Goal: Task Accomplishment & Management: Use online tool/utility

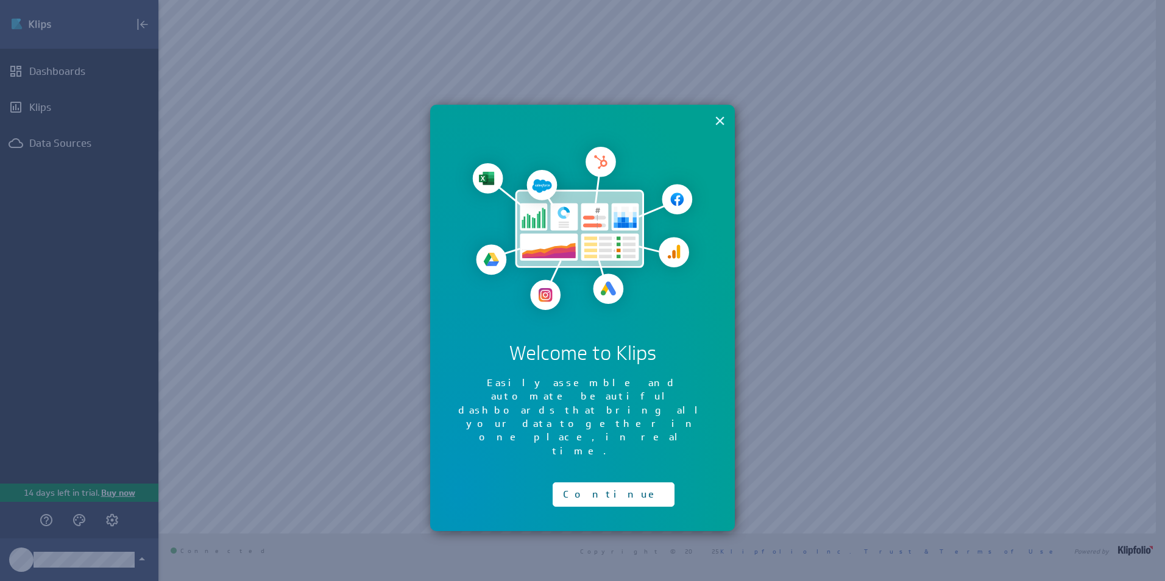
click at [724, 121] on button "×" at bounding box center [720, 120] width 12 height 24
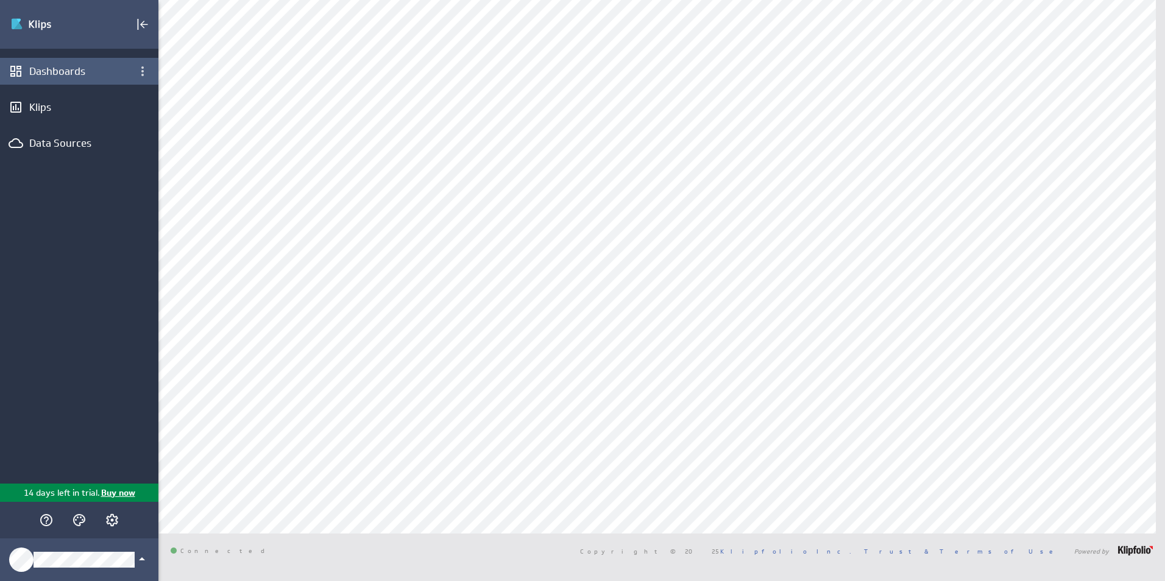
click at [61, 68] on div "Dashboards" at bounding box center [79, 71] width 100 height 13
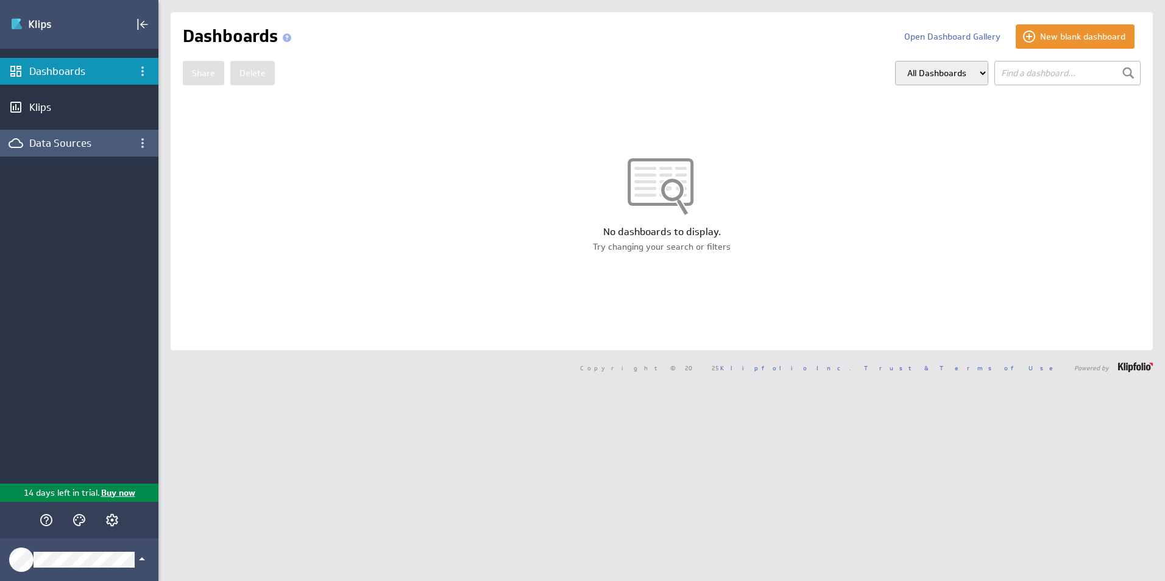
click at [73, 148] on div "Data Sources" at bounding box center [79, 142] width 100 height 13
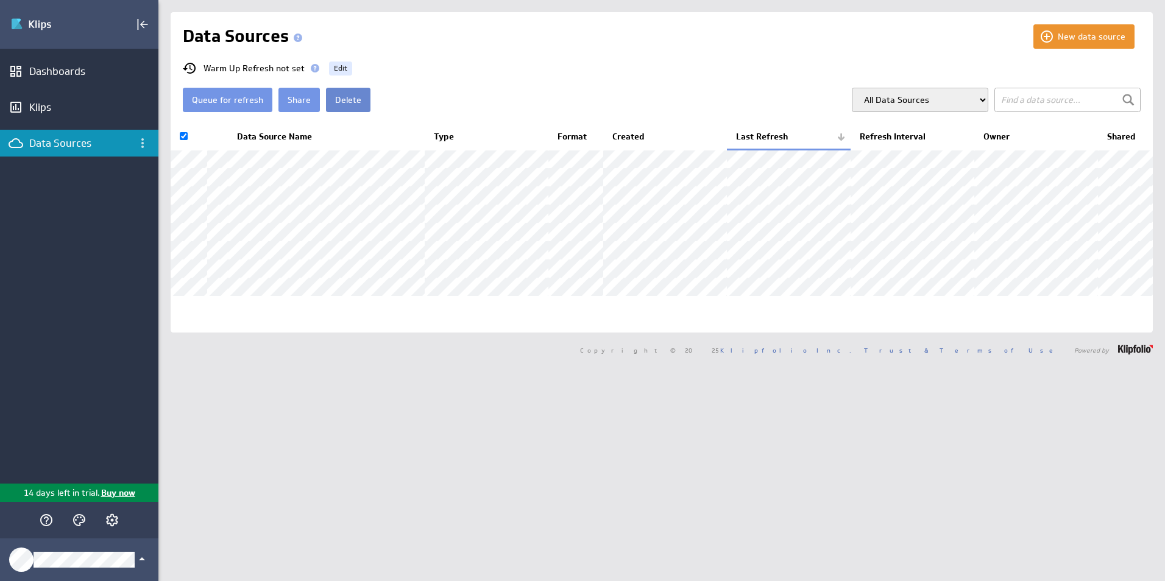
click at [330, 98] on button "Delete" at bounding box center [348, 100] width 44 height 24
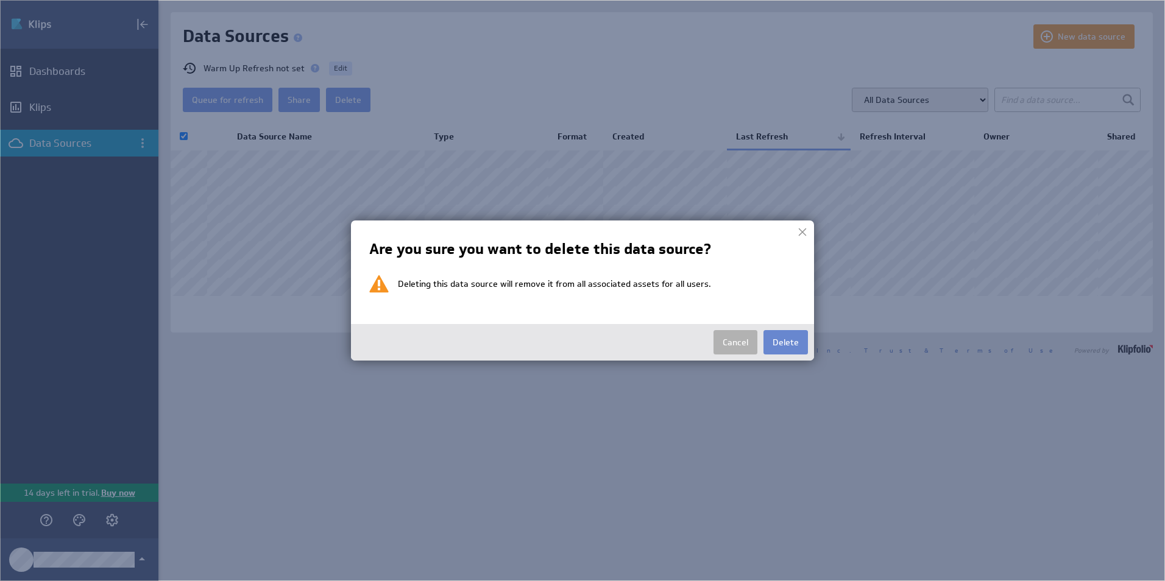
click at [790, 345] on button "Delete" at bounding box center [785, 342] width 44 height 24
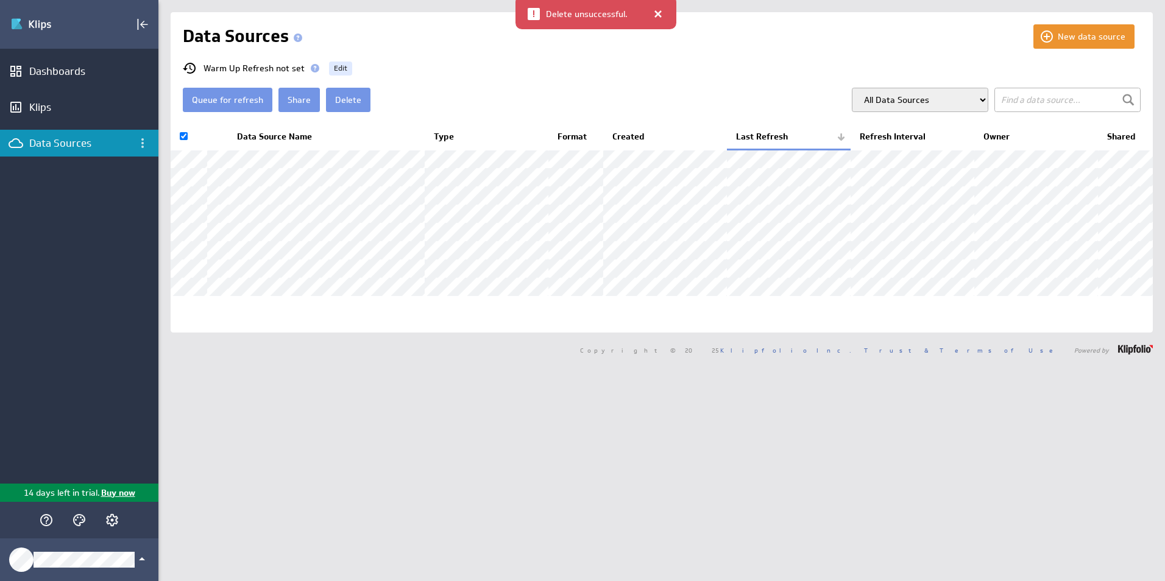
click at [658, 12] on div at bounding box center [658, 14] width 12 height 12
click at [654, 95] on div "Queue for refresh Share Delete All Data Sources My Data Sources All Modelled Da…" at bounding box center [662, 100] width 958 height 24
click at [738, 101] on div "Queue for refresh Share Delete All Data Sources My Data Sources All Modelled Da…" at bounding box center [662, 100] width 958 height 24
click at [180, 135] on input "checkbox" at bounding box center [184, 136] width 8 height 8
checkbox input "false"
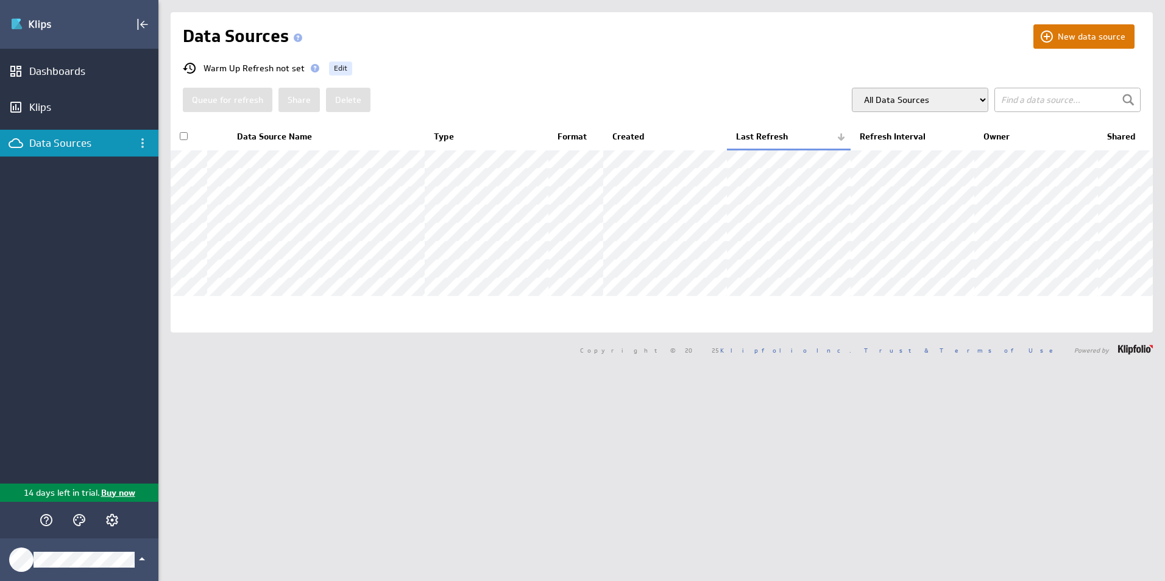
click at [1066, 42] on button "New data source" at bounding box center [1083, 36] width 101 height 24
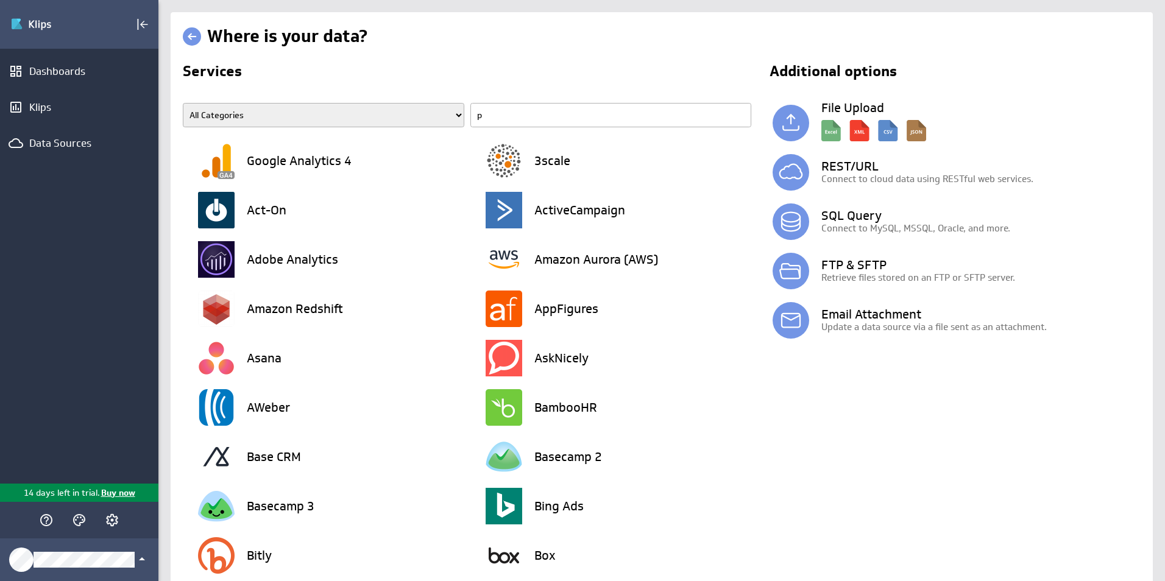
type input "po"
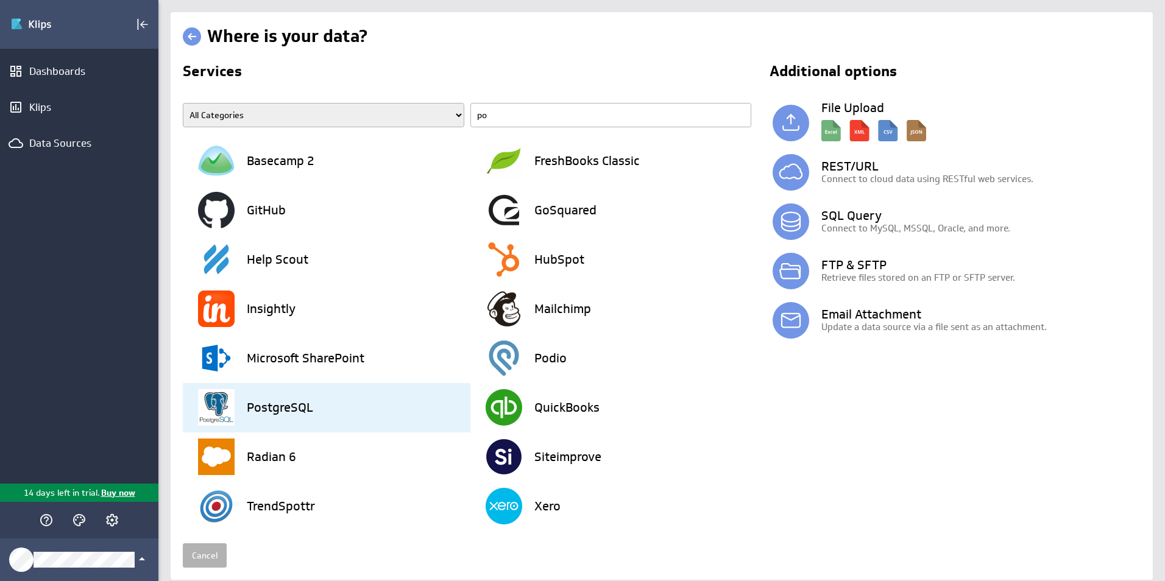
click at [317, 412] on div "PostgreSQL" at bounding box center [334, 407] width 272 height 49
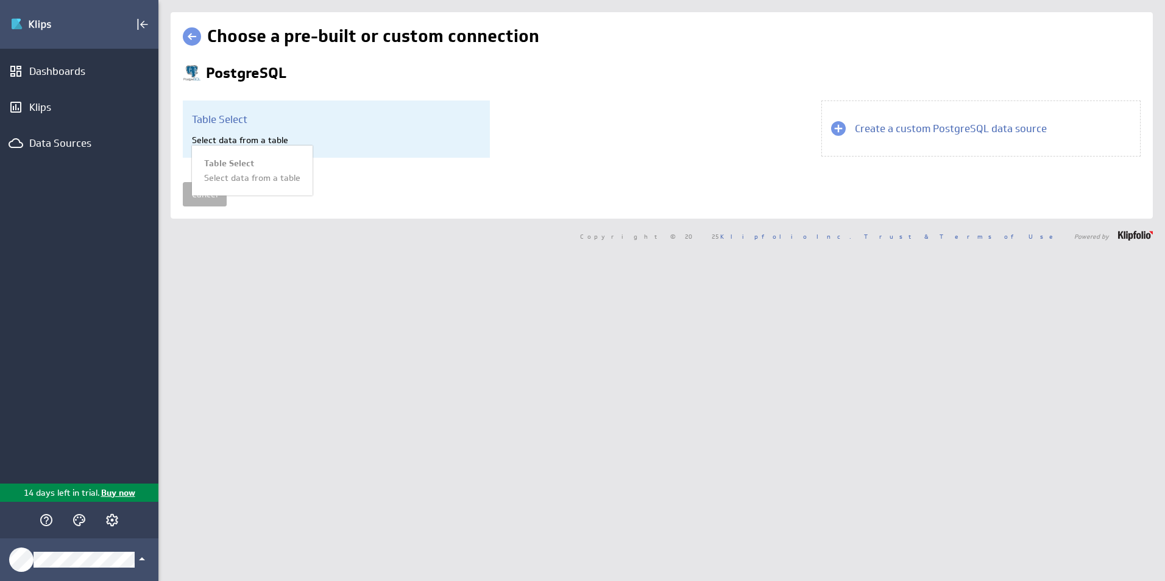
click at [267, 127] on div "Table Select Select data from a table Table Select Select data from a table" at bounding box center [336, 129] width 307 height 57
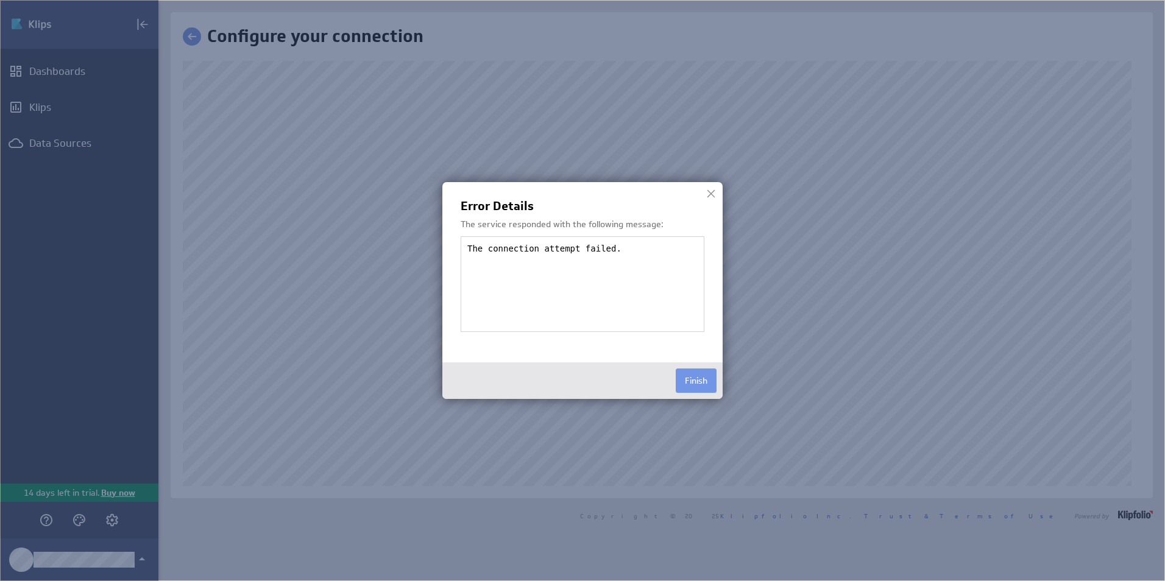
click at [707, 193] on div at bounding box center [711, 194] width 18 height 18
click at [710, 190] on div at bounding box center [711, 194] width 18 height 18
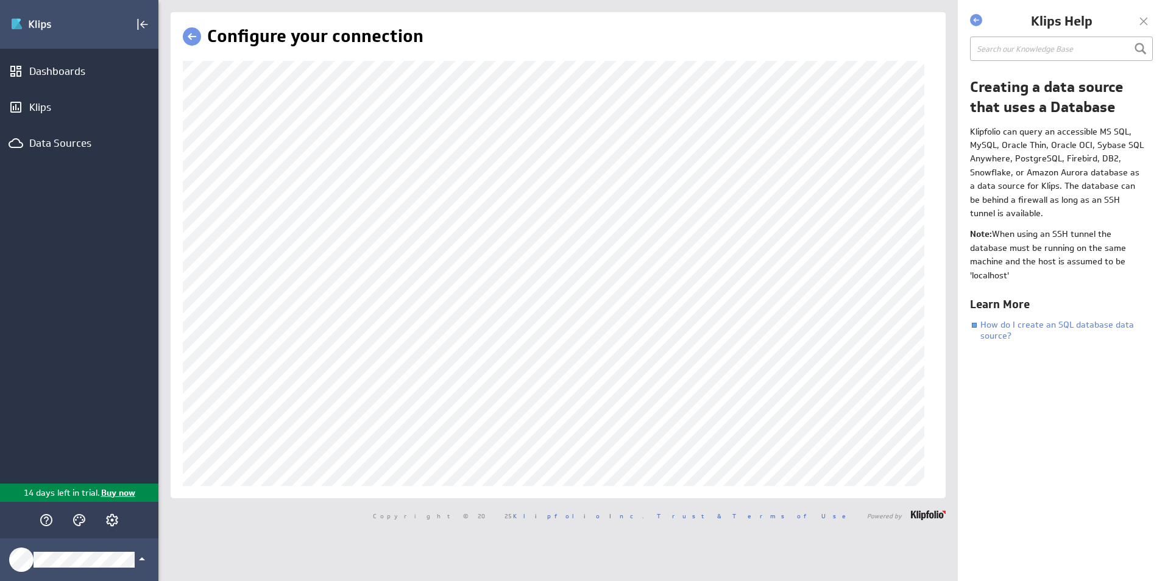
click at [1140, 17] on div at bounding box center [1143, 21] width 18 height 18
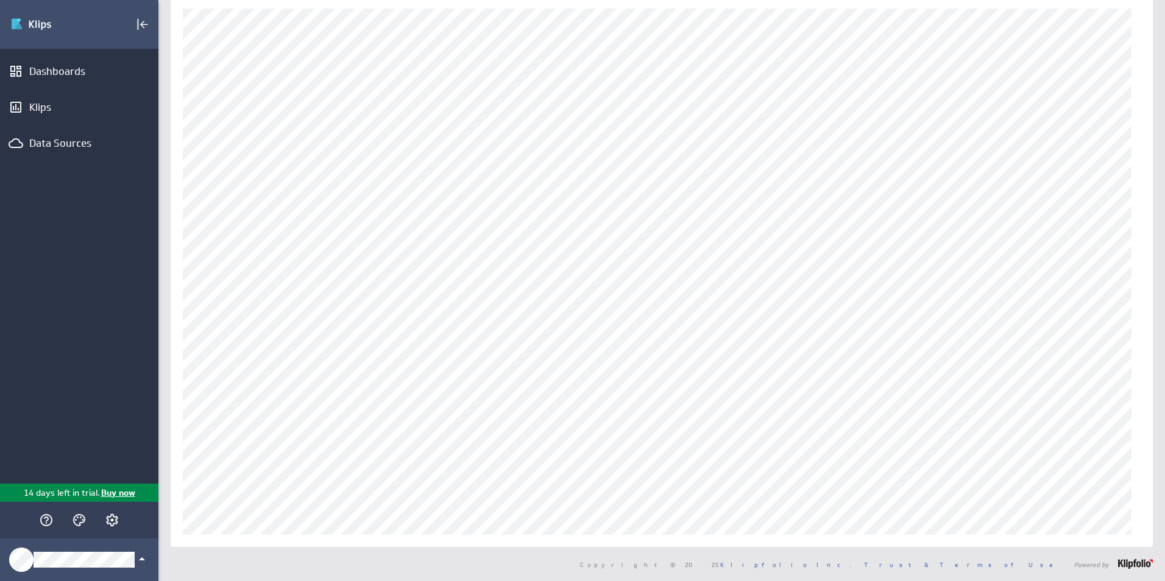
scroll to position [77, 0]
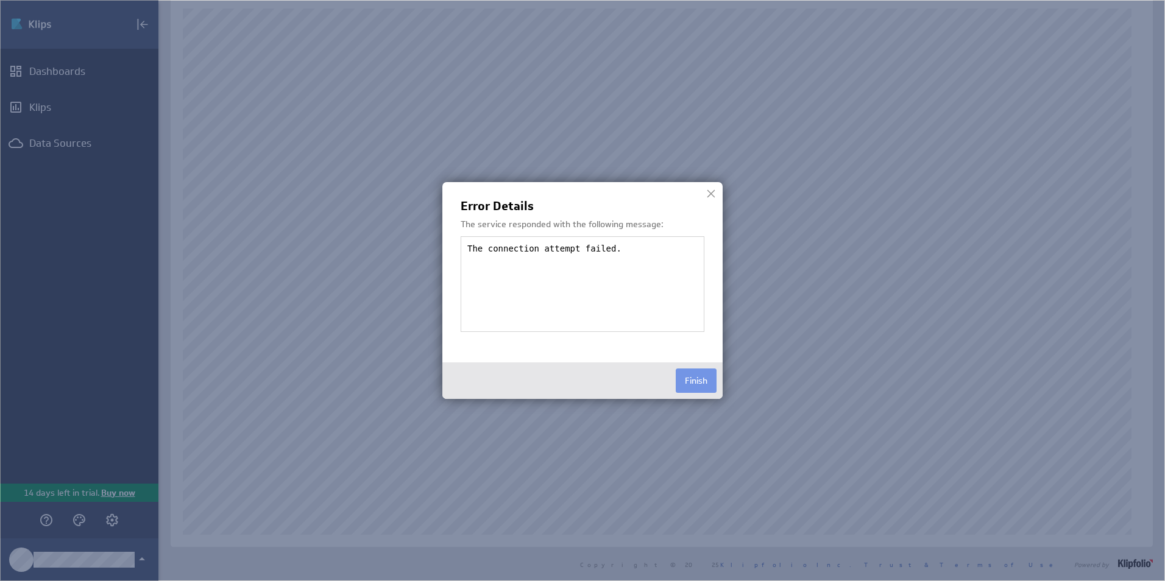
drag, startPoint x: 1163, startPoint y: 183, endPoint x: 670, endPoint y: 327, distance: 514.0
click at [667, 323] on div "The connection attempt failed." at bounding box center [583, 284] width 244 height 96
click at [707, 380] on button "Finish" at bounding box center [696, 381] width 41 height 24
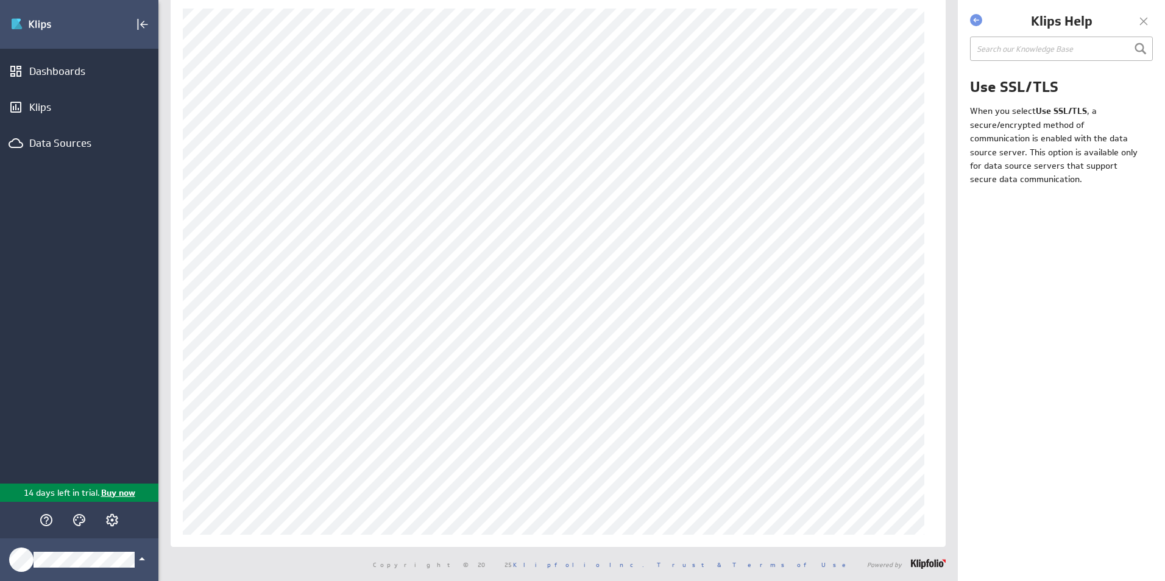
click at [983, 18] on div "Klips Help" at bounding box center [1061, 21] width 183 height 18
click at [975, 19] on div at bounding box center [976, 20] width 12 height 12
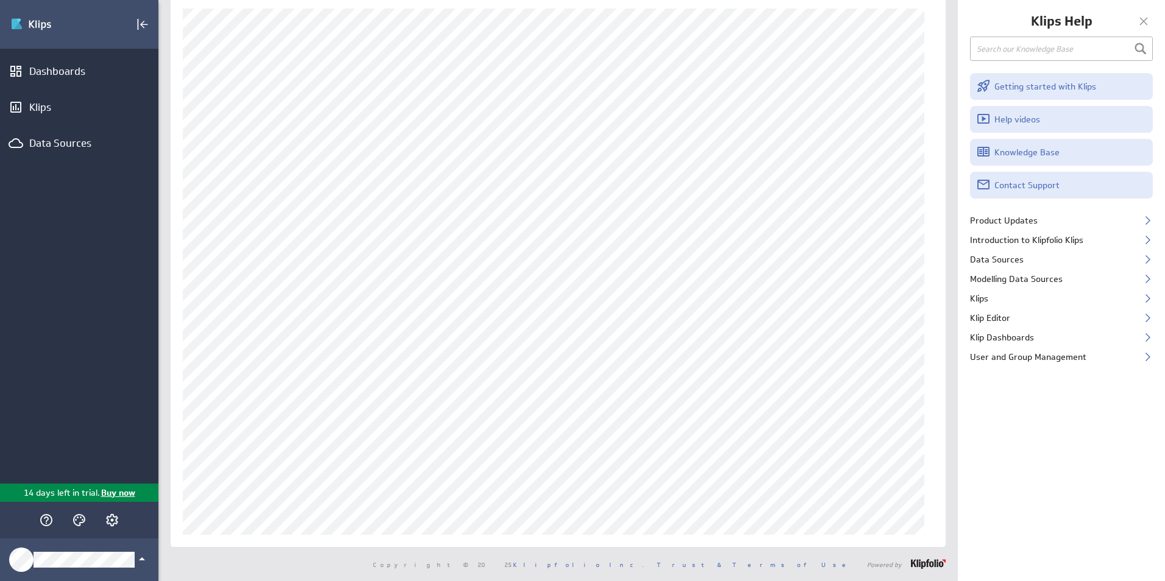
click at [1144, 18] on div at bounding box center [1143, 21] width 18 height 18
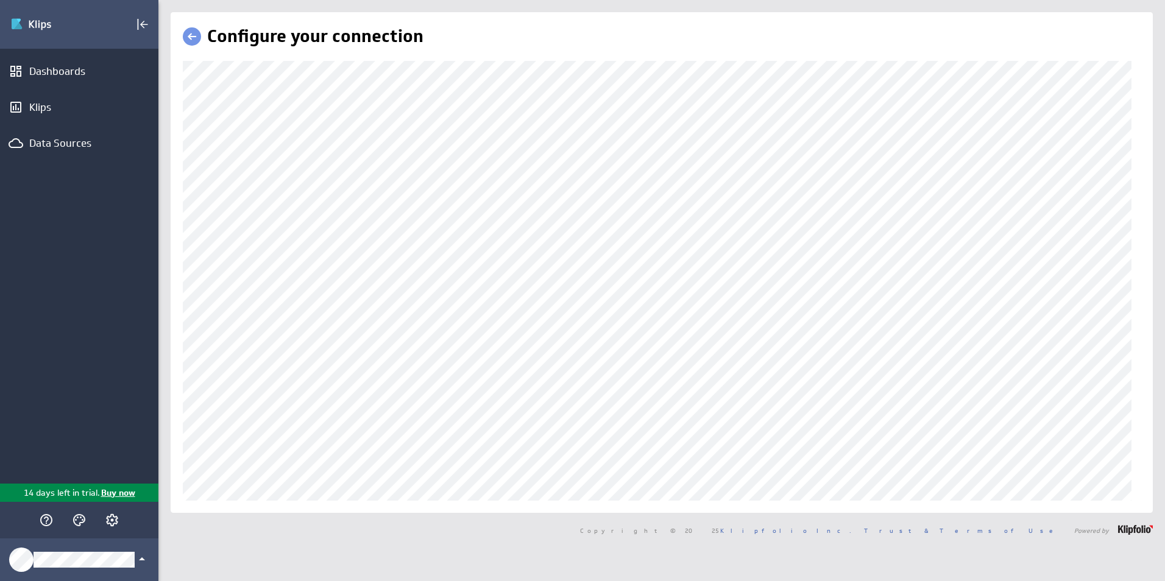
scroll to position [0, 0]
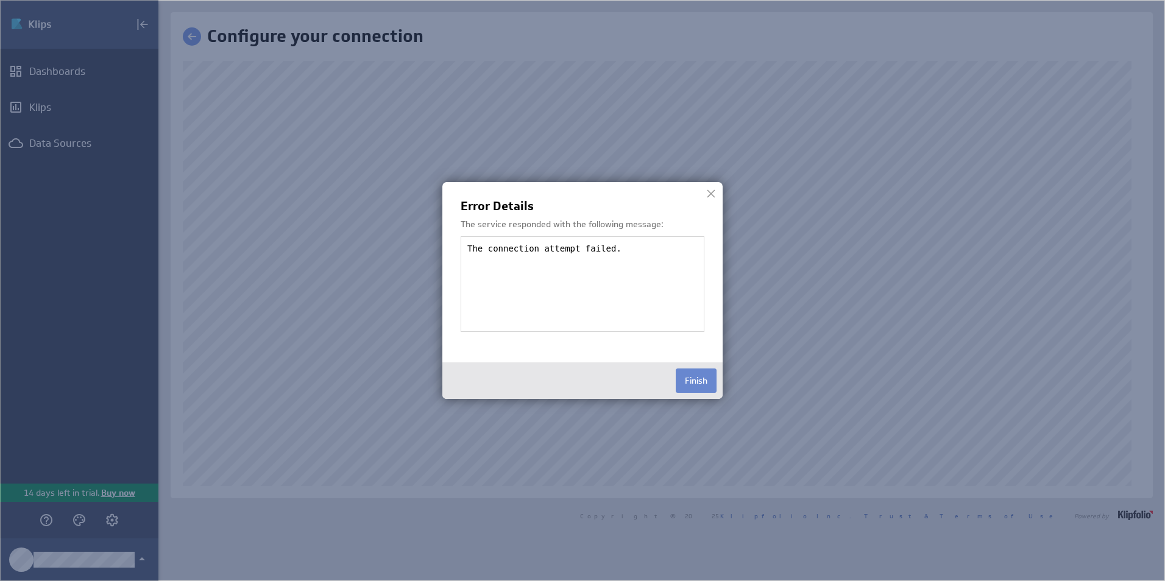
click at [701, 378] on button "Finish" at bounding box center [696, 381] width 41 height 24
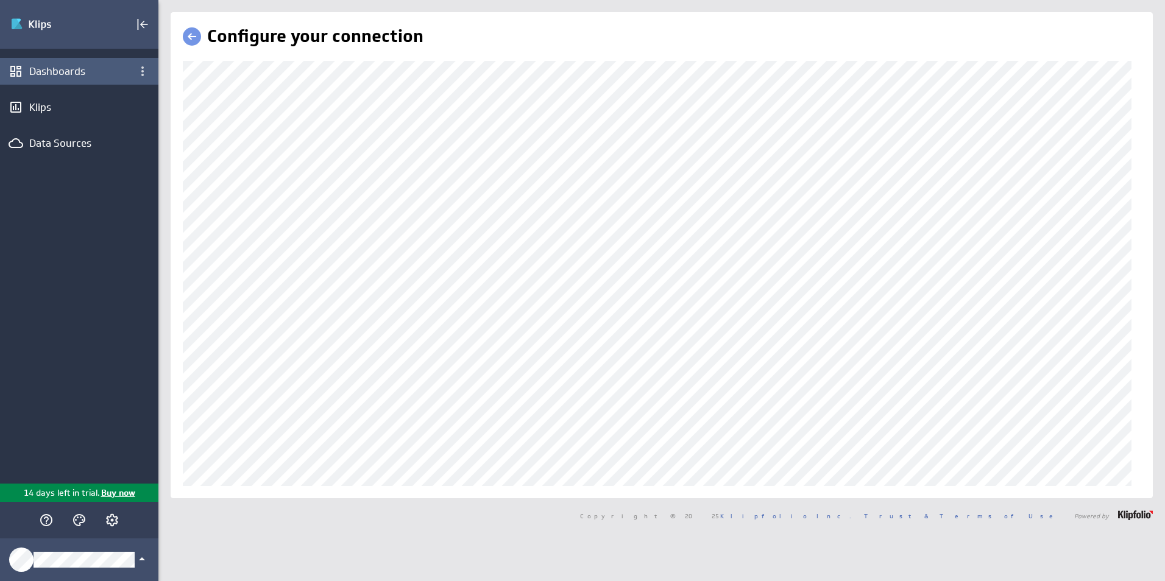
click at [23, 63] on div "Dashboards" at bounding box center [79, 71] width 158 height 27
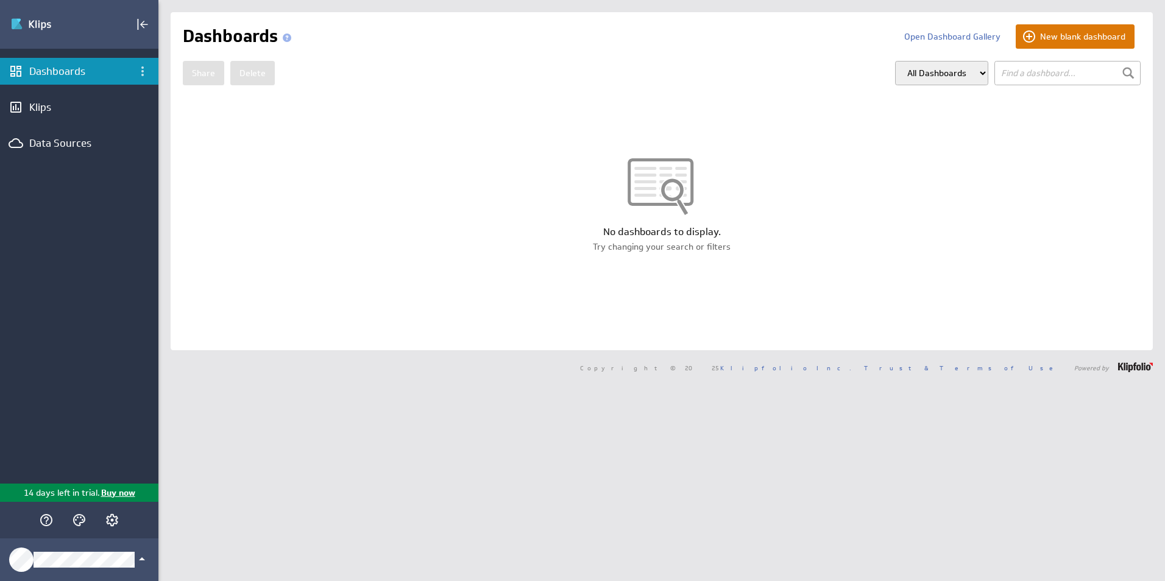
click at [1059, 30] on button "New blank dashboard" at bounding box center [1075, 36] width 119 height 24
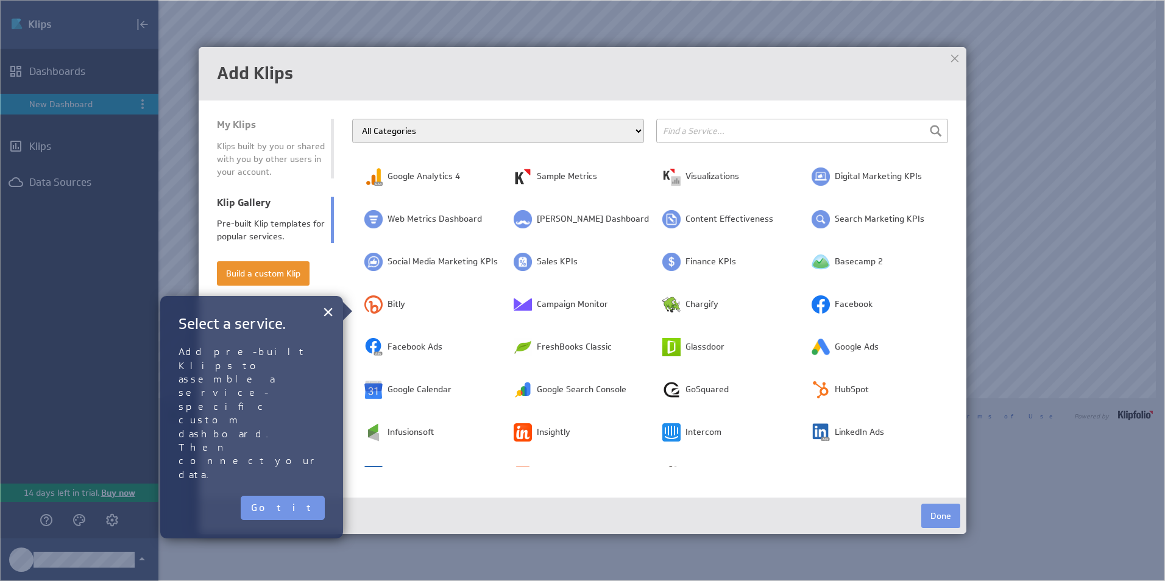
click at [478, 90] on div "Add Klips" at bounding box center [583, 74] width 768 height 54
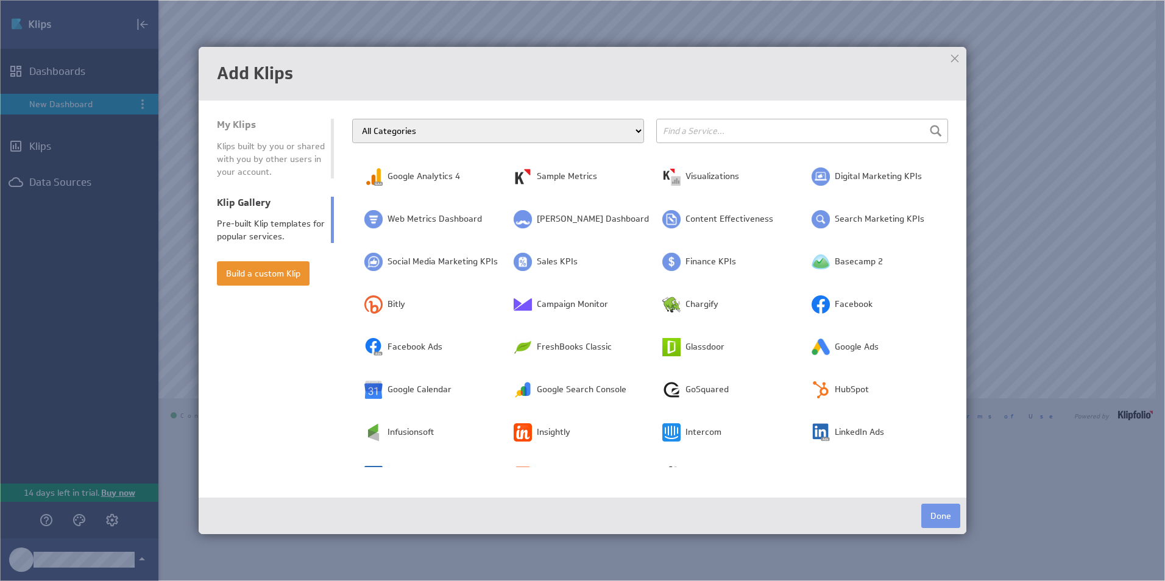
click at [437, 139] on select "All Categories Advertising Cloud Storage Customer Support Dashboard Gallery Dat…" at bounding box center [498, 131] width 292 height 24
click at [451, 108] on div "Add Klips My Klips Klips built by you or shared with you by other users in your…" at bounding box center [583, 290] width 768 height 487
click at [746, 117] on div "Add Klips My Klips Klips built by you or shared with you by other users in your…" at bounding box center [583, 290] width 768 height 487
click at [745, 125] on input "text" at bounding box center [802, 131] width 292 height 24
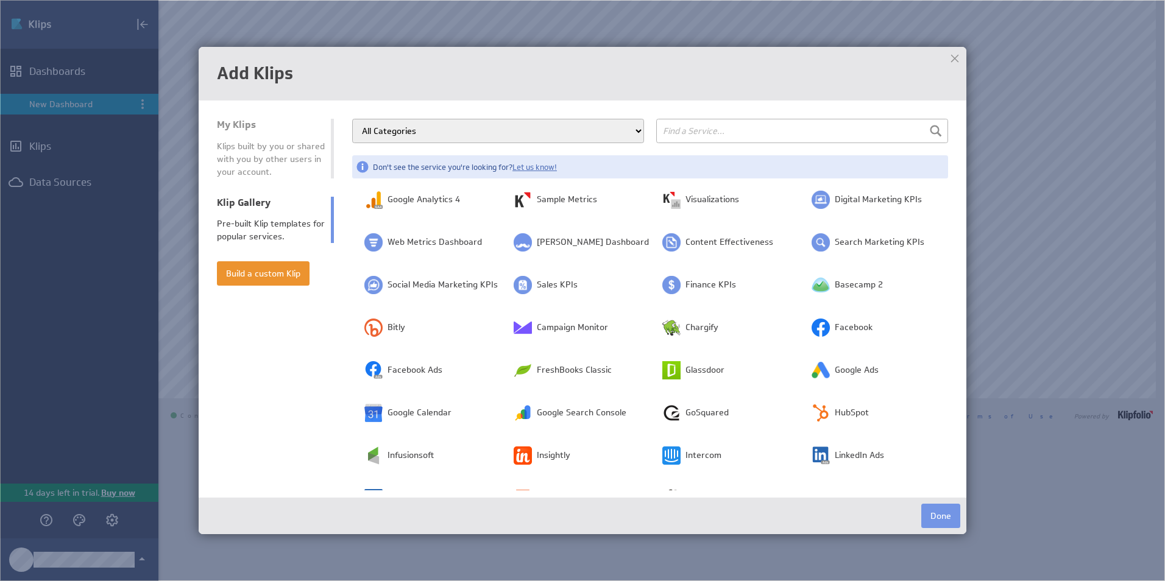
click at [951, 58] on div at bounding box center [955, 58] width 18 height 18
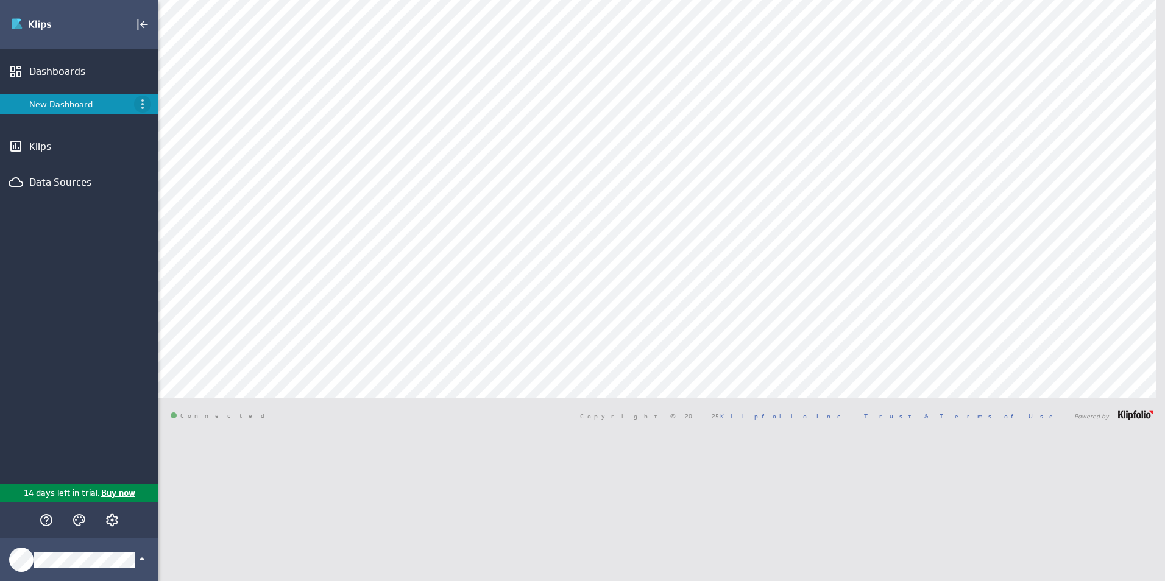
click at [143, 97] on icon "Menu" at bounding box center [142, 104] width 15 height 15
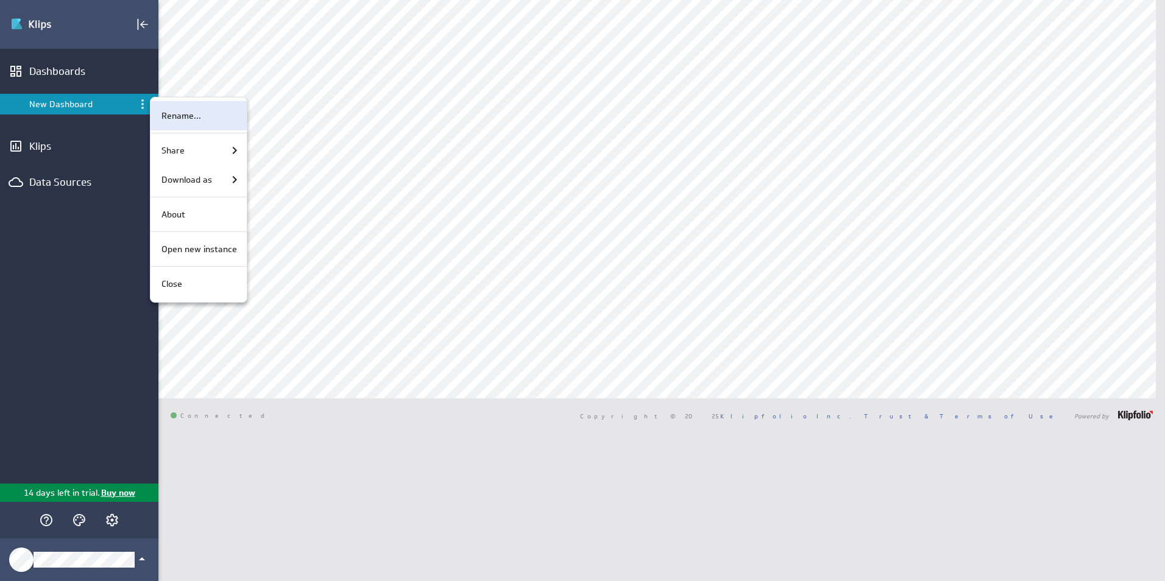
click at [172, 114] on p "Rename..." at bounding box center [181, 116] width 40 height 13
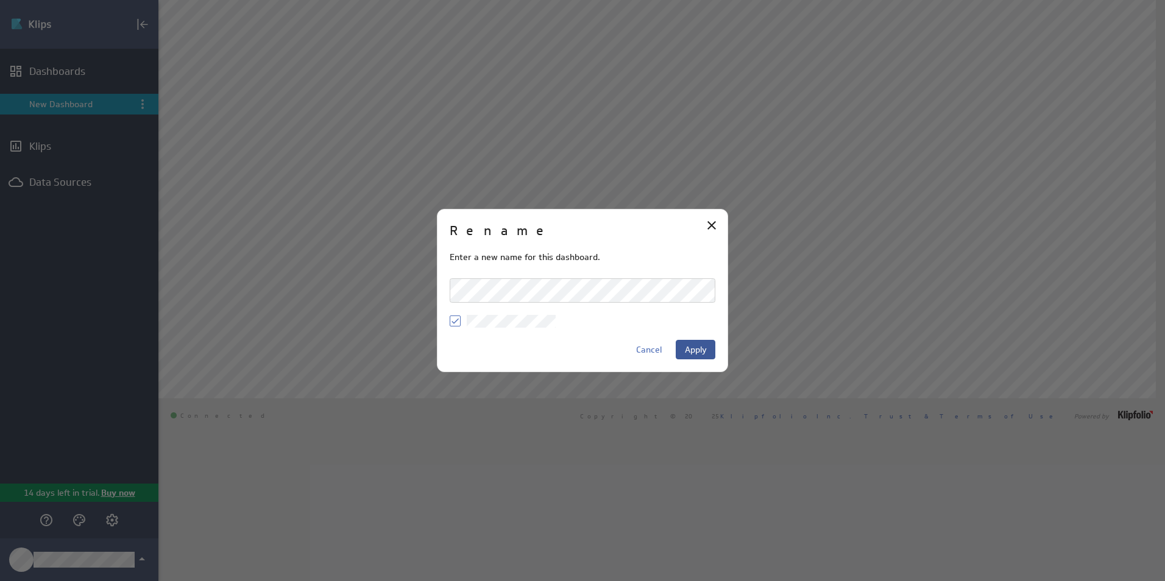
click at [691, 347] on span "Apply" at bounding box center [696, 349] width 22 height 11
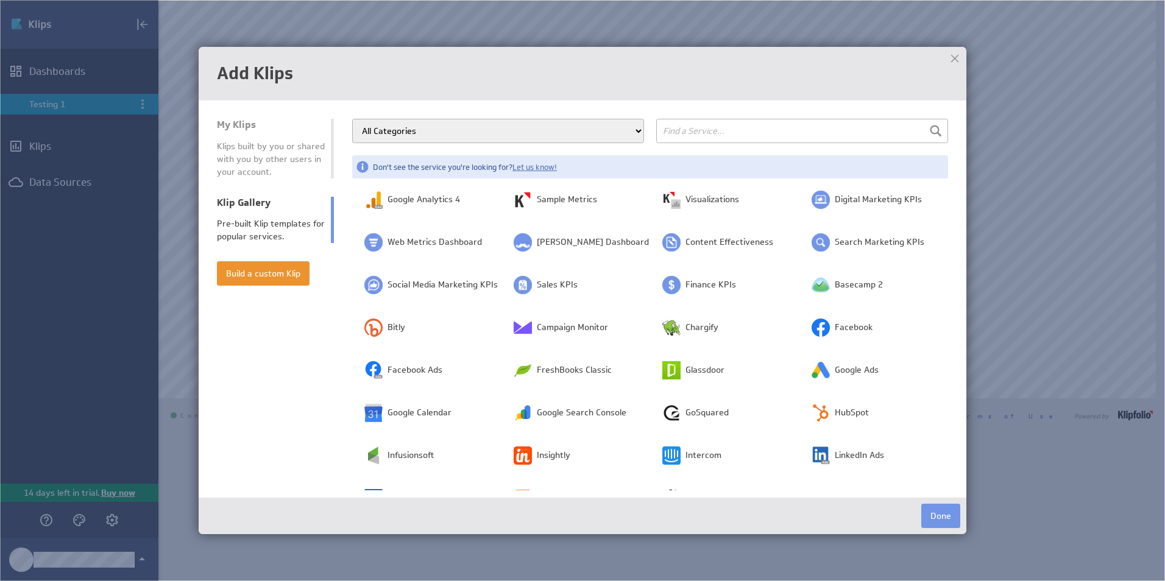
click at [268, 138] on li "My Klips Klips built by you or shared with you by other users in your account." at bounding box center [275, 149] width 117 height 60
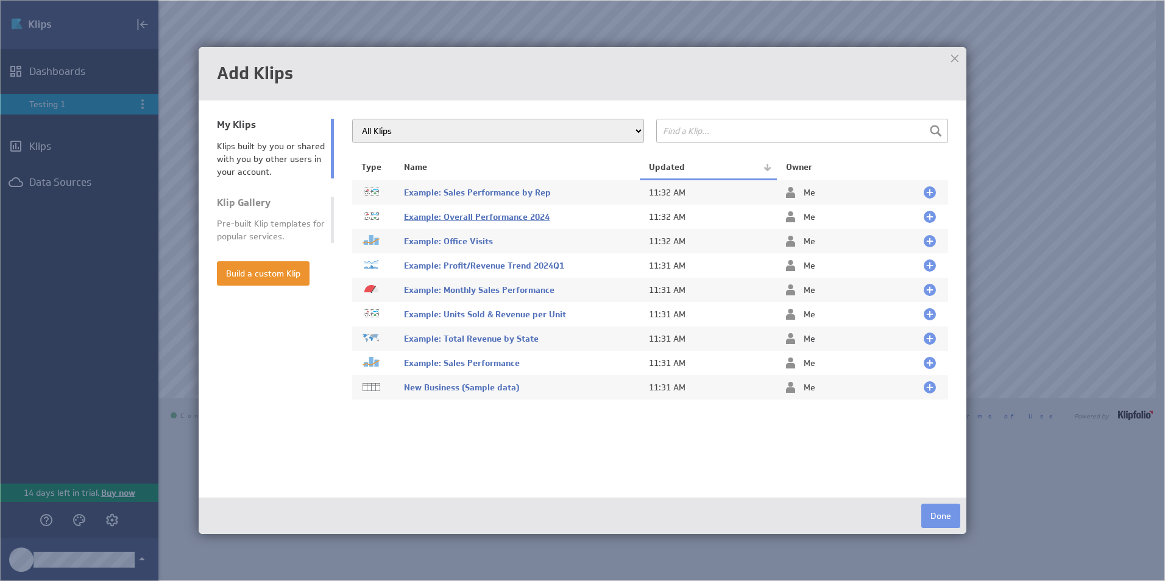
click at [508, 216] on span "Example: Overall Performance 2024" at bounding box center [477, 216] width 146 height 11
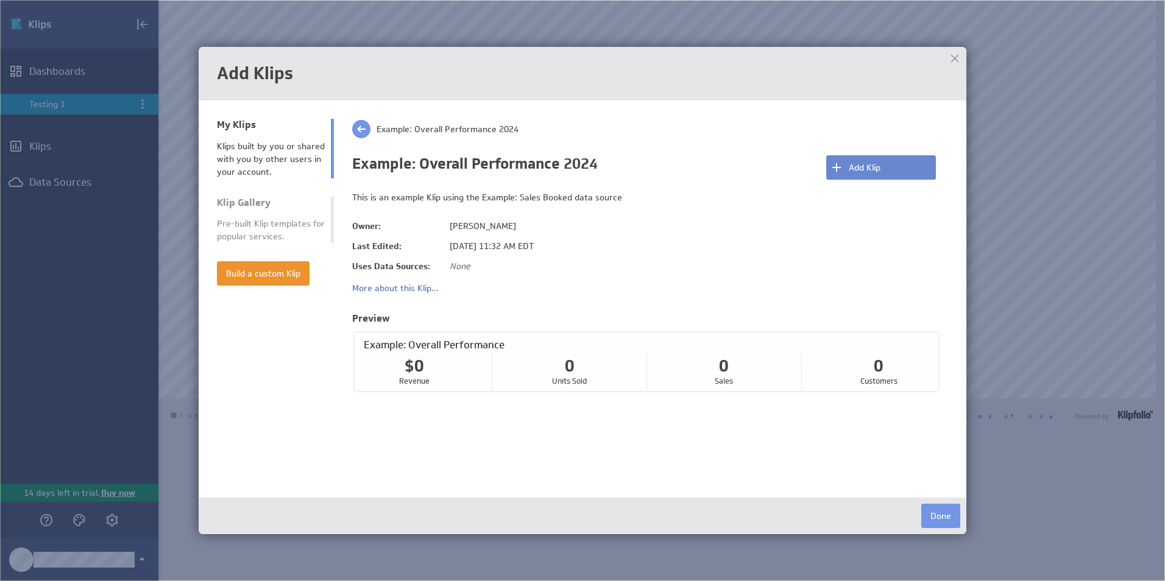
click at [858, 170] on button "Add Klip" at bounding box center [881, 167] width 110 height 24
click at [958, 56] on div at bounding box center [955, 58] width 18 height 18
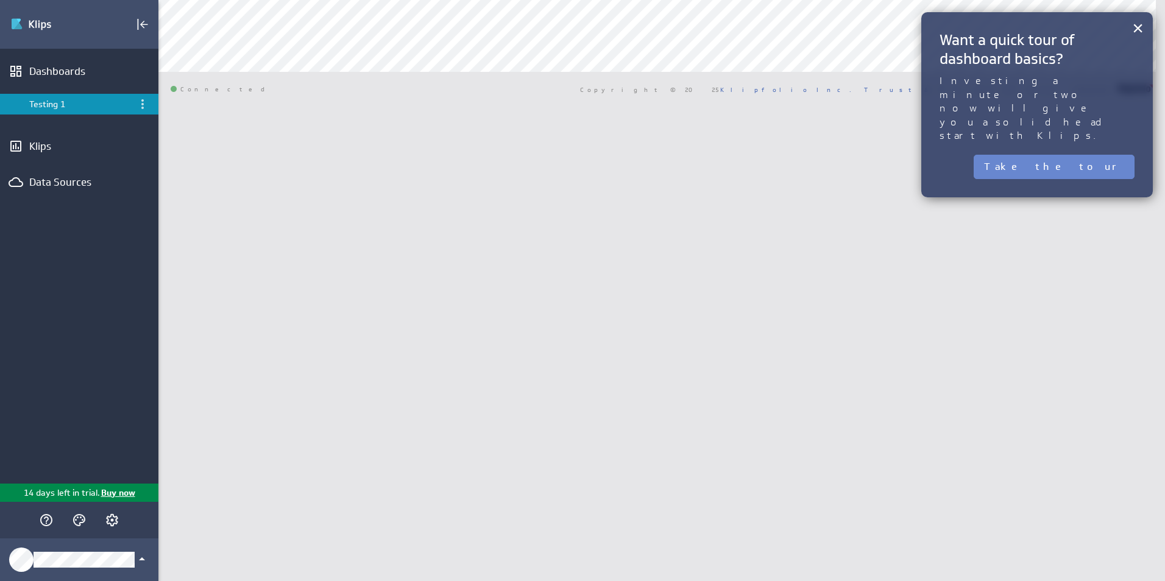
click at [1095, 155] on button "Take the tour" at bounding box center [1054, 167] width 161 height 24
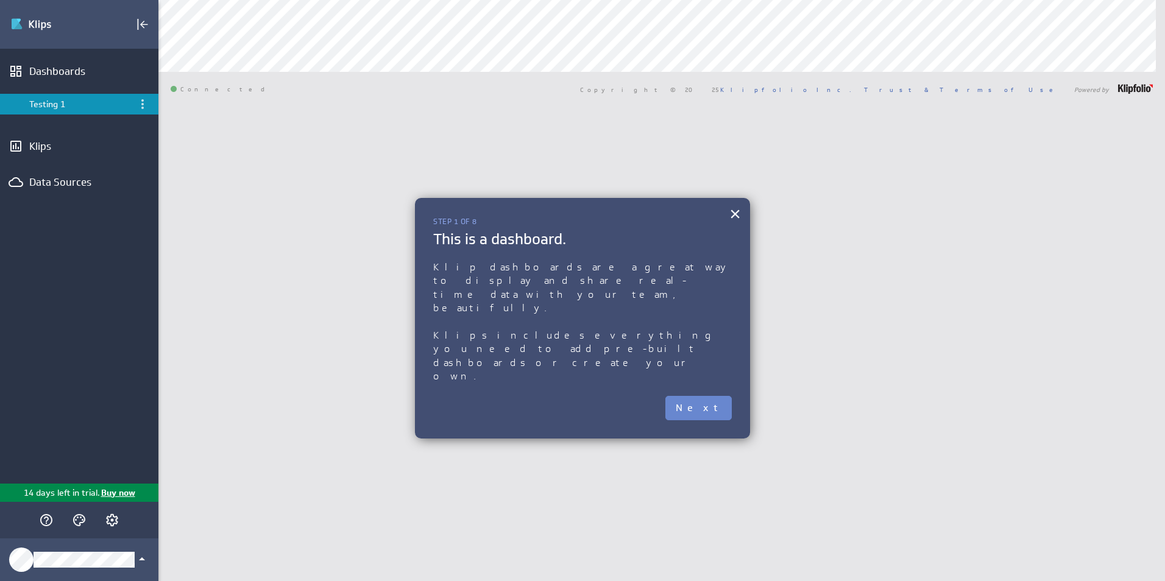
click at [720, 396] on button "Next" at bounding box center [698, 408] width 66 height 24
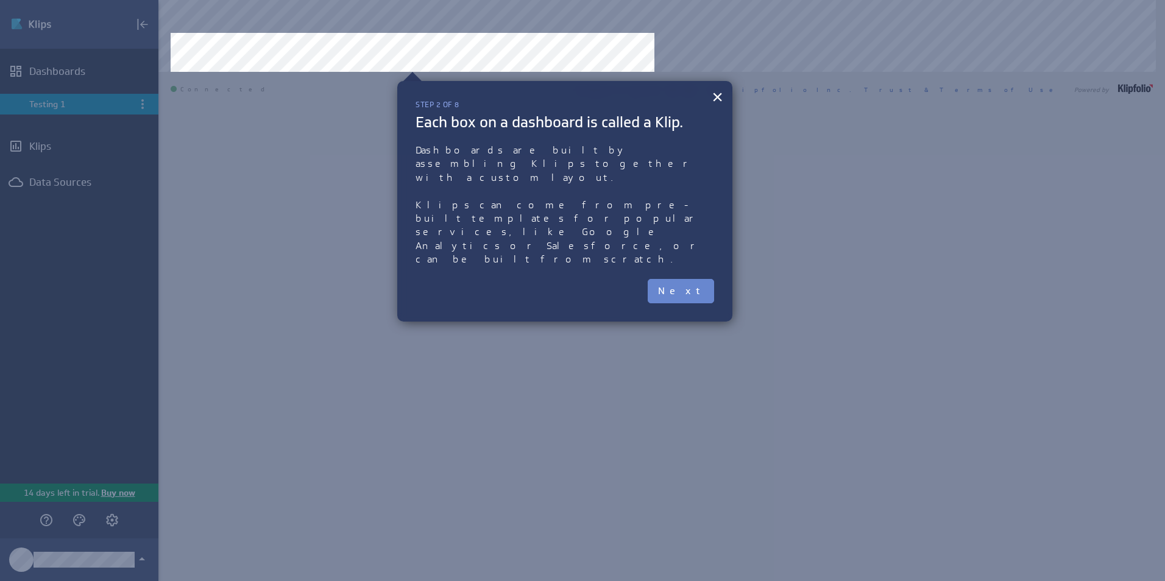
click at [702, 279] on button "Next" at bounding box center [681, 291] width 66 height 24
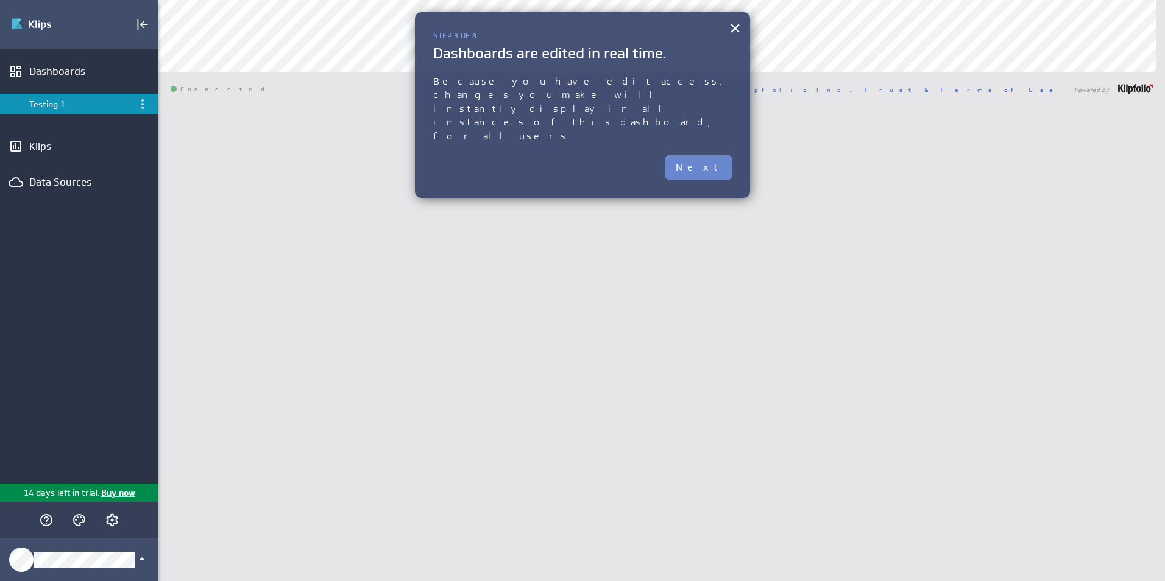
click at [705, 155] on button "Next" at bounding box center [698, 167] width 66 height 24
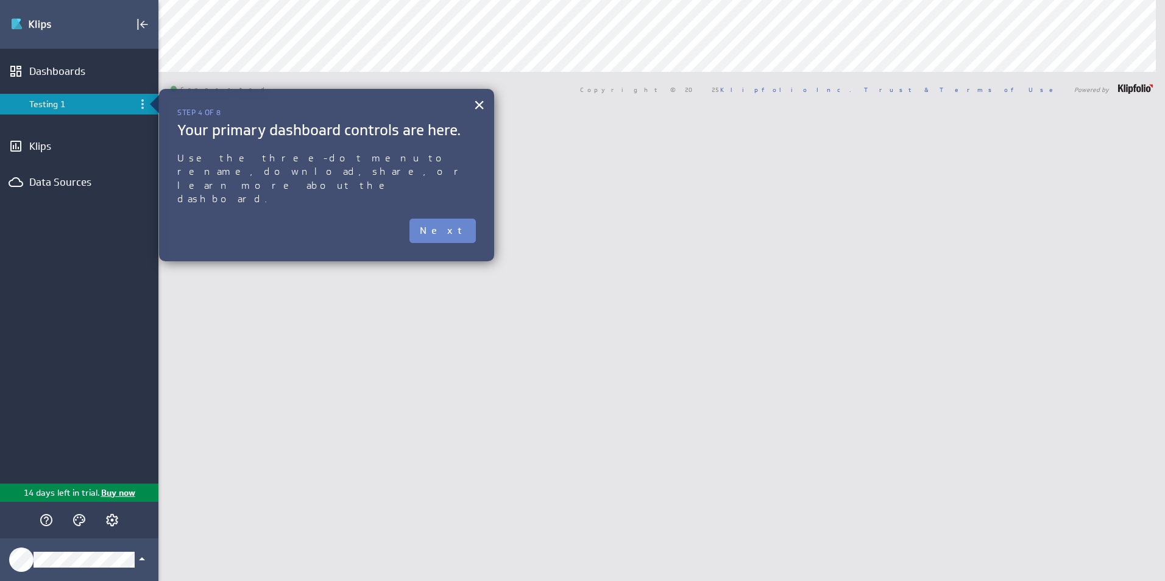
click at [450, 219] on button "Next" at bounding box center [442, 231] width 66 height 24
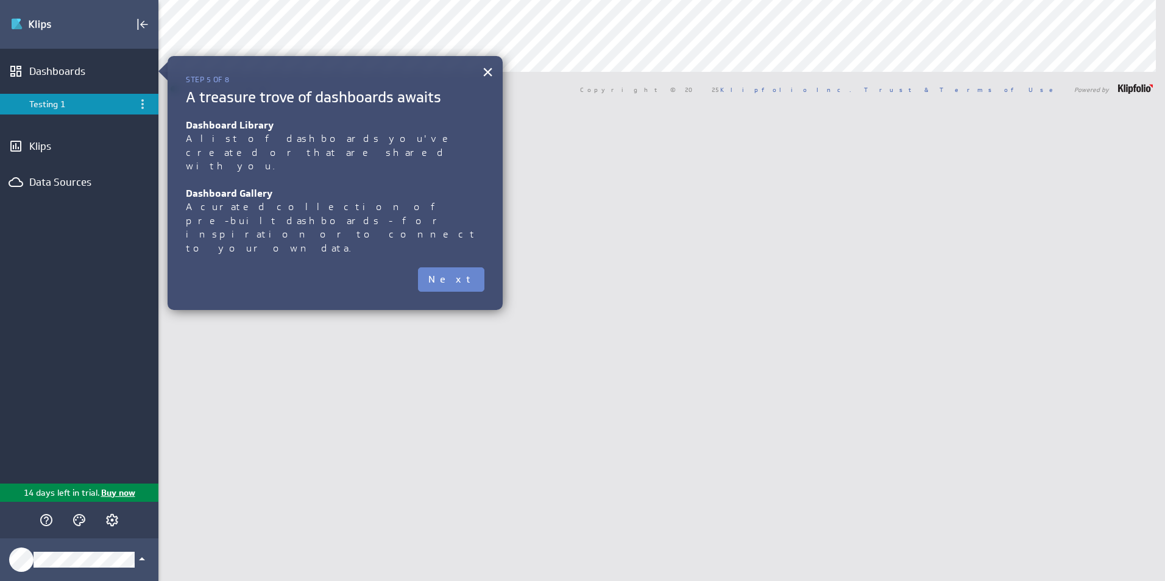
click at [467, 267] on button "Next" at bounding box center [451, 279] width 66 height 24
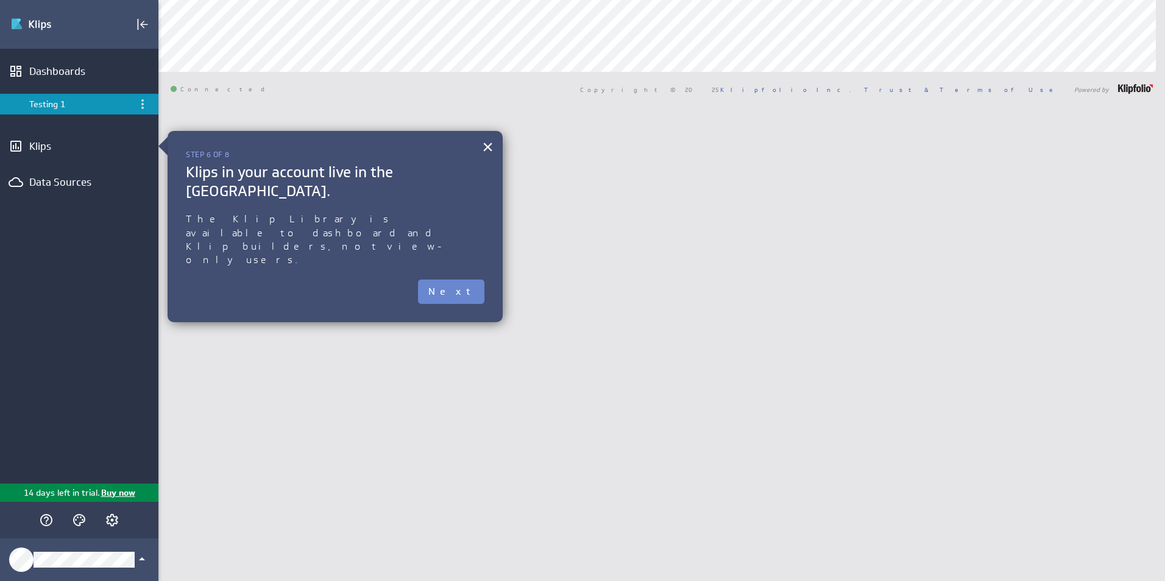
click at [470, 280] on button "Next" at bounding box center [451, 292] width 66 height 24
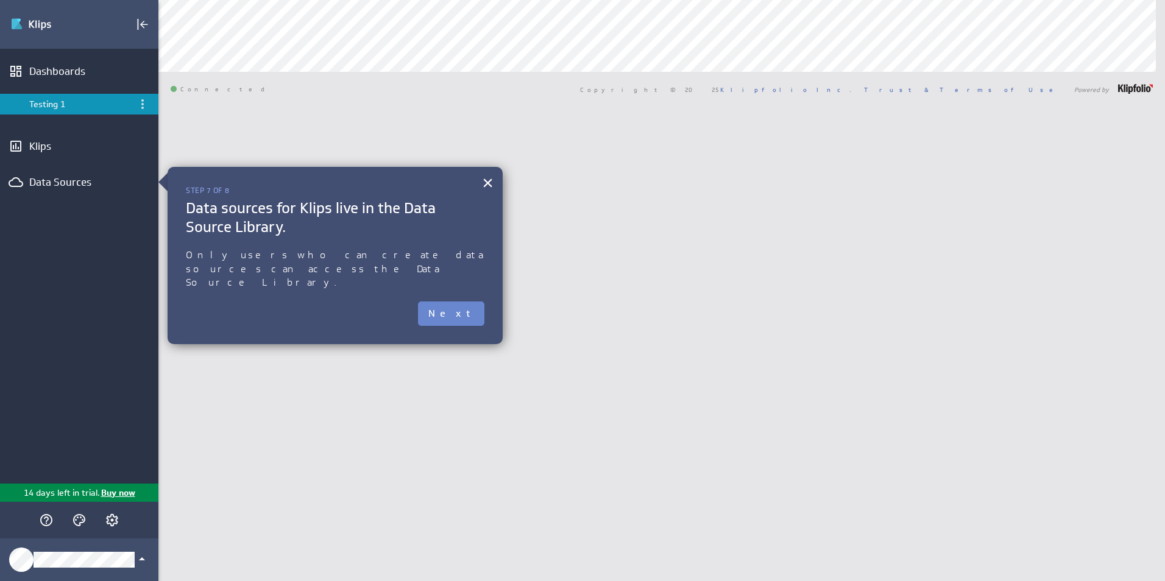
click at [462, 303] on button "Next" at bounding box center [451, 314] width 66 height 24
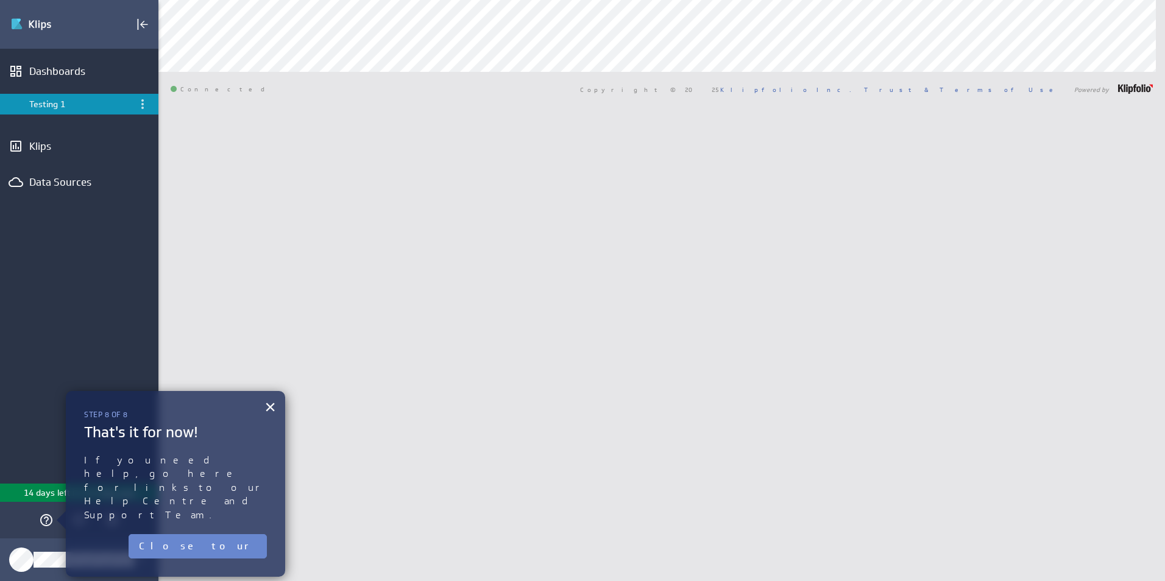
click at [242, 534] on button "Close tour" at bounding box center [198, 546] width 138 height 24
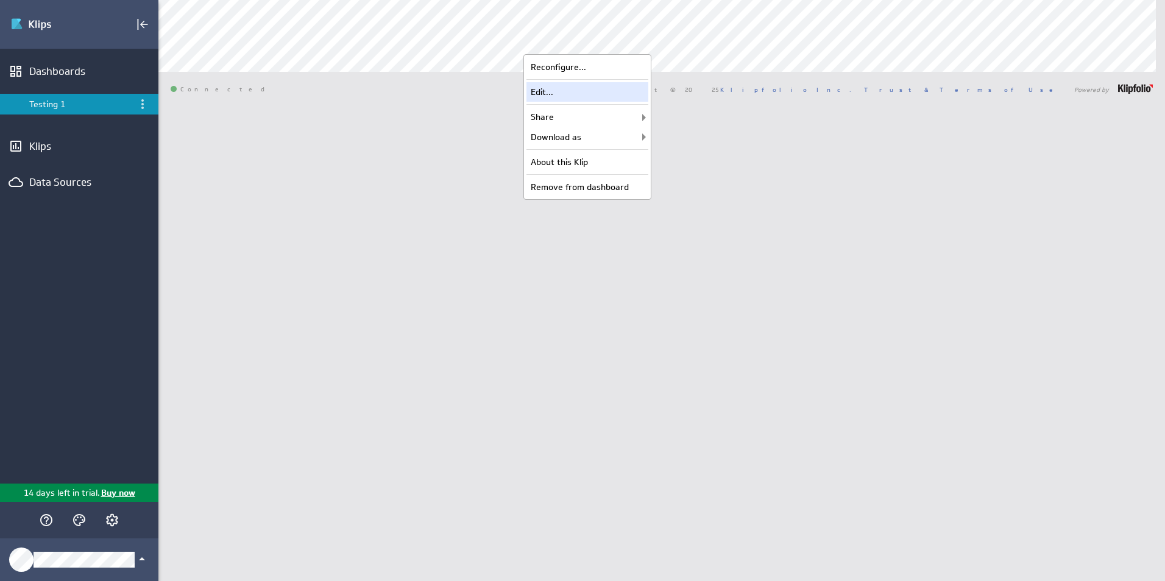
click at [588, 90] on div "Edit..." at bounding box center [587, 91] width 122 height 19
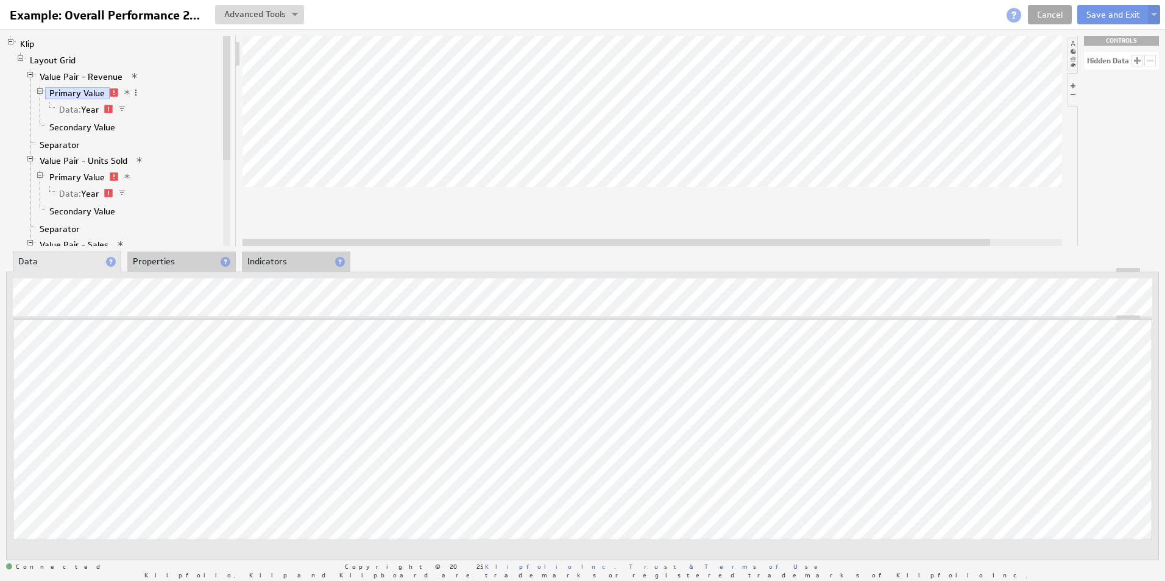
click at [1068, 13] on link "Cancel" at bounding box center [1050, 14] width 44 height 19
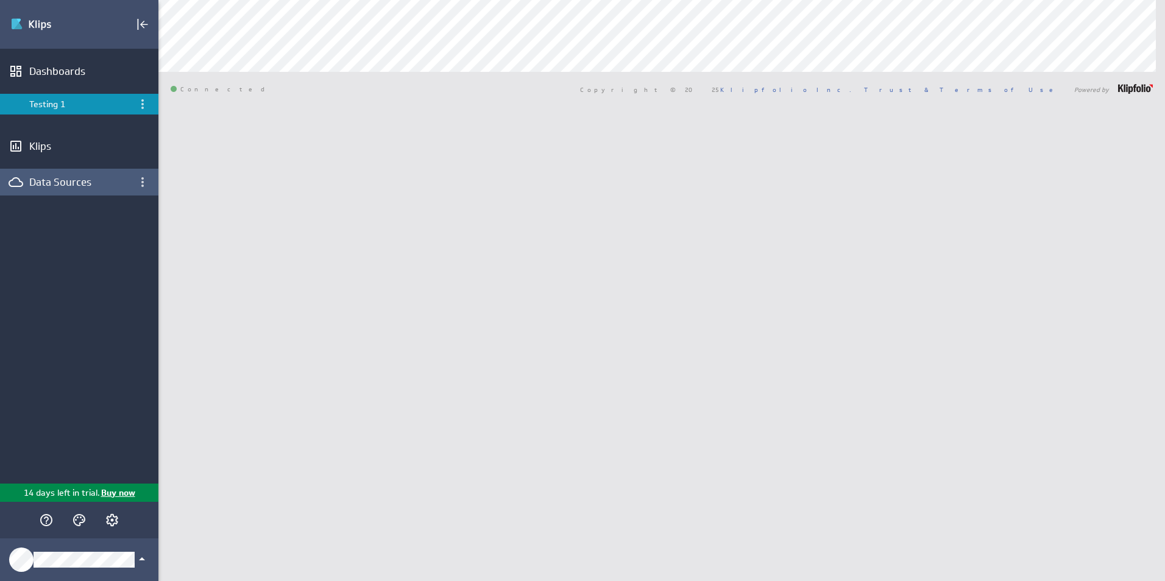
click at [71, 192] on div "Data Sources" at bounding box center [79, 182] width 158 height 27
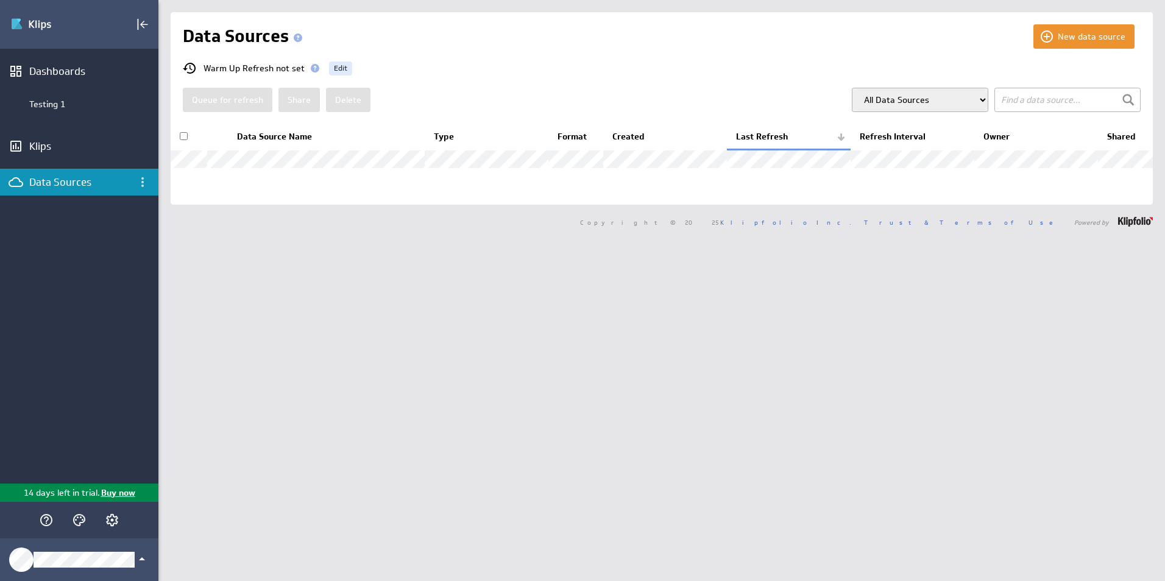
click at [508, 58] on div "New data source Data Sources Warm Up Refresh not set Edit Queue for refresh Sha…" at bounding box center [662, 108] width 982 height 193
click at [1065, 33] on button "New data source" at bounding box center [1083, 36] width 101 height 24
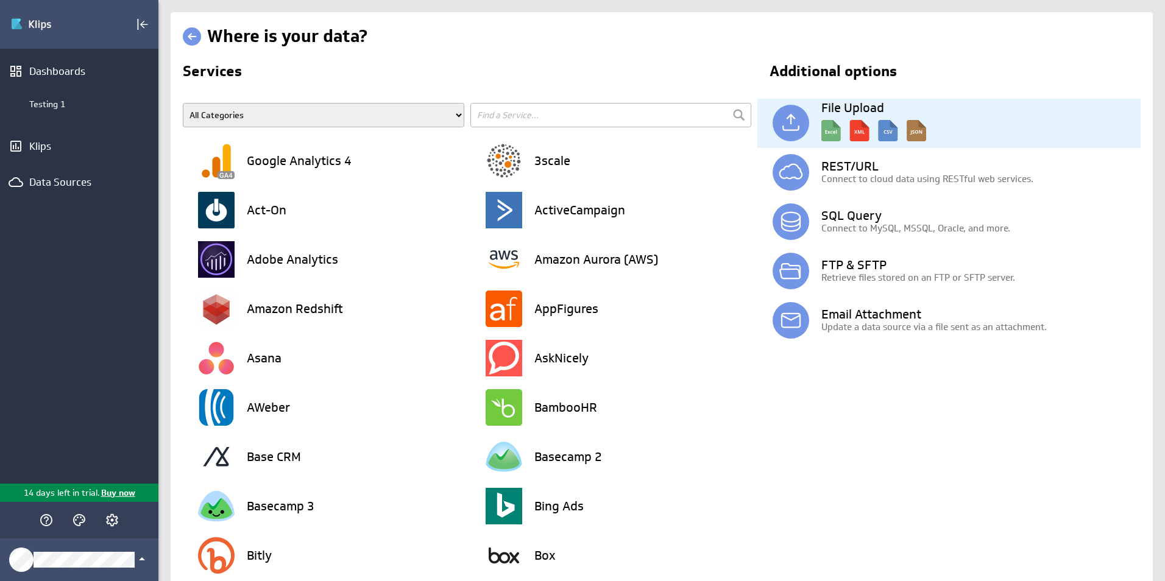
click at [823, 131] on img at bounding box center [873, 127] width 105 height 27
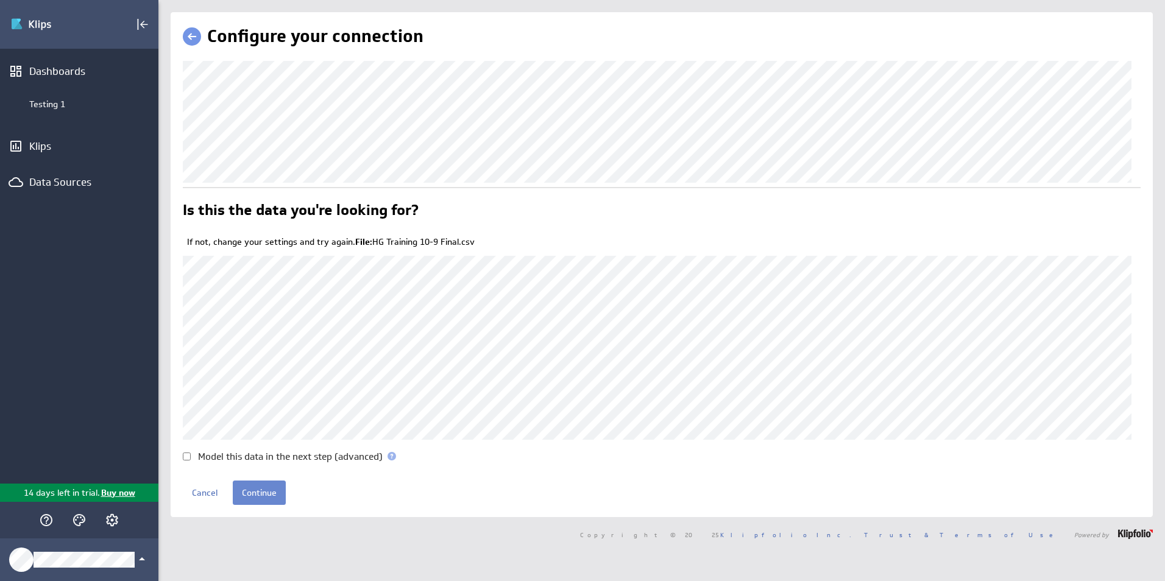
click at [258, 498] on input "Continue" at bounding box center [259, 493] width 53 height 24
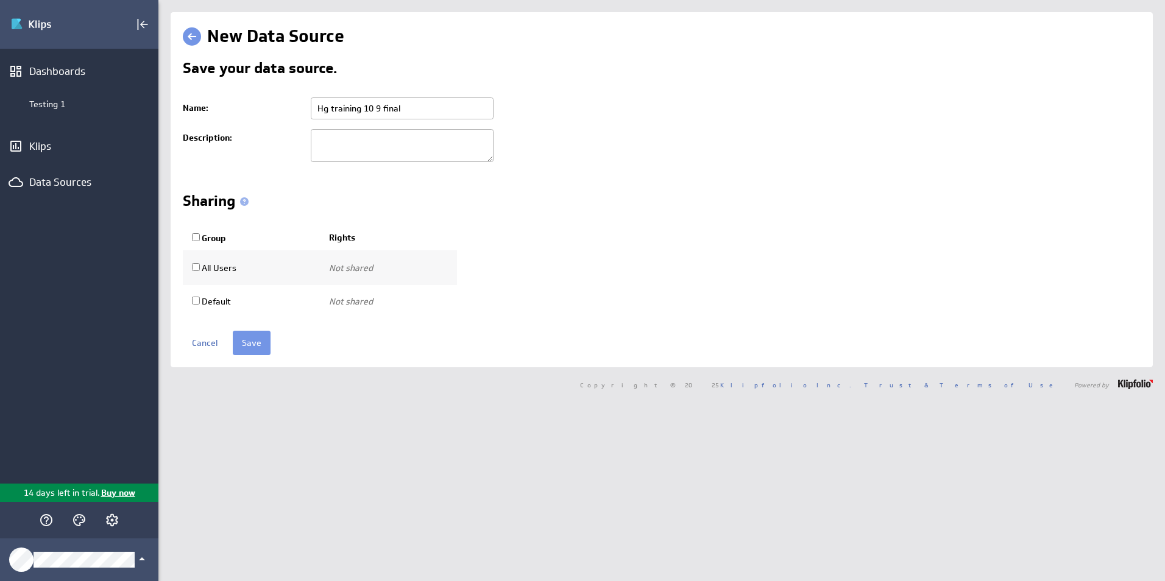
click at [434, 115] on input "Hg training 10 9 final" at bounding box center [402, 108] width 183 height 22
drag, startPoint x: 424, startPoint y: 110, endPoint x: 227, endPoint y: 117, distance: 196.9
click at [228, 117] on tr "Name: Hg training 10 9 final" at bounding box center [662, 109] width 958 height 32
type input "Excel-HG Training"
click at [255, 342] on input "Save" at bounding box center [252, 343] width 38 height 24
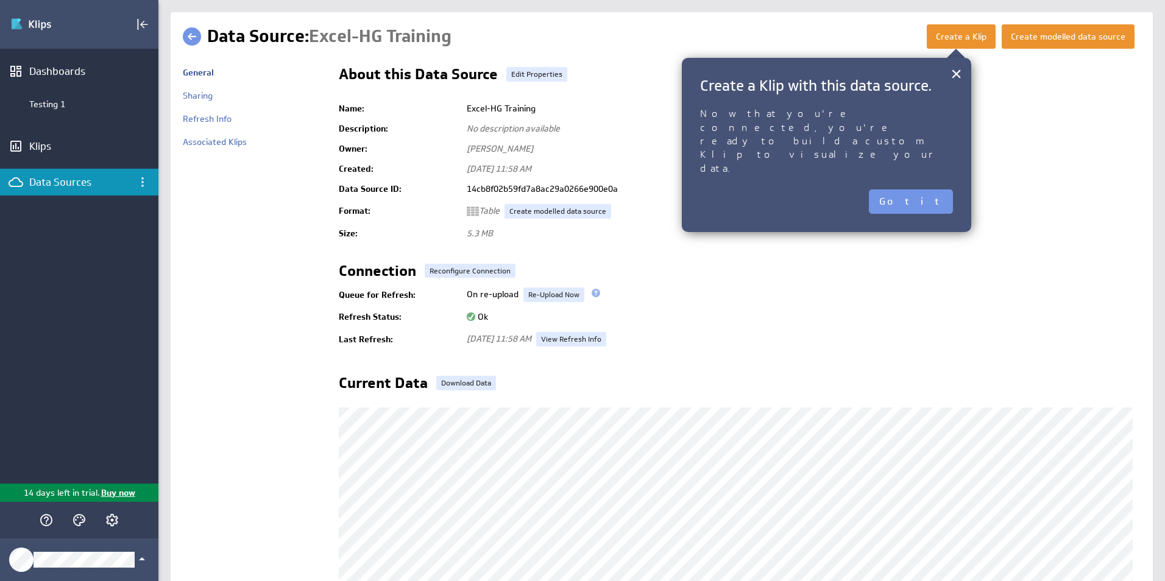
click at [944, 189] on button "Got it" at bounding box center [911, 201] width 84 height 24
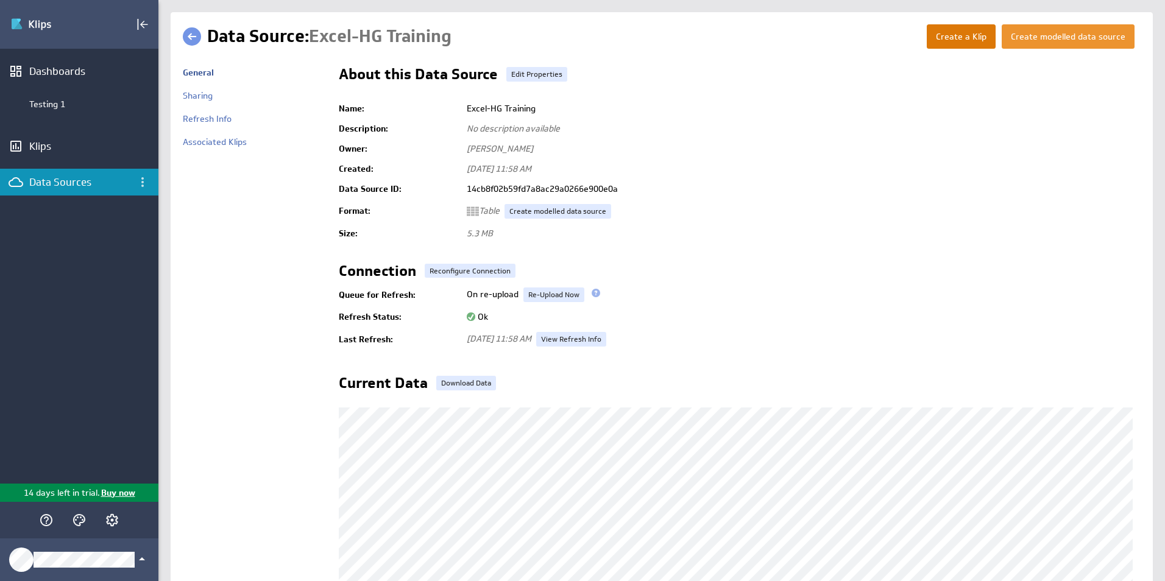
click at [971, 33] on button "Create a Klip" at bounding box center [961, 36] width 69 height 24
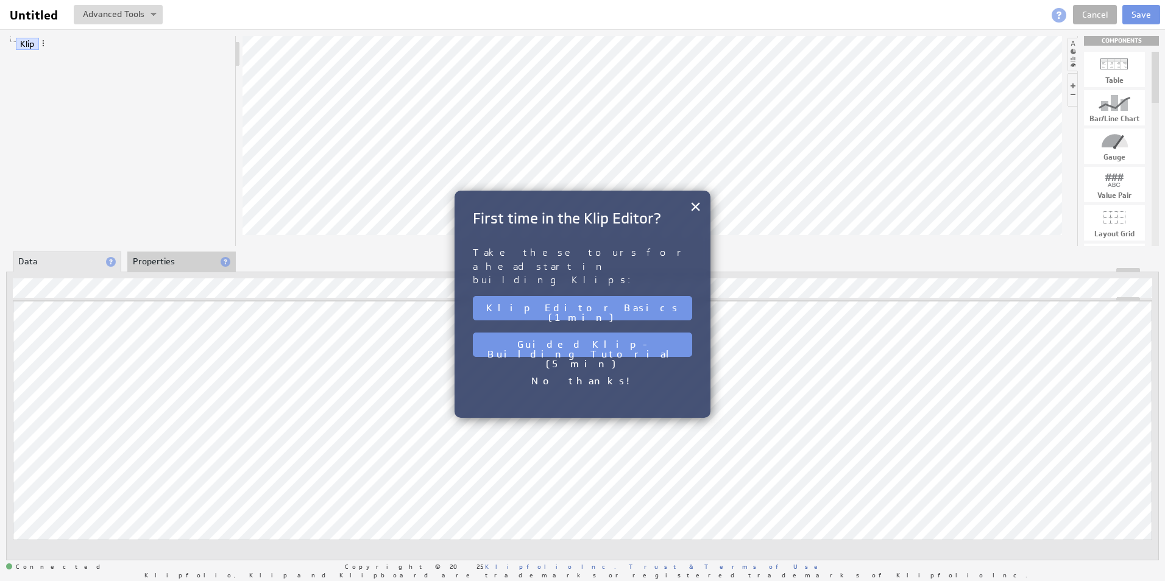
click at [635, 290] on div "Klip Editor Basics (1 min)" at bounding box center [582, 308] width 219 height 37
click at [632, 296] on button "Klip Editor Basics (1 min)" at bounding box center [582, 308] width 219 height 24
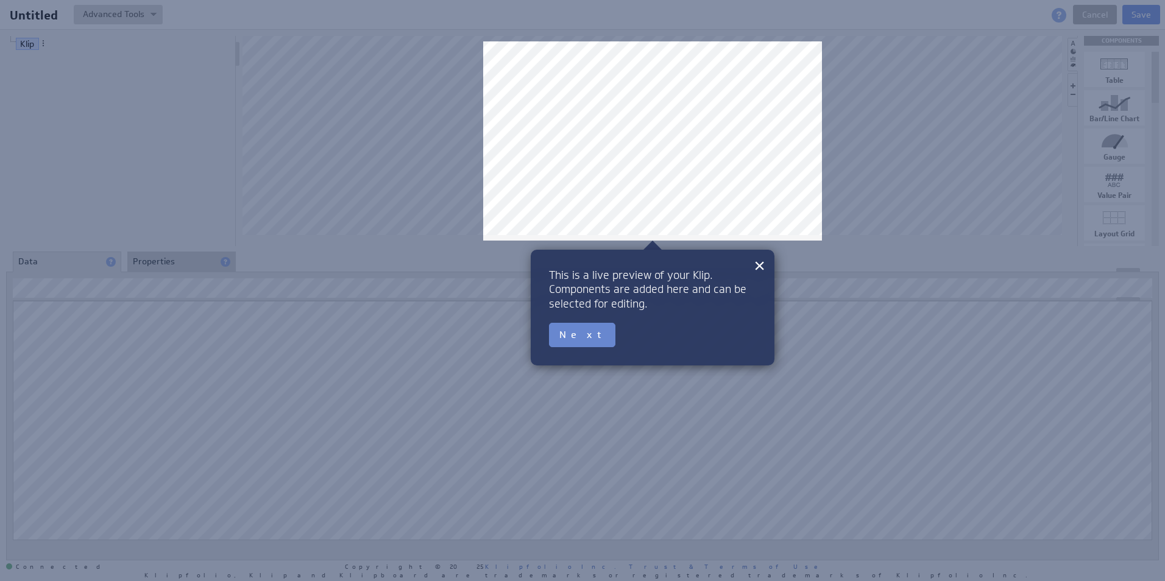
click at [572, 323] on button "Next" at bounding box center [582, 335] width 66 height 24
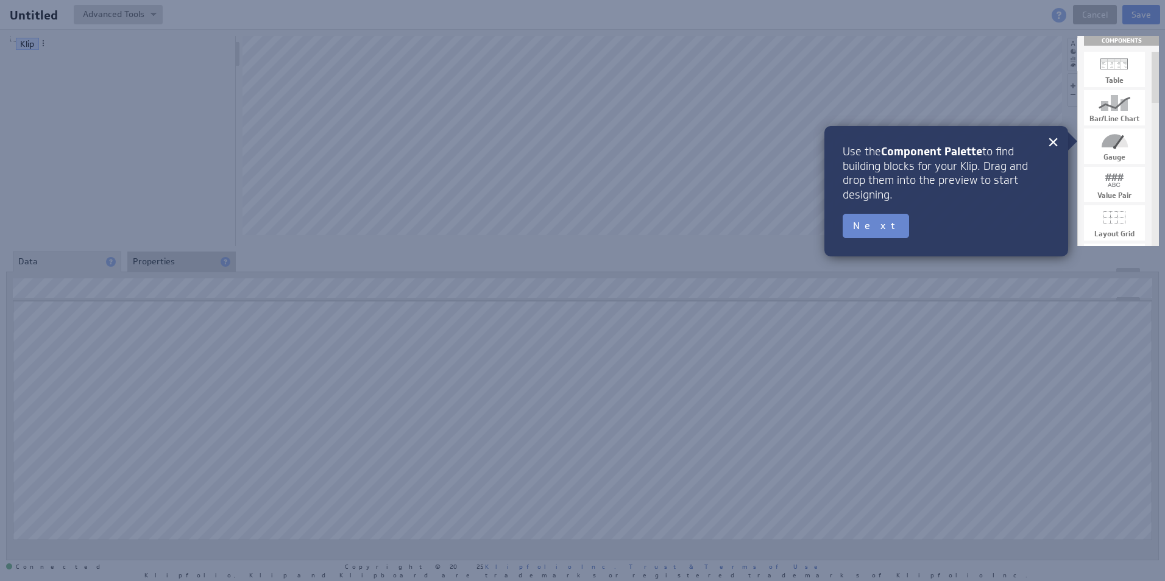
click at [867, 226] on button "Next" at bounding box center [876, 226] width 66 height 24
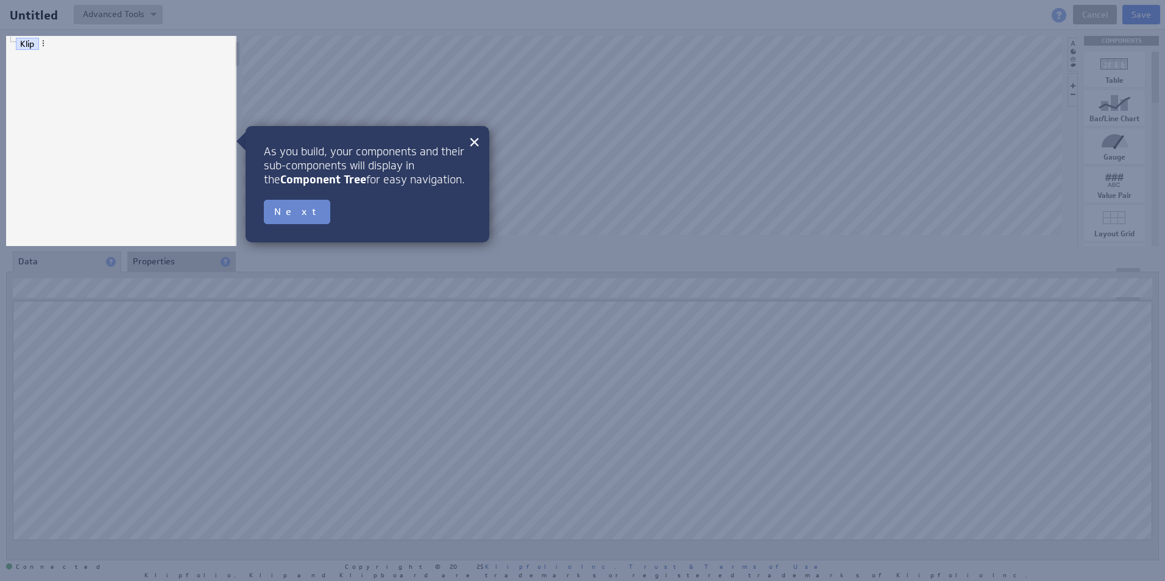
click at [291, 213] on button "Next" at bounding box center [297, 212] width 66 height 24
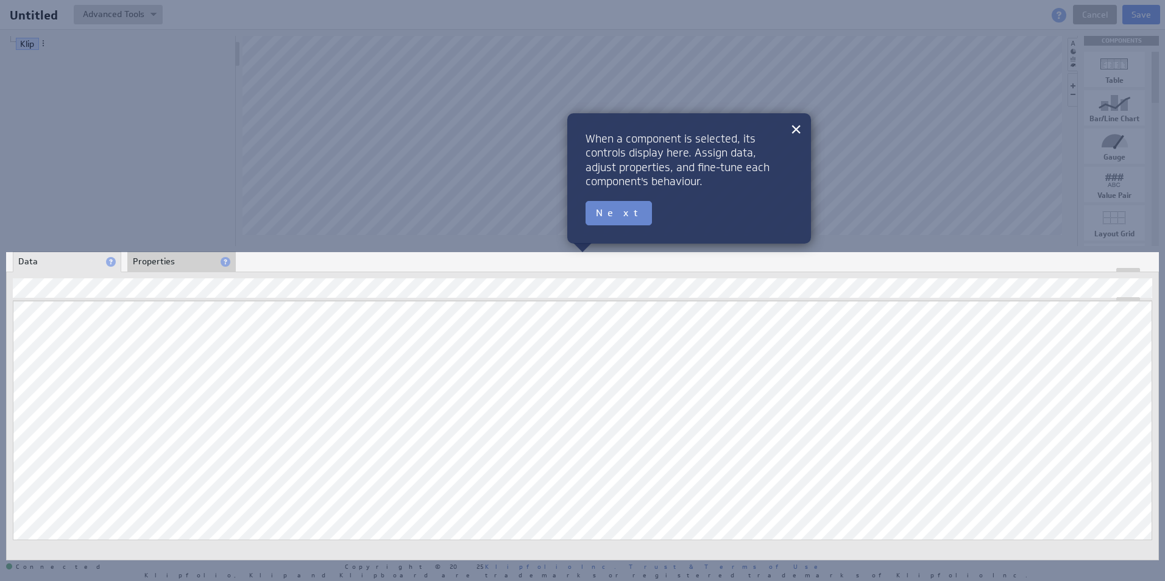
click at [614, 216] on button "Next" at bounding box center [619, 213] width 66 height 24
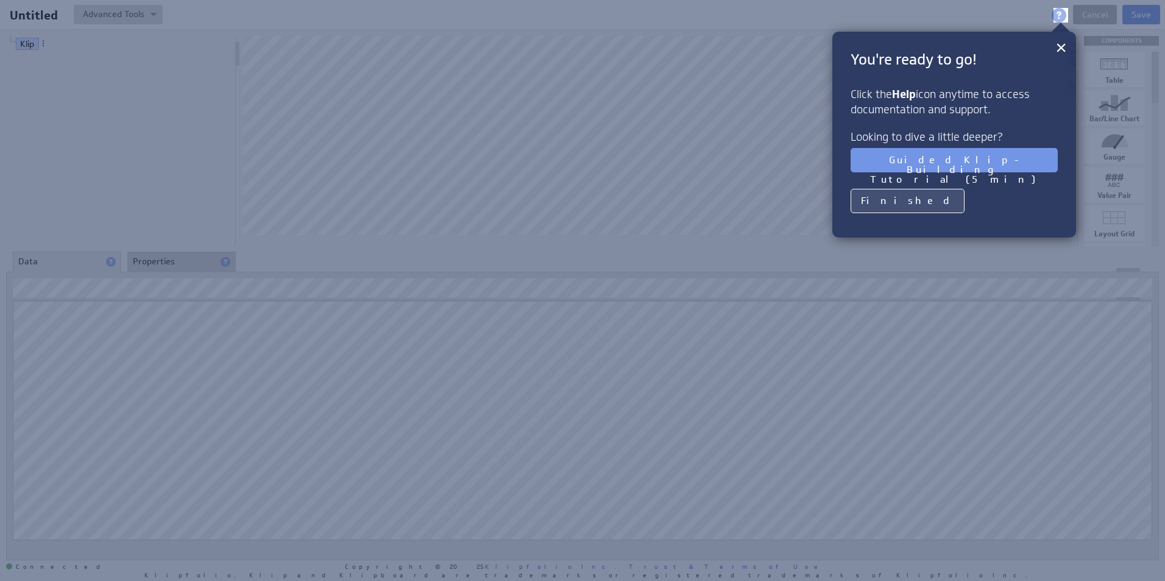
click at [901, 198] on button "Finished" at bounding box center [908, 201] width 114 height 24
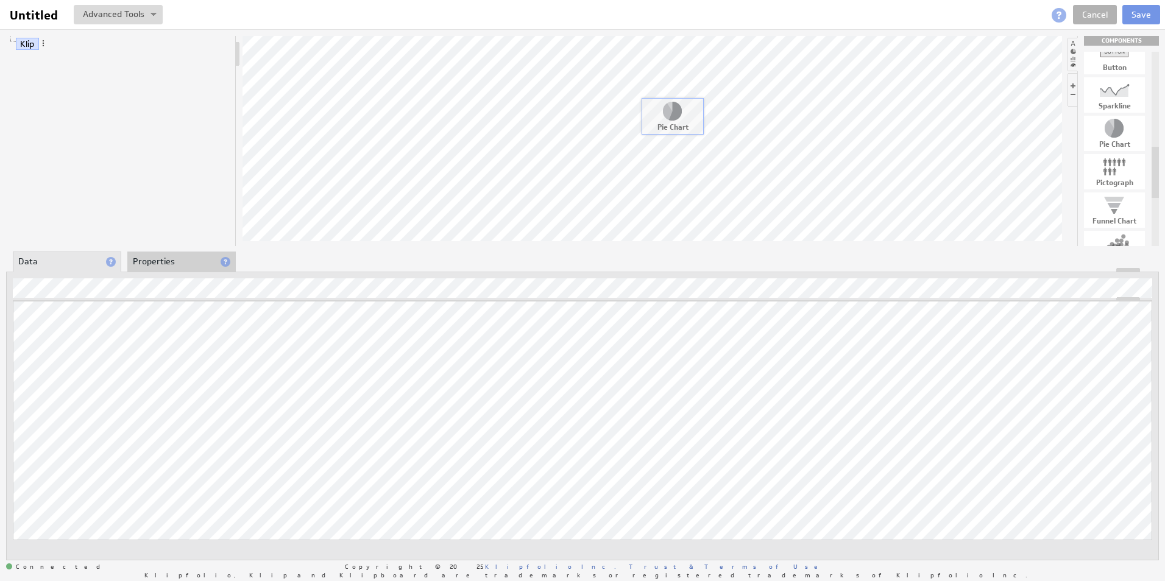
drag, startPoint x: 1126, startPoint y: 133, endPoint x: 683, endPoint y: 115, distance: 443.3
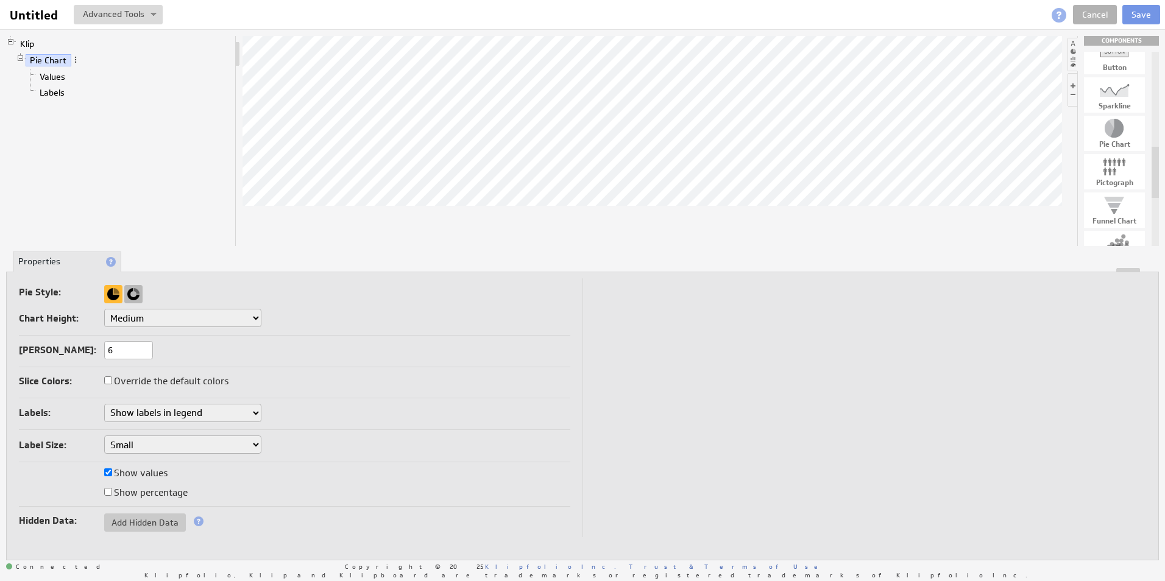
click at [133, 293] on div at bounding box center [133, 294] width 18 height 18
click at [51, 79] on link "Values" at bounding box center [52, 77] width 35 height 12
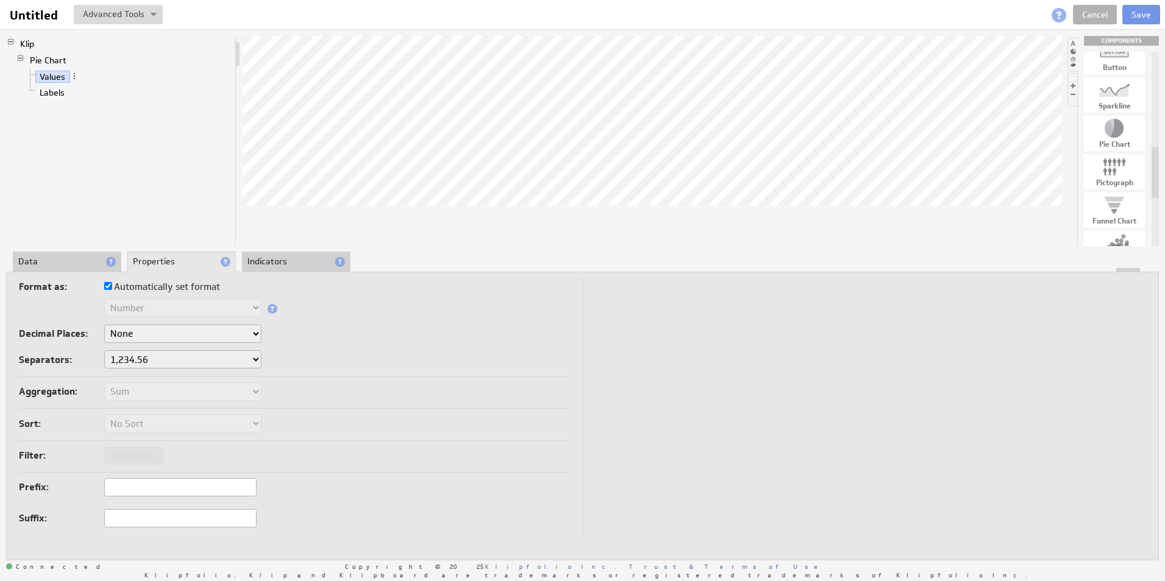
click at [93, 260] on li "Data" at bounding box center [67, 262] width 108 height 21
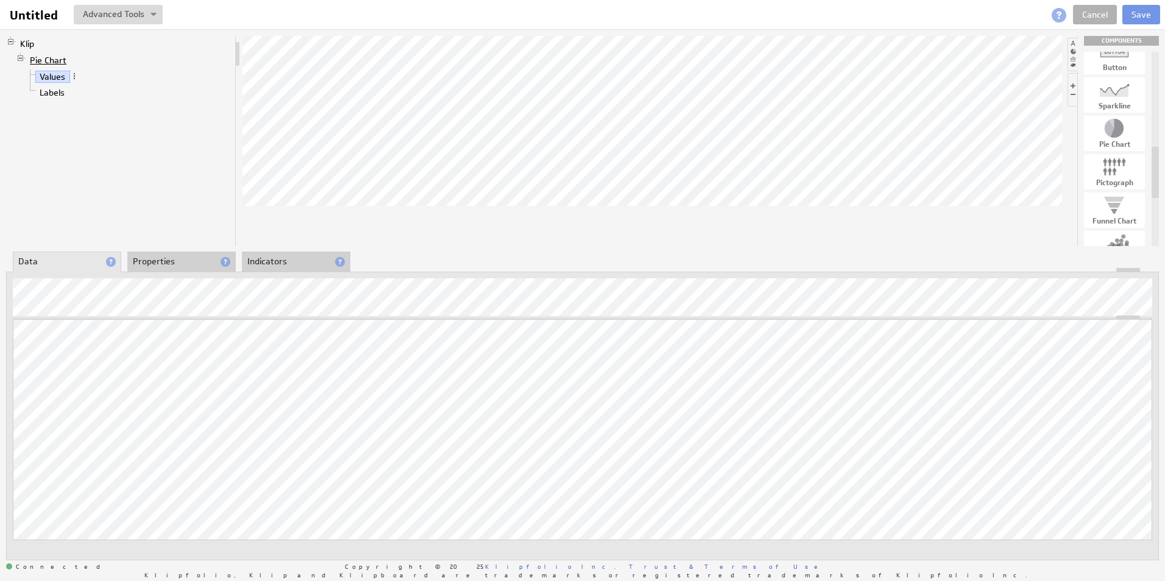
click at [60, 60] on link "Pie Chart" at bounding box center [49, 60] width 46 height 12
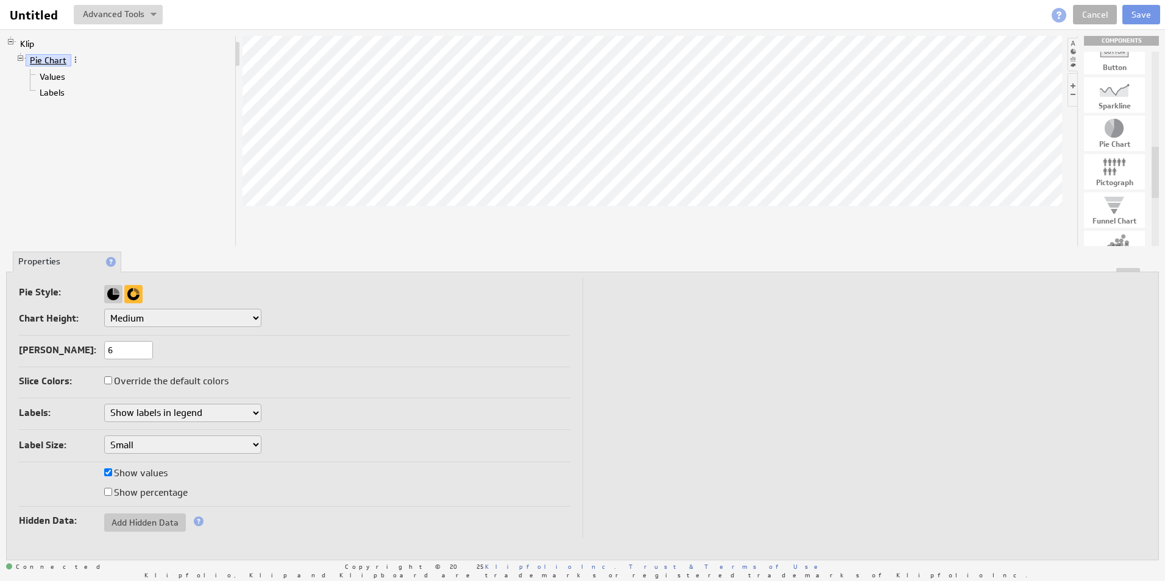
click at [47, 57] on link "Pie Chart" at bounding box center [49, 60] width 46 height 12
click at [76, 61] on span at bounding box center [75, 59] width 9 height 9
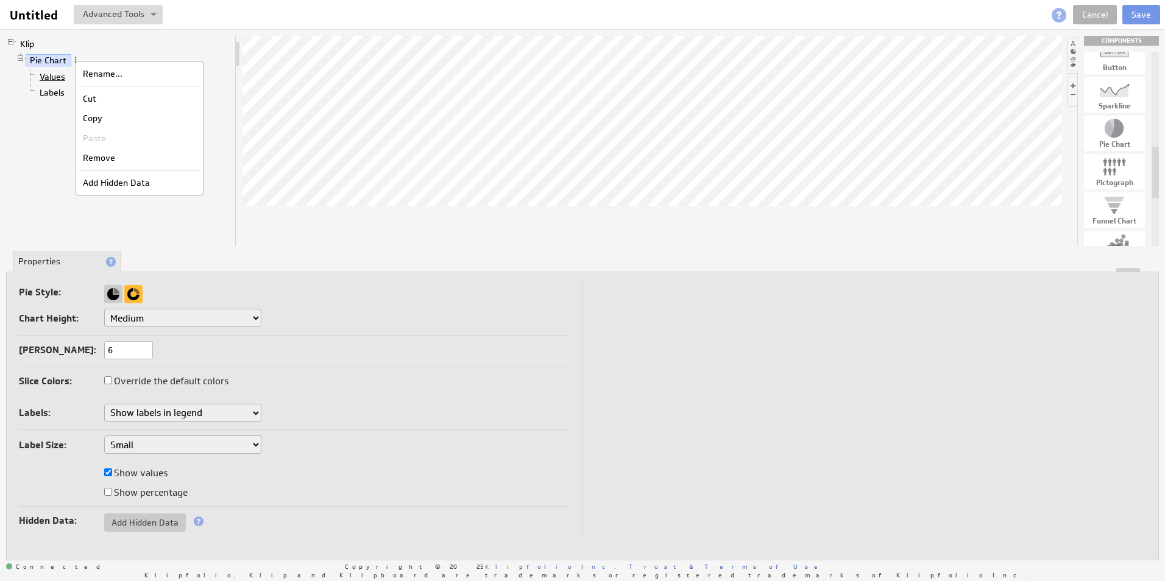
click at [41, 77] on link "Values" at bounding box center [52, 77] width 35 height 12
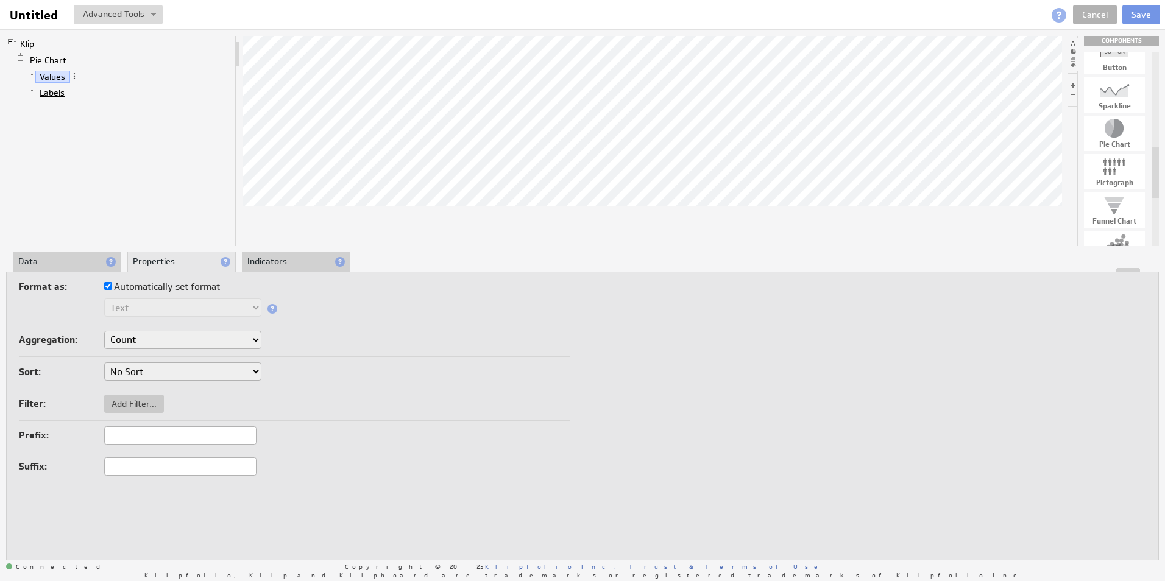
click at [54, 88] on link "Labels" at bounding box center [52, 93] width 34 height 12
click at [59, 77] on link "Values" at bounding box center [52, 77] width 35 height 12
click at [316, 266] on li "Indicators" at bounding box center [296, 262] width 108 height 21
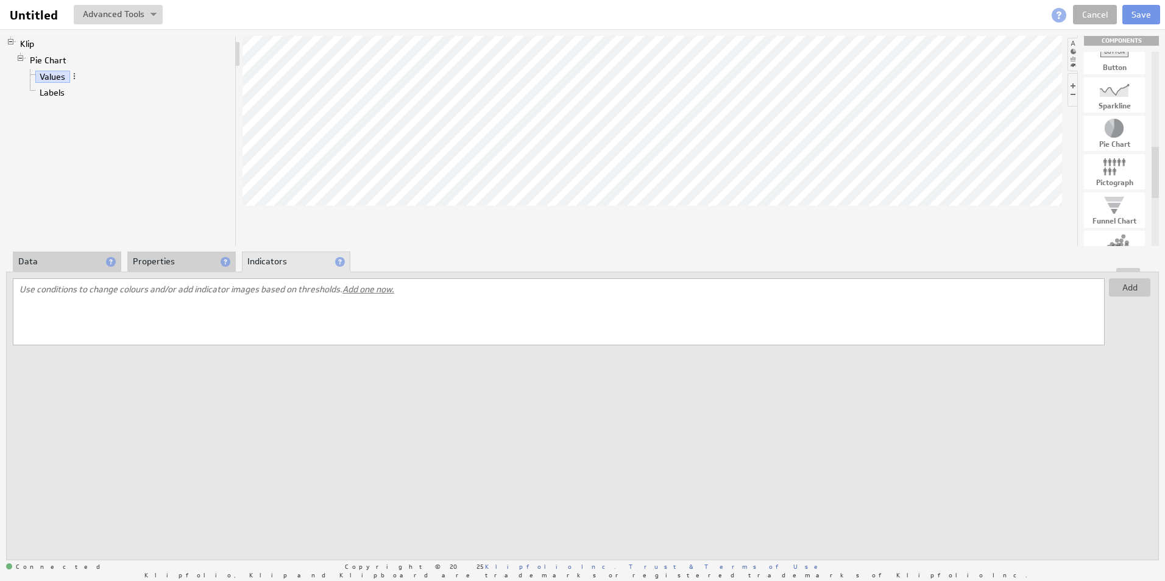
drag, startPoint x: 215, startPoint y: 255, endPoint x: 189, endPoint y: 258, distance: 26.4
click at [214, 255] on li "Properties" at bounding box center [181, 262] width 108 height 21
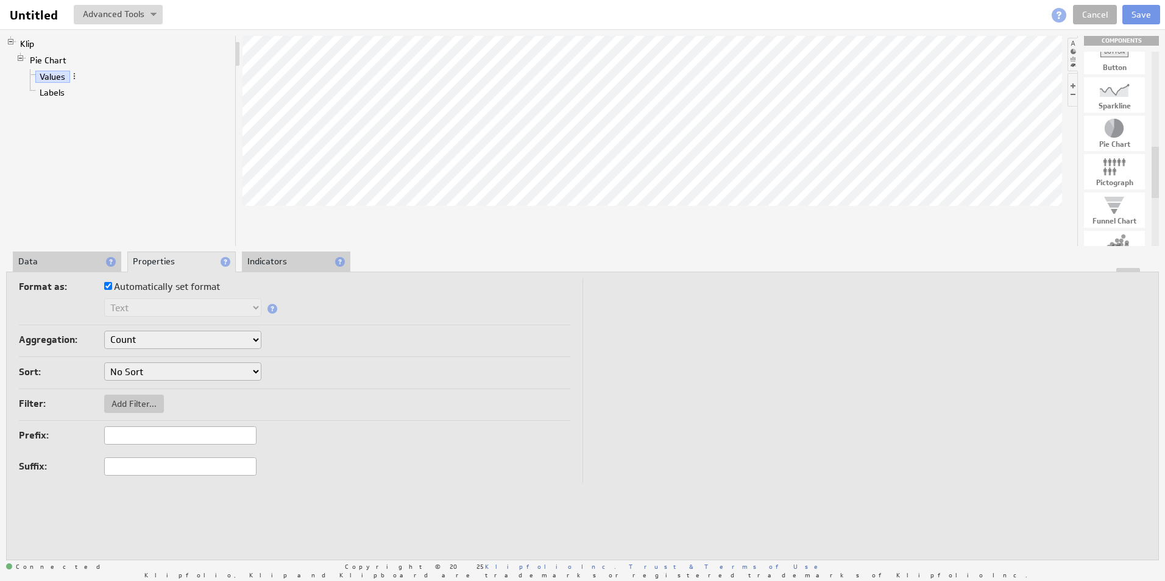
click at [76, 263] on li "Data" at bounding box center [67, 262] width 108 height 21
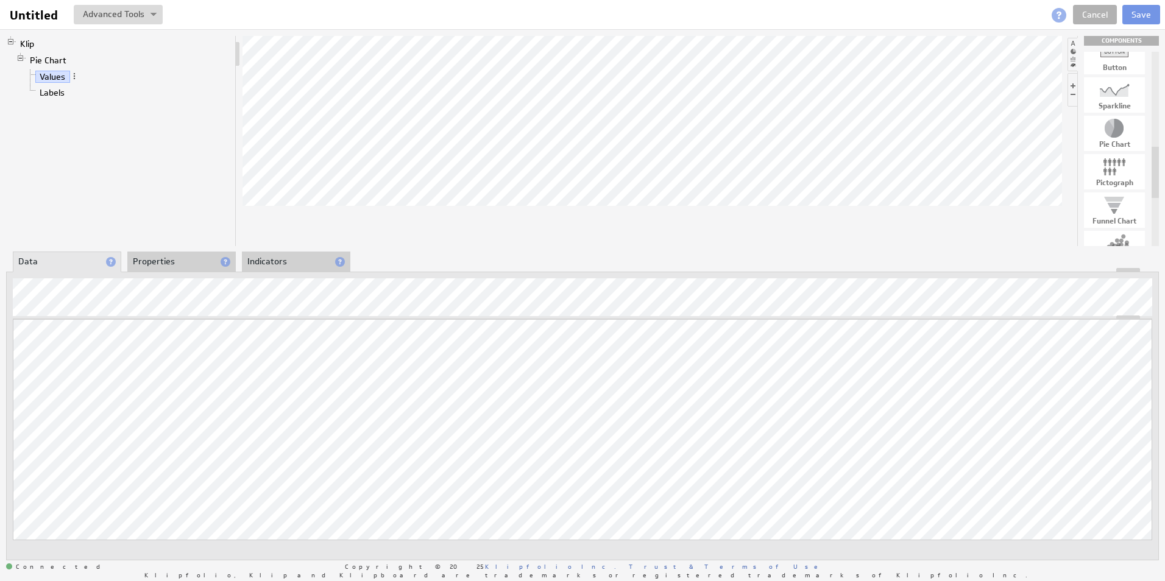
click at [172, 259] on li "Properties" at bounding box center [181, 262] width 108 height 21
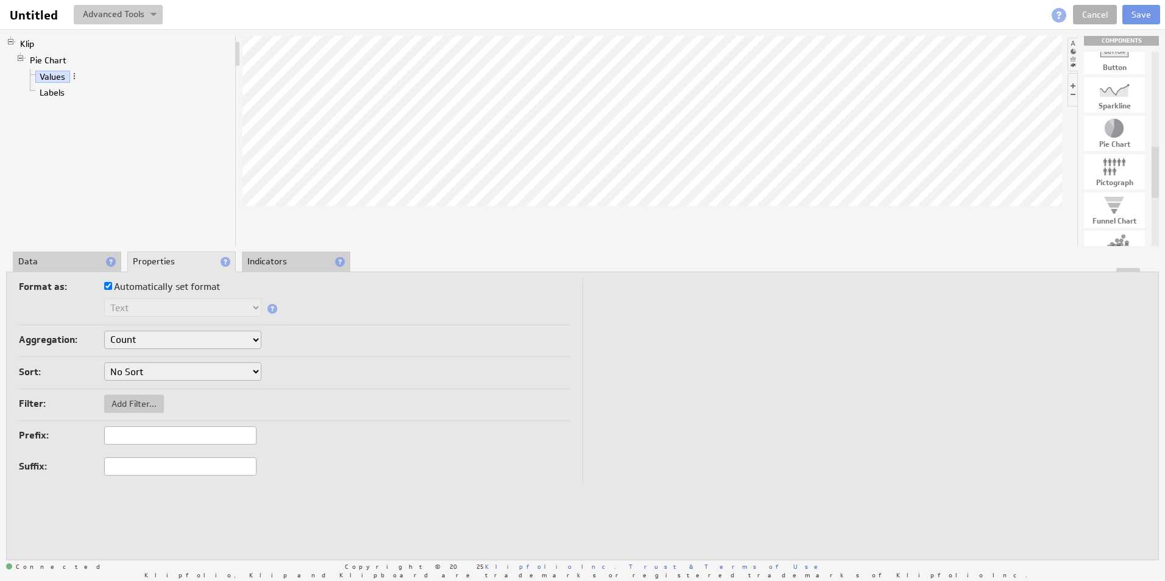
click at [154, 13] on img at bounding box center [153, 15] width 6 height 5
drag, startPoint x: 190, startPoint y: 71, endPoint x: 172, endPoint y: 71, distance: 18.3
click at [191, 71] on li "Values" at bounding box center [128, 77] width 205 height 16
click at [52, 58] on link "Pie Chart" at bounding box center [49, 60] width 46 height 12
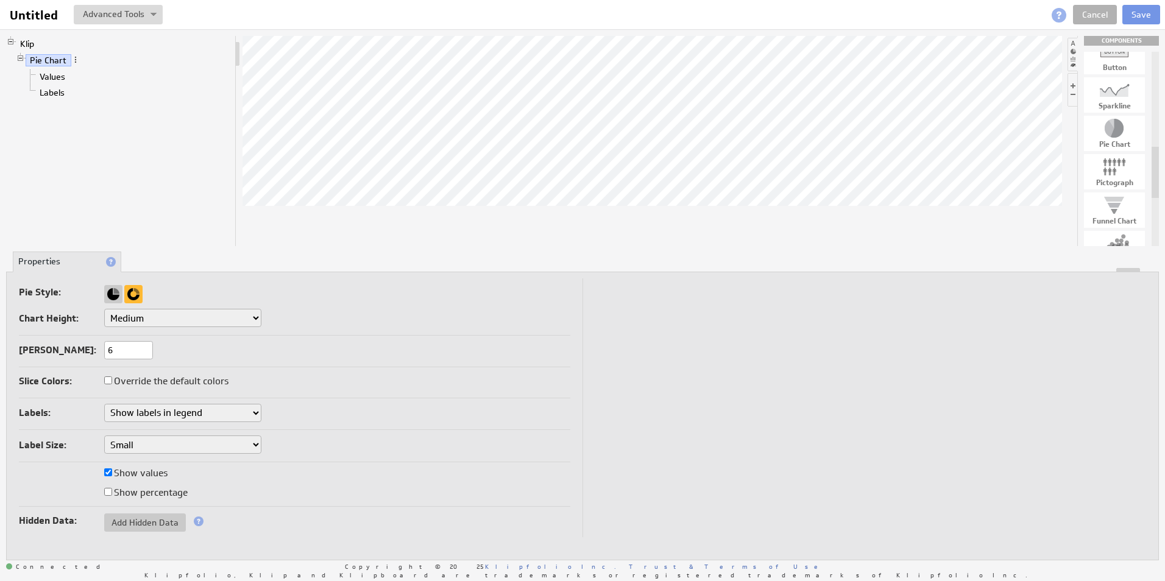
click at [1048, 18] on div "Auto-save complete. Cancel Save" at bounding box center [1045, 14] width 230 height 19
click at [1055, 15] on span at bounding box center [1059, 15] width 15 height 15
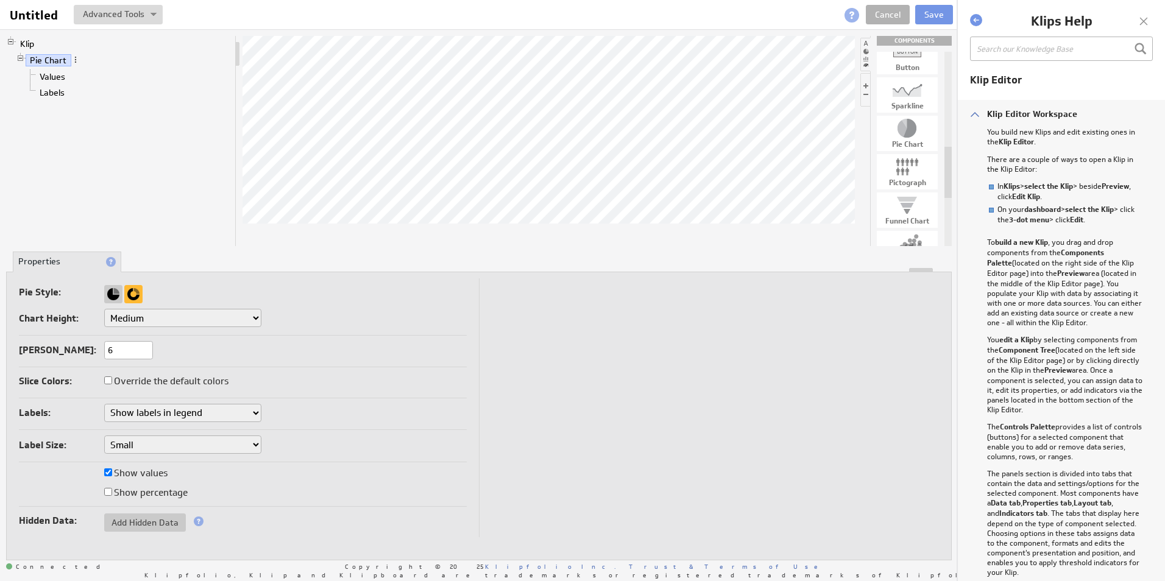
click at [1145, 13] on div at bounding box center [1143, 21] width 18 height 18
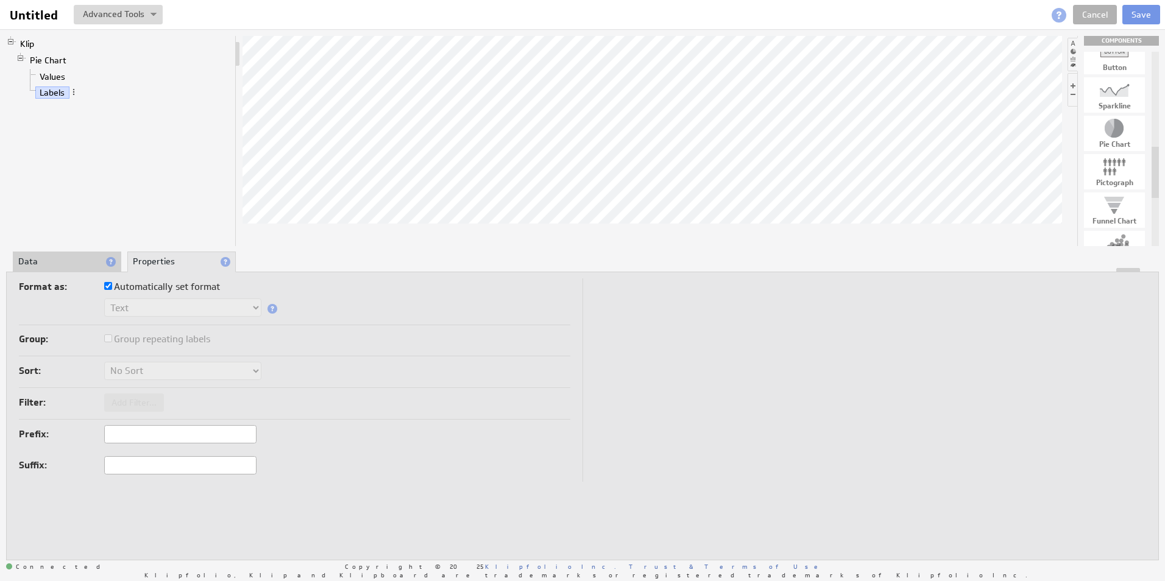
click at [108, 285] on input "Automatically set format" at bounding box center [108, 286] width 8 height 8
checkbox input "false"
click at [108, 285] on input "Automatically set format" at bounding box center [108, 286] width 8 height 8
checkbox input "true"
click at [143, 347] on label "Group repeating labels" at bounding box center [157, 339] width 106 height 17
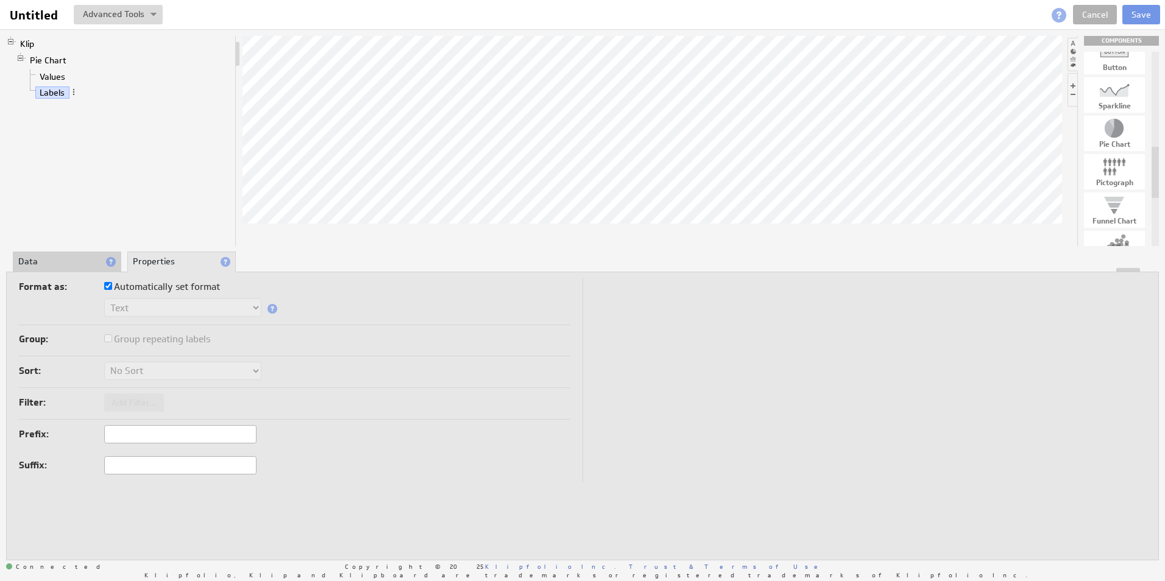
click at [96, 260] on li "Data" at bounding box center [67, 262] width 108 height 21
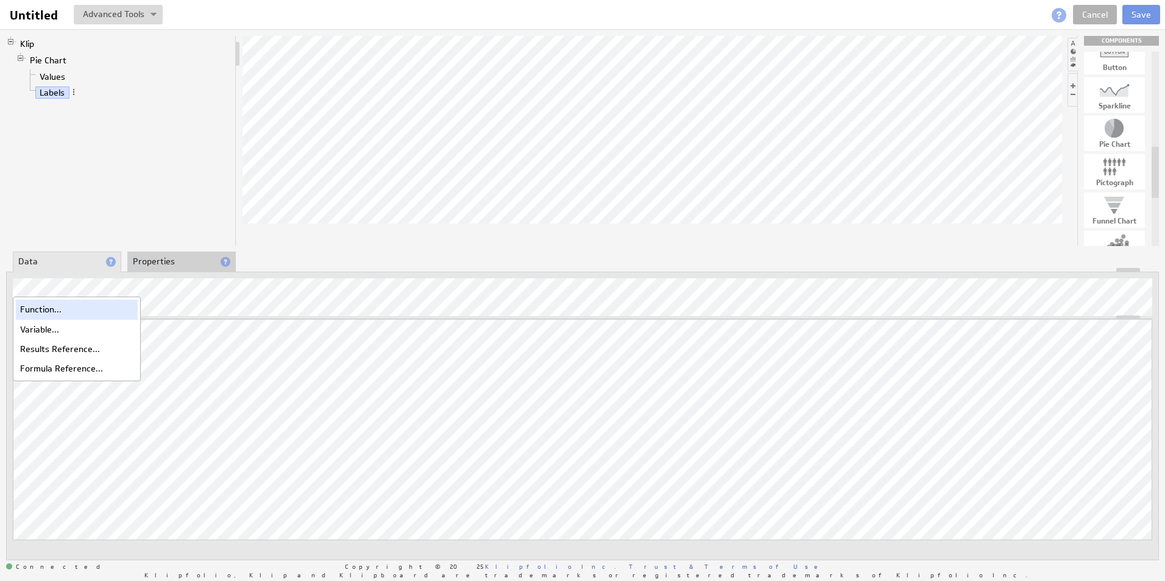
click at [54, 313] on div "Function..." at bounding box center [77, 309] width 122 height 19
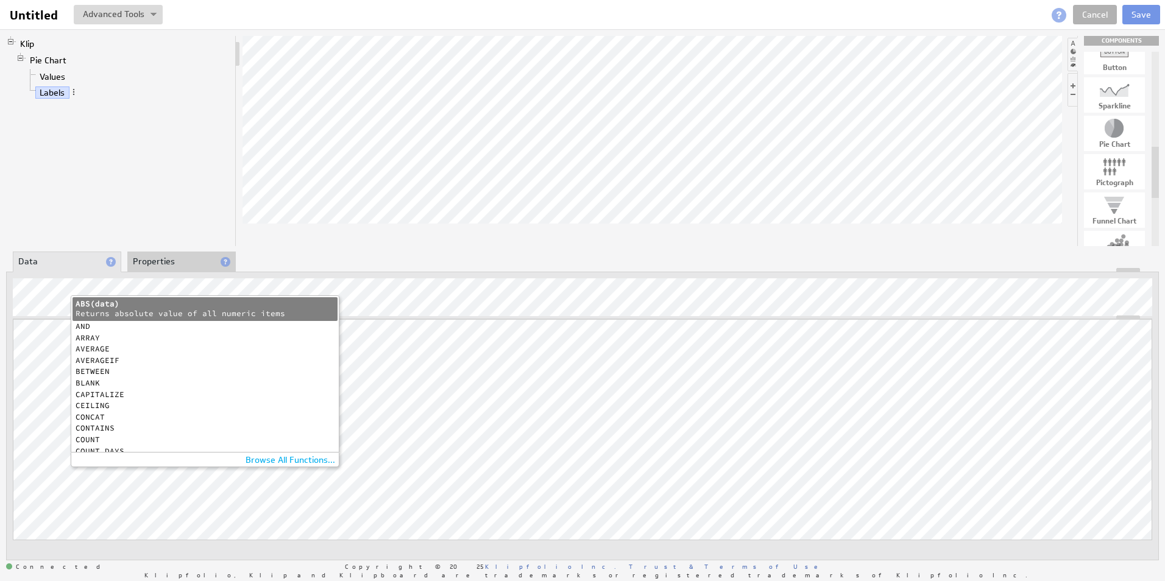
scroll to position [61, 0]
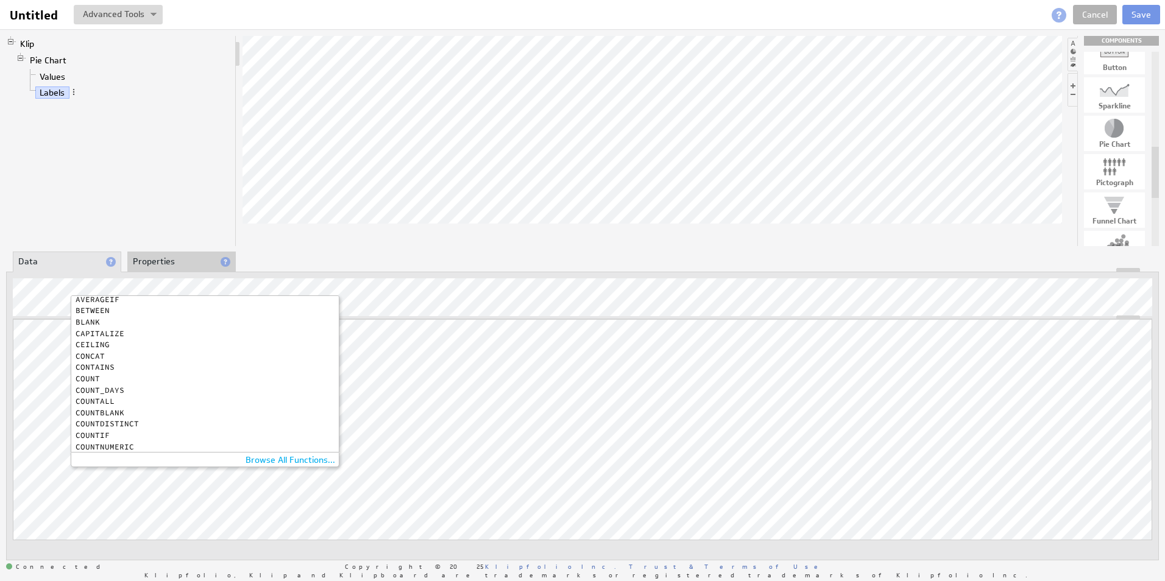
click at [85, 380] on div "COUNT" at bounding box center [202, 379] width 253 height 8
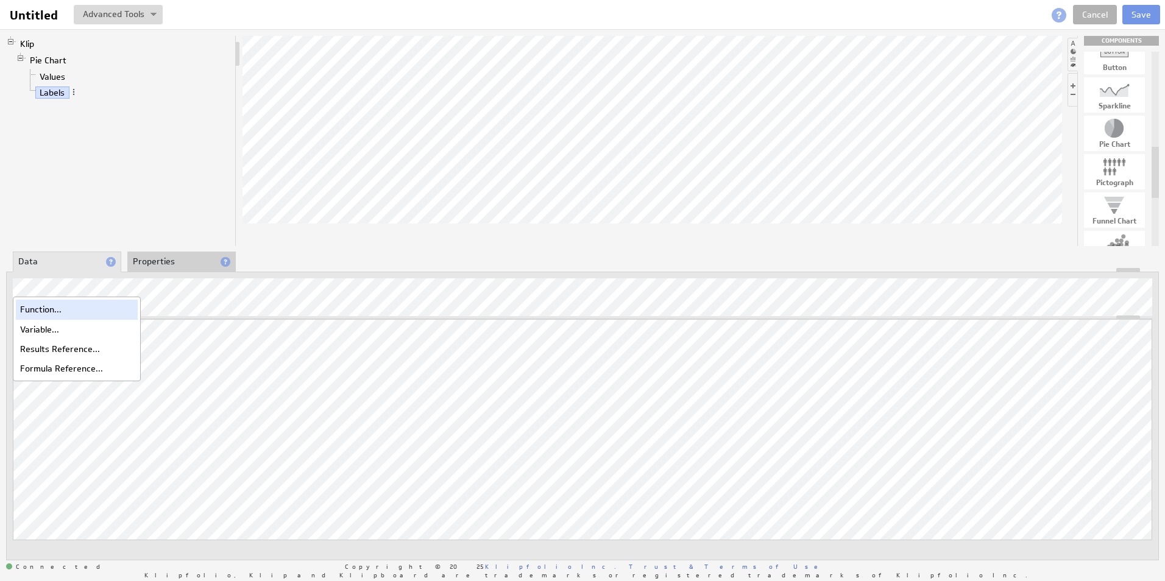
click at [71, 304] on div "Function..." at bounding box center [77, 309] width 122 height 19
click at [50, 313] on div "Function..." at bounding box center [77, 309] width 122 height 19
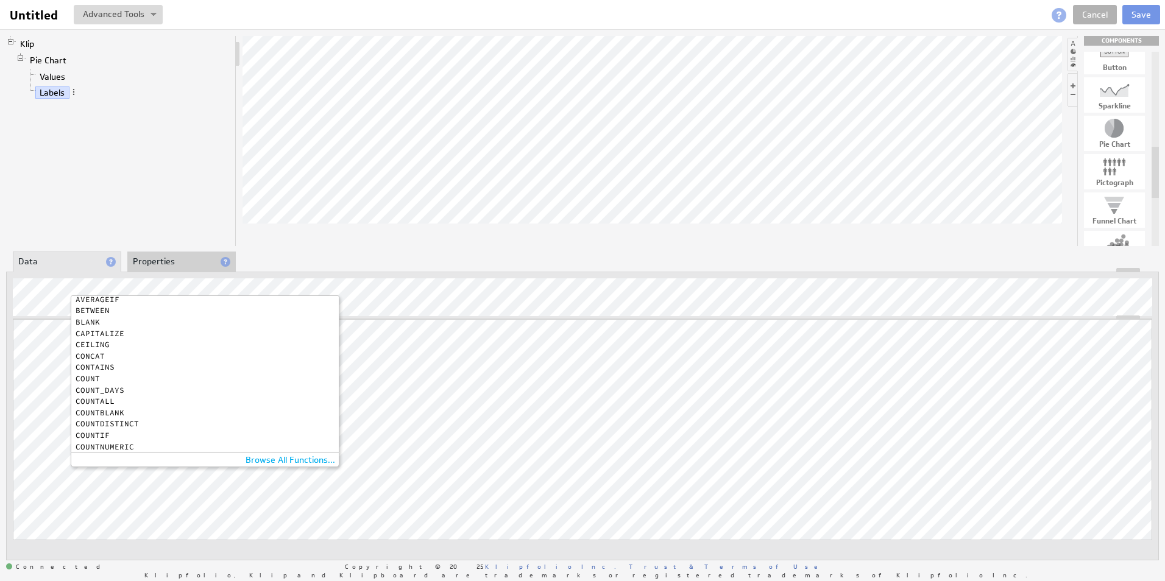
click at [127, 423] on div "COUNTDISTINCT" at bounding box center [202, 424] width 253 height 8
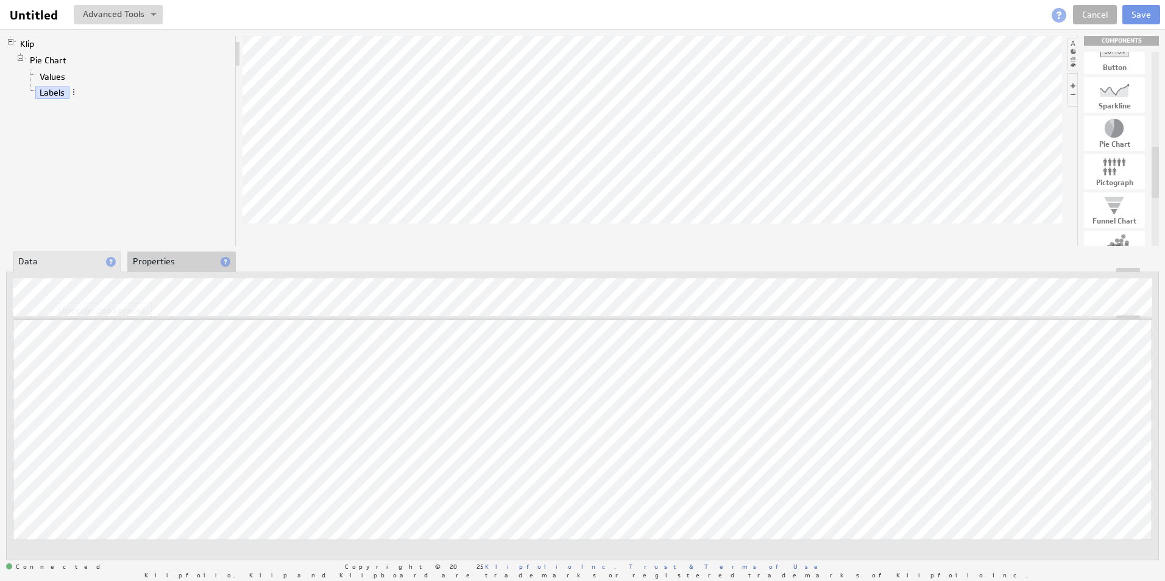
click at [0, 290] on html "Help Untitled Untitled View Klip Source Code Alt+U Create New Variable... Manag…" at bounding box center [582, 290] width 1165 height 581
click at [53, 310] on div "Insert something into the formula" at bounding box center [75, 314] width 124 height 9
click at [38, 312] on div "Insert something into the formula" at bounding box center [75, 314] width 124 height 9
click at [60, 310] on div "Function..." at bounding box center [77, 309] width 122 height 19
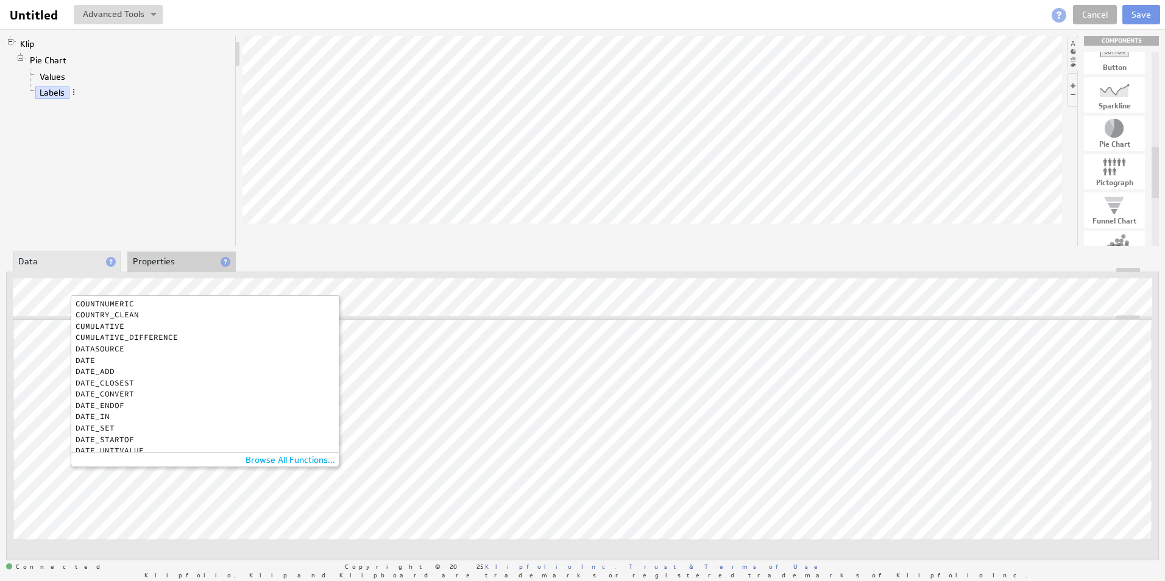
scroll to position [122, 0]
click at [113, 361] on div "COUNTDISTINCT" at bounding box center [202, 363] width 253 height 8
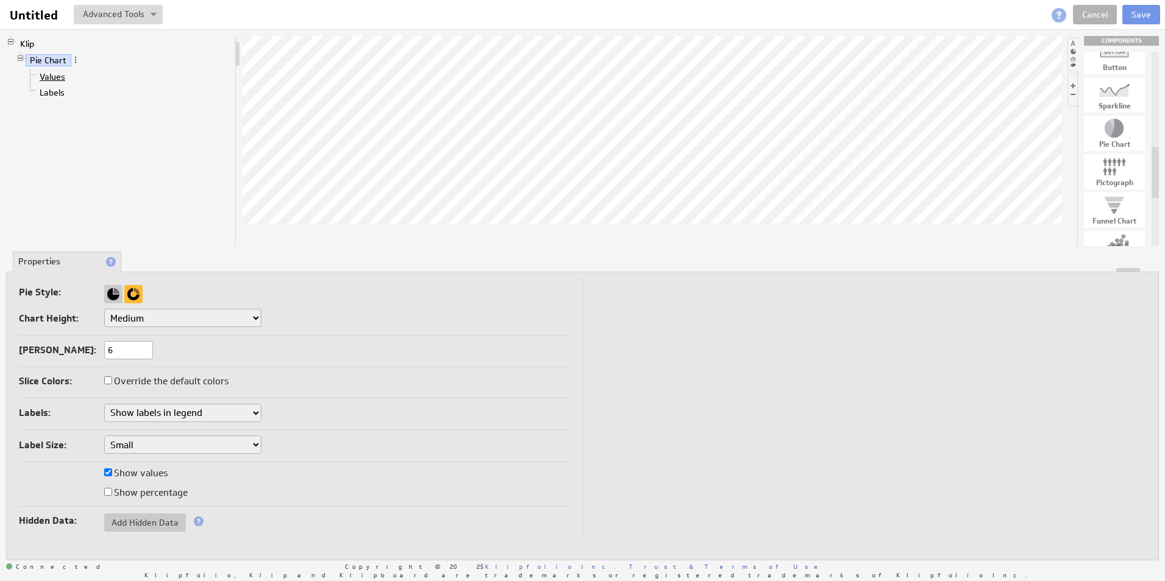
click at [52, 74] on link "Values" at bounding box center [52, 77] width 35 height 12
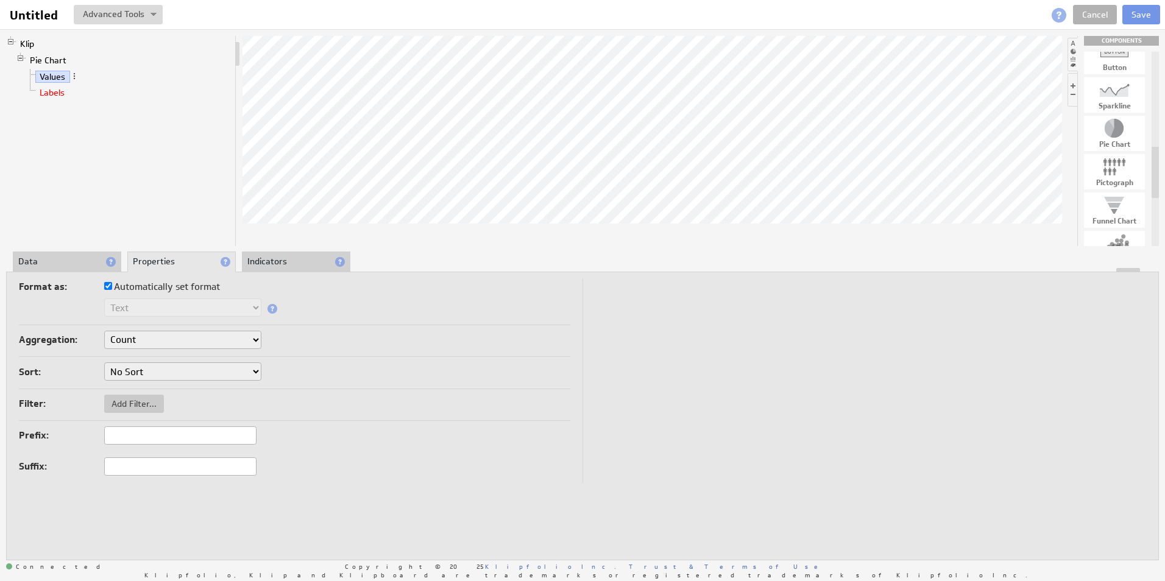
click at [54, 89] on link "Labels" at bounding box center [52, 93] width 34 height 12
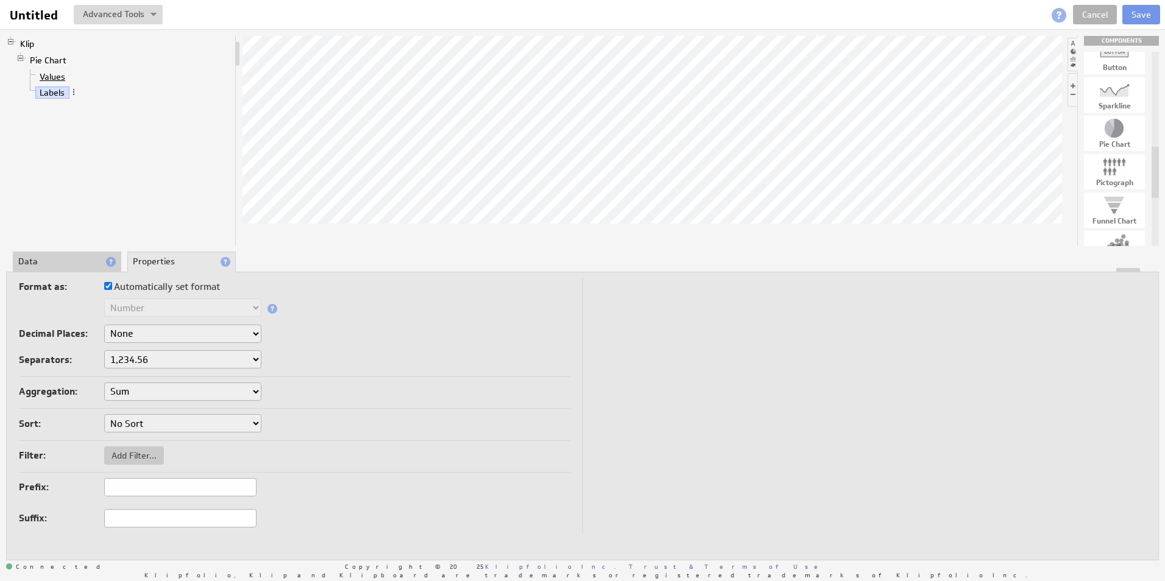
click at [58, 74] on link "Values" at bounding box center [52, 77] width 35 height 12
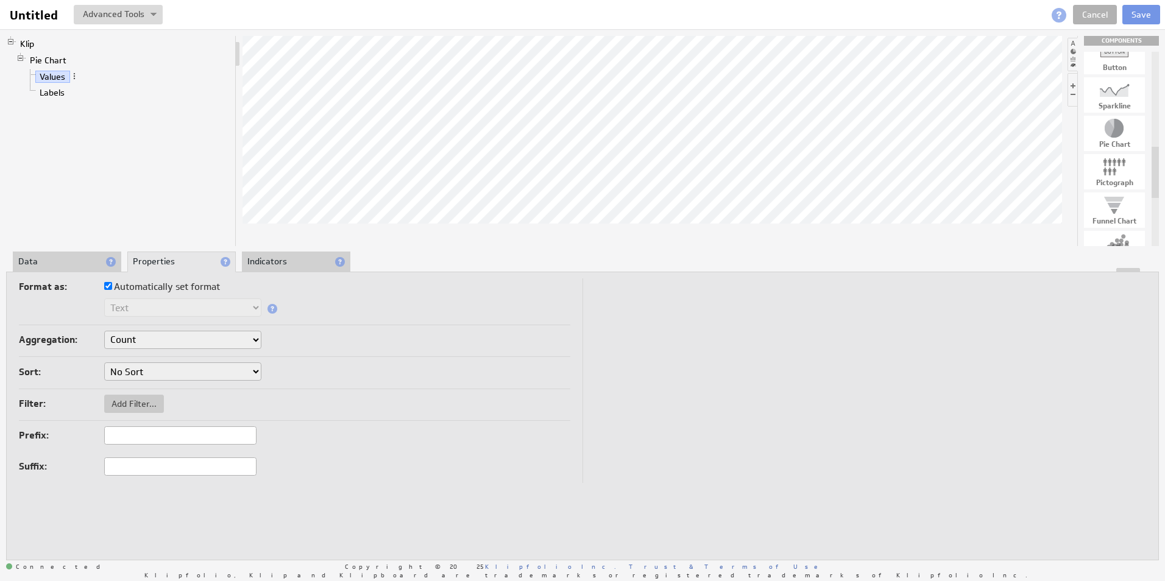
click at [77, 260] on li "Data" at bounding box center [67, 262] width 108 height 21
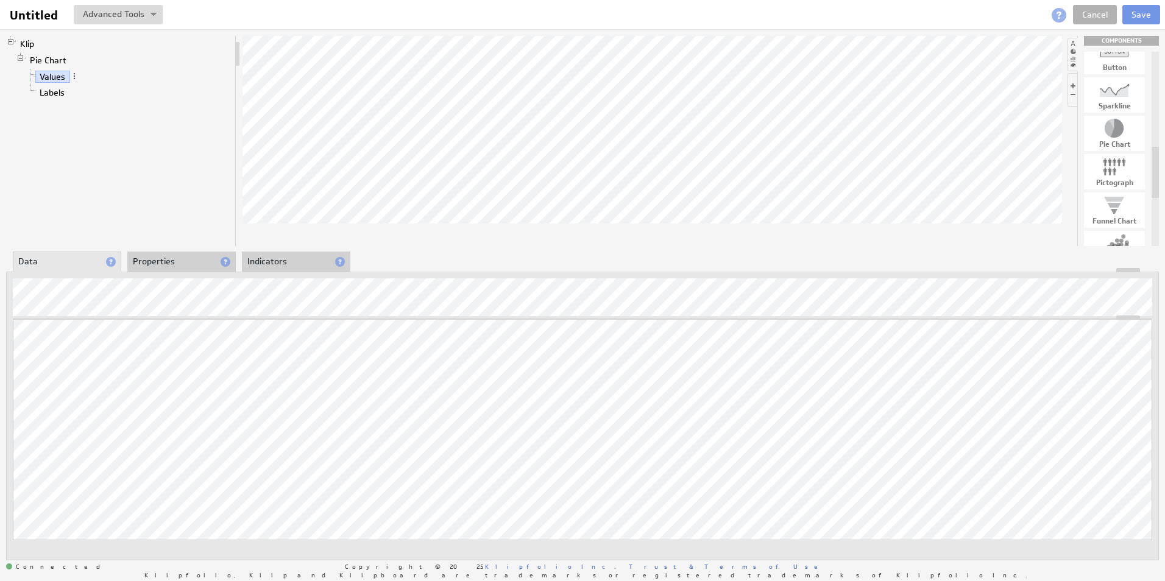
click at [193, 182] on div "Klip Pie Chart Values Labels" at bounding box center [121, 141] width 230 height 210
click at [58, 89] on link "Labels" at bounding box center [52, 93] width 34 height 12
click at [43, 74] on link "Values" at bounding box center [52, 77] width 35 height 12
click at [63, 91] on link "Labels" at bounding box center [52, 93] width 34 height 12
click at [70, 76] on link "Values" at bounding box center [52, 77] width 35 height 12
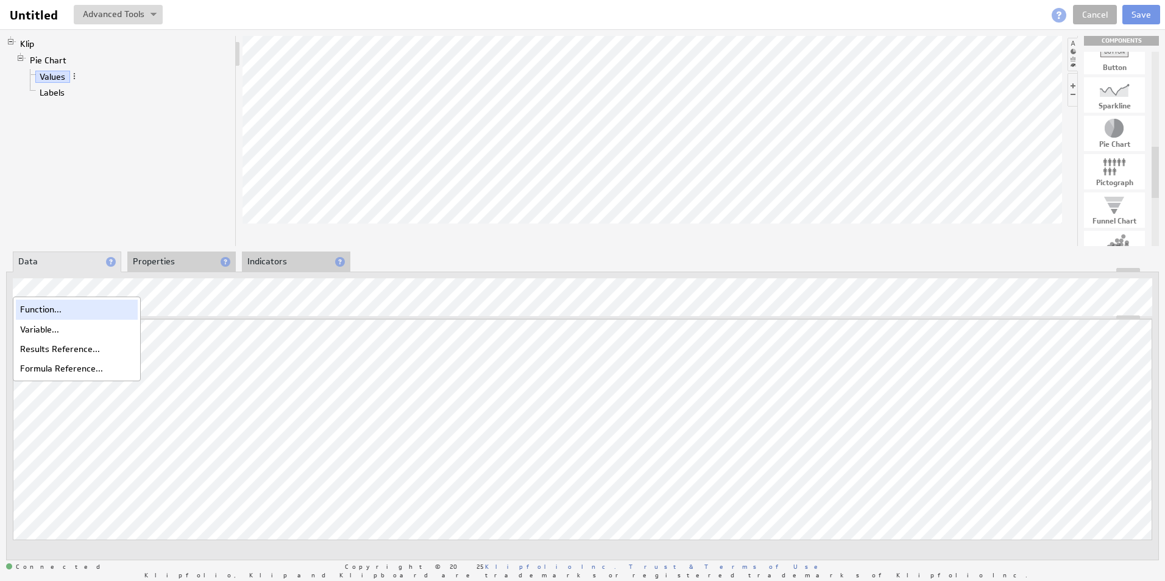
click at [53, 311] on div "Function..." at bounding box center [77, 309] width 122 height 19
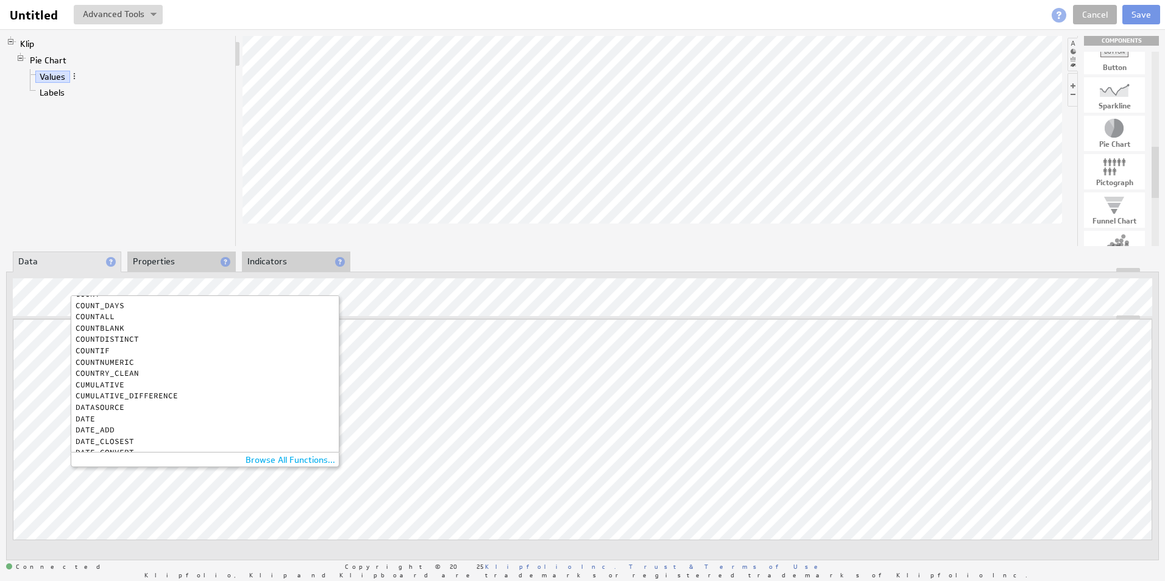
scroll to position [183, 0]
click at [121, 301] on div "COUNTDISTINCT" at bounding box center [202, 303] width 253 height 8
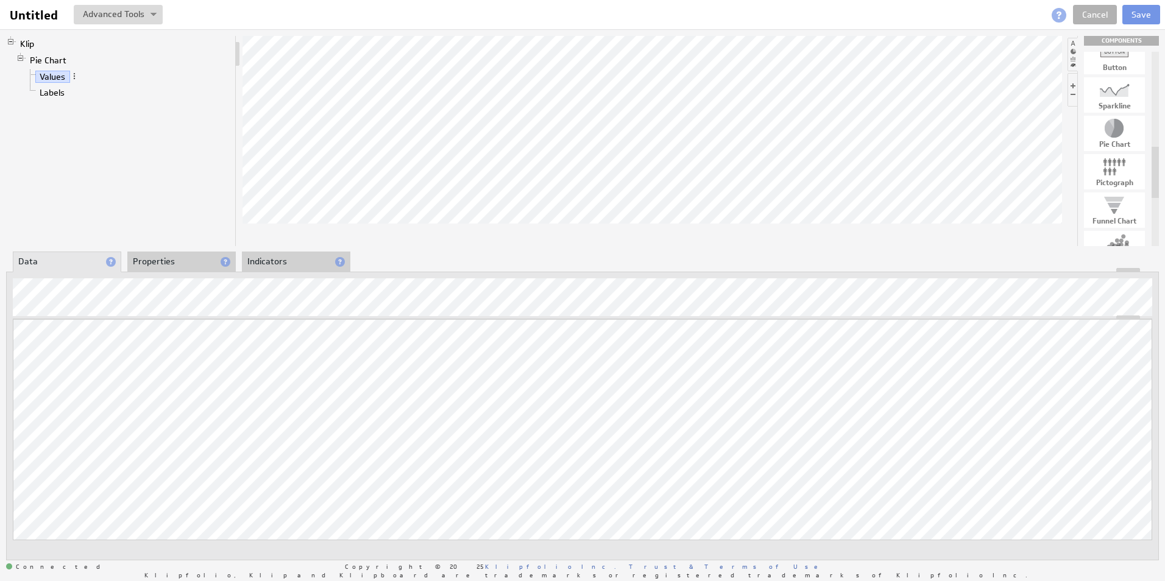
click at [187, 255] on li "Properties" at bounding box center [181, 262] width 108 height 21
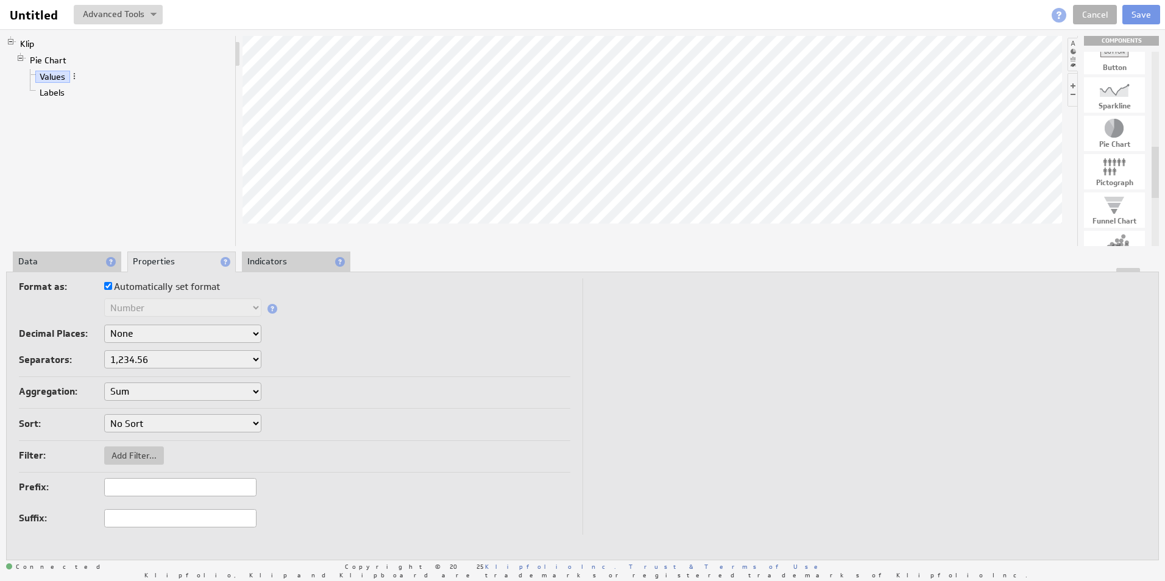
click at [68, 261] on li "Data" at bounding box center [67, 262] width 108 height 21
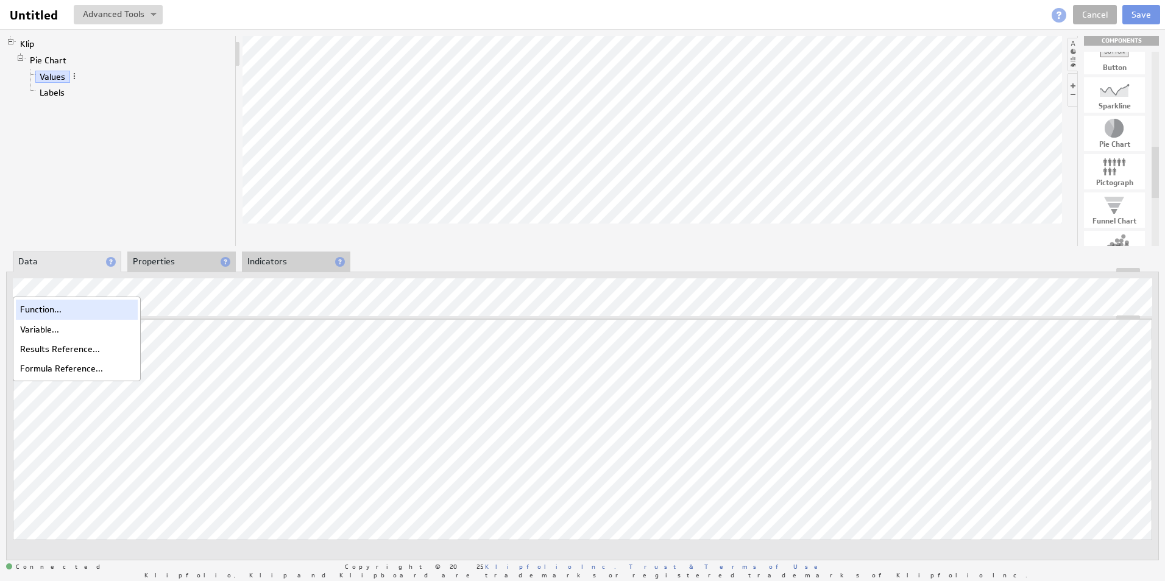
click at [48, 306] on div "Function..." at bounding box center [77, 309] width 122 height 19
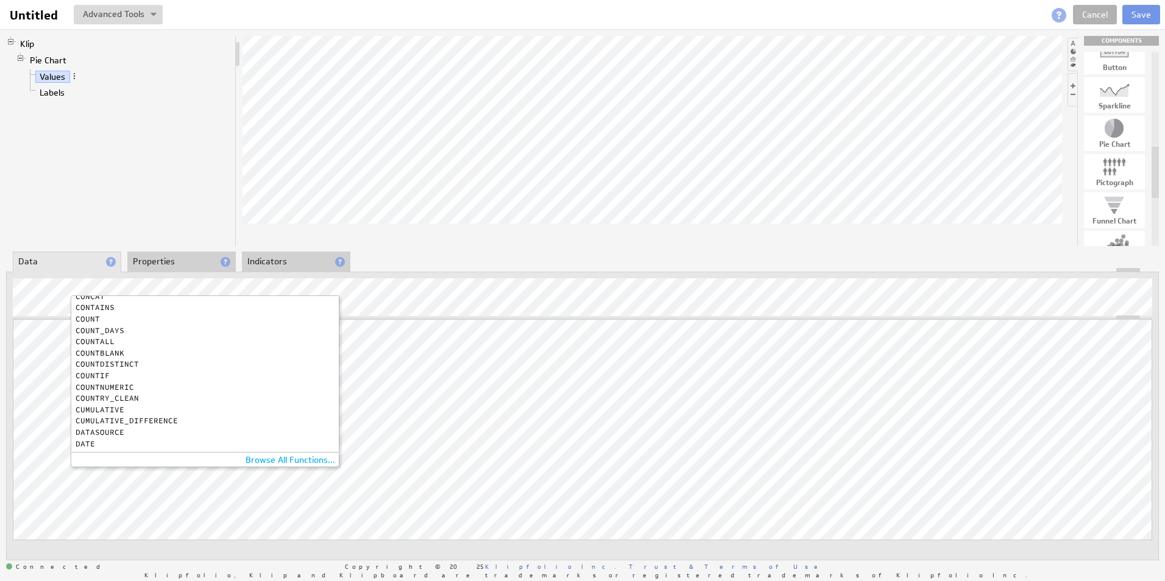
scroll to position [122, 0]
click at [94, 318] on div "COUNT" at bounding box center [202, 318] width 253 height 8
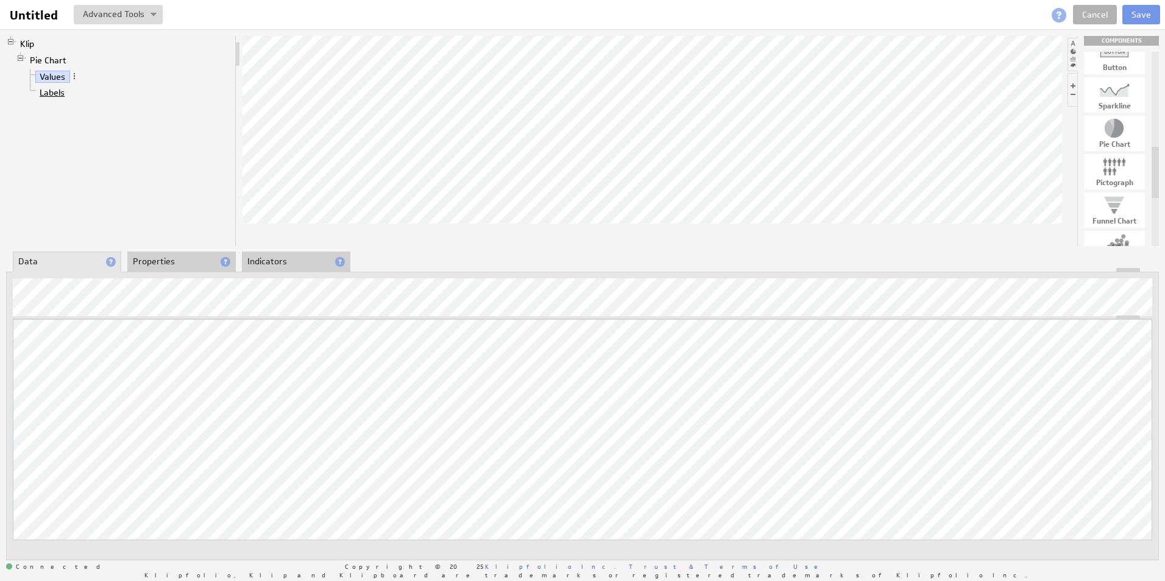
click at [62, 90] on link "Labels" at bounding box center [52, 93] width 34 height 12
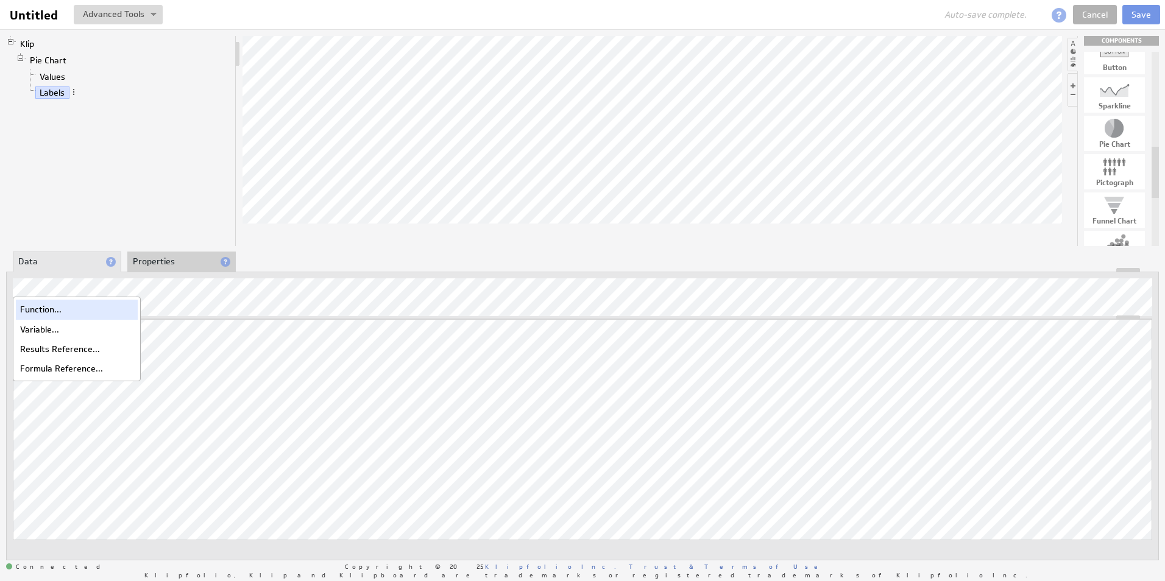
click at [54, 312] on div "Function..." at bounding box center [77, 309] width 122 height 19
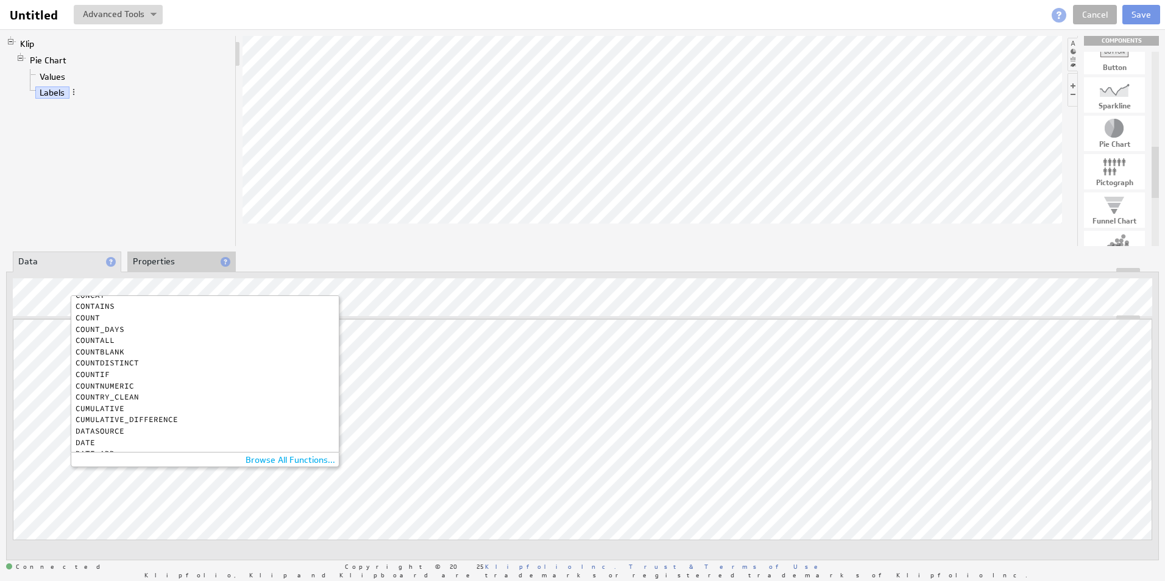
click at [96, 317] on div "COUNT" at bounding box center [202, 318] width 253 height 8
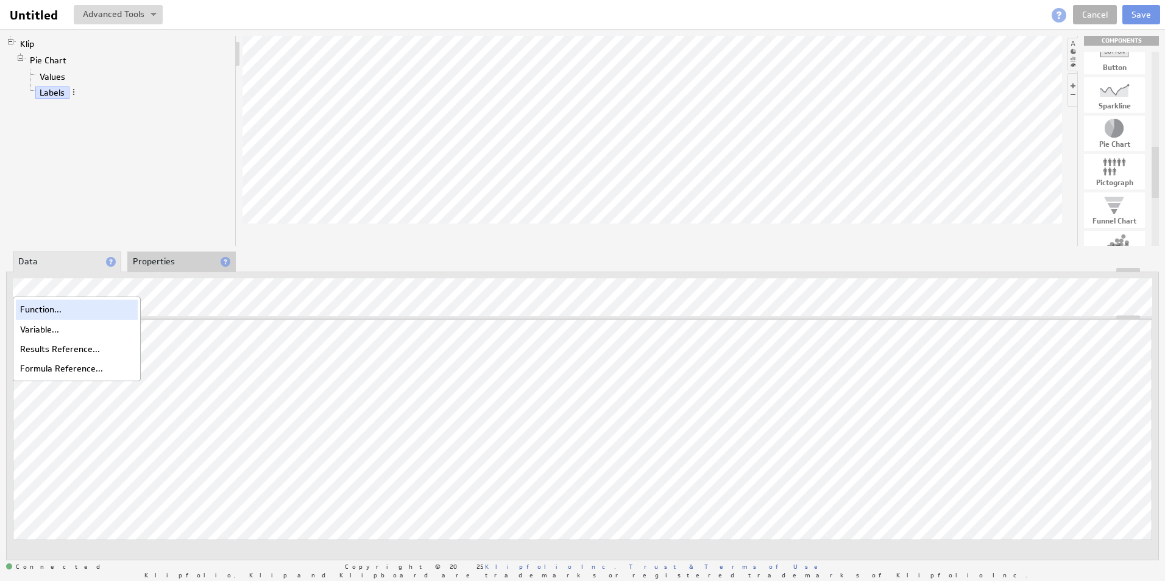
click at [53, 313] on div "Function..." at bounding box center [77, 309] width 122 height 19
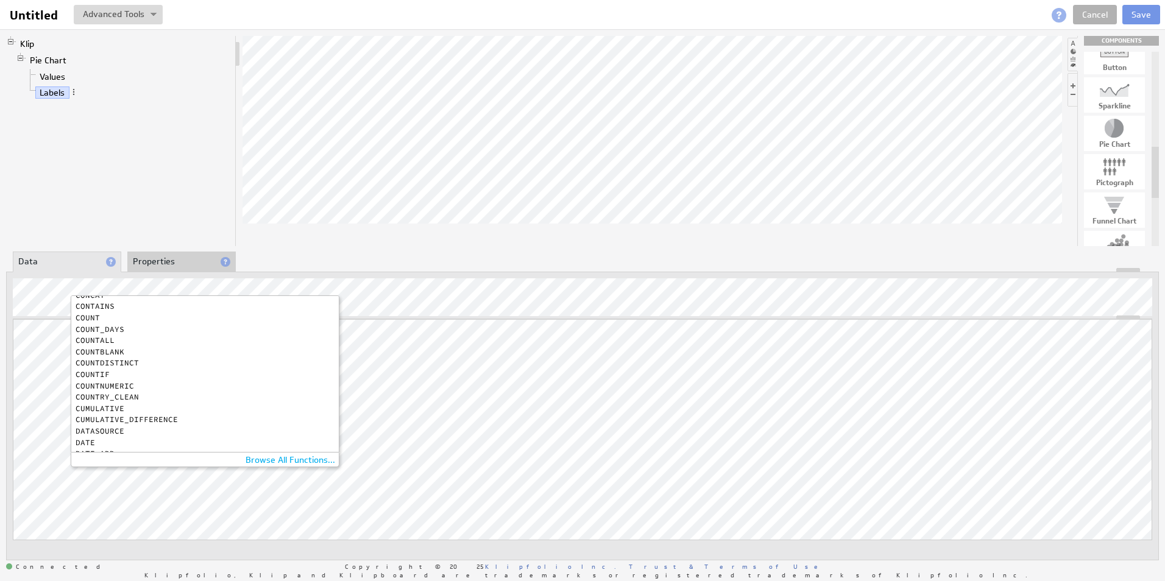
click at [113, 364] on div "COUNTDISTINCT" at bounding box center [202, 363] width 253 height 8
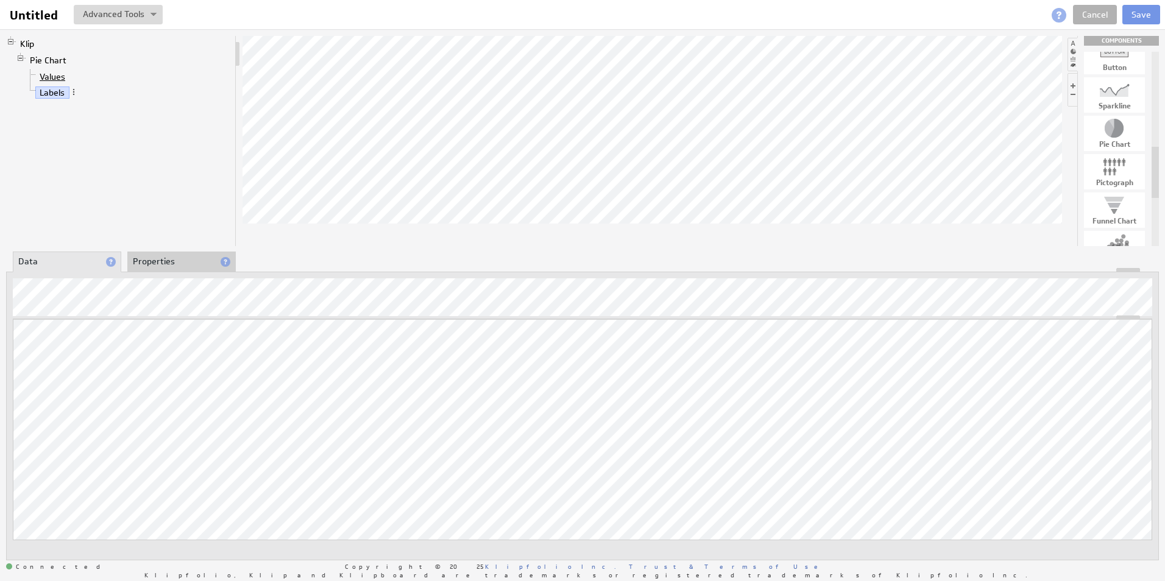
click at [65, 76] on link "Values" at bounding box center [52, 77] width 35 height 12
click at [59, 87] on link "Labels" at bounding box center [52, 93] width 34 height 12
click at [51, 74] on link "Values" at bounding box center [52, 77] width 35 height 12
click at [39, 299] on div at bounding box center [35, 303] width 18 height 15
click at [55, 92] on link "Labels" at bounding box center [52, 93] width 34 height 12
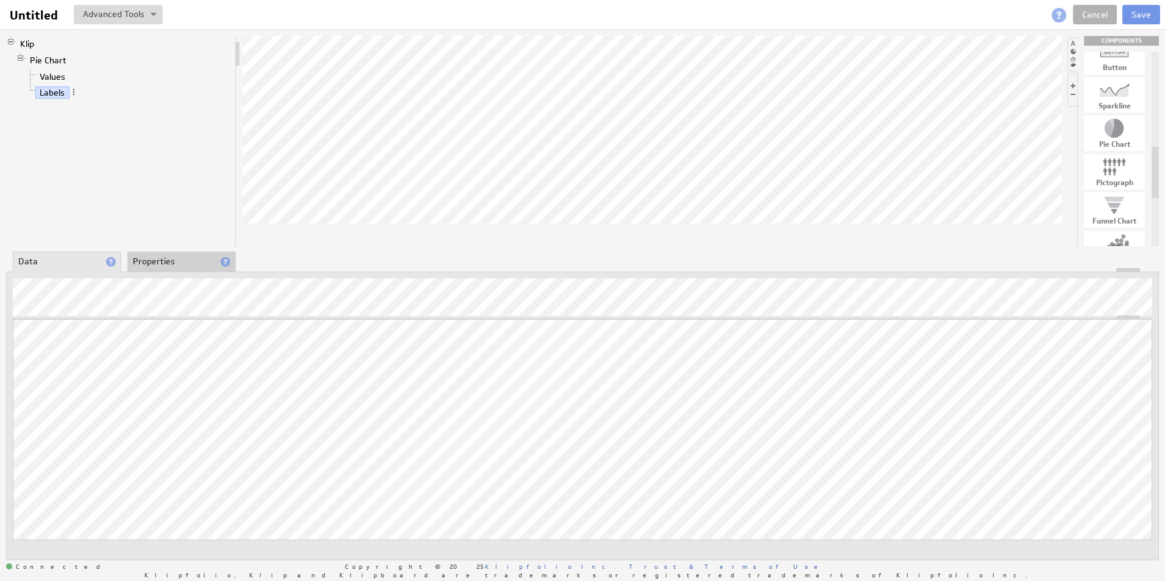
click at [1066, 17] on span at bounding box center [1059, 15] width 15 height 15
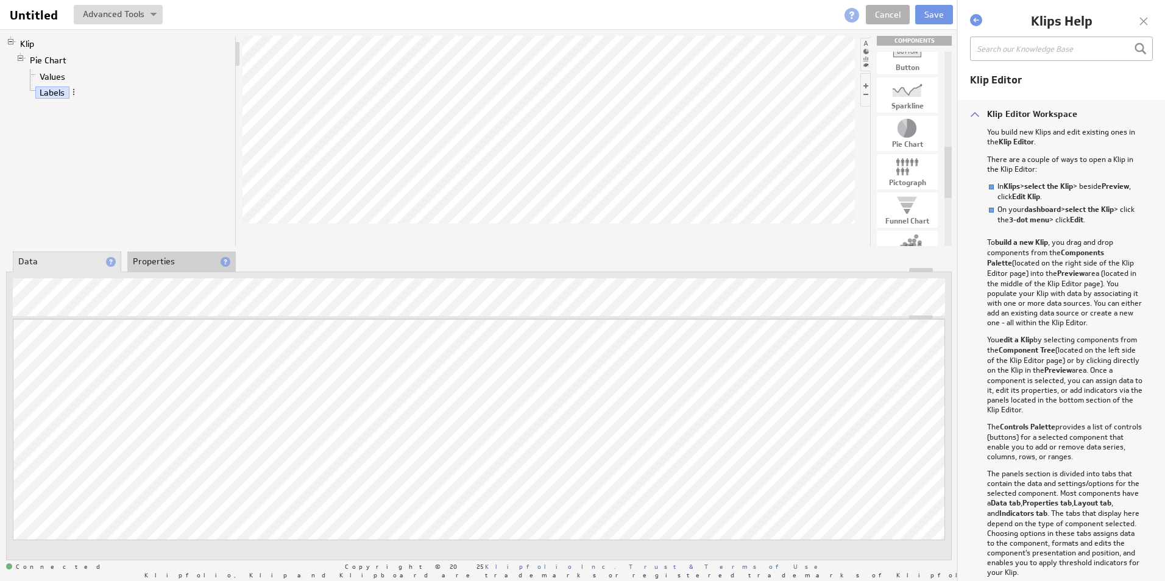
click at [975, 118] on div "Klip Editor Workspace" at bounding box center [1061, 113] width 207 height 27
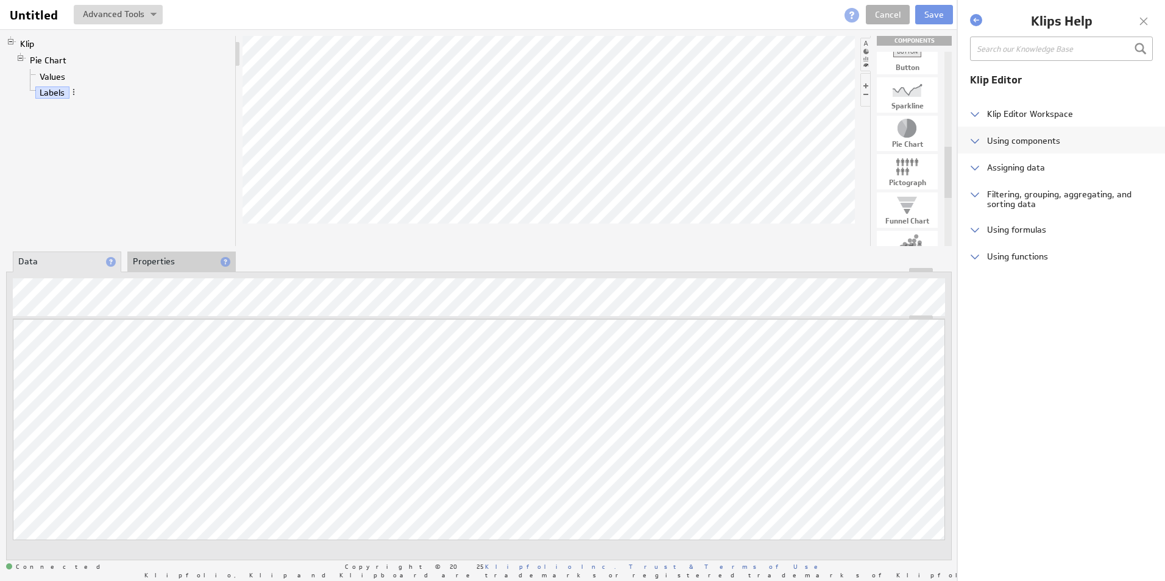
click at [974, 141] on div "Using components" at bounding box center [1061, 140] width 207 height 27
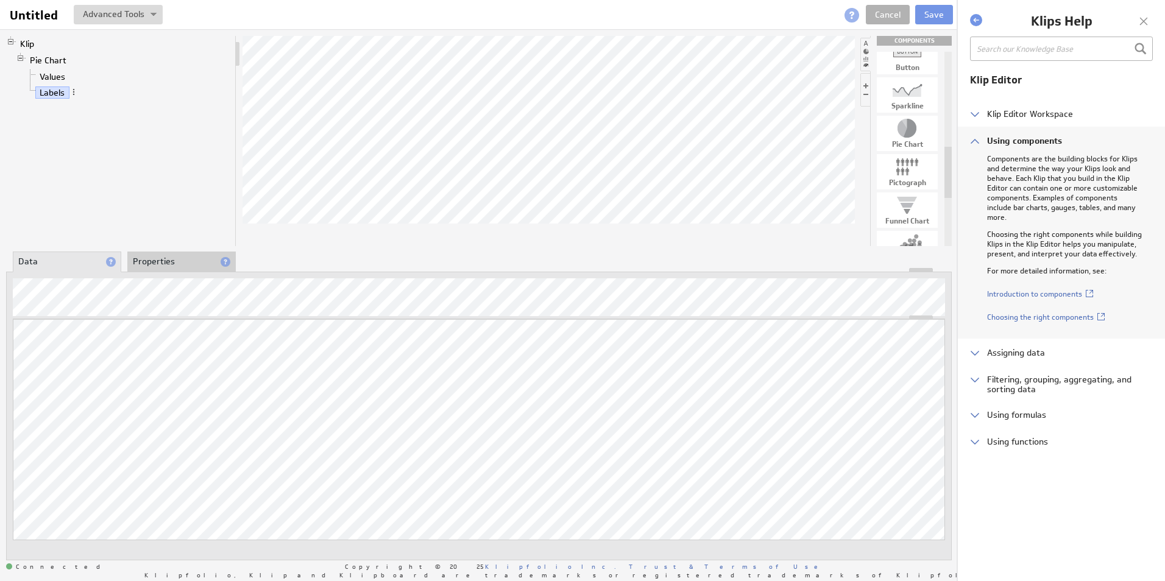
click at [974, 141] on div "Using components" at bounding box center [1061, 140] width 207 height 27
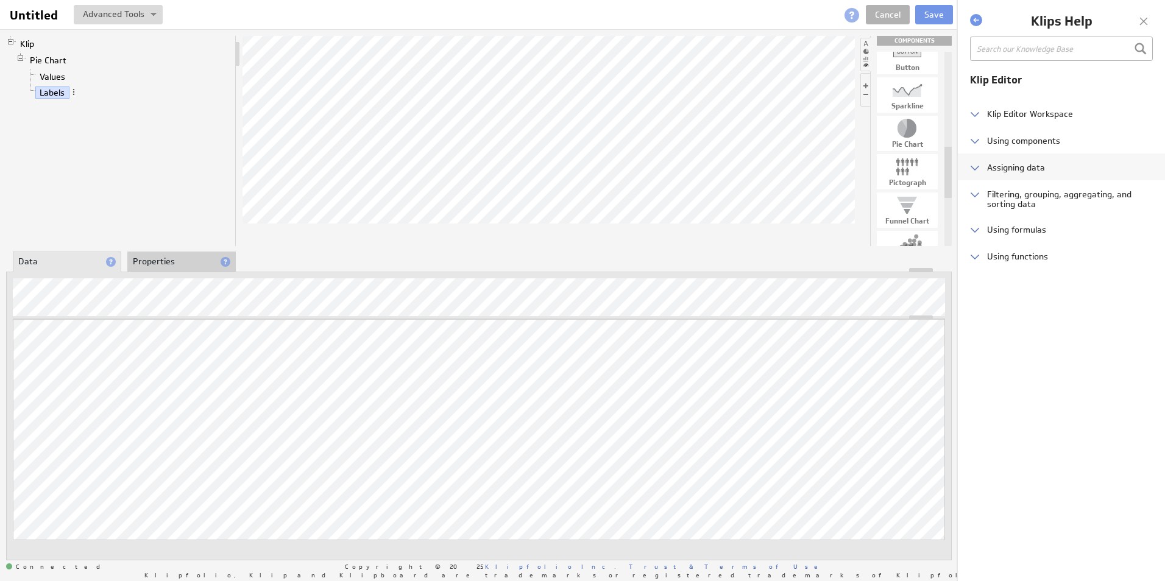
click at [979, 163] on div "Assigning data" at bounding box center [1061, 167] width 207 height 27
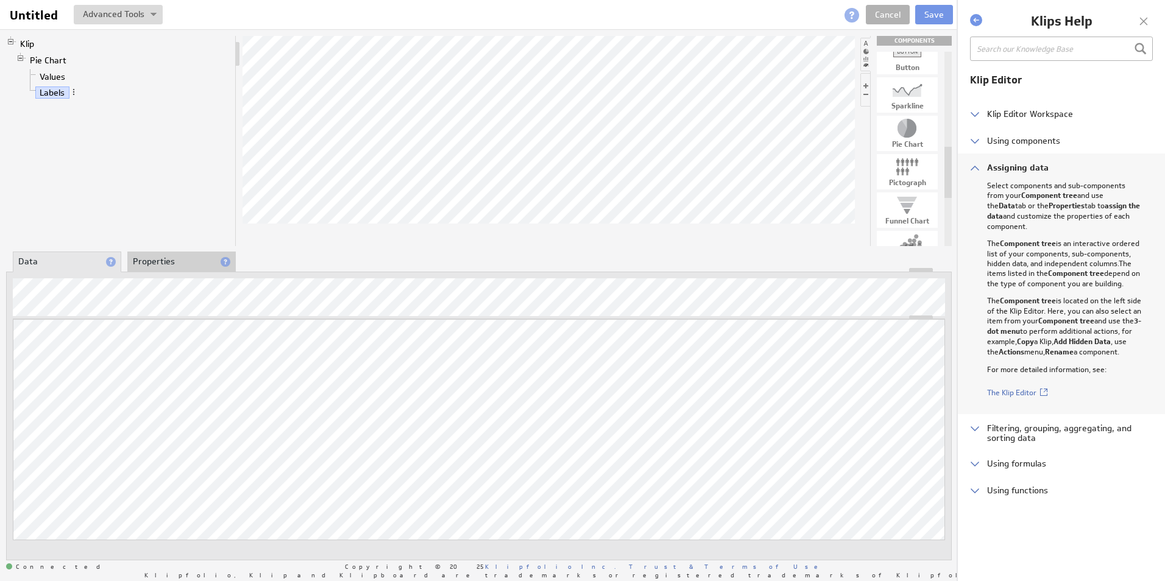
click at [979, 163] on div "Assigning data" at bounding box center [1061, 167] width 207 height 27
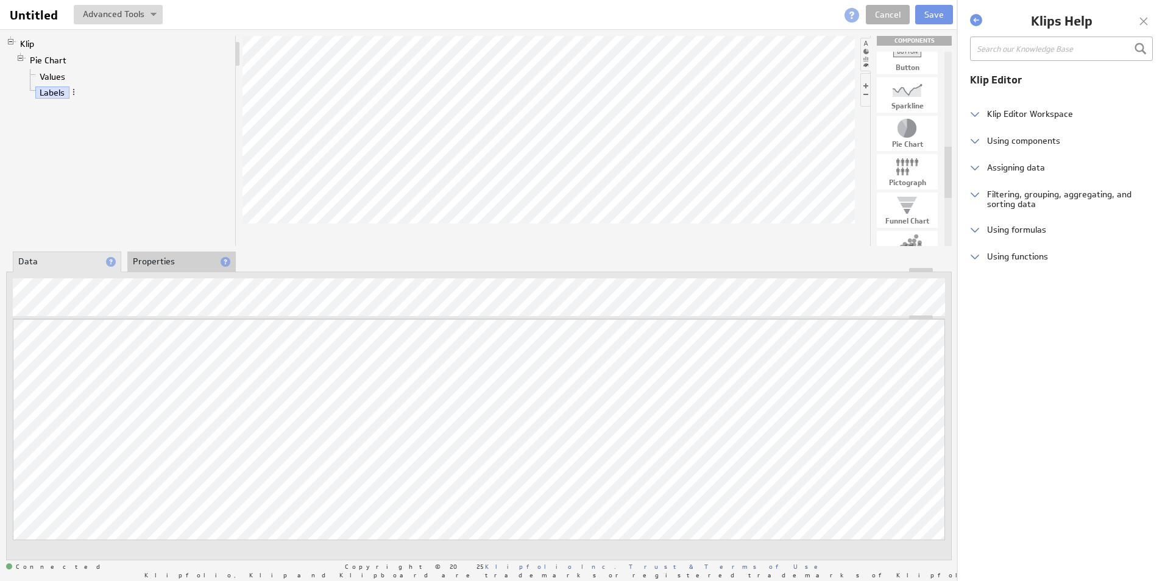
click at [178, 257] on li "Properties" at bounding box center [181, 262] width 108 height 21
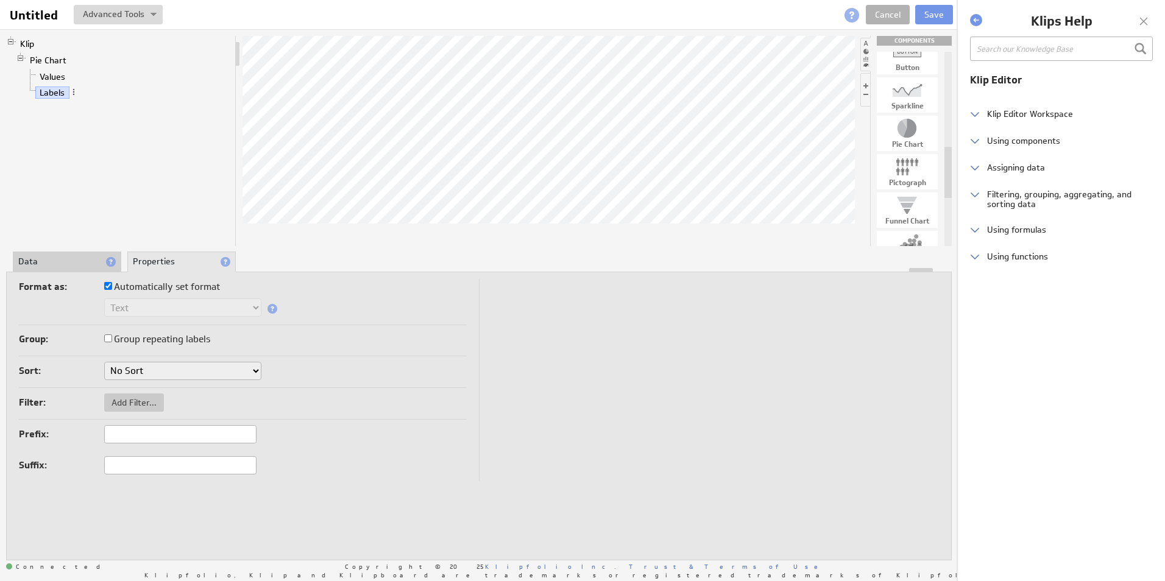
click at [136, 369] on select "No Sort A to Z Z to A" at bounding box center [182, 371] width 157 height 18
click at [269, 338] on div "Group: Group repeating labels" at bounding box center [243, 340] width 448 height 19
click at [132, 405] on span "Add Filter..." at bounding box center [134, 402] width 60 height 11
checkbox input "true"
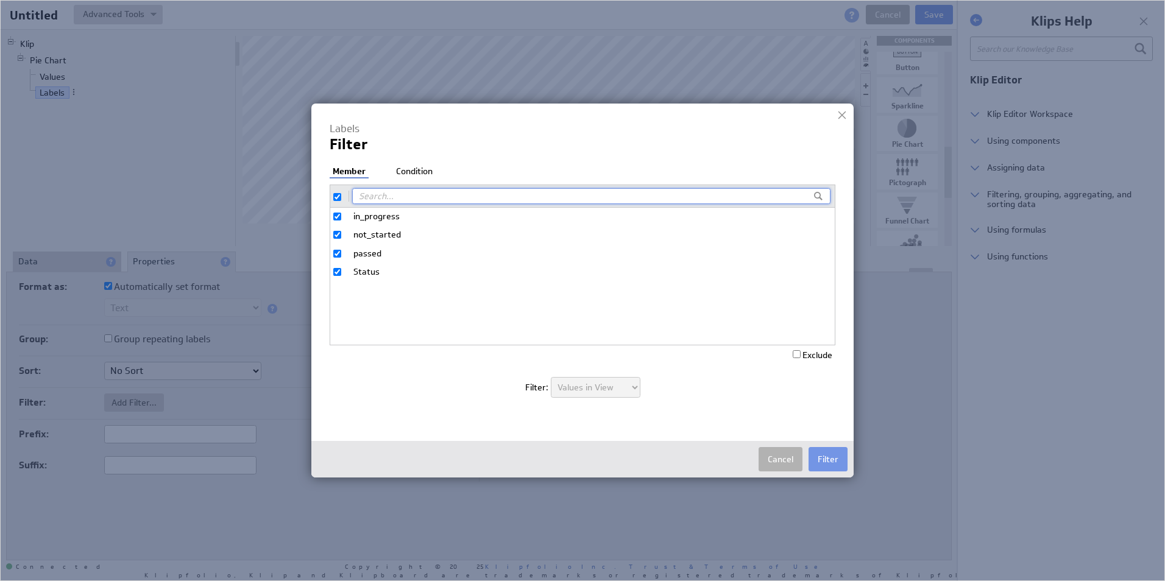
click at [334, 274] on input "Status" at bounding box center [337, 272] width 8 height 8
checkbox input "false"
click at [832, 459] on button "Filter" at bounding box center [828, 459] width 39 height 24
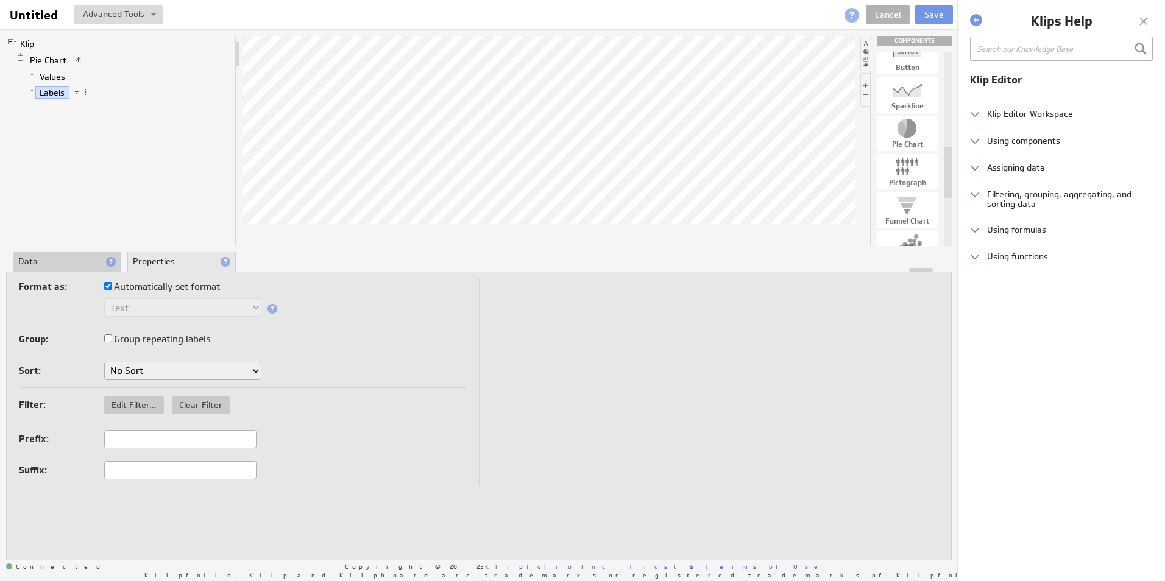
click at [83, 263] on li "Data" at bounding box center [67, 262] width 108 height 21
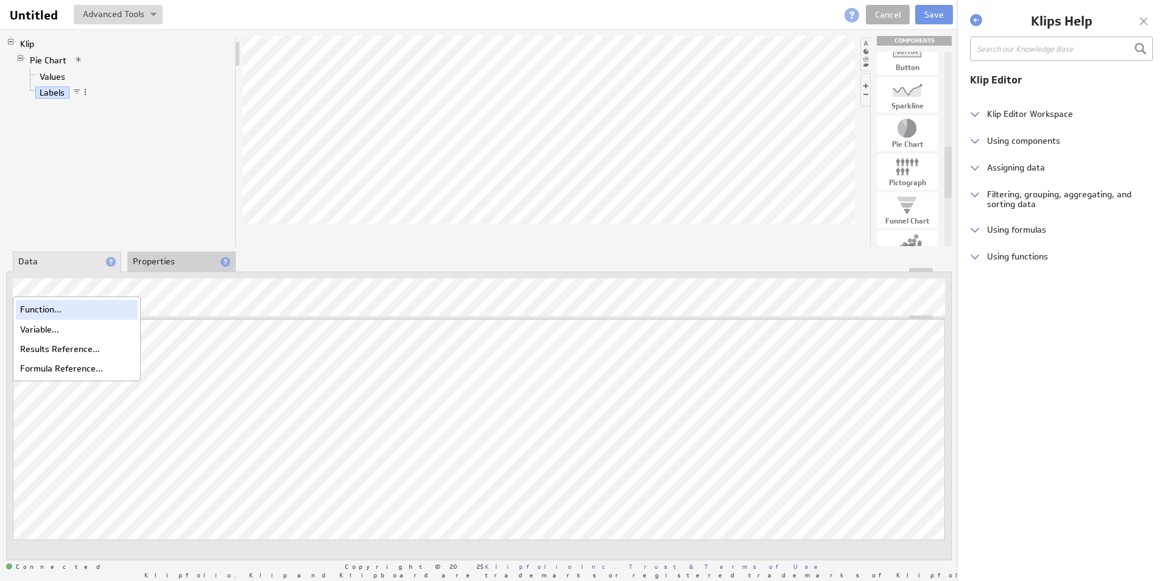
click at [52, 311] on div "Function..." at bounding box center [77, 309] width 122 height 19
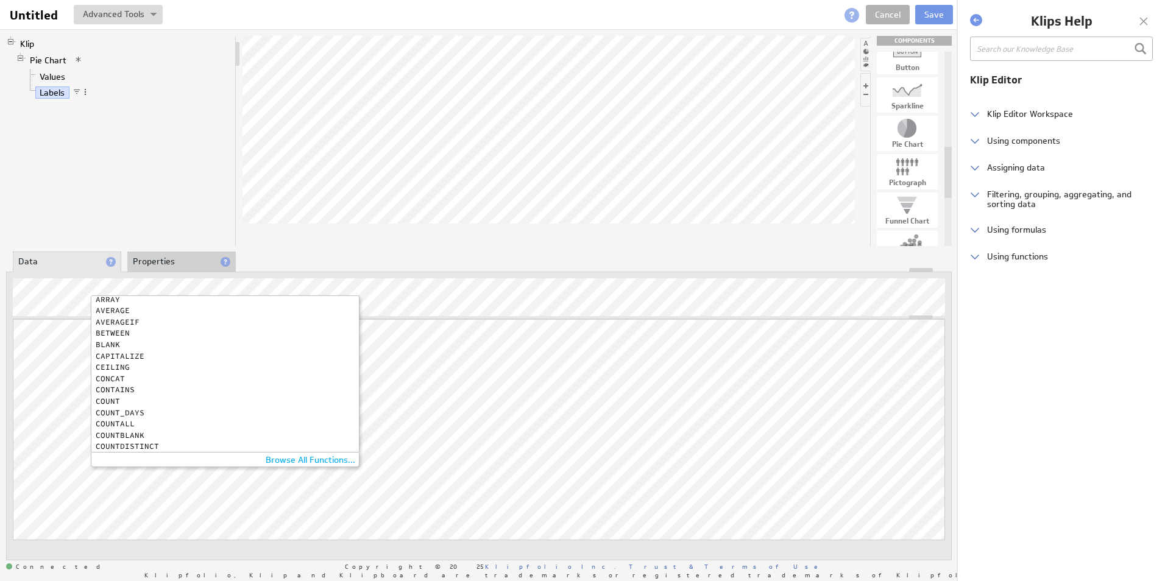
scroll to position [28, 0]
click at [110, 410] on div "COUNT" at bounding box center [222, 412] width 253 height 8
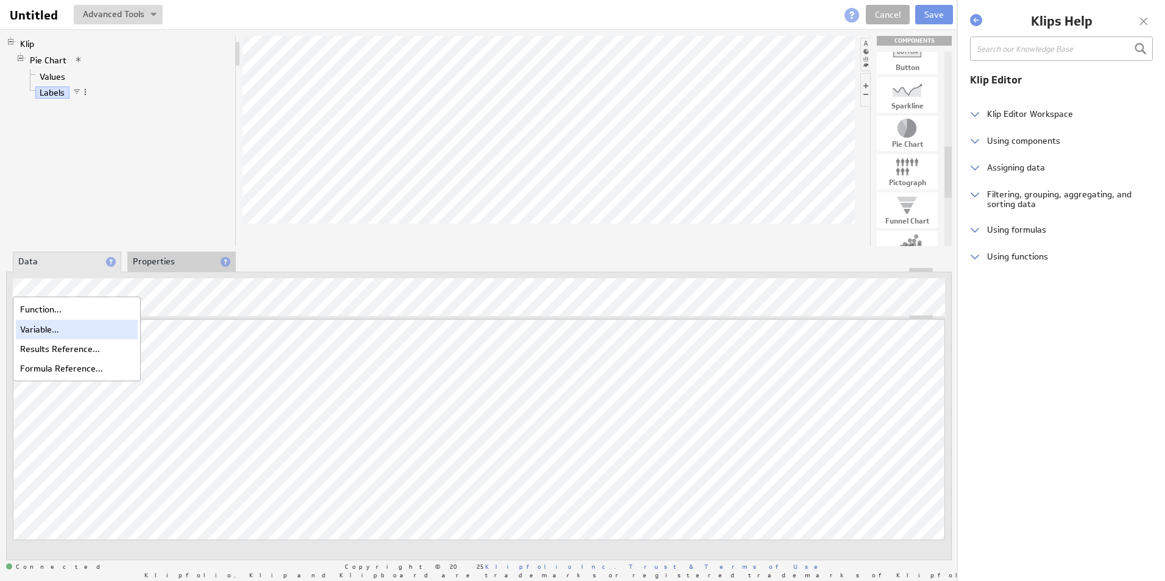
click at [61, 330] on div "Variable..." at bounding box center [77, 329] width 122 height 19
click at [47, 313] on div "Function..." at bounding box center [77, 309] width 122 height 19
click at [53, 76] on link "Values" at bounding box center [52, 77] width 35 height 12
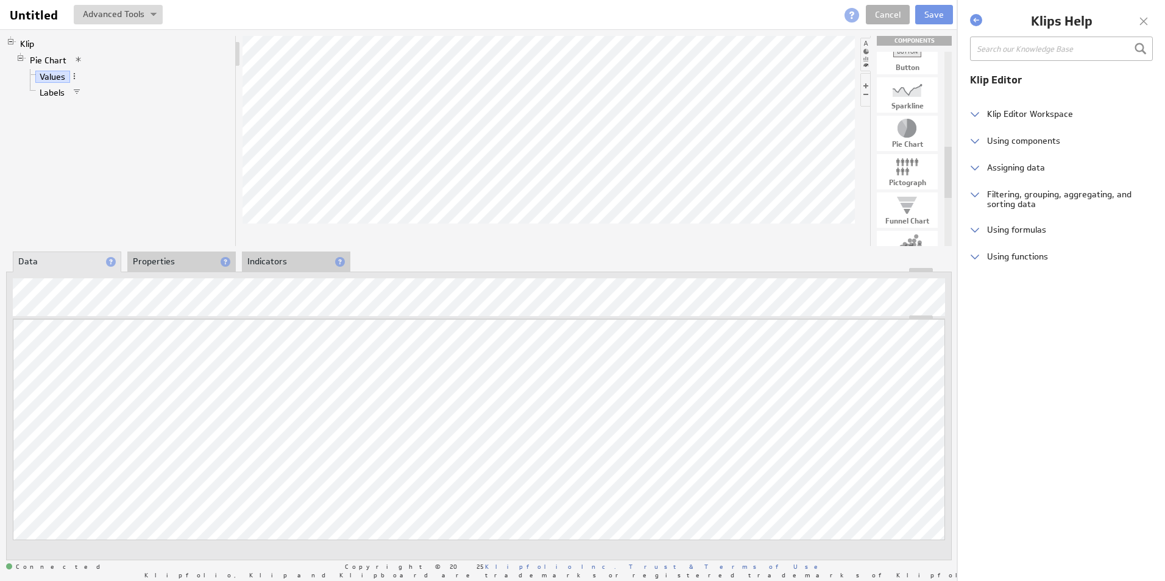
click at [77, 92] on span at bounding box center [77, 92] width 9 height 9
click at [58, 93] on link "Labels" at bounding box center [52, 93] width 34 height 12
click at [60, 77] on link "Values" at bounding box center [52, 77] width 35 height 12
click at [60, 61] on link "Pie Chart" at bounding box center [49, 60] width 46 height 12
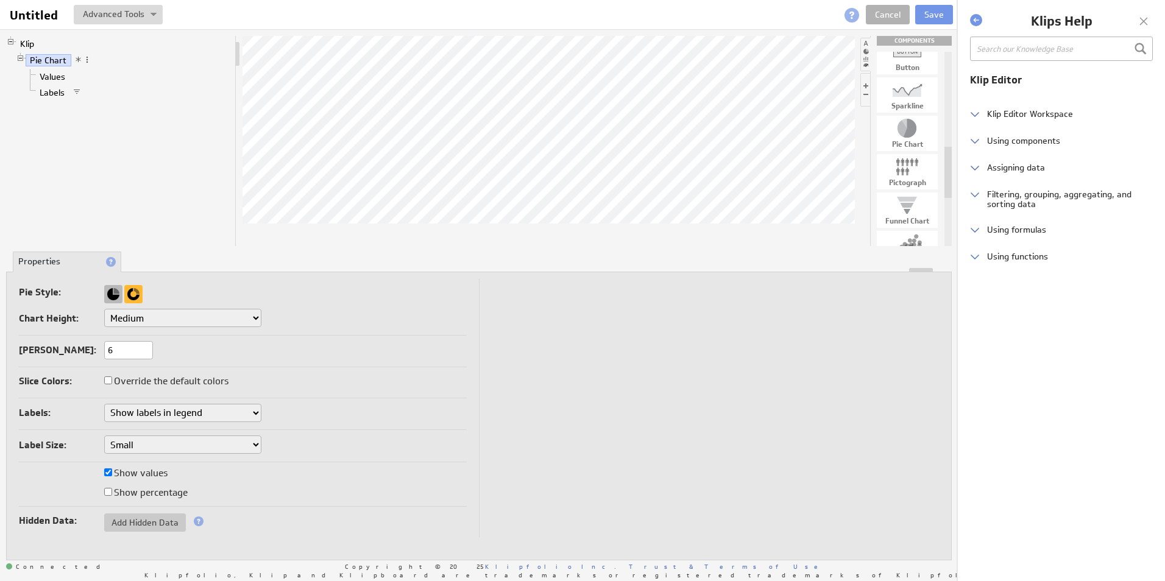
click at [116, 295] on div at bounding box center [113, 294] width 18 height 18
click at [141, 297] on div at bounding box center [133, 294] width 18 height 18
click at [118, 295] on div at bounding box center [113, 294] width 18 height 18
click at [53, 80] on link "Values" at bounding box center [52, 77] width 35 height 12
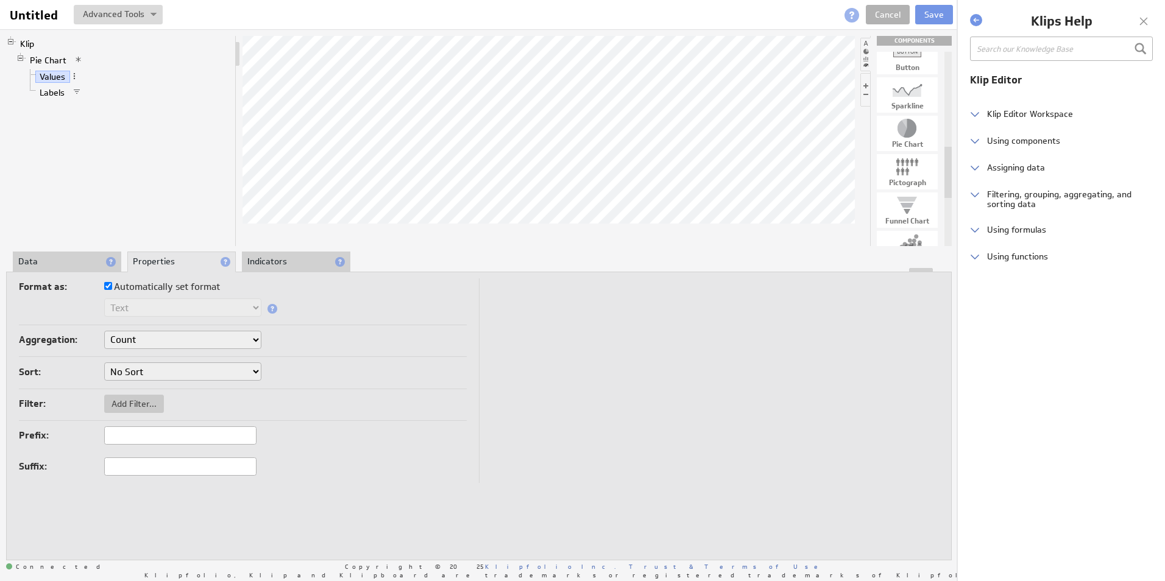
click at [77, 57] on span at bounding box center [78, 59] width 9 height 9
click at [55, 70] on li "Values" at bounding box center [128, 77] width 205 height 16
click at [79, 91] on span at bounding box center [77, 92] width 9 height 9
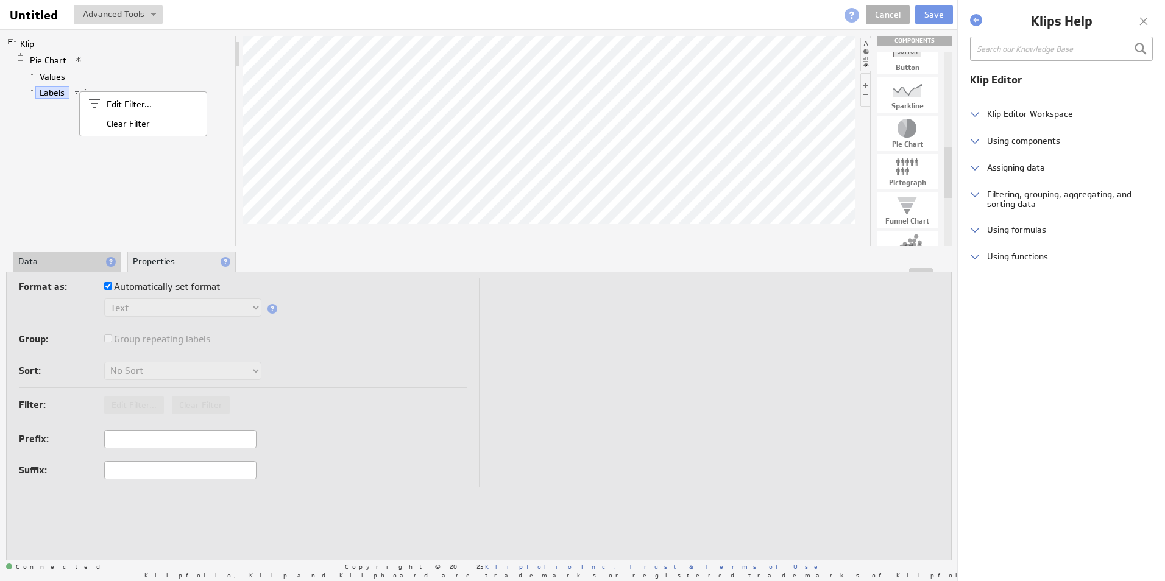
click at [76, 91] on span at bounding box center [77, 92] width 9 height 9
click at [120, 115] on div "Clear Filter" at bounding box center [140, 123] width 122 height 19
click at [52, 75] on link "Values" at bounding box center [52, 77] width 35 height 12
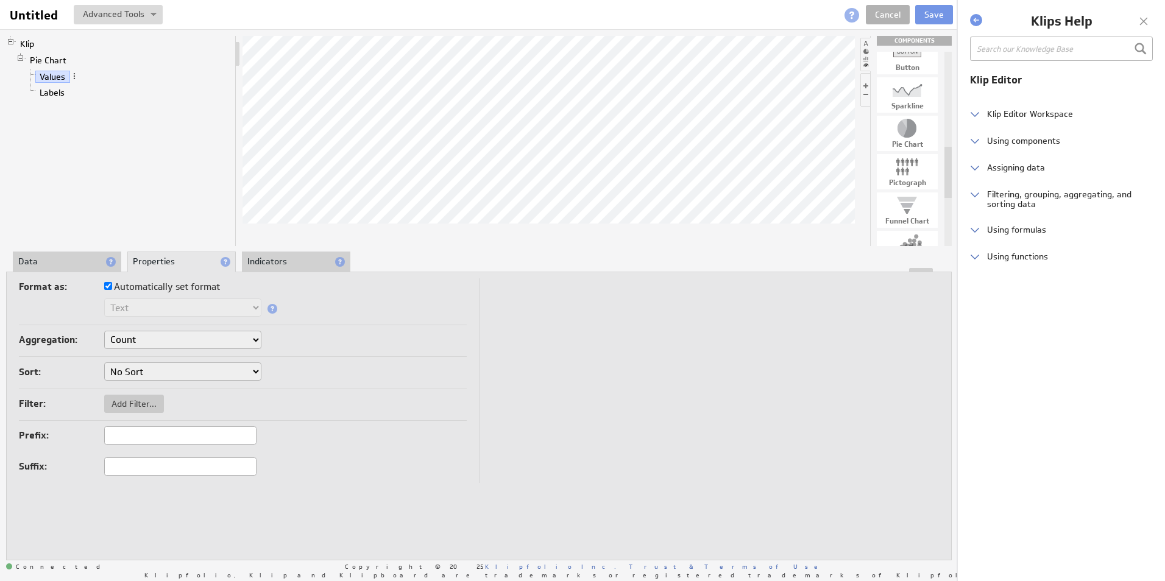
click at [253, 256] on li "Indicators" at bounding box center [296, 262] width 108 height 21
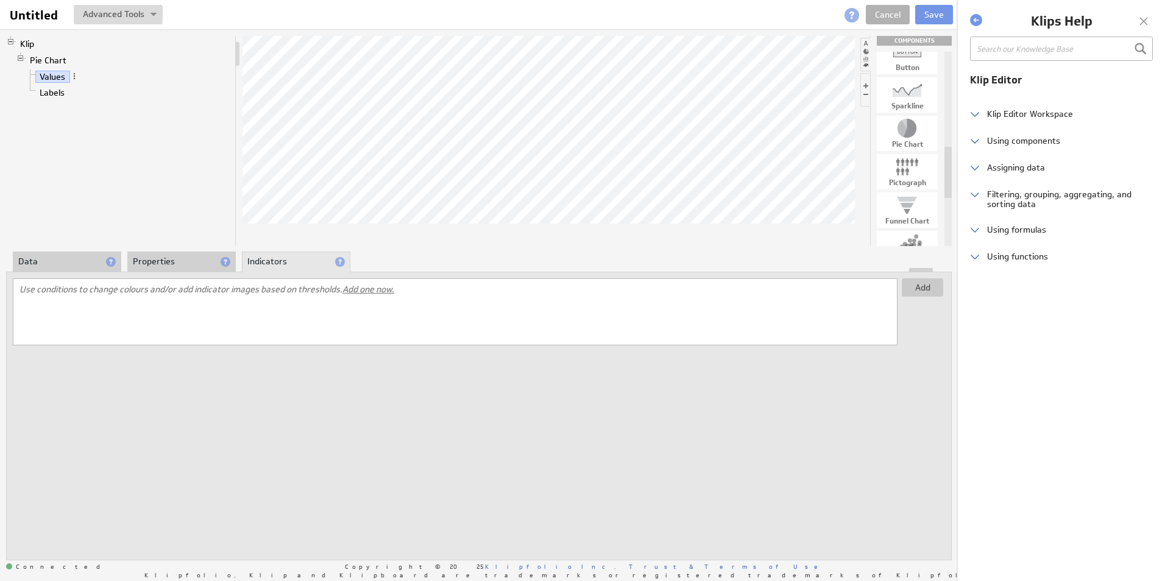
drag, startPoint x: 199, startPoint y: 260, endPoint x: 163, endPoint y: 258, distance: 36.0
click at [199, 259] on li "Properties" at bounding box center [181, 262] width 108 height 21
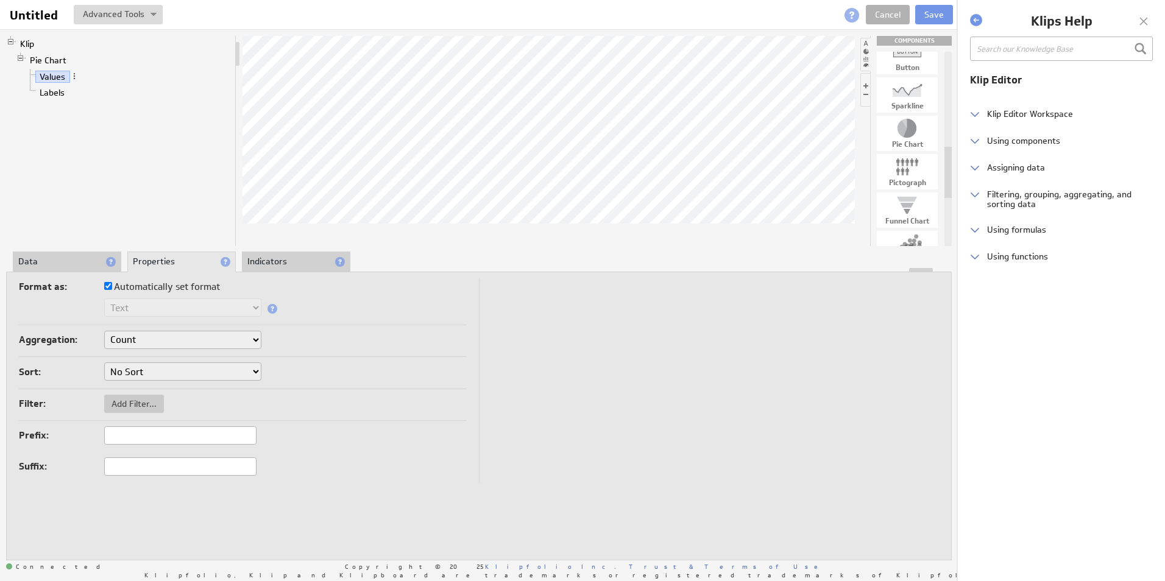
click at [83, 258] on li "Data" at bounding box center [67, 262] width 108 height 21
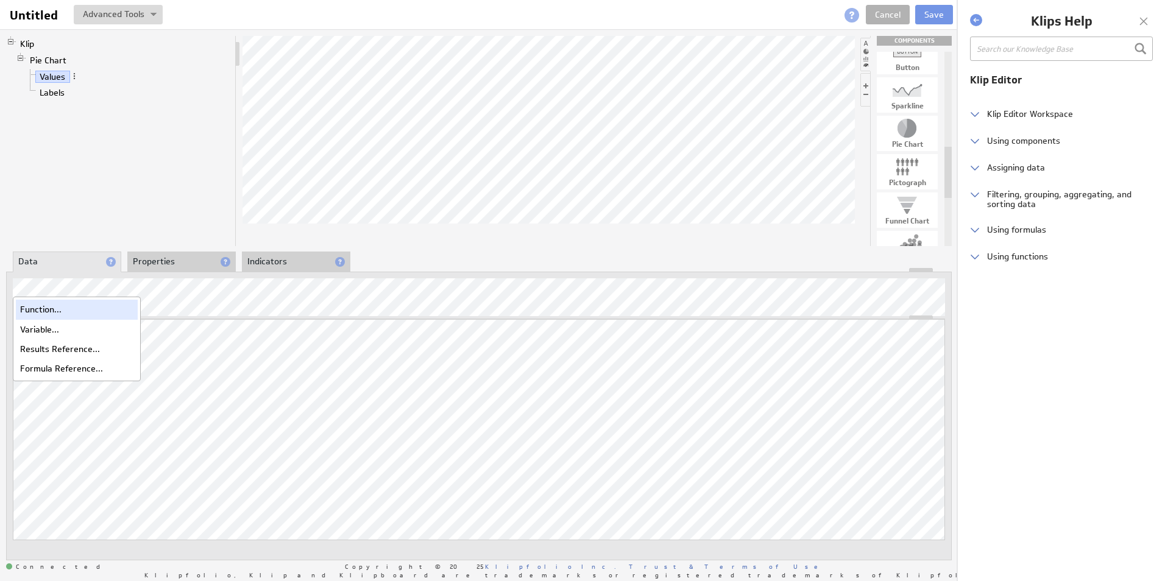
click at [69, 315] on div "Function..." at bounding box center [77, 309] width 122 height 19
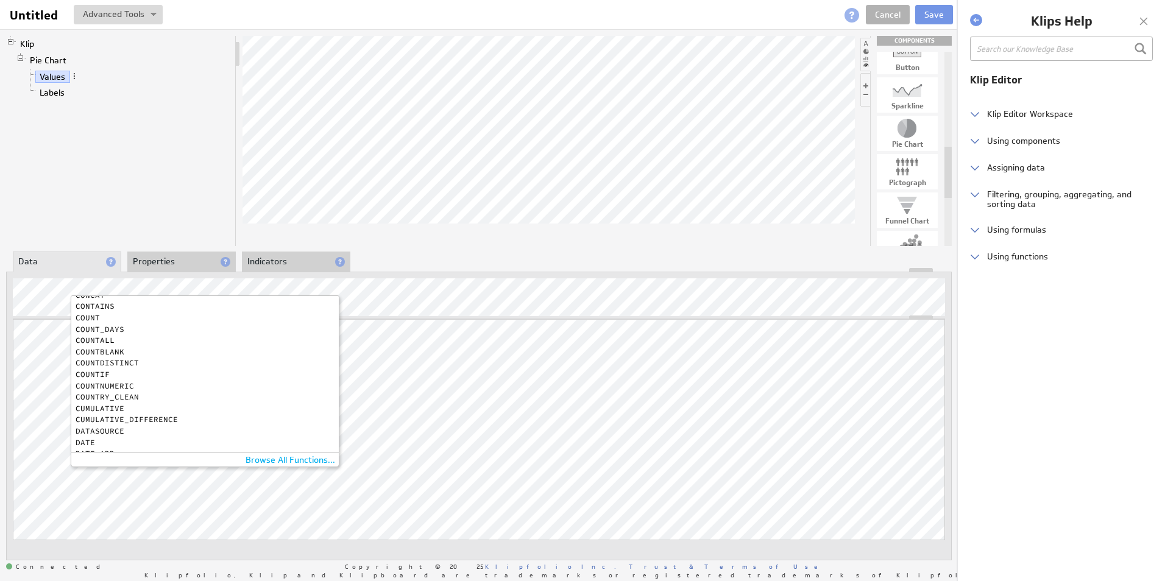
scroll to position [61, 0]
click at [92, 378] on div "COUNT" at bounding box center [202, 379] width 253 height 8
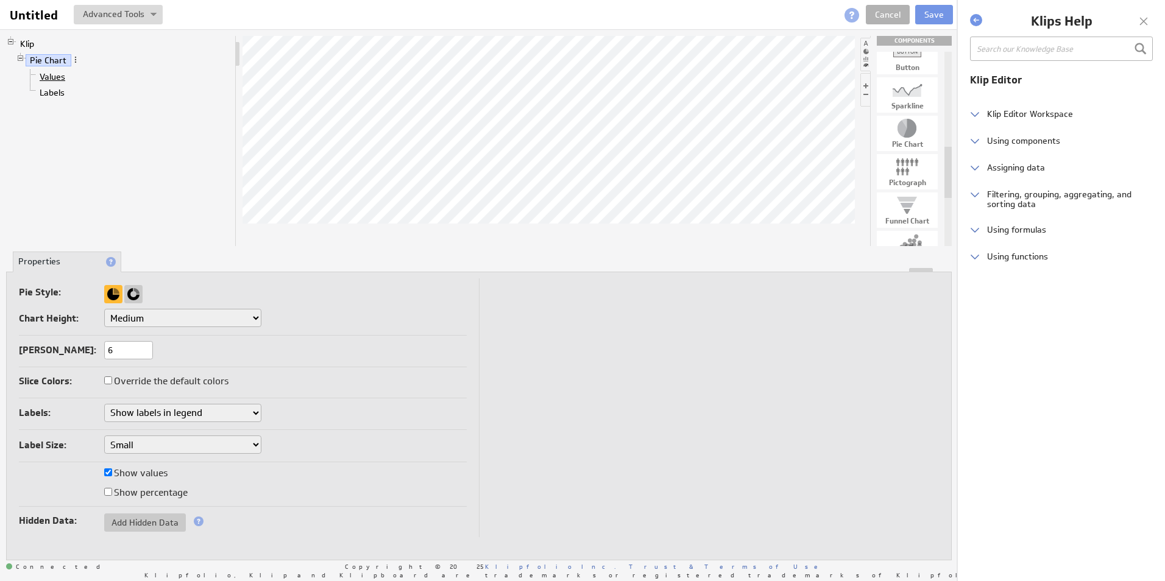
click at [55, 78] on link "Values" at bounding box center [52, 77] width 35 height 12
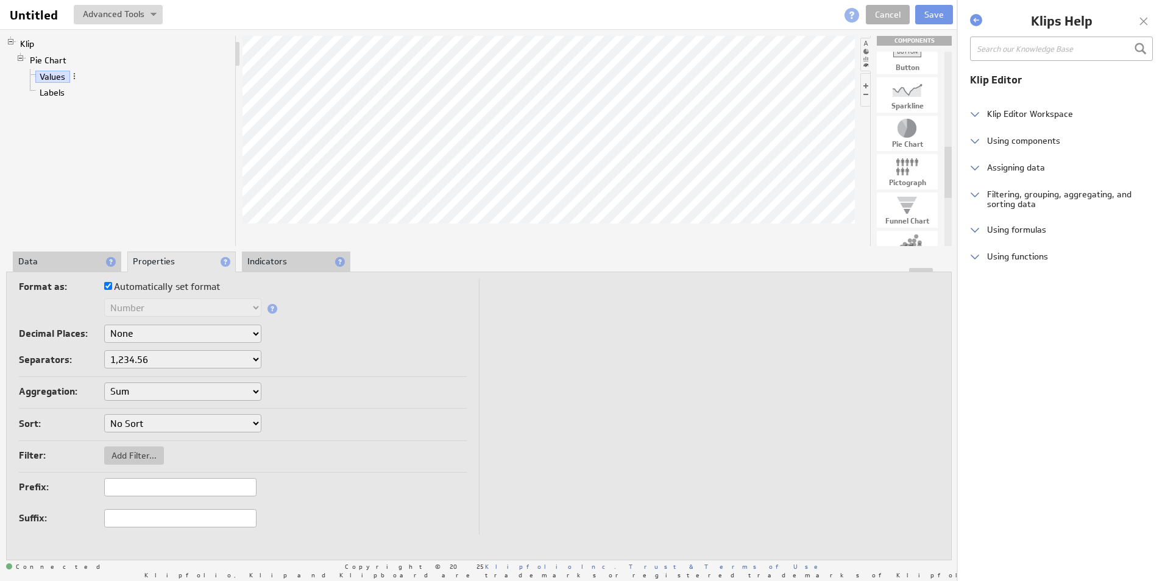
click at [93, 261] on li "Data" at bounding box center [67, 262] width 108 height 21
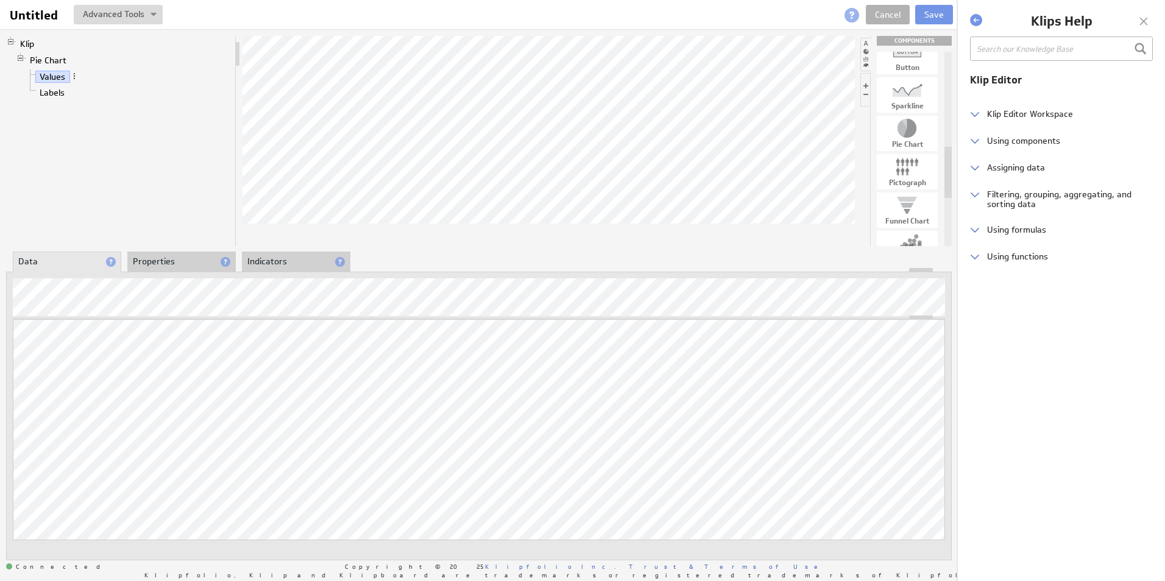
click at [110, 263] on span at bounding box center [111, 262] width 10 height 10
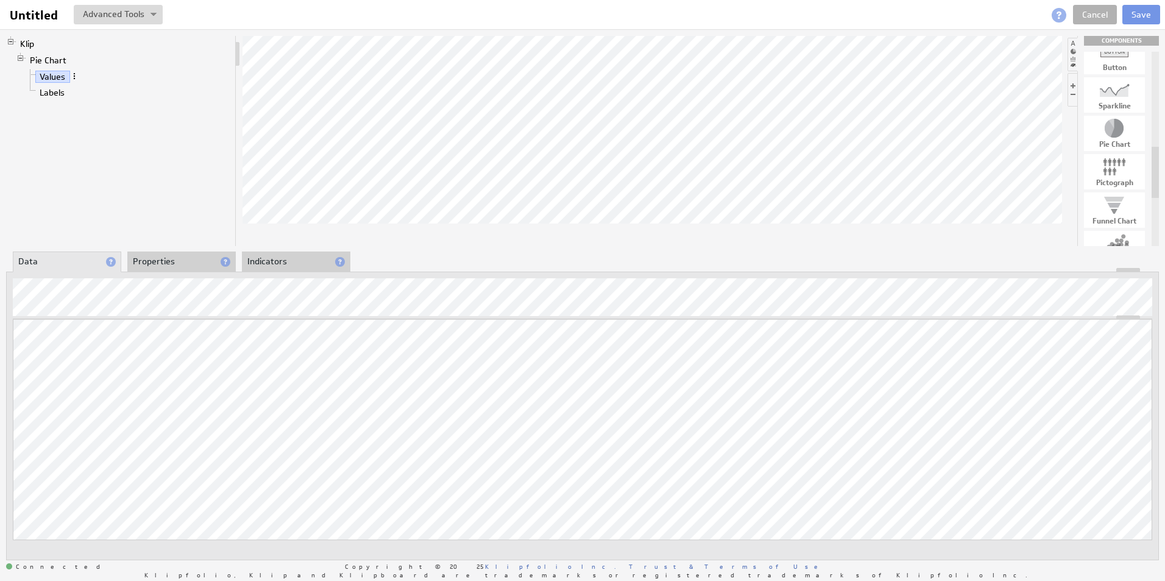
click at [77, 76] on span at bounding box center [74, 76] width 9 height 9
click at [141, 158] on div "Filter..." at bounding box center [141, 163] width 122 height 19
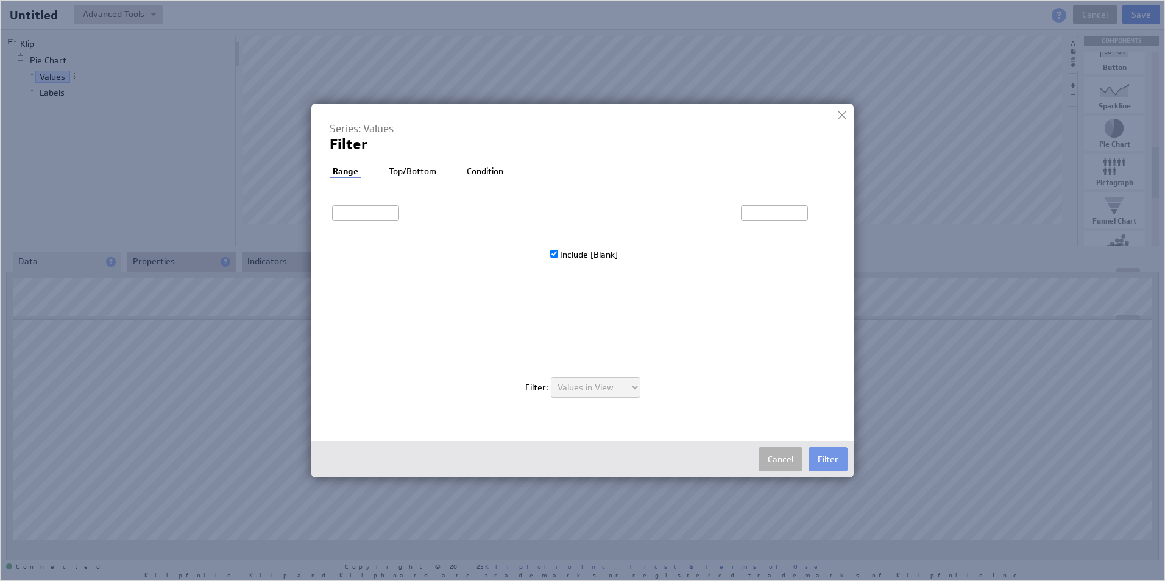
type input "22,282"
checkbox input "true"
click at [476, 167] on li "Condition" at bounding box center [485, 172] width 43 height 12
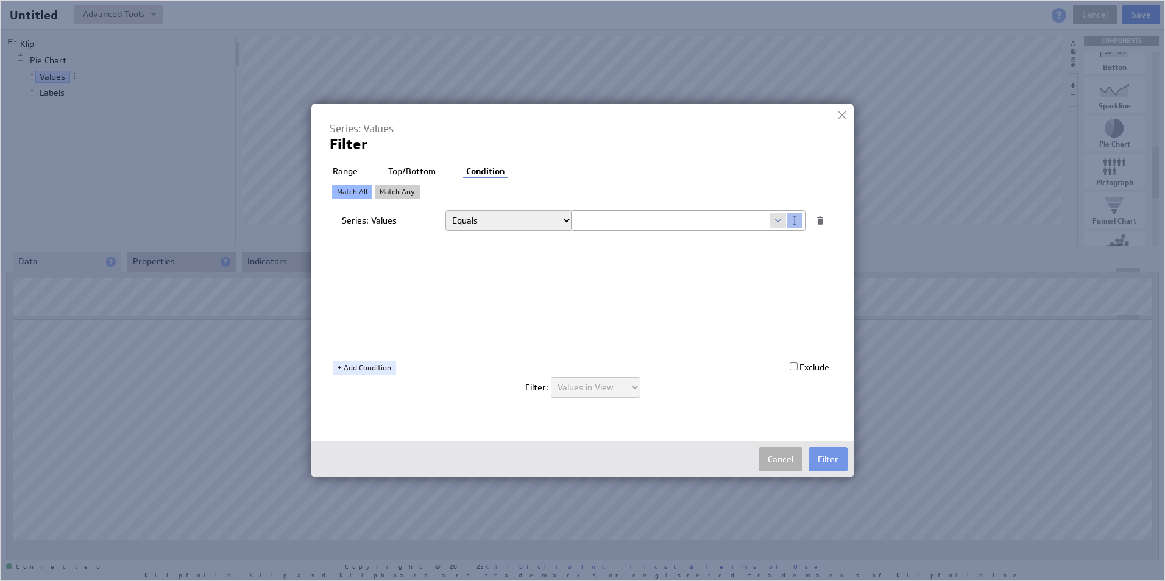
click at [408, 175] on li "Top/Bottom" at bounding box center [412, 172] width 54 height 12
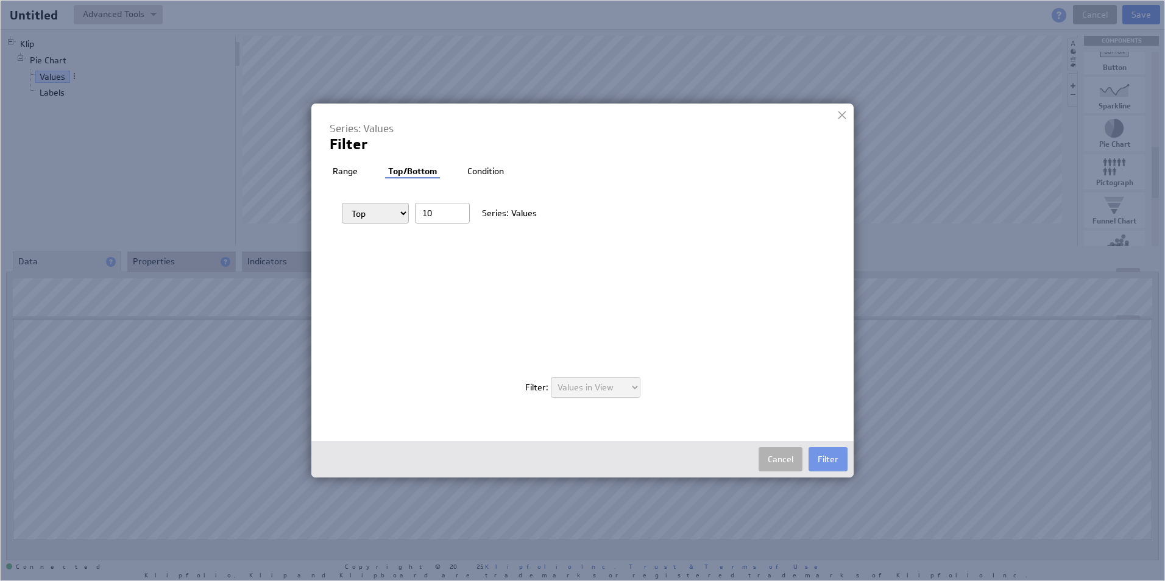
click at [353, 172] on li "Range" at bounding box center [345, 172] width 31 height 12
click at [845, 109] on div at bounding box center [842, 115] width 18 height 18
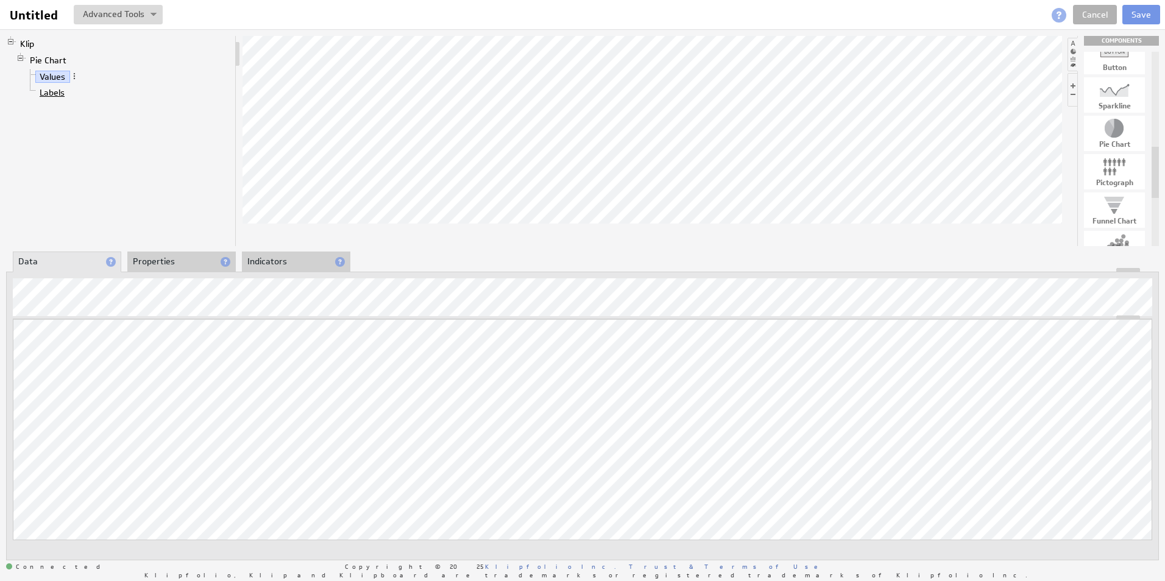
click at [52, 94] on link "Labels" at bounding box center [52, 93] width 34 height 12
click at [1142, 13] on button "Save" at bounding box center [1141, 14] width 38 height 19
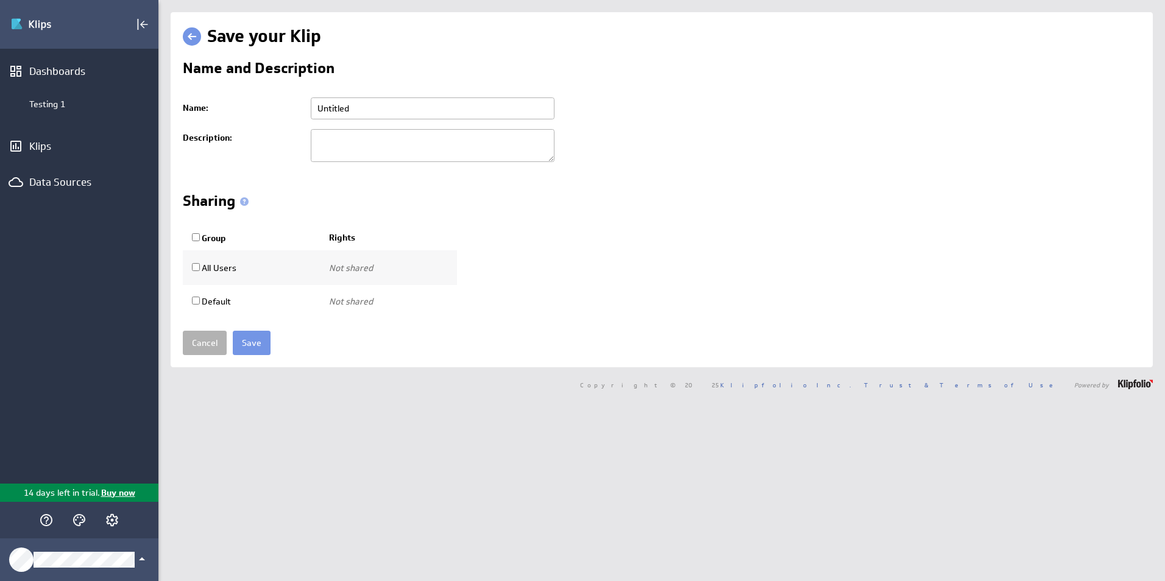
drag, startPoint x: 386, startPoint y: 111, endPoint x: 255, endPoint y: 125, distance: 131.7
click at [255, 125] on tbody "Name: Untitled Please enter a valid name Description:" at bounding box center [662, 131] width 958 height 77
type input "Pie"
click at [257, 340] on input "Save" at bounding box center [252, 343] width 38 height 24
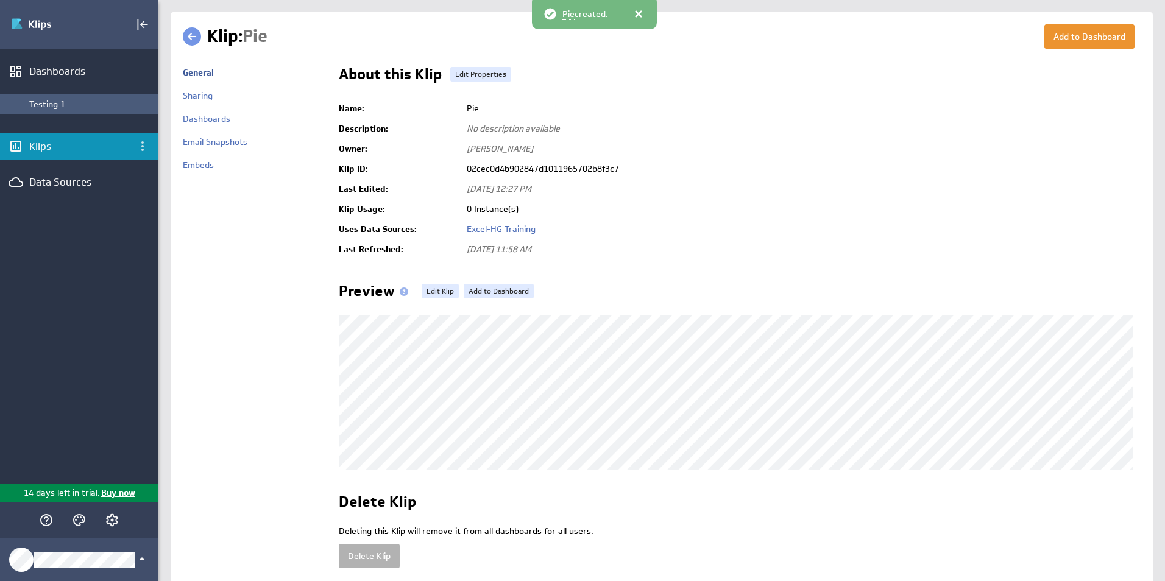
click at [91, 104] on div "Testing 1" at bounding box center [90, 104] width 123 height 11
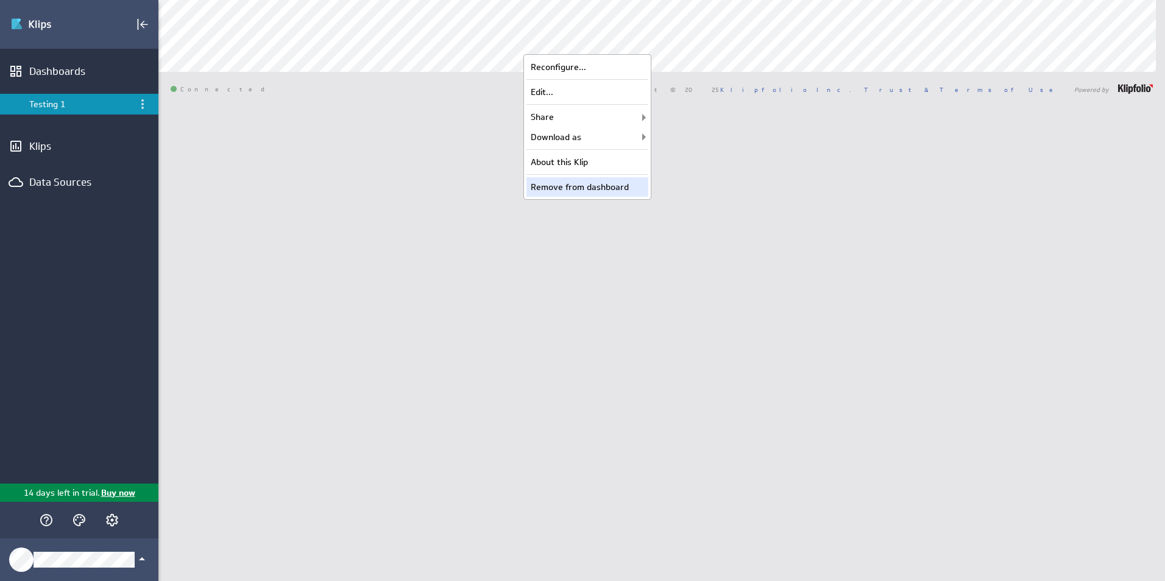
click at [585, 186] on div "Remove from dashboard" at bounding box center [587, 186] width 122 height 19
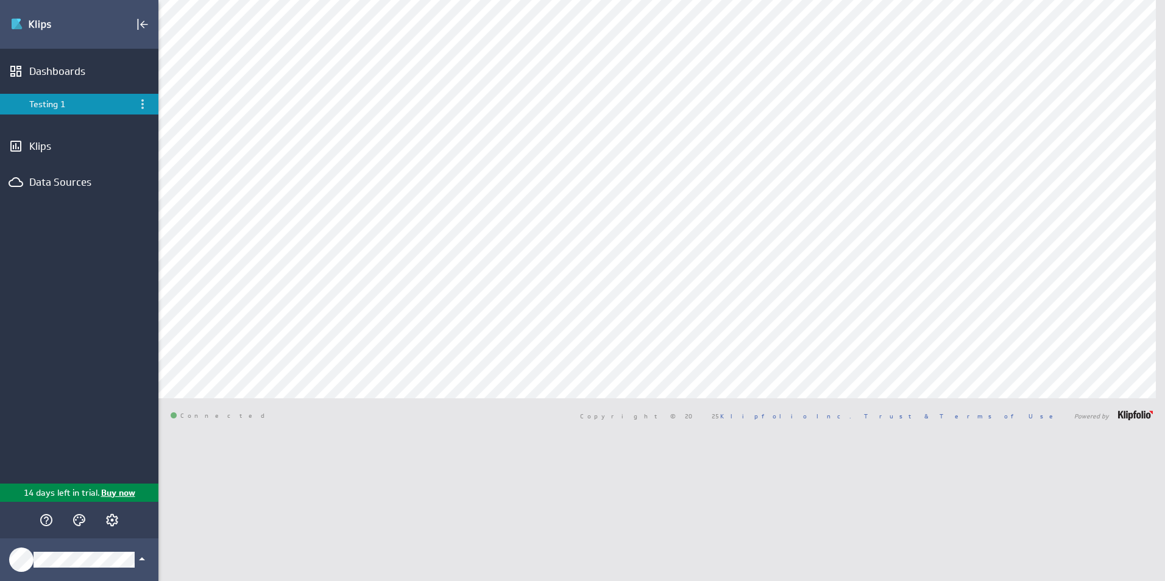
select select "all"
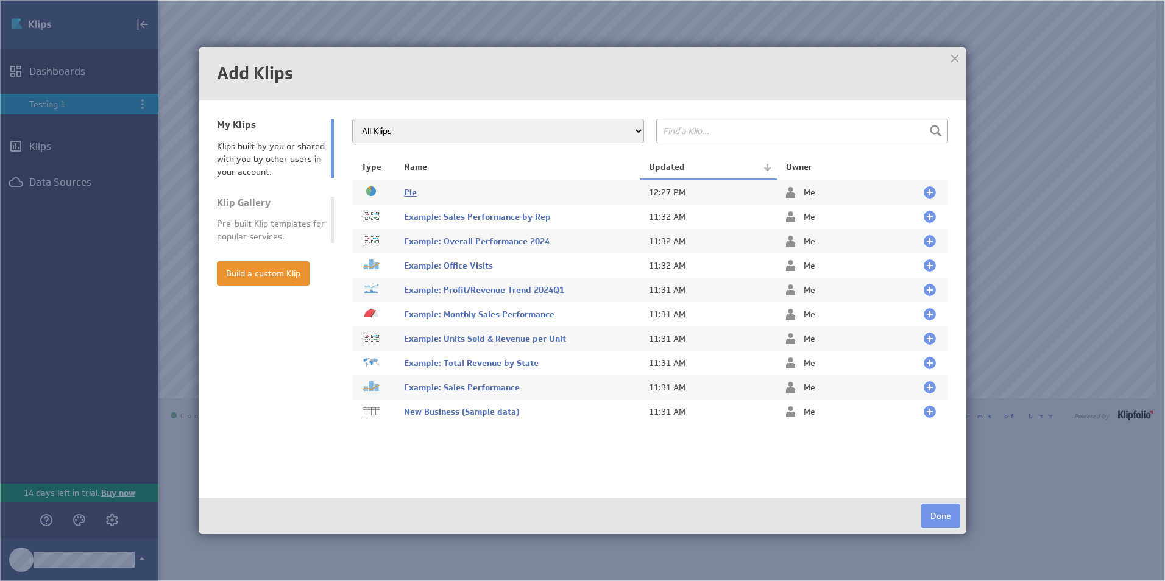
click at [411, 196] on span "Pie" at bounding box center [410, 192] width 13 height 11
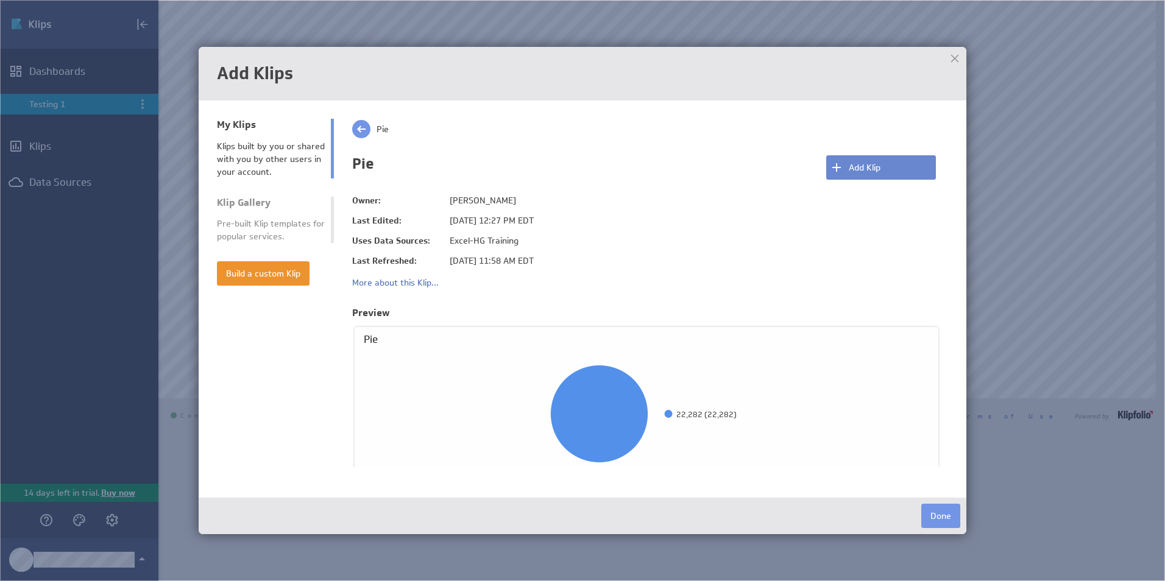
click at [869, 163] on button "Add Klip" at bounding box center [881, 167] width 110 height 24
click at [943, 519] on button "Done" at bounding box center [940, 516] width 39 height 24
click at [272, 269] on button "Build a custom Klip" at bounding box center [263, 273] width 93 height 24
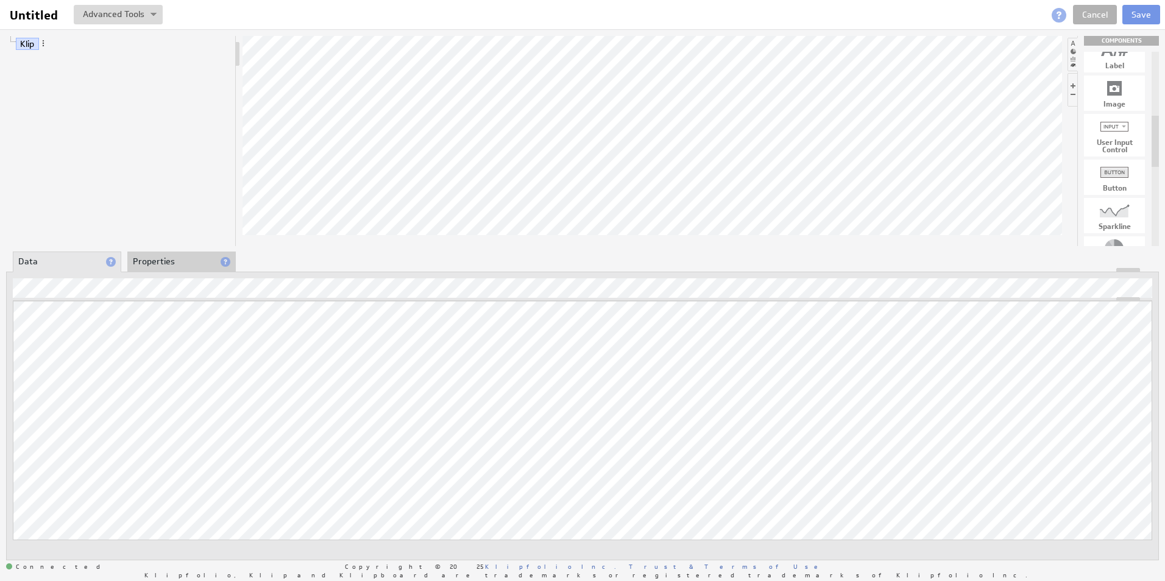
click at [1119, 213] on div at bounding box center [1114, 210] width 61 height 19
drag, startPoint x: 1113, startPoint y: 215, endPoint x: 653, endPoint y: 141, distance: 466.6
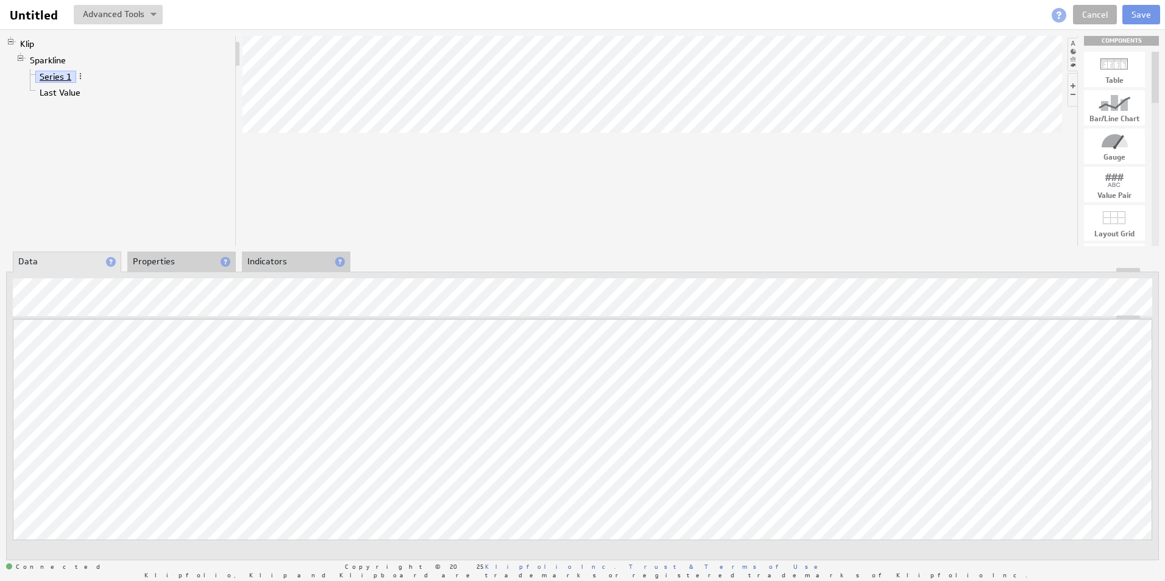
click at [60, 80] on link "Series 1" at bounding box center [55, 77] width 41 height 12
click at [58, 304] on div "Function..." at bounding box center [77, 309] width 122 height 19
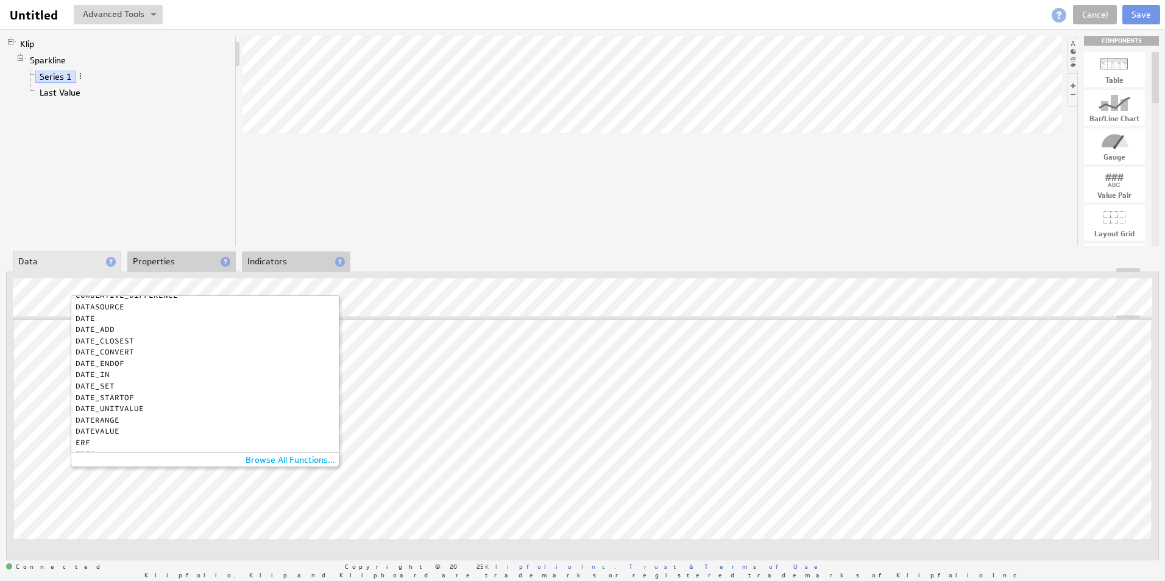
scroll to position [244, 0]
click at [90, 322] on div "DATE" at bounding box center [202, 321] width 253 height 8
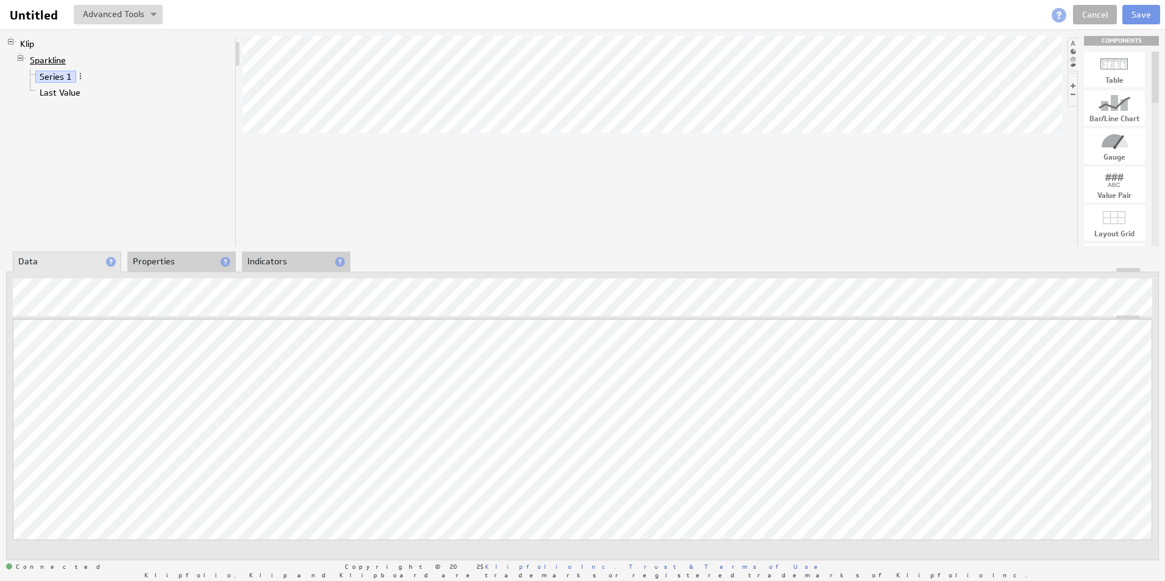
click at [48, 57] on link "Sparkline" at bounding box center [48, 60] width 45 height 12
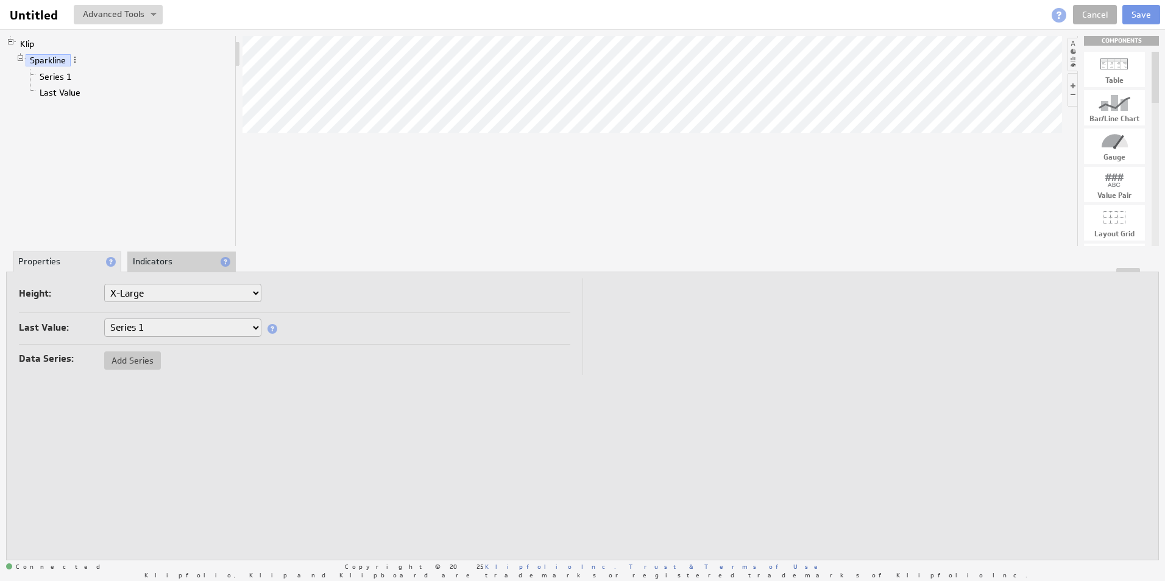
click at [159, 259] on li "Indicators" at bounding box center [181, 262] width 108 height 21
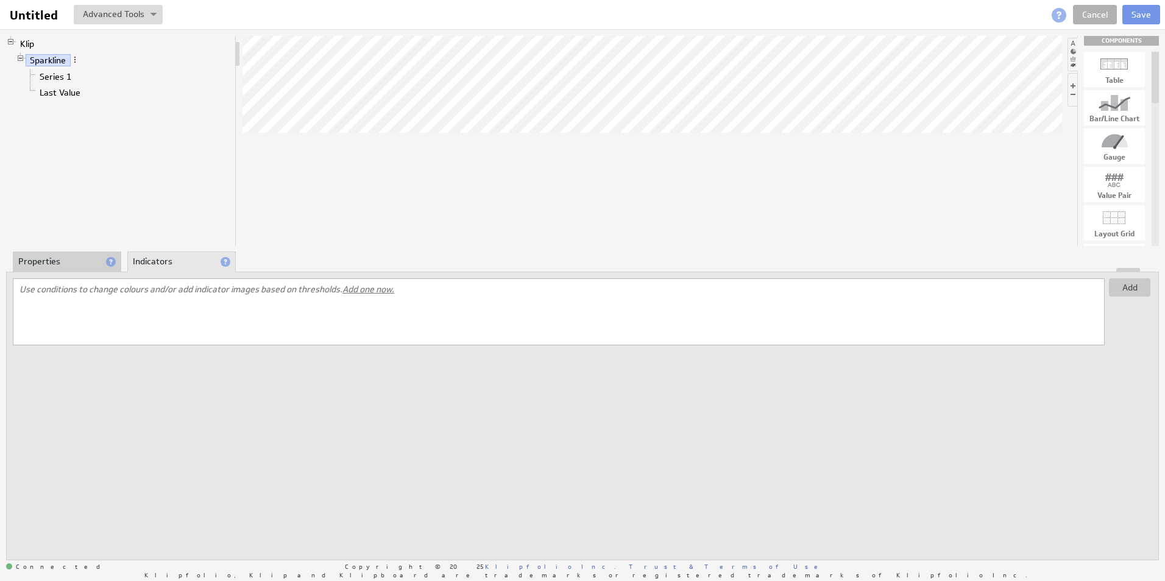
click at [57, 262] on li "Properties" at bounding box center [67, 262] width 108 height 21
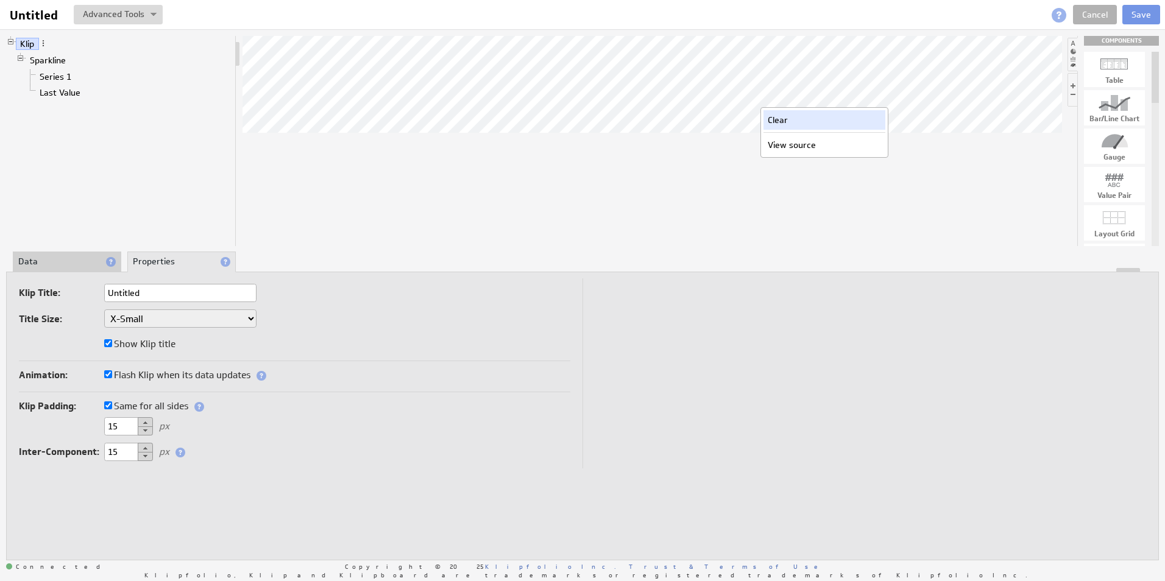
click at [783, 123] on div "Clear" at bounding box center [824, 119] width 122 height 19
drag, startPoint x: 1113, startPoint y: 67, endPoint x: 610, endPoint y: 146, distance: 508.8
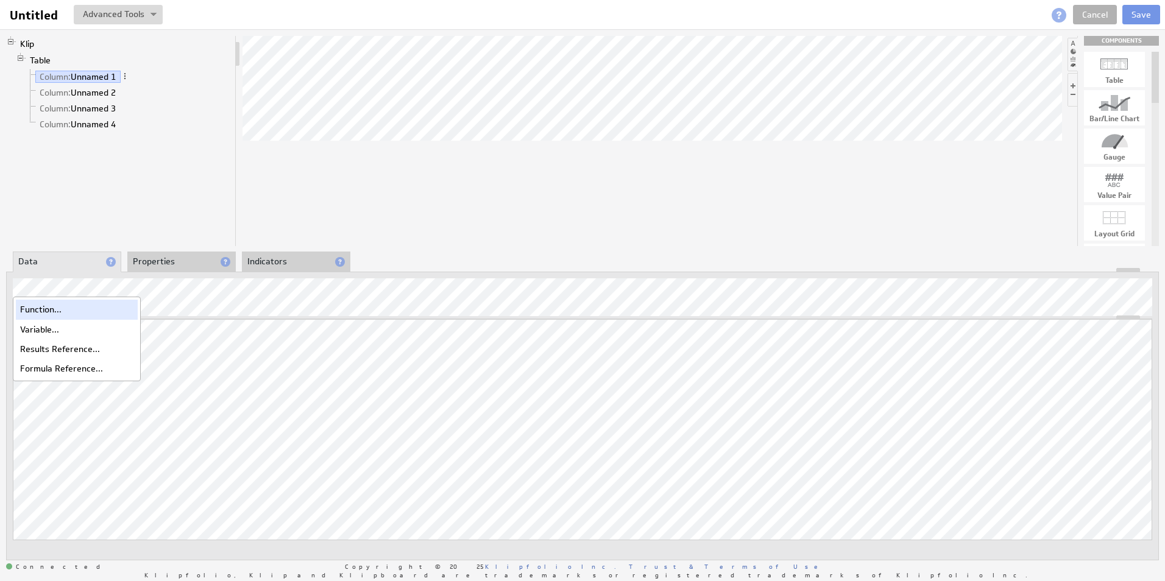
click at [44, 309] on div "Function..." at bounding box center [77, 309] width 122 height 19
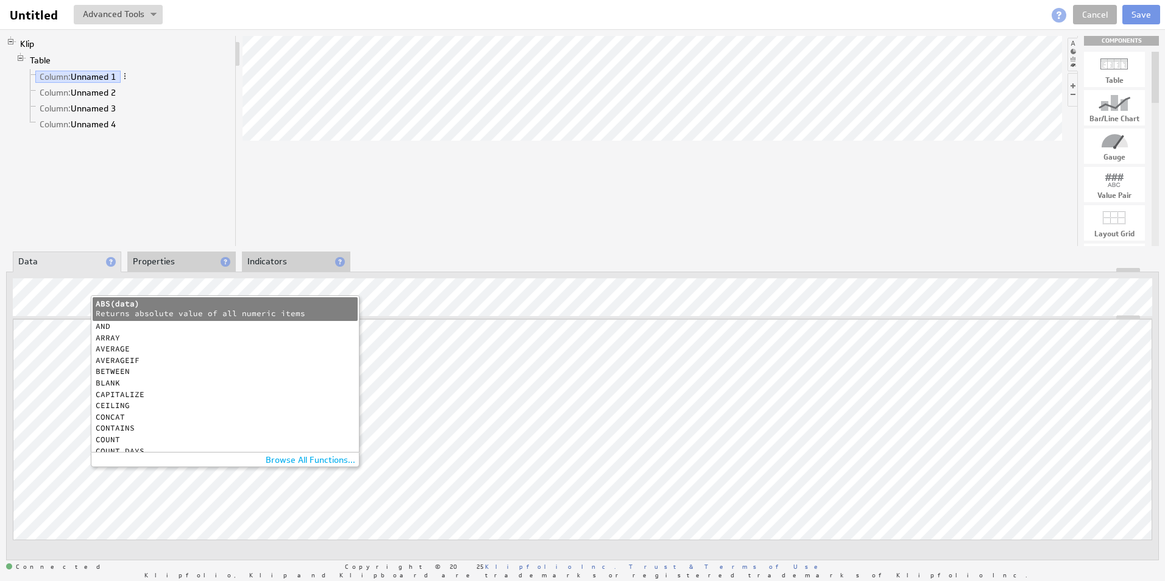
click at [174, 314] on div "Returns absolute value of all numeric items" at bounding box center [222, 314] width 253 height 10
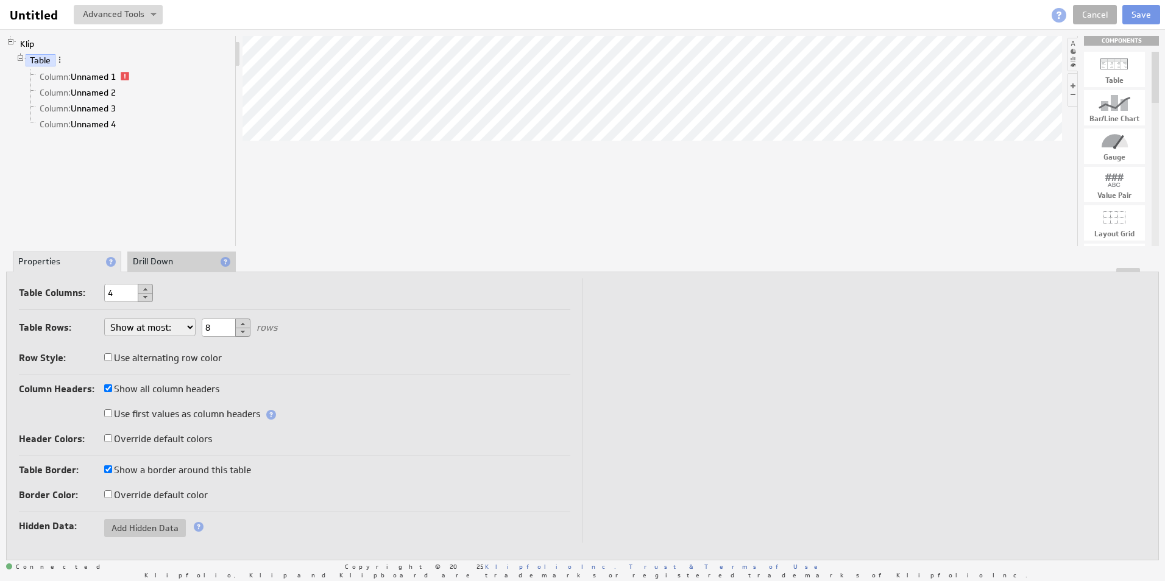
click at [87, 260] on li "Properties" at bounding box center [67, 262] width 108 height 21
click at [166, 254] on li "Drill Down" at bounding box center [181, 262] width 108 height 21
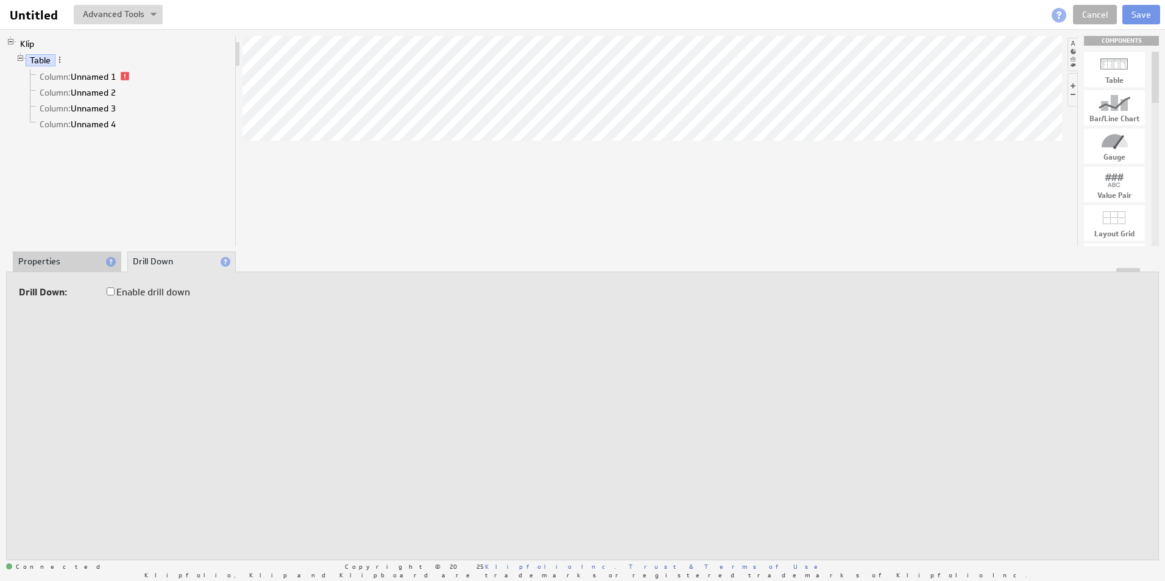
click at [107, 292] on input "Enable drill down" at bounding box center [111, 292] width 8 height 8
checkbox input "true"
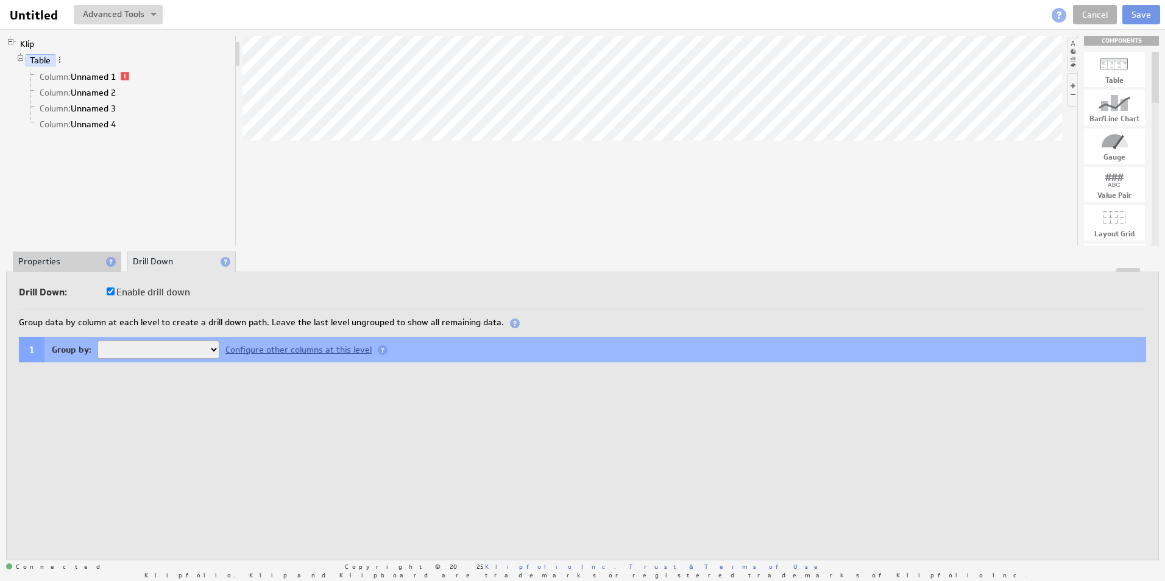
click at [181, 356] on select "Unnamed 1 Unnamed 2 Unnamed 3 Unnamed 4" at bounding box center [158, 350] width 122 height 18
select select "84a7933f-5"
click at [97, 341] on select "Unnamed 1 Unnamed 2 Unnamed 3 Unnamed 4" at bounding box center [158, 350] width 122 height 18
click at [110, 292] on input "Enable drill down" at bounding box center [111, 292] width 8 height 8
checkbox input "false"
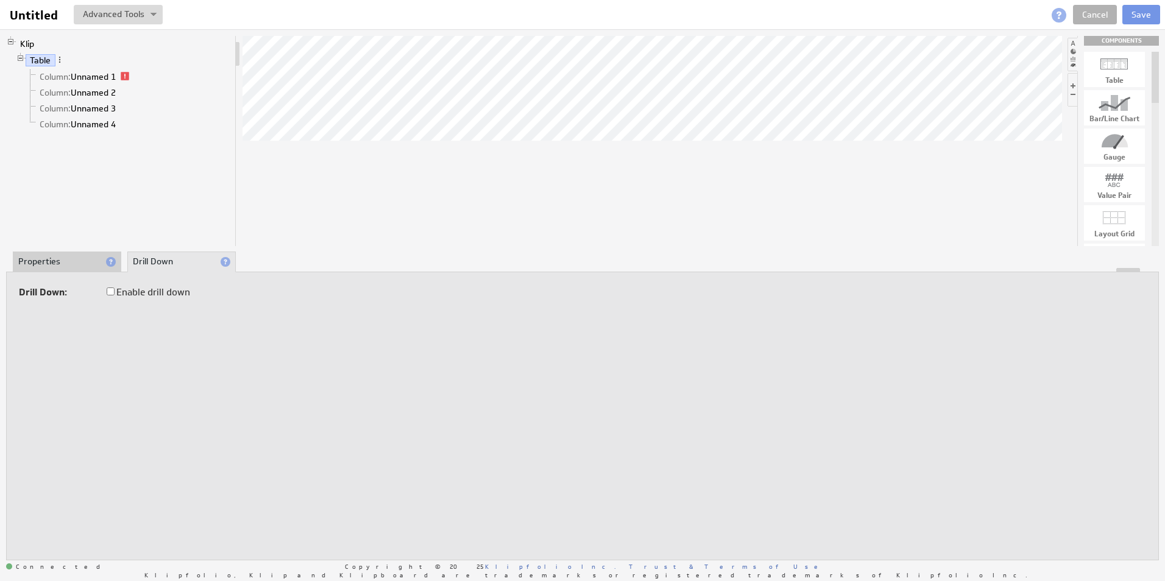
click at [87, 260] on li "Properties" at bounding box center [67, 262] width 108 height 21
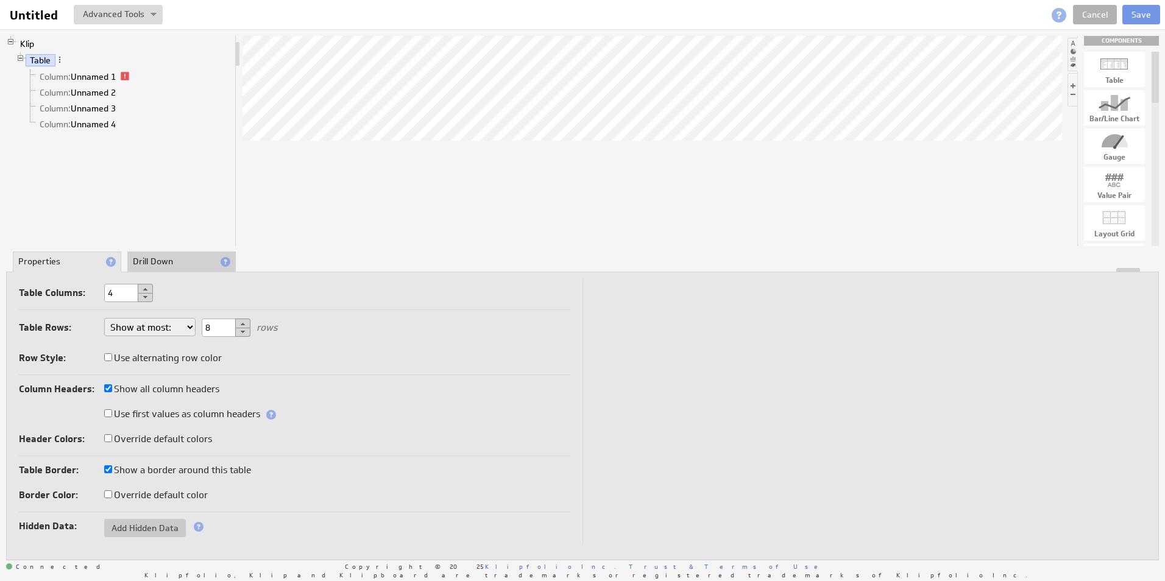
drag, startPoint x: 87, startPoint y: 260, endPoint x: 149, endPoint y: 287, distance: 67.7
click at [149, 287] on button at bounding box center [145, 289] width 15 height 10
type input "5"
click at [87, 75] on link "Column: Unnamed 1" at bounding box center [77, 77] width 85 height 12
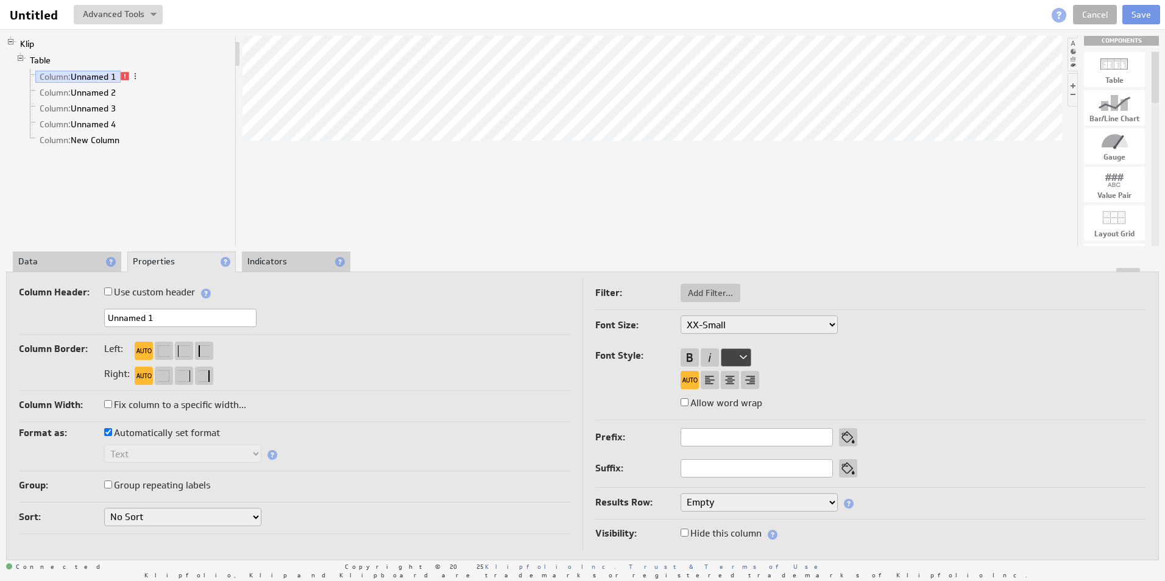
click at [74, 263] on li "Data" at bounding box center [67, 262] width 108 height 21
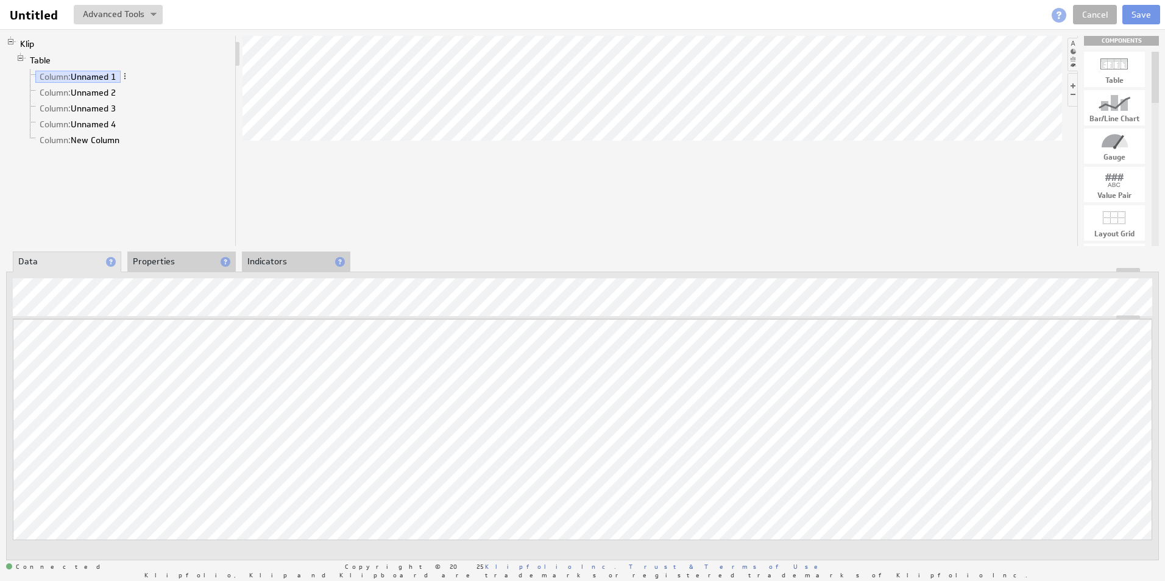
click at [537, 202] on div at bounding box center [651, 141] width 819 height 210
click at [48, 308] on div "Insert something into the formula" at bounding box center [75, 314] width 138 height 16
click at [45, 313] on div "Insert something into the formula" at bounding box center [75, 314] width 124 height 9
click at [44, 311] on div "Function..." at bounding box center [77, 309] width 122 height 19
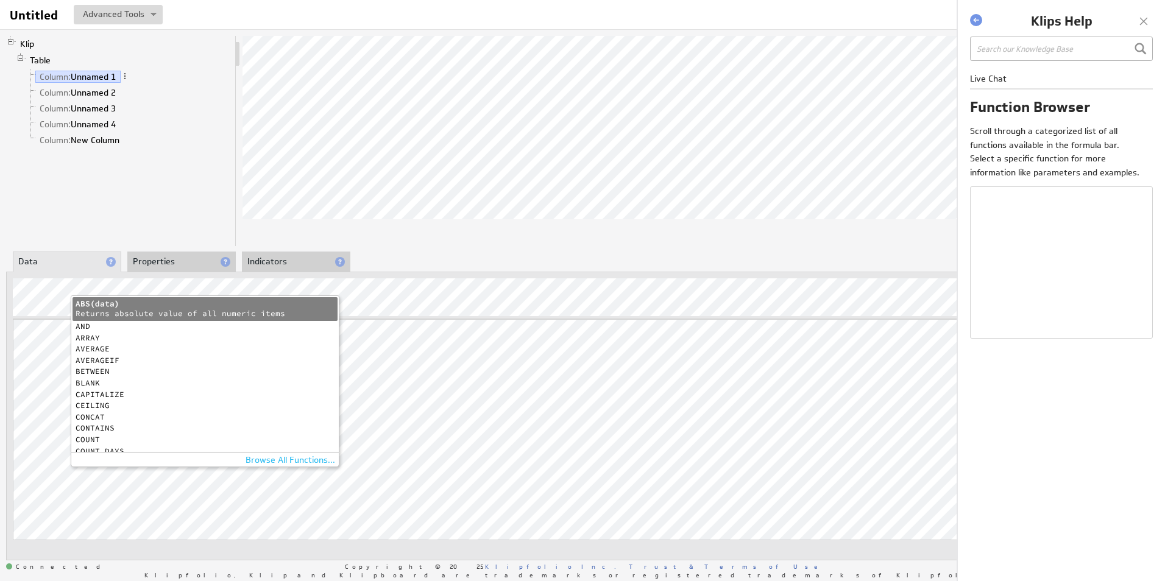
click at [285, 462] on div "Browse All Functions..." at bounding box center [205, 460] width 269 height 15
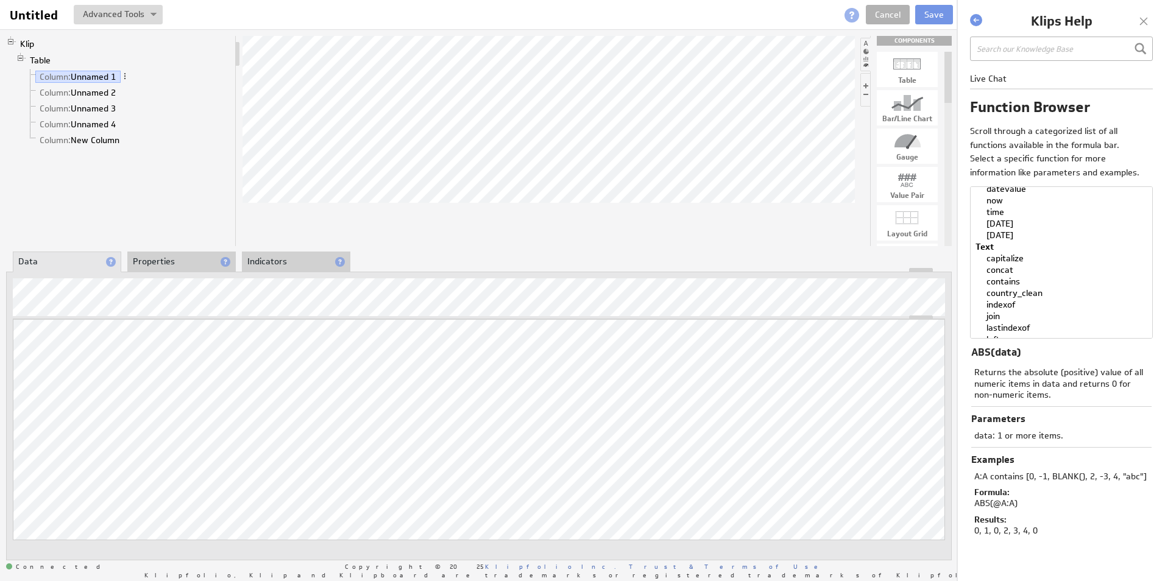
scroll to position [731, 0]
select select "contains"
click at [1010, 252] on option "contains" at bounding box center [1057, 253] width 166 height 12
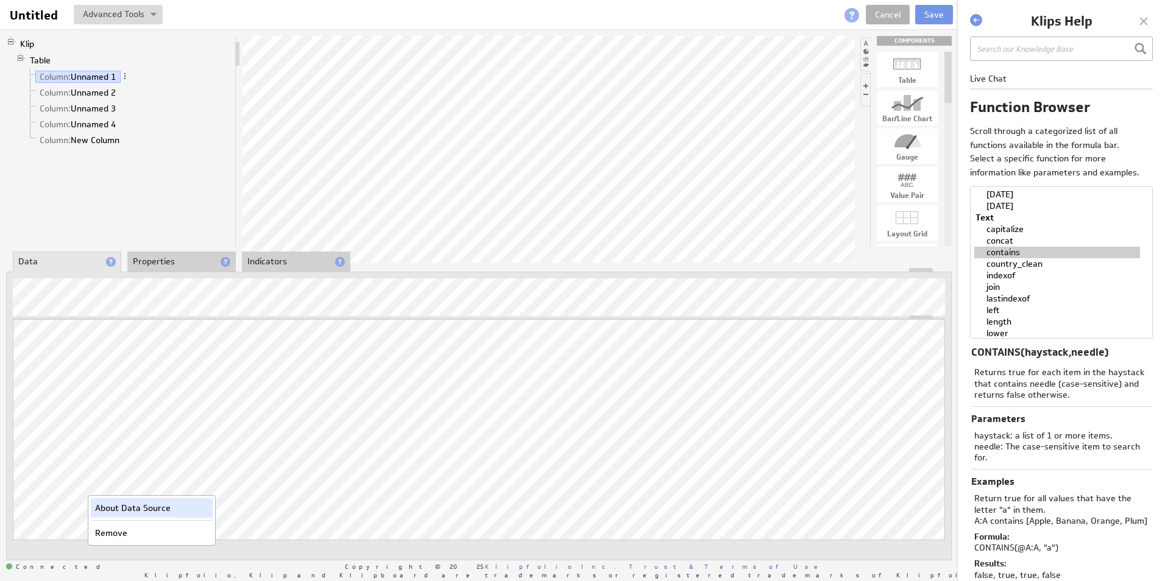
click at [106, 509] on div "About Data Source" at bounding box center [152, 507] width 122 height 19
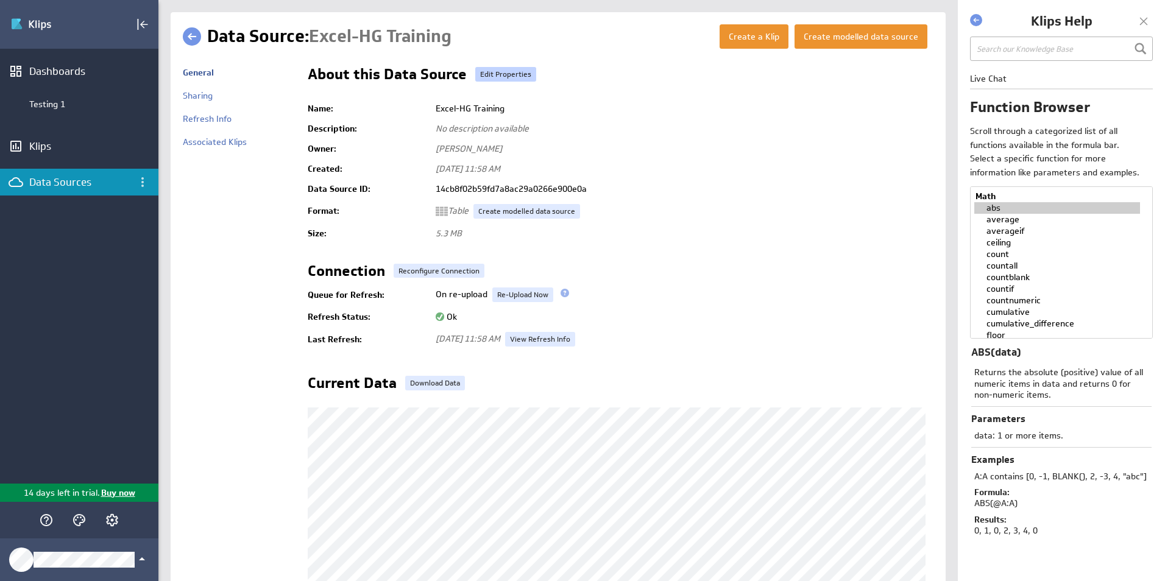
click at [495, 72] on link "Edit Properties" at bounding box center [505, 74] width 61 height 15
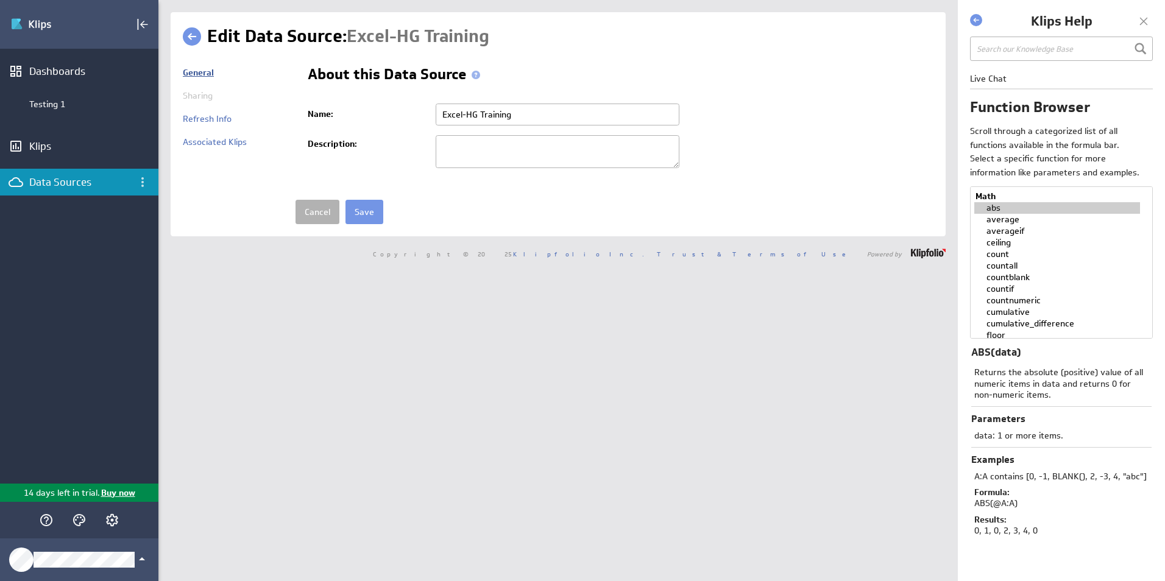
click at [210, 73] on link "General" at bounding box center [198, 72] width 31 height 11
click at [182, 40] on div "Edit Data Source: Excel-HG Training General Sharing Name:" at bounding box center [558, 124] width 775 height 224
click at [193, 38] on link at bounding box center [192, 36] width 18 height 18
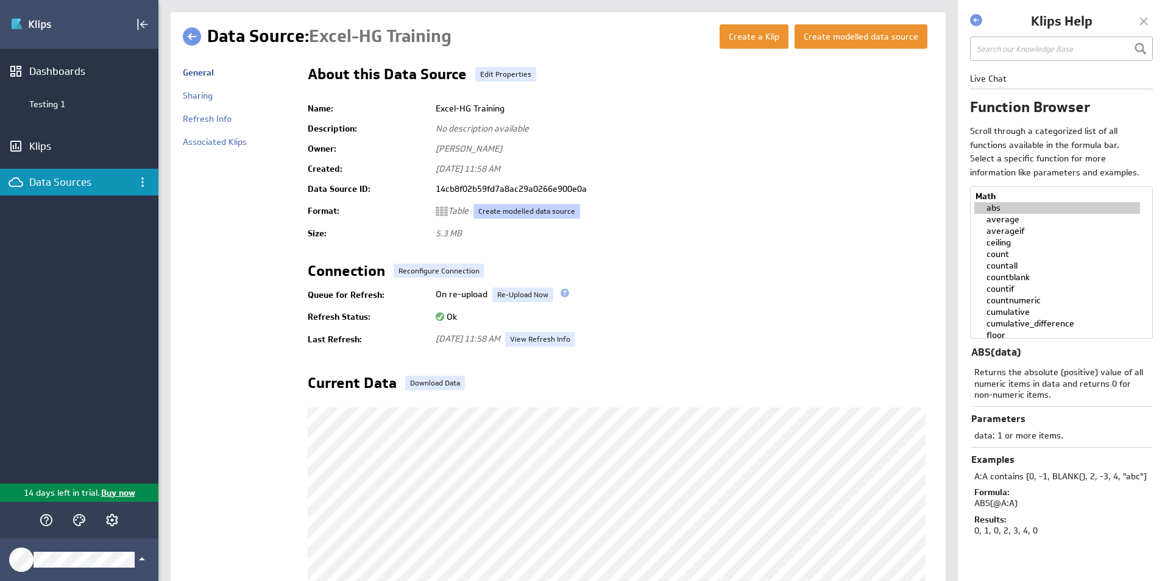
click at [522, 211] on link "Create modelled data source" at bounding box center [526, 211] width 107 height 15
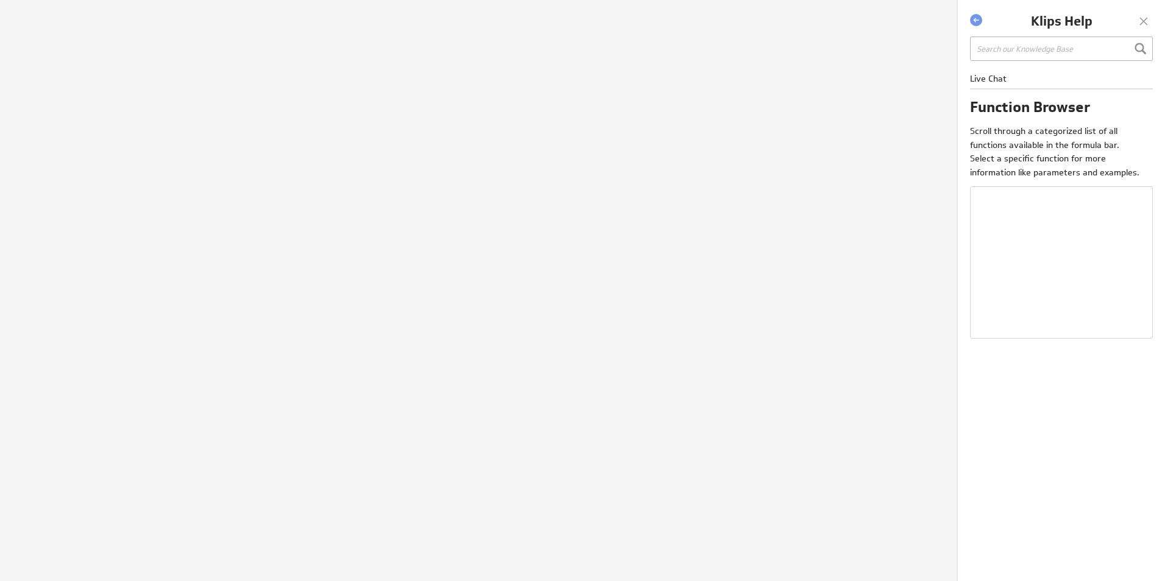
select select "abs"
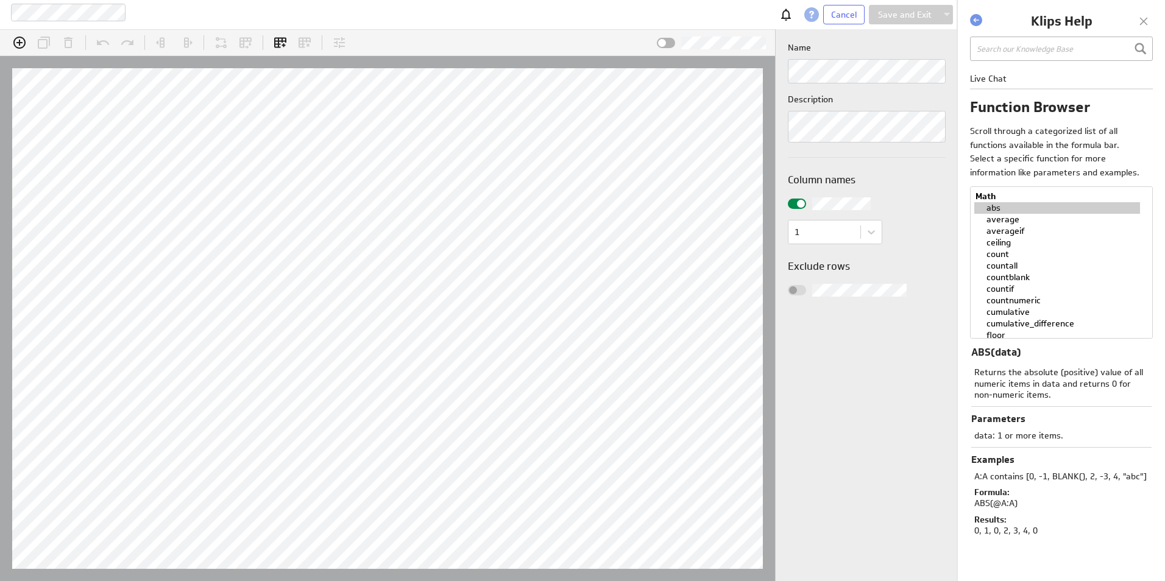
scroll to position [38, 806]
click at [799, 205] on span at bounding box center [801, 204] width 8 height 8
click at [0, 0] on input "checkbox" at bounding box center [0, 0] width 0 height 0
click at [799, 205] on div at bounding box center [797, 204] width 18 height 10
click at [0, 0] on input "checkbox" at bounding box center [0, 0] width 0 height 0
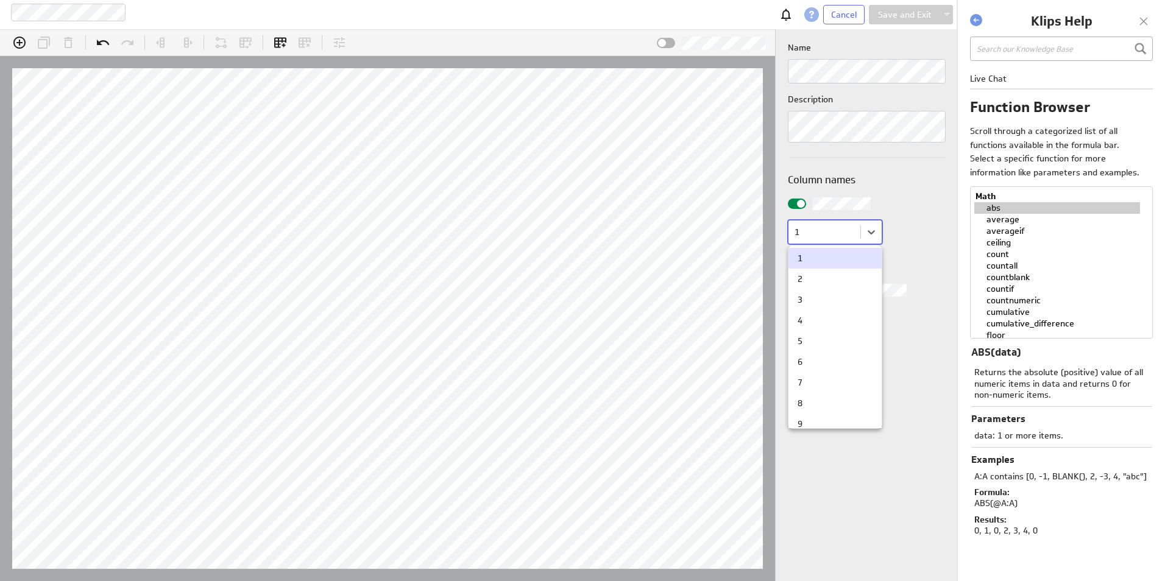
click at [876, 230] on body "Excel-HG Training Cancel Save and Exit (no message) Add a column to start assig…" at bounding box center [582, 290] width 1165 height 581
click at [910, 199] on div at bounding box center [582, 290] width 1165 height 581
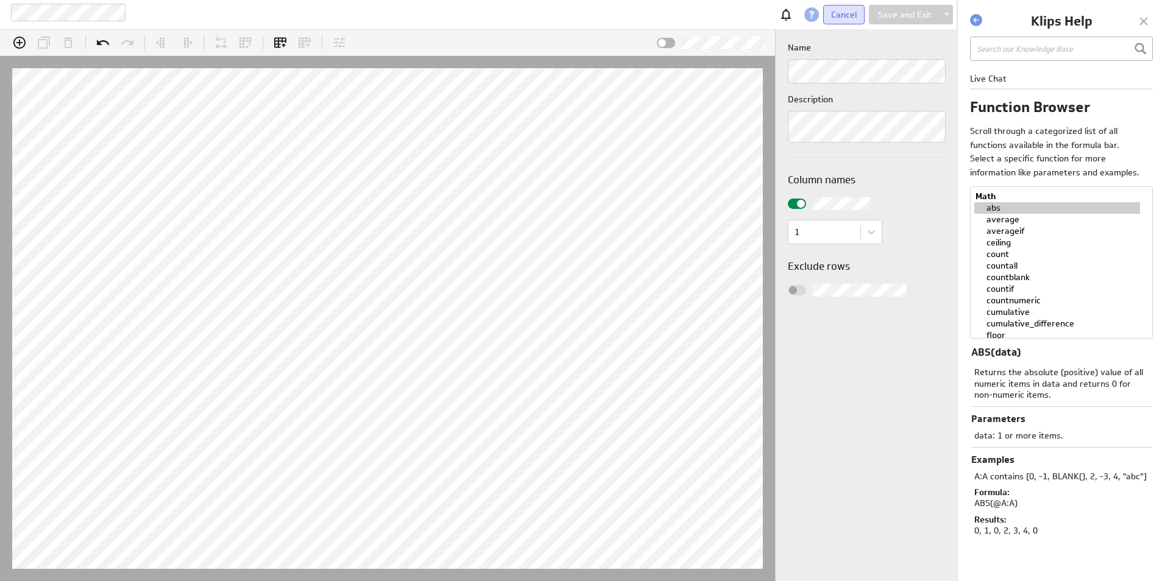
click at [857, 10] on span "Cancel" at bounding box center [844, 14] width 26 height 11
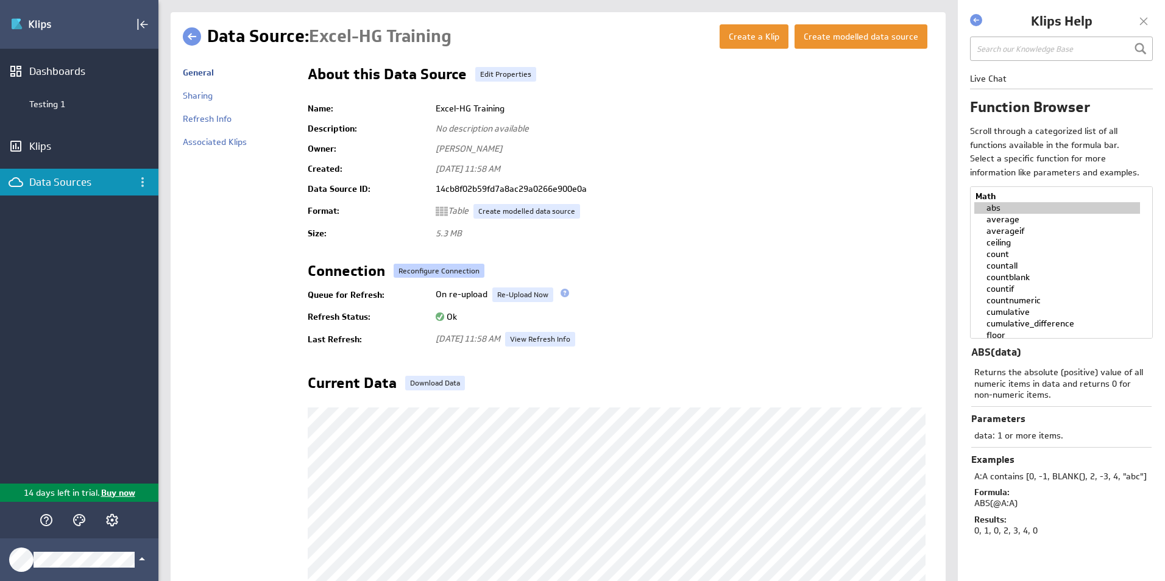
click at [450, 270] on button "Reconfigure Connection" at bounding box center [439, 271] width 91 height 14
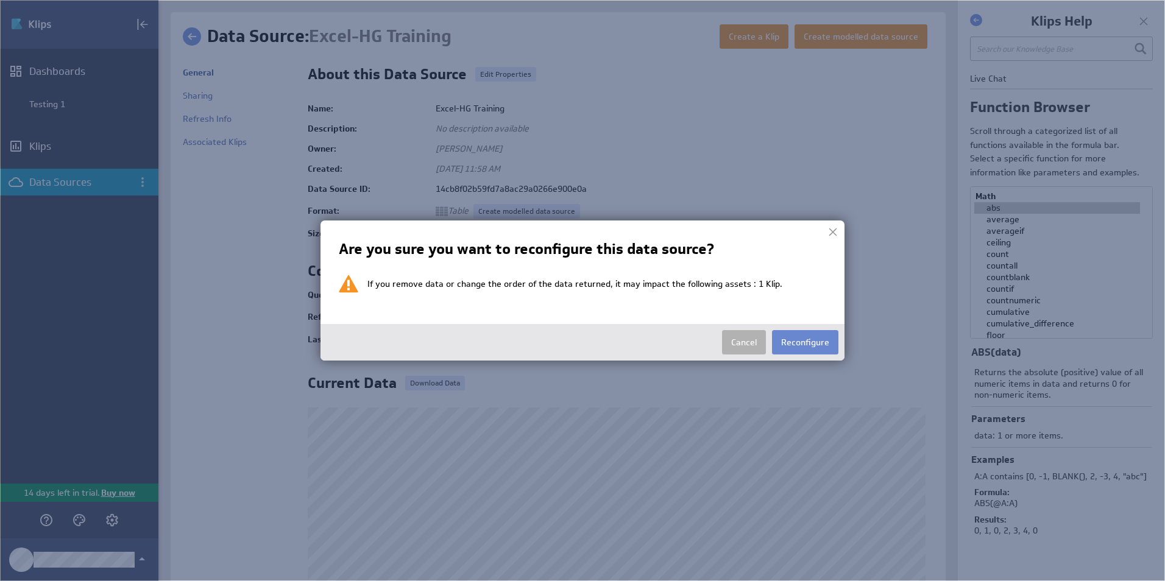
click at [790, 341] on button "Reconfigure" at bounding box center [805, 342] width 66 height 24
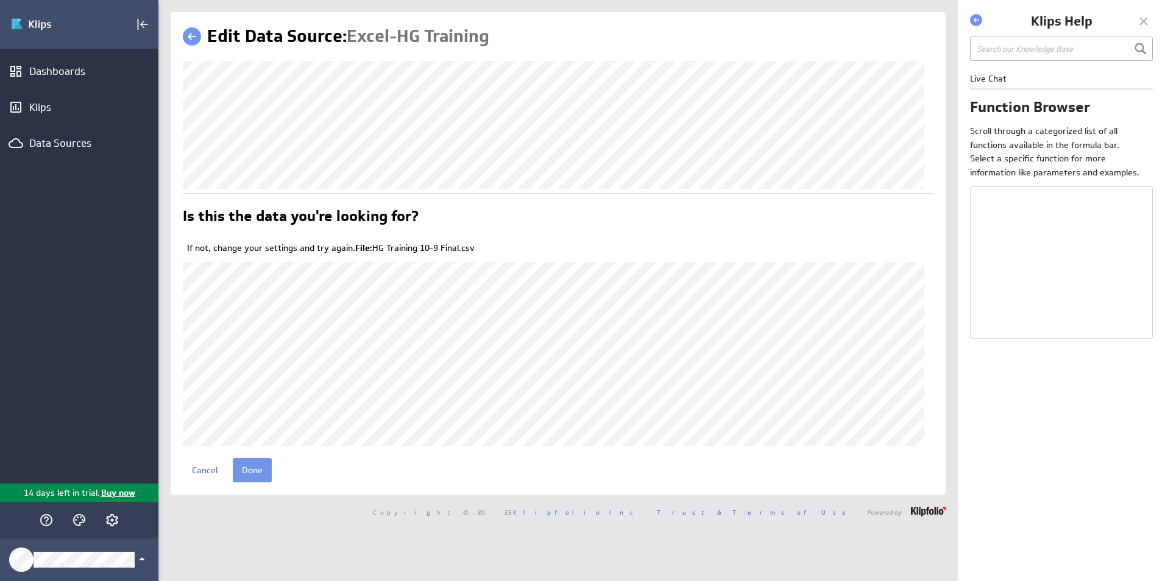
select select "abs"
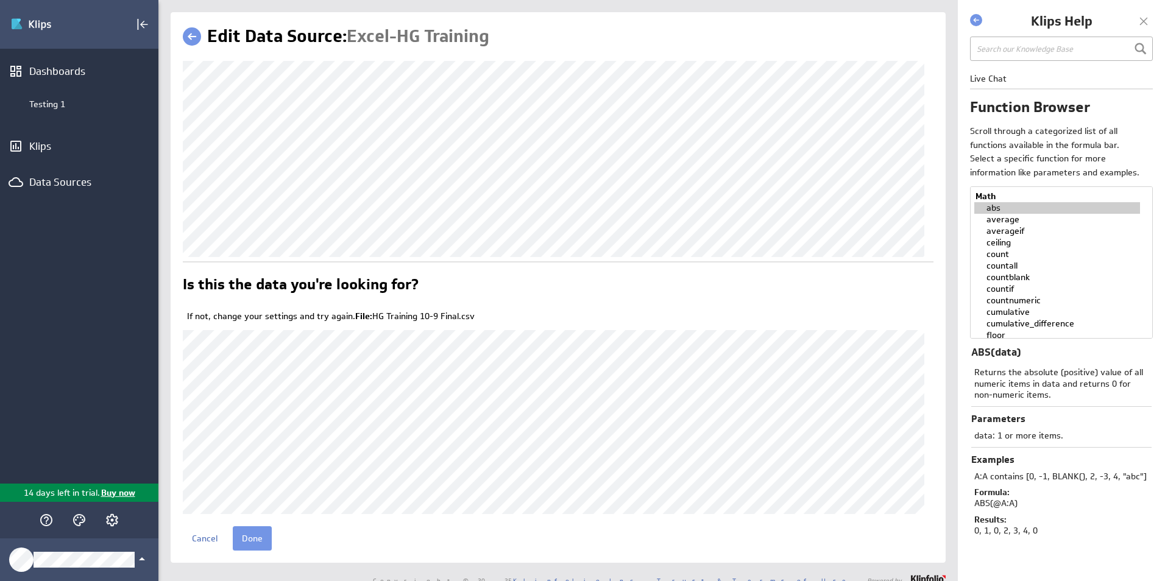
scroll to position [16, 0]
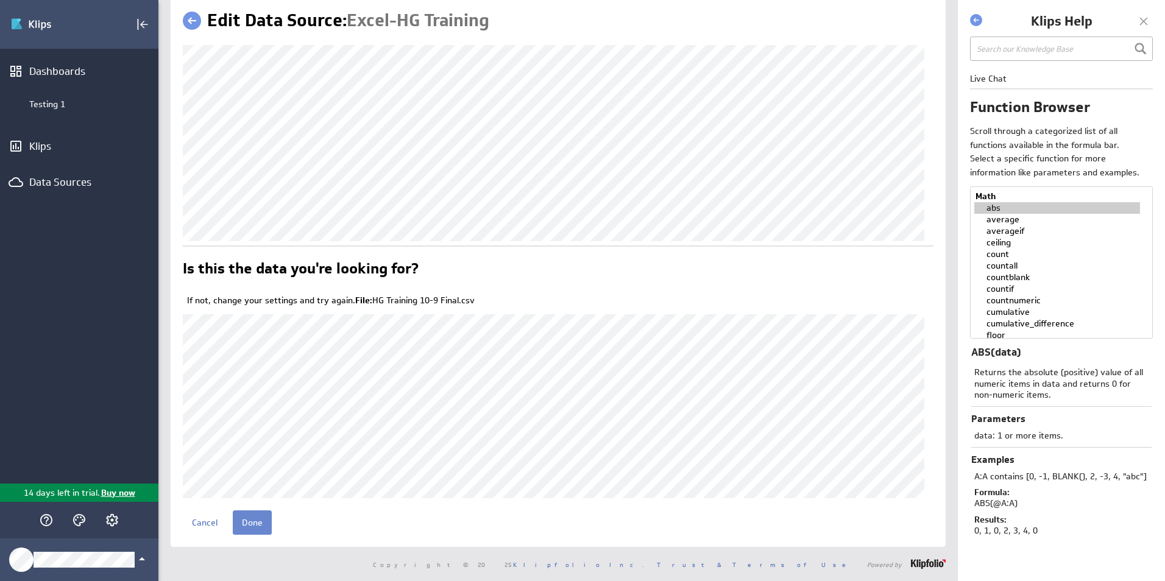
click at [255, 523] on input "Done" at bounding box center [252, 523] width 39 height 24
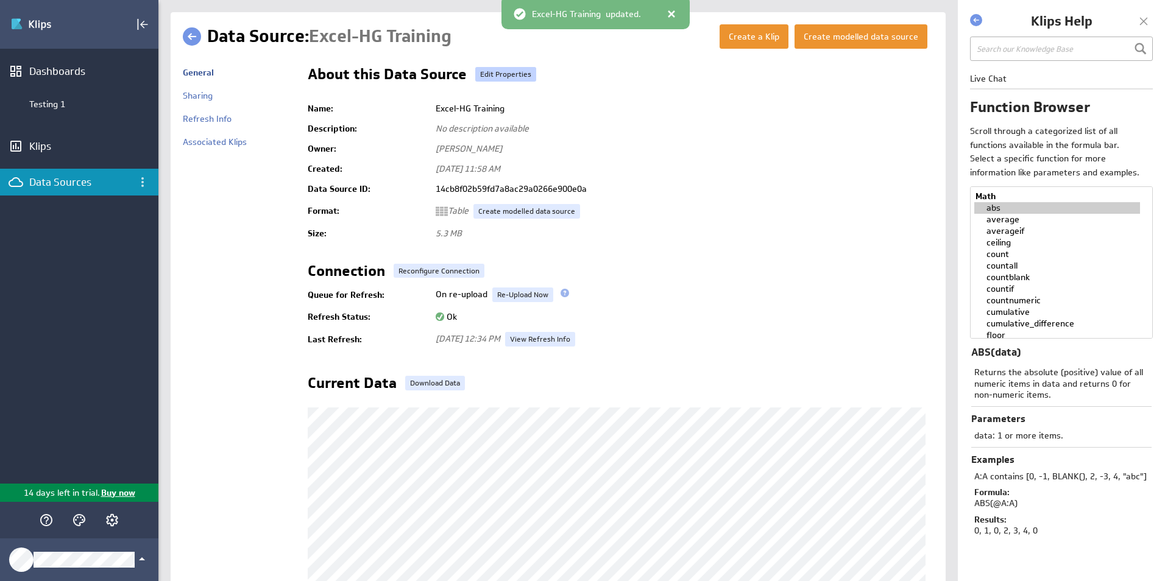
click at [509, 73] on link "Edit Properties" at bounding box center [505, 74] width 61 height 15
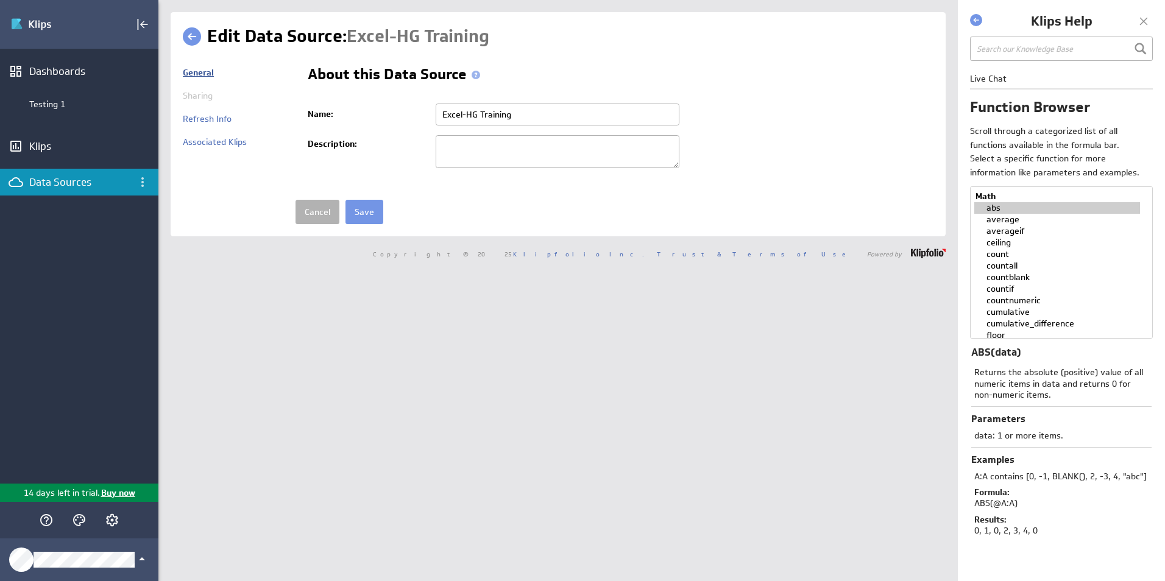
click at [197, 73] on link "General" at bounding box center [198, 72] width 31 height 11
click at [192, 34] on link at bounding box center [192, 36] width 18 height 18
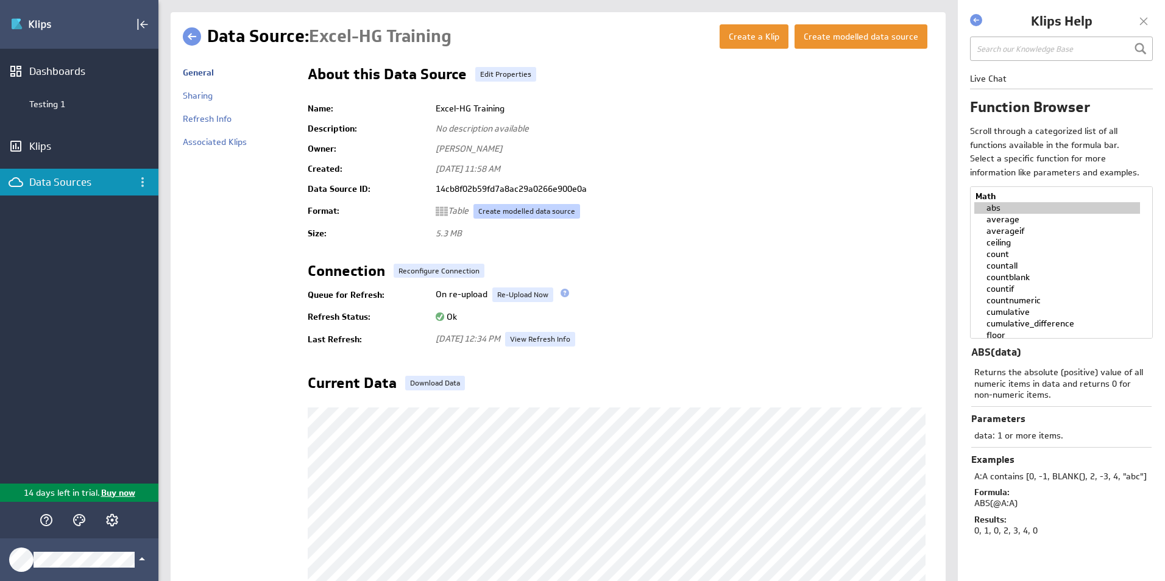
click at [537, 208] on link "Create modelled data source" at bounding box center [526, 211] width 107 height 15
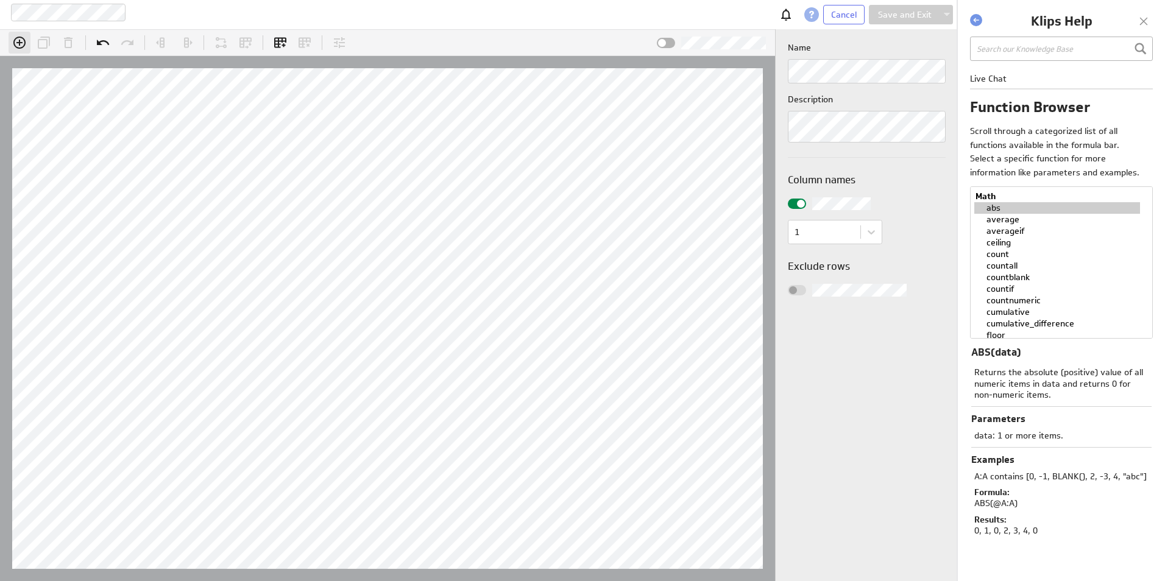
click at [18, 44] on icon "Add column" at bounding box center [19, 42] width 15 height 15
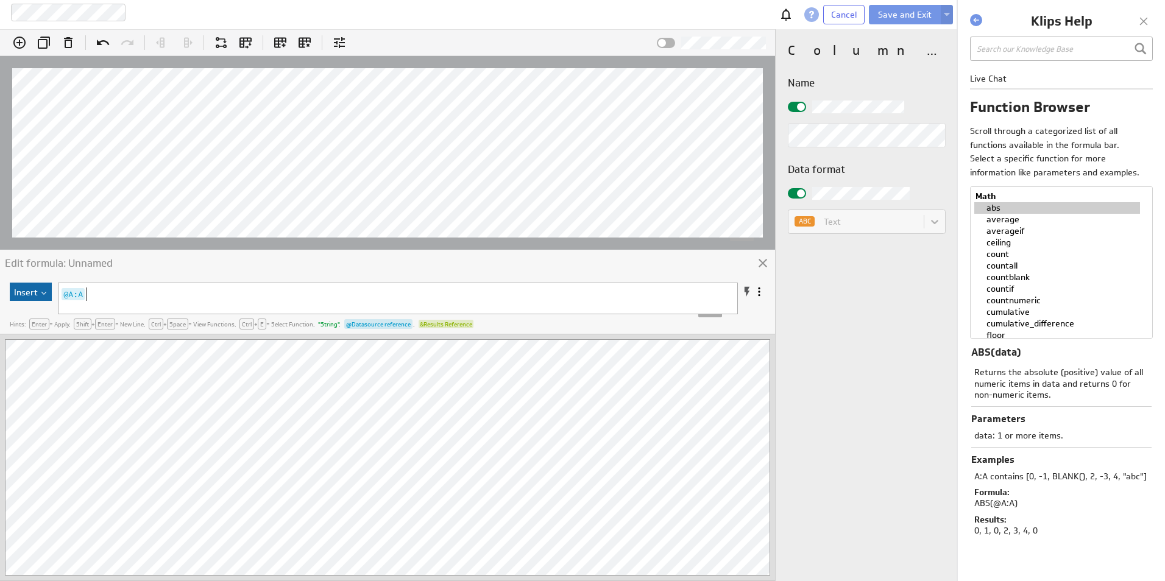
scroll to position [4, 0]
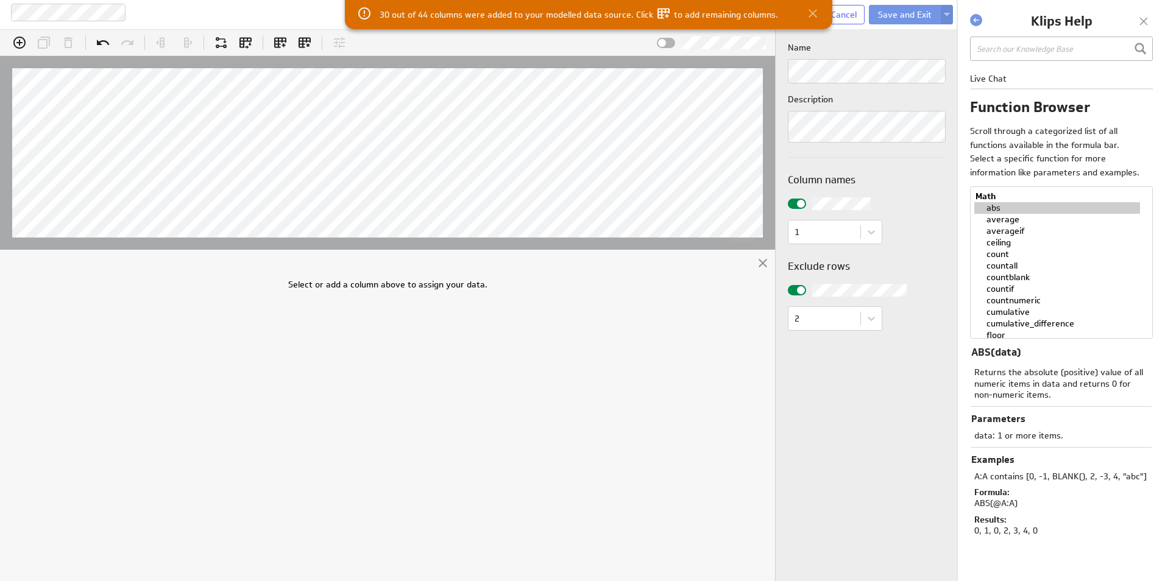
click at [807, 12] on icon at bounding box center [812, 13] width 15 height 15
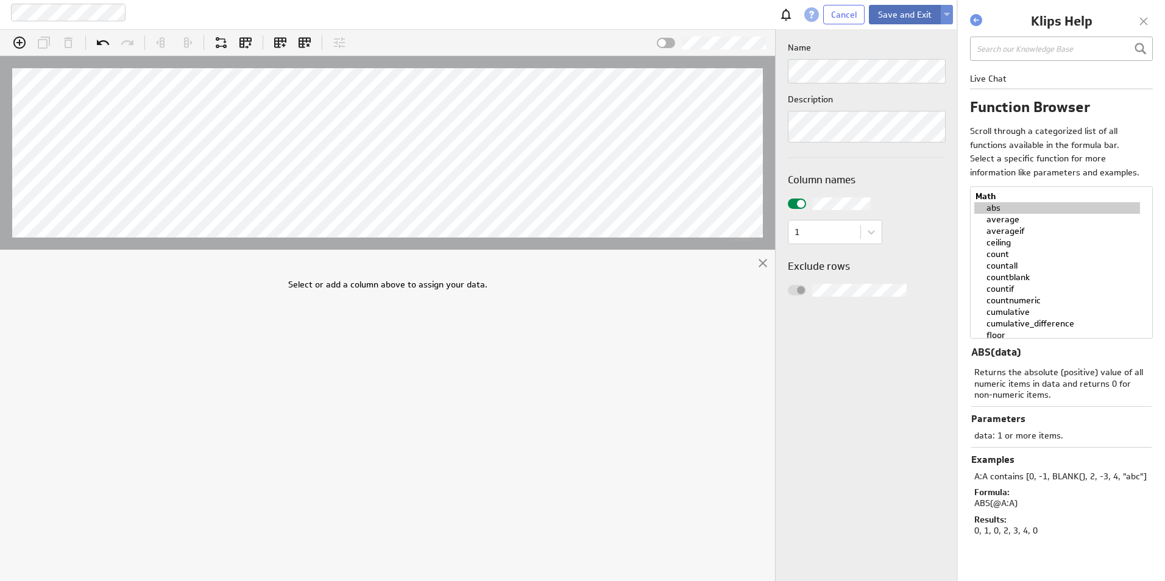
click at [911, 17] on button "Save and Exit" at bounding box center [905, 14] width 72 height 19
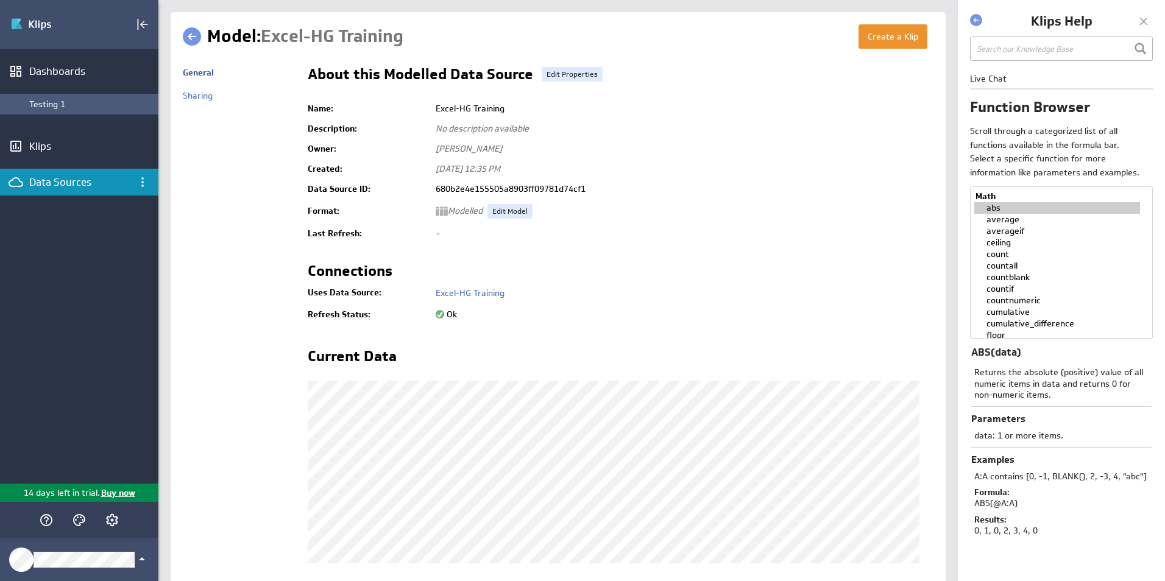
click at [60, 102] on div "Testing 1" at bounding box center [90, 104] width 123 height 11
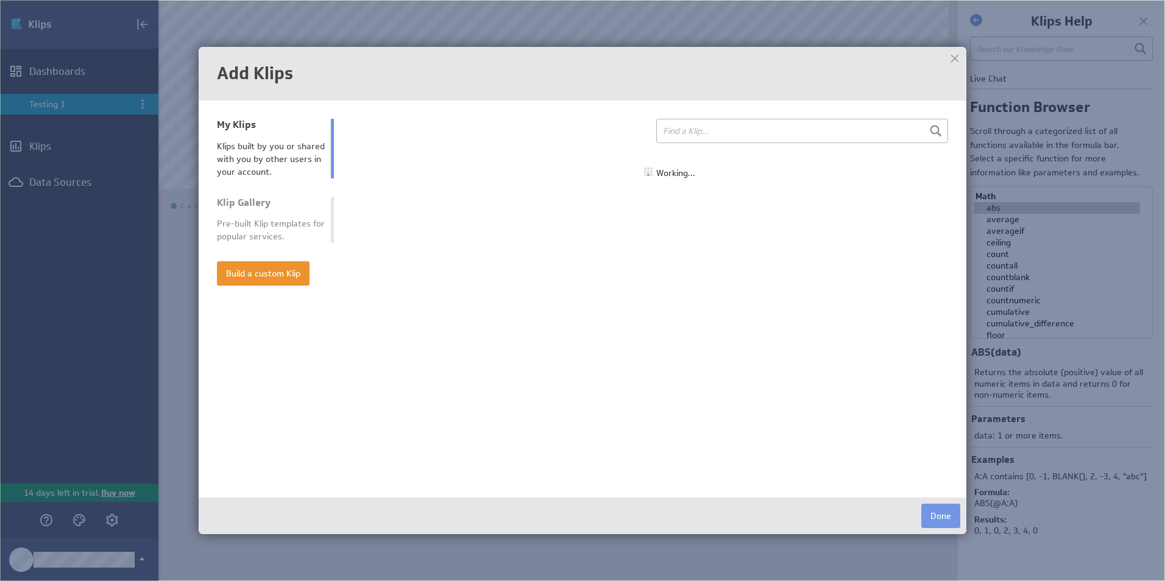
select select "all"
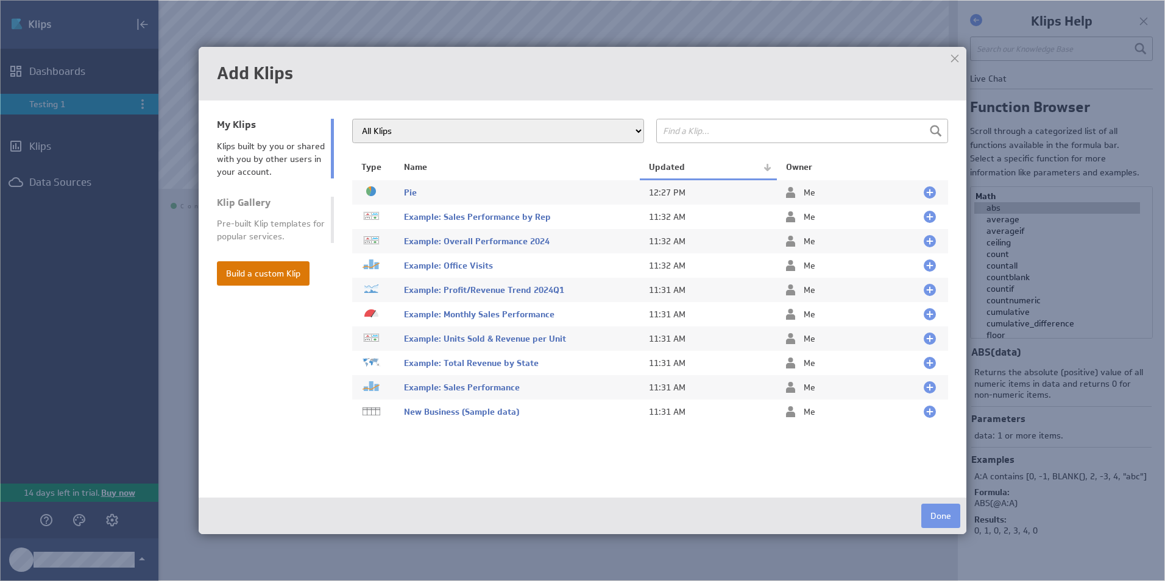
click at [282, 275] on button "Build a custom Klip" at bounding box center [263, 273] width 93 height 24
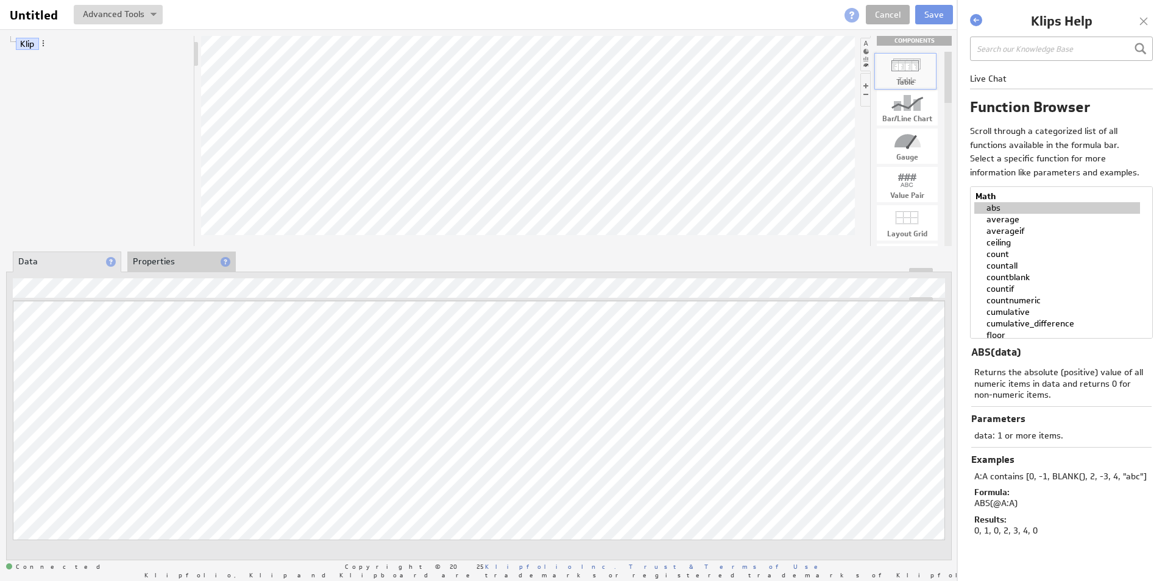
drag, startPoint x: 897, startPoint y: 69, endPoint x: 543, endPoint y: 141, distance: 361.8
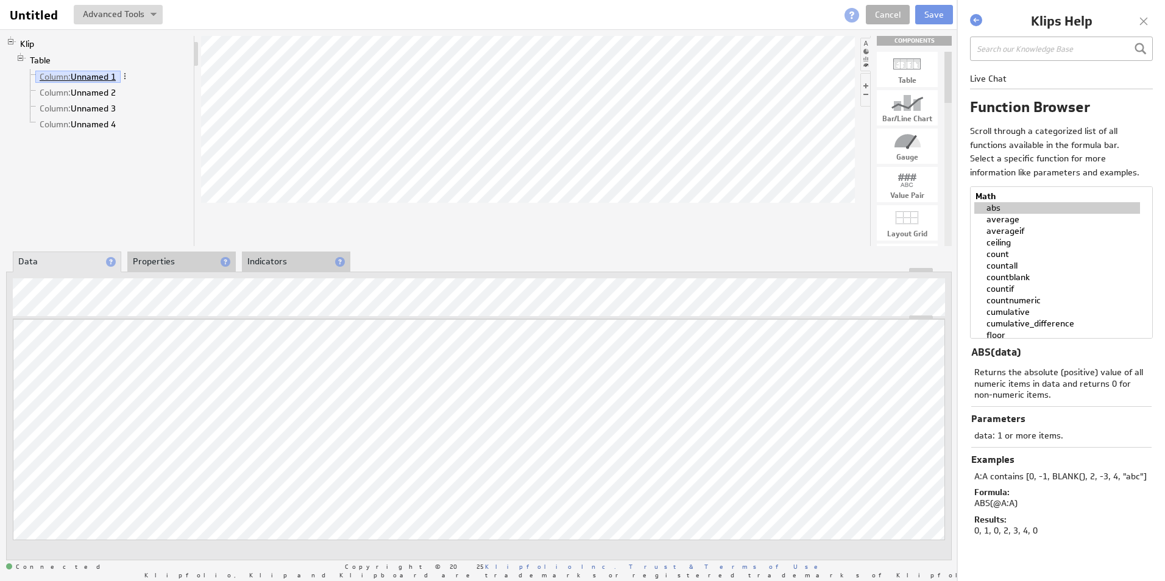
click at [83, 77] on link "Column: Unnamed 1" at bounding box center [77, 77] width 85 height 12
click at [78, 266] on li "Data" at bounding box center [67, 262] width 108 height 21
click at [61, 327] on div "Variable..." at bounding box center [77, 329] width 122 height 19
click at [49, 310] on div "Insert something into the formula" at bounding box center [75, 314] width 124 height 9
click at [48, 308] on div "Insert something into the formula" at bounding box center [75, 314] width 138 height 16
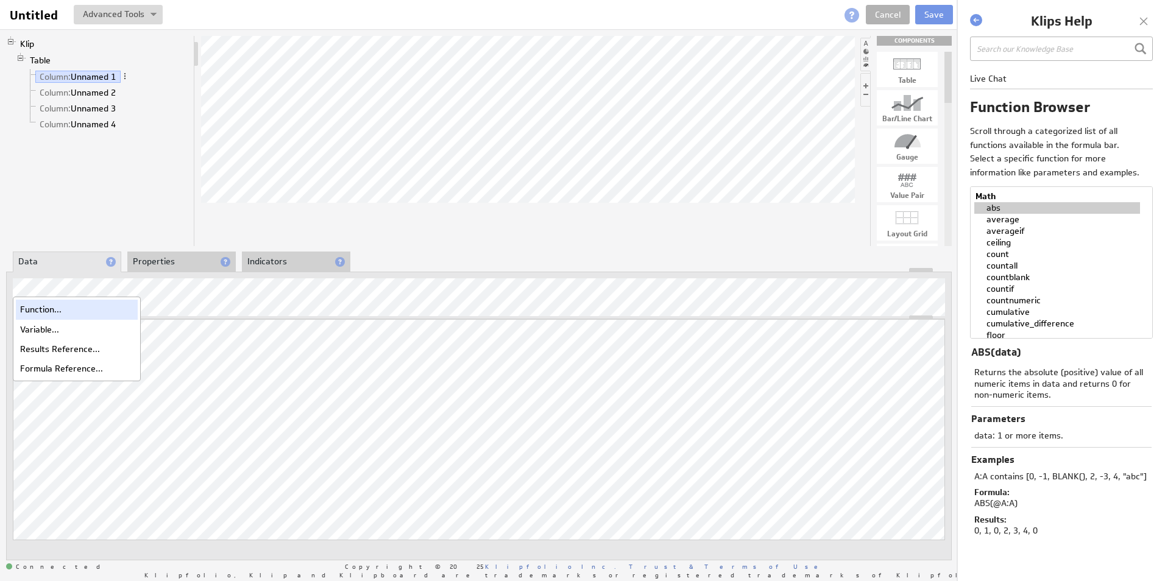
click at [37, 313] on div "Function..." at bounding box center [77, 309] width 122 height 19
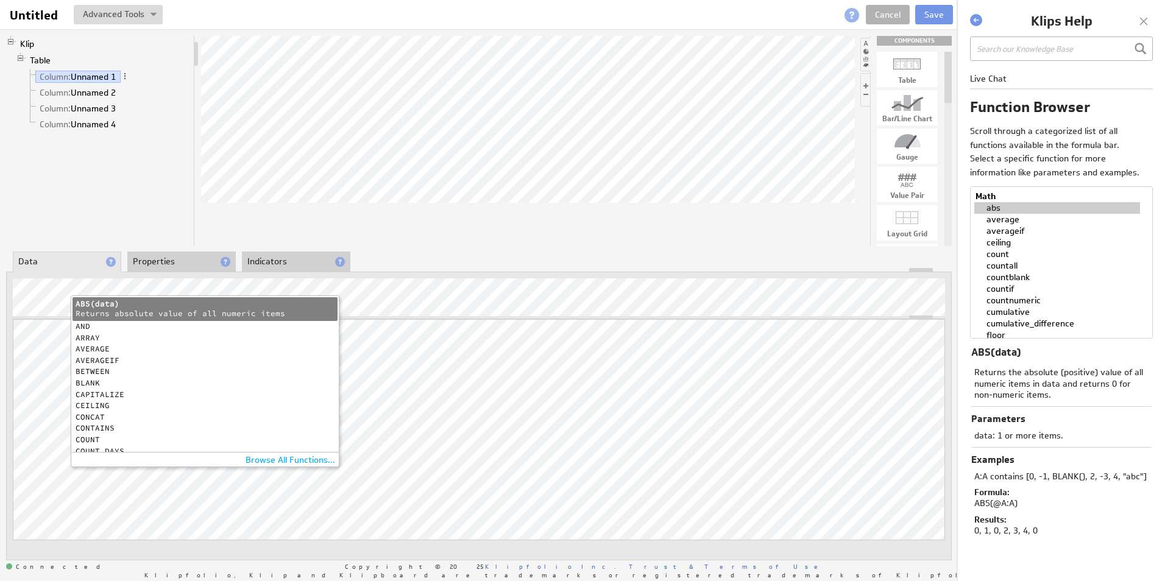
click at [116, 312] on div "Returns absolute value of all numeric items" at bounding box center [202, 314] width 253 height 10
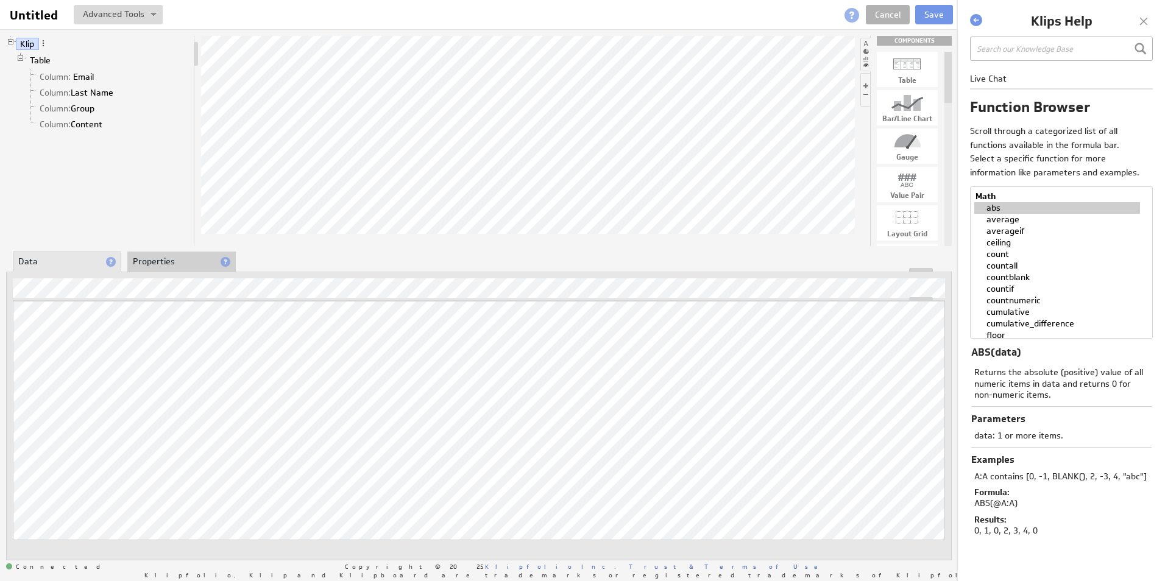
click at [177, 264] on li "Properties" at bounding box center [181, 262] width 108 height 21
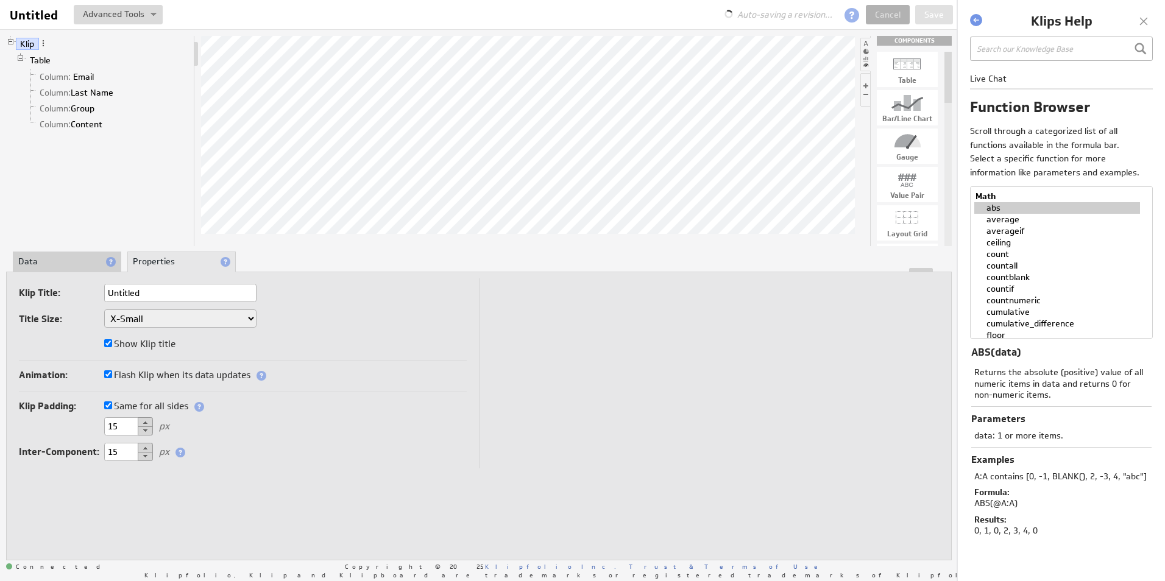
click at [68, 256] on li "Data" at bounding box center [67, 262] width 108 height 21
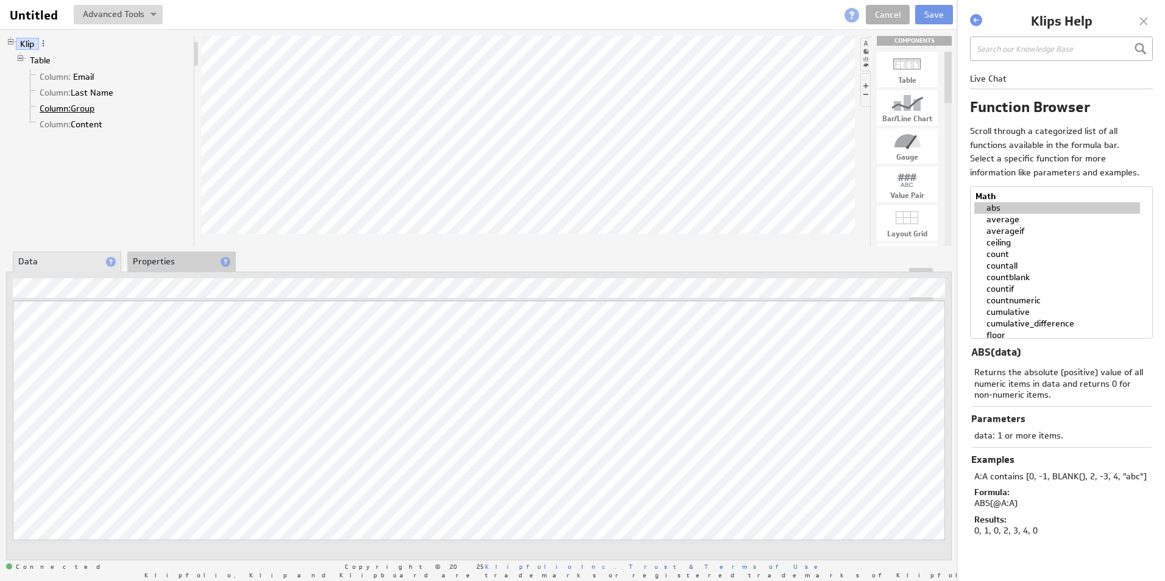
drag, startPoint x: 54, startPoint y: 108, endPoint x: 63, endPoint y: 105, distance: 10.2
click at [61, 88] on ul "Column: ﻿Email Column: Last Name Column: Group Column: Content" at bounding box center [107, 100] width 163 height 63
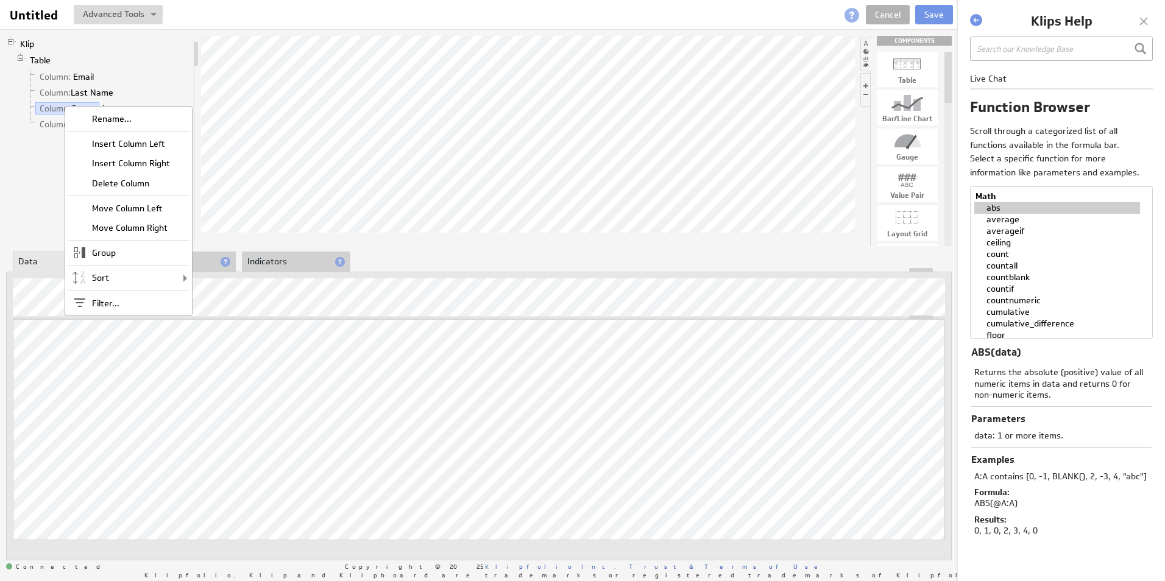
click at [142, 206] on div "Move Column Left" at bounding box center [129, 208] width 122 height 19
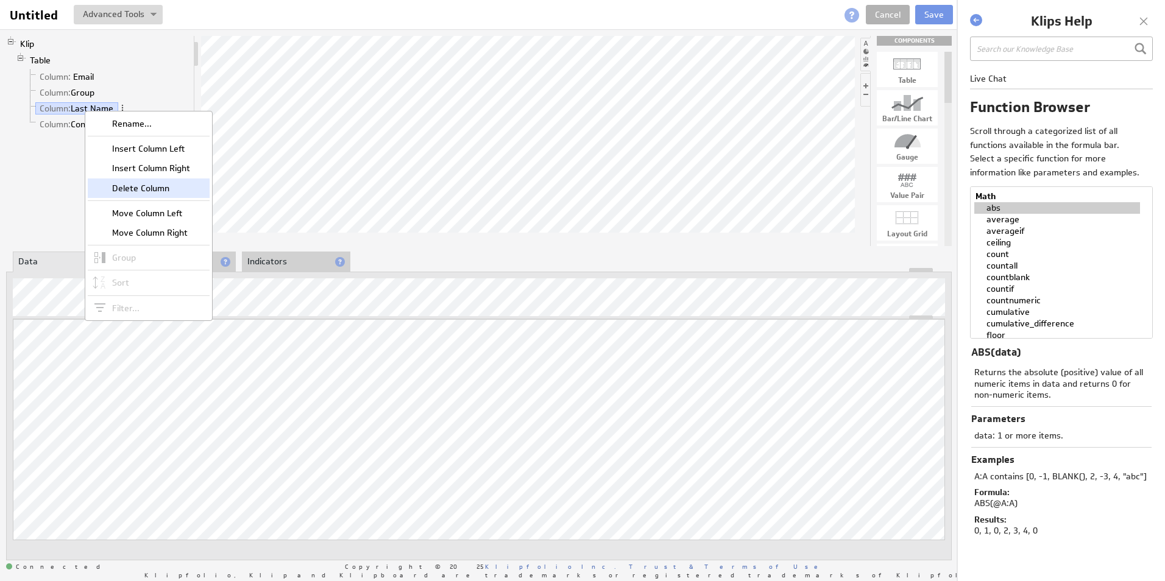
click at [139, 186] on div "Delete Column" at bounding box center [149, 188] width 122 height 19
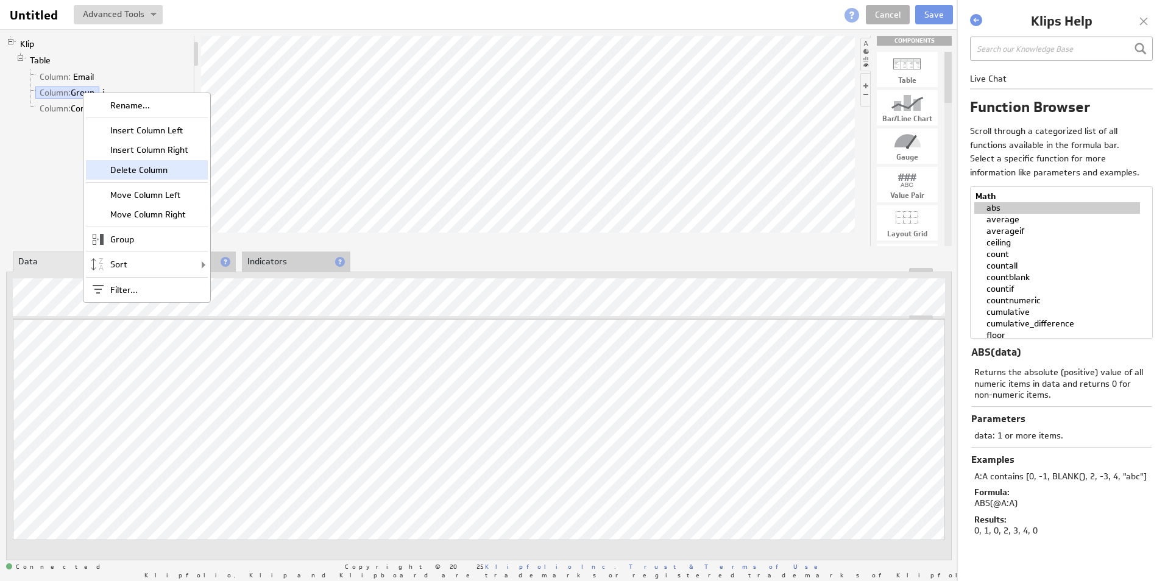
click at [152, 174] on div "Delete Column" at bounding box center [147, 169] width 122 height 19
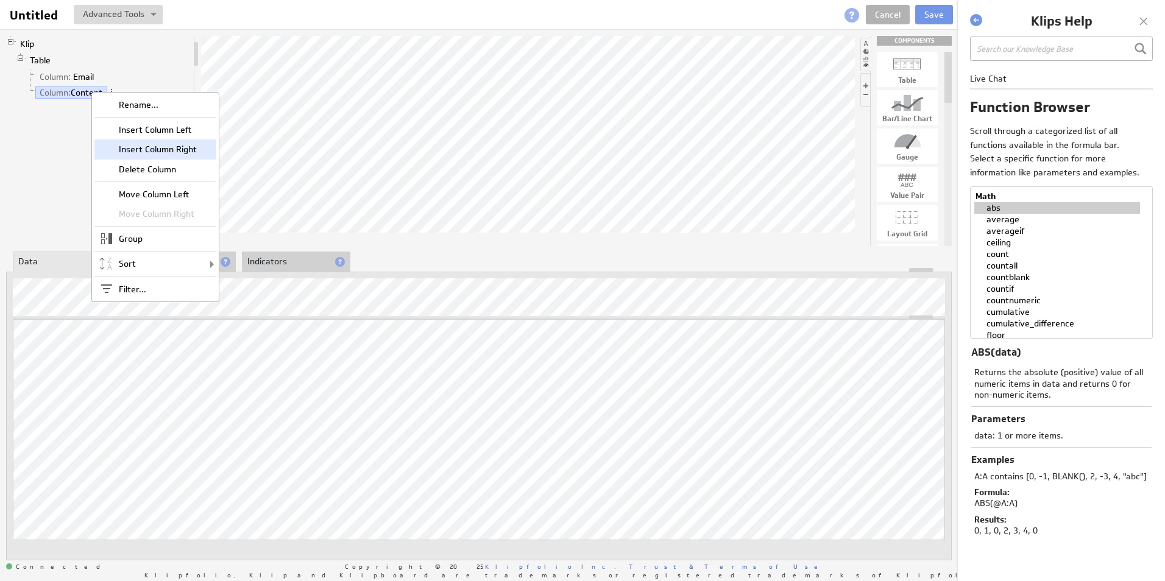
click at [178, 154] on div "Insert Column Right" at bounding box center [155, 149] width 122 height 19
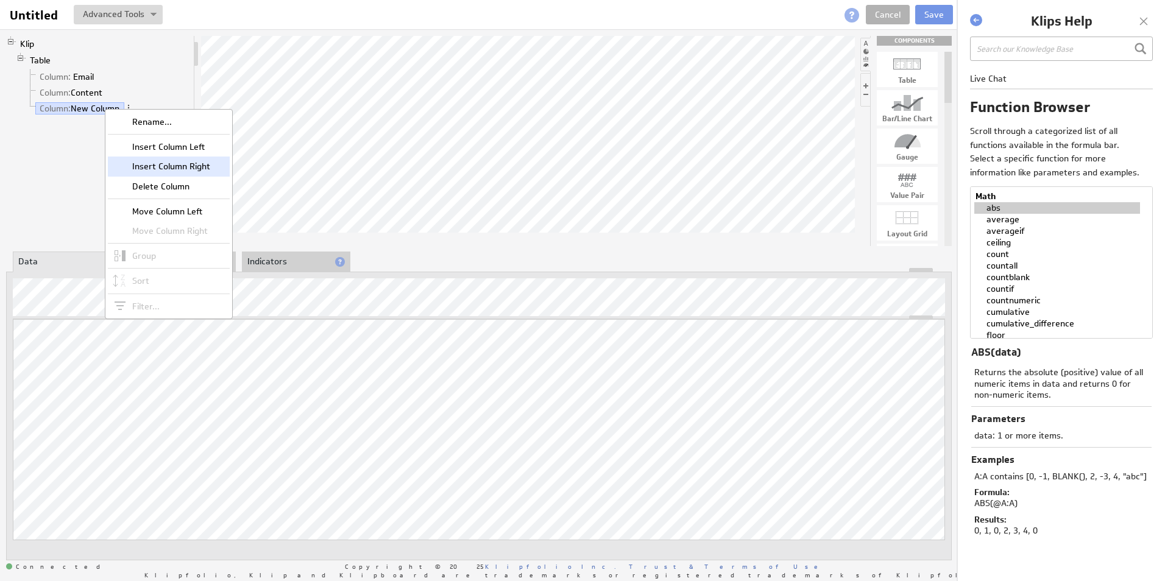
click at [168, 163] on div "Insert Column Right" at bounding box center [169, 166] width 122 height 19
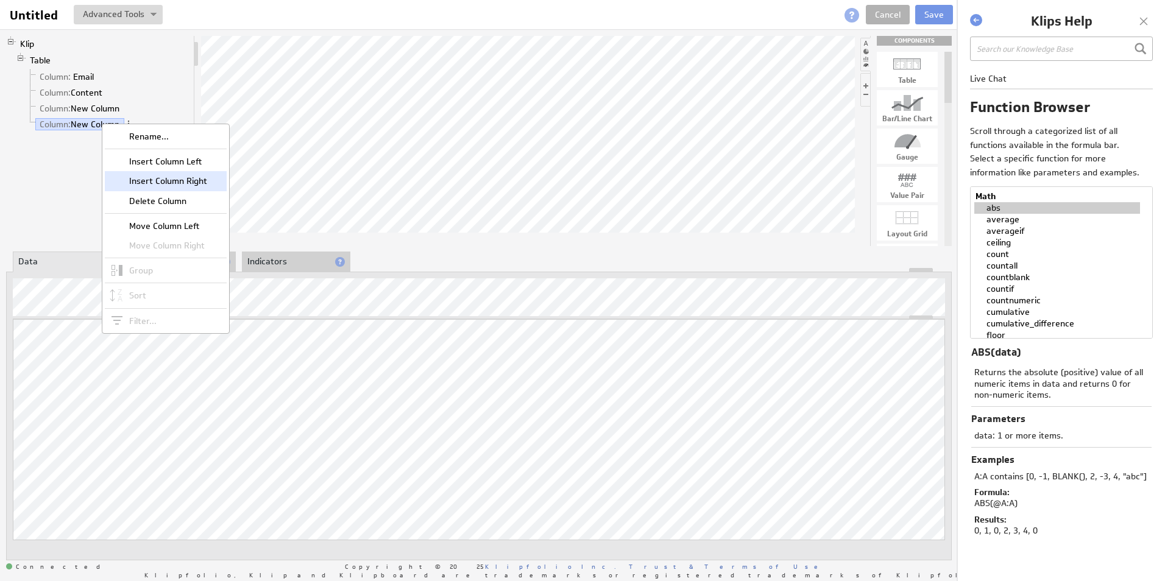
click at [157, 179] on div "Insert Column Right" at bounding box center [166, 180] width 122 height 19
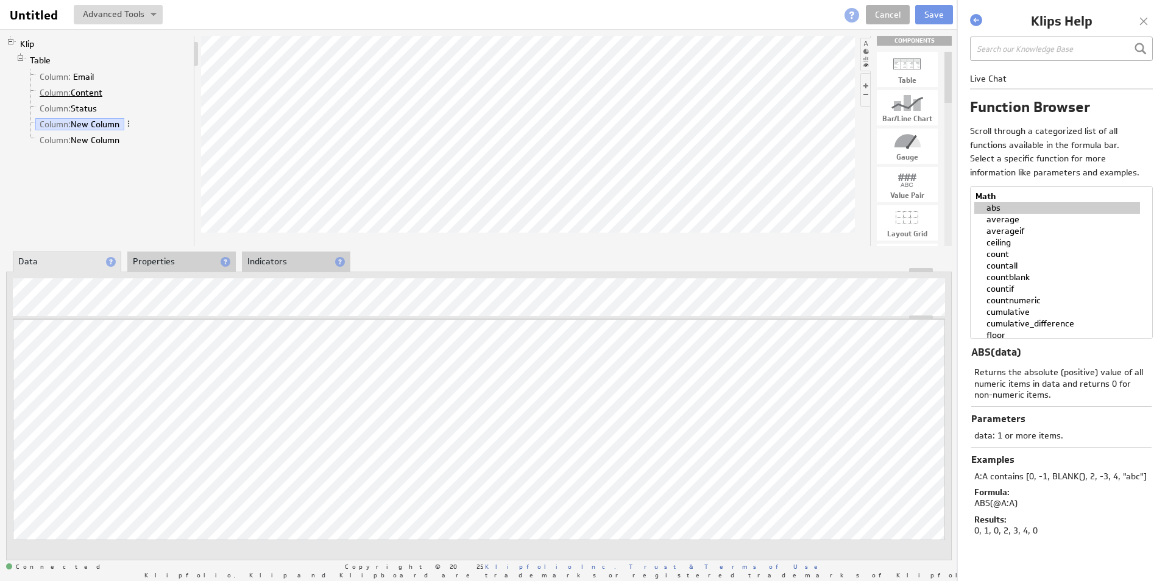
click at [76, 95] on link "Column: Content" at bounding box center [71, 93] width 72 height 12
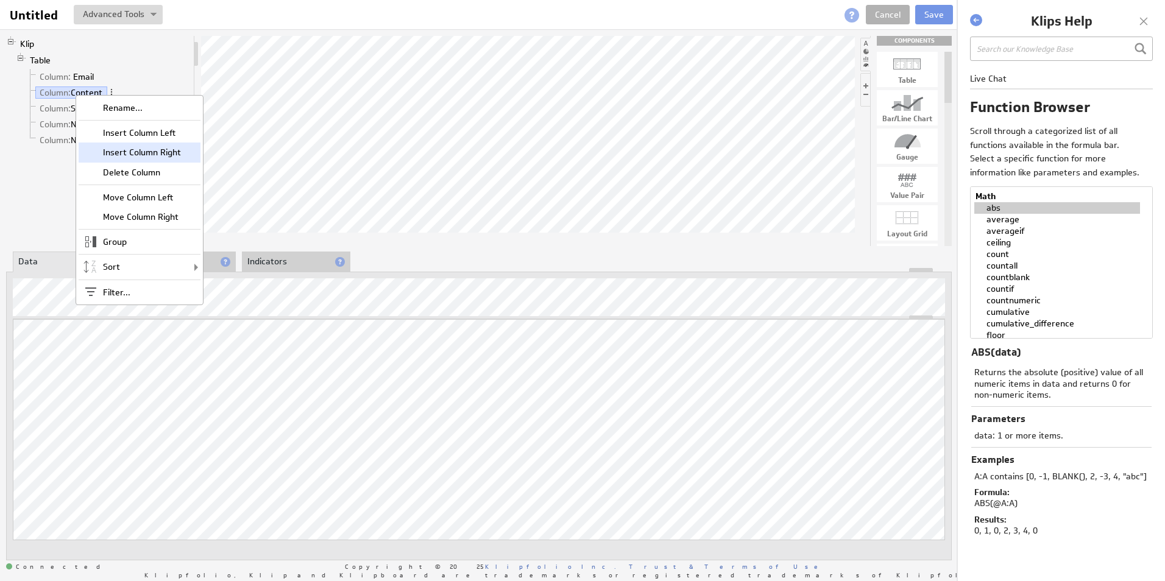
click at [135, 144] on div "Insert Column Right" at bounding box center [140, 152] width 122 height 19
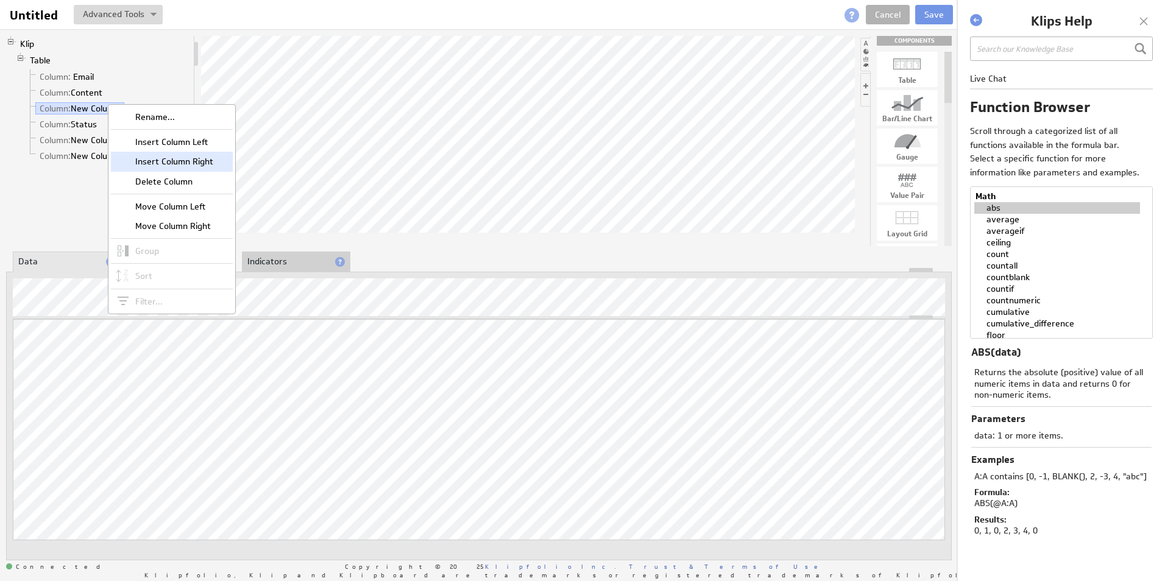
click at [161, 156] on div "Insert Column Right" at bounding box center [172, 161] width 122 height 19
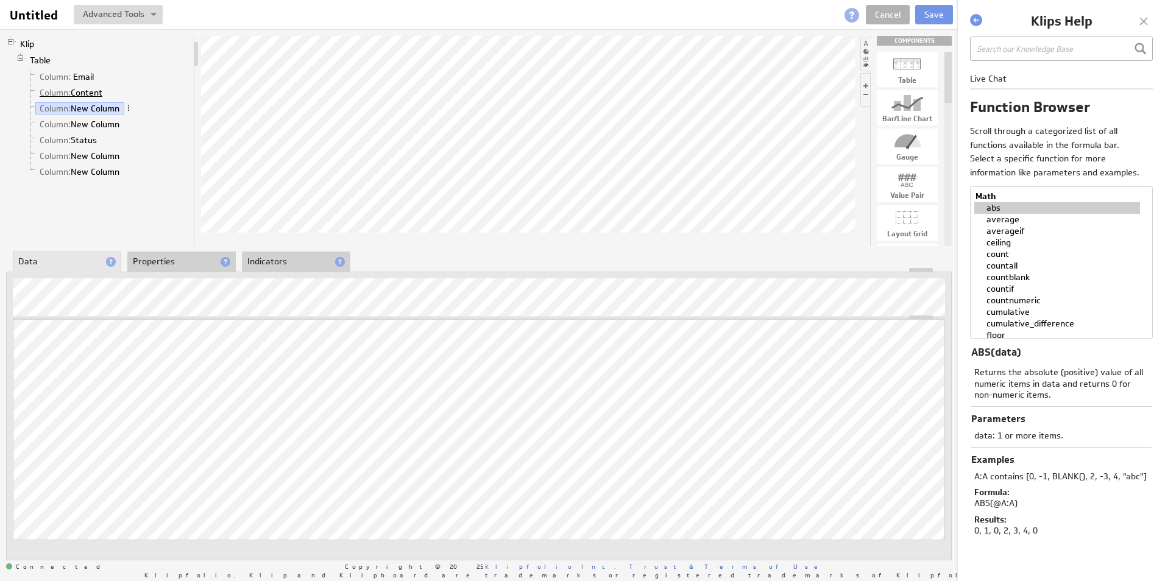
click at [88, 94] on link "Column: Content" at bounding box center [71, 93] width 72 height 12
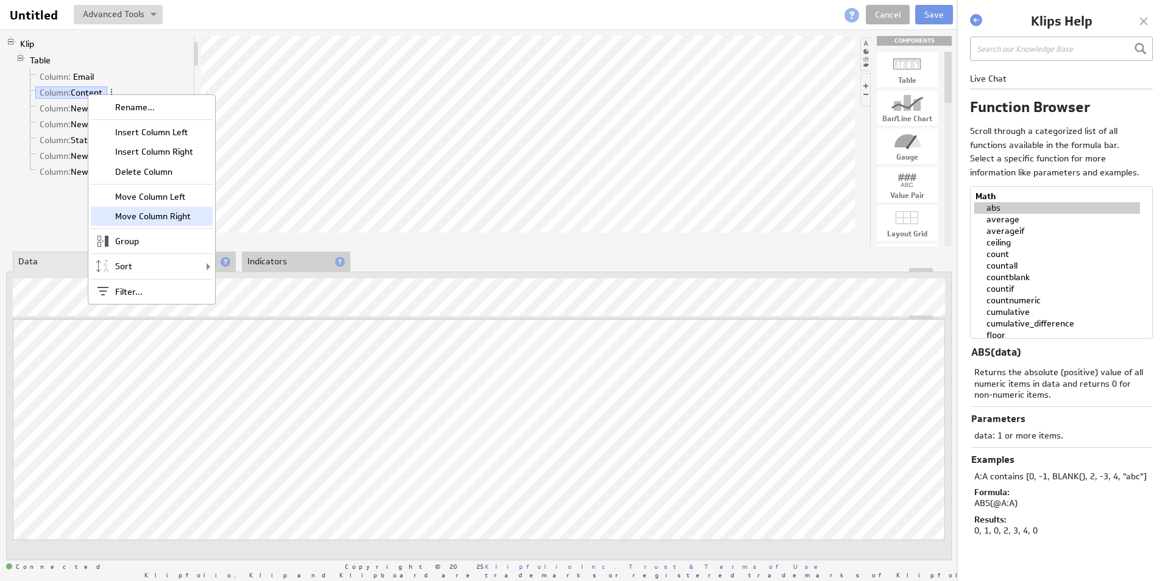
click at [157, 214] on div "Move Column Right" at bounding box center [152, 216] width 122 height 19
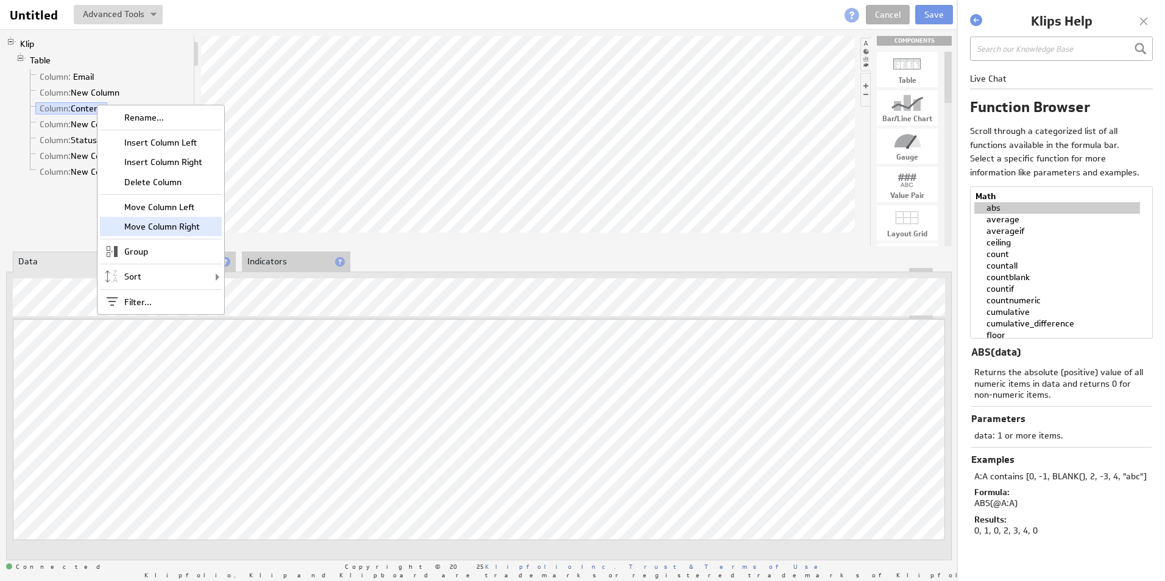
click at [172, 222] on div "Move Column Right" at bounding box center [161, 226] width 122 height 19
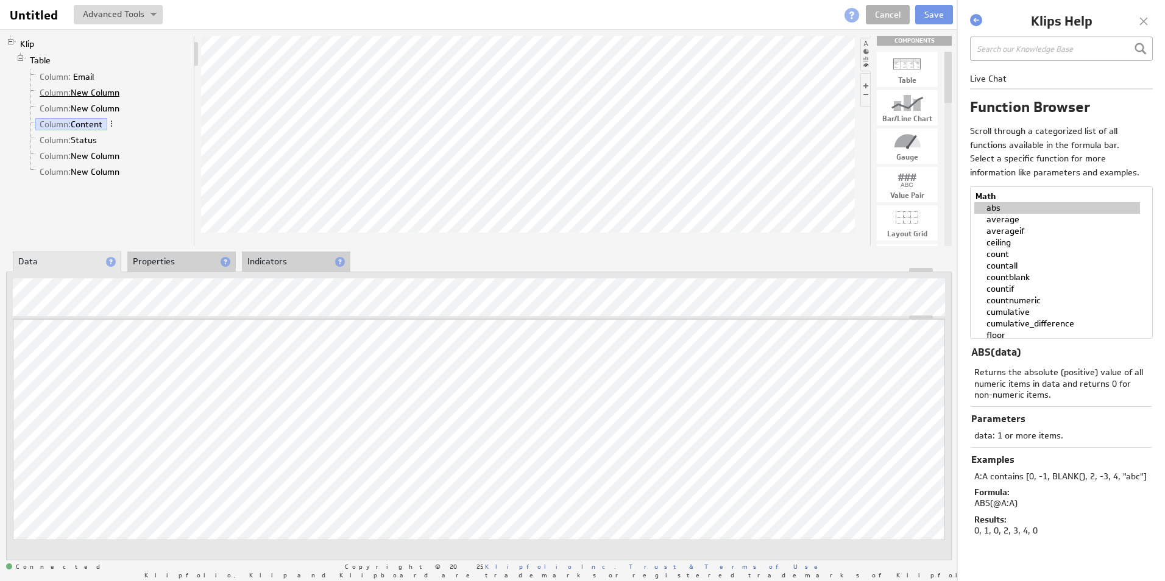
click at [101, 92] on link "Column: New Column" at bounding box center [79, 93] width 89 height 12
click at [90, 105] on link "Column: New Column" at bounding box center [79, 108] width 89 height 12
click at [97, 157] on link "Column: Original Due Date" at bounding box center [90, 156] width 110 height 12
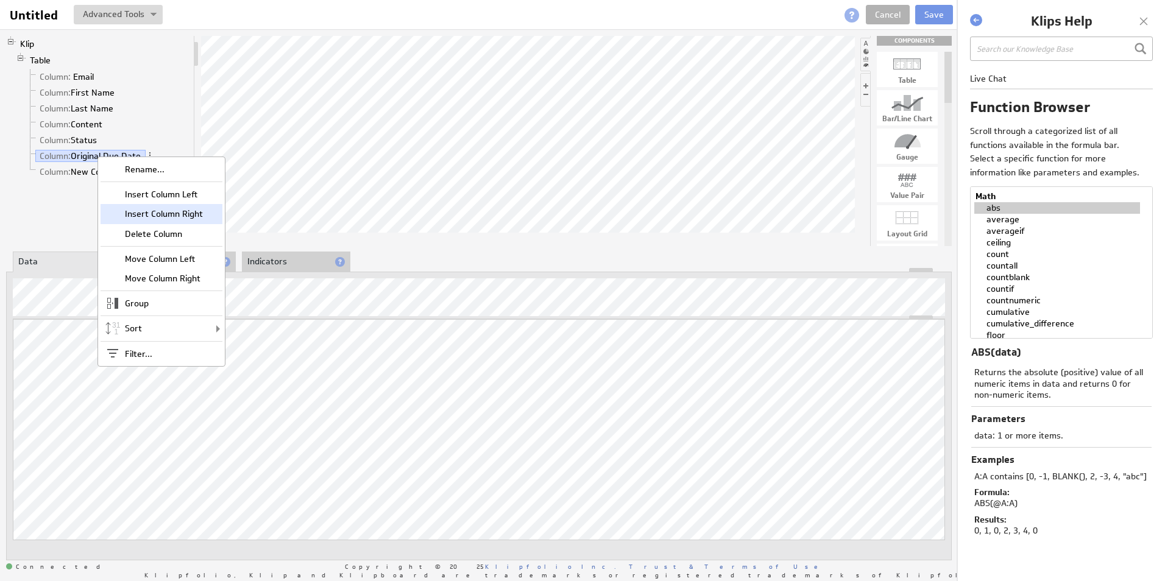
click at [168, 216] on div "Insert Column Right" at bounding box center [162, 213] width 122 height 19
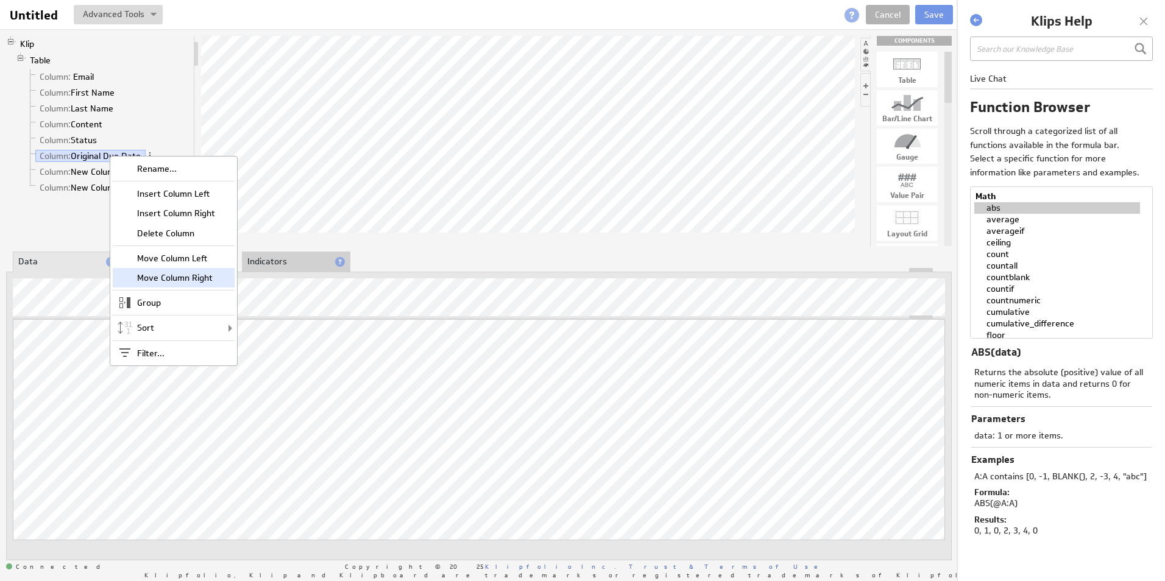
click at [188, 273] on div "Move Column Right" at bounding box center [174, 277] width 122 height 19
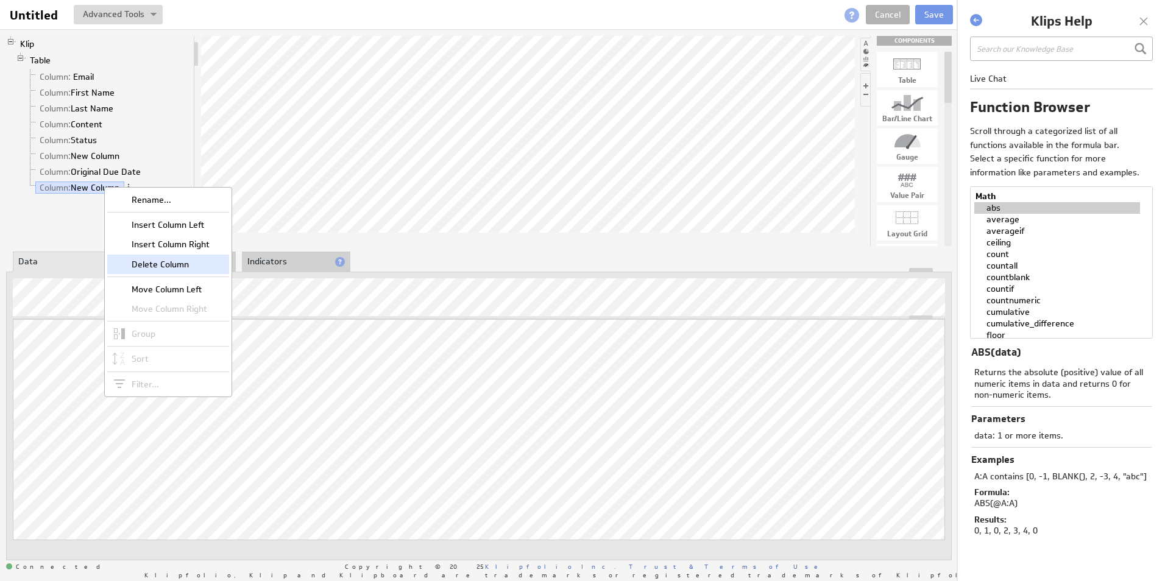
click at [168, 267] on div "Delete Column" at bounding box center [168, 264] width 122 height 19
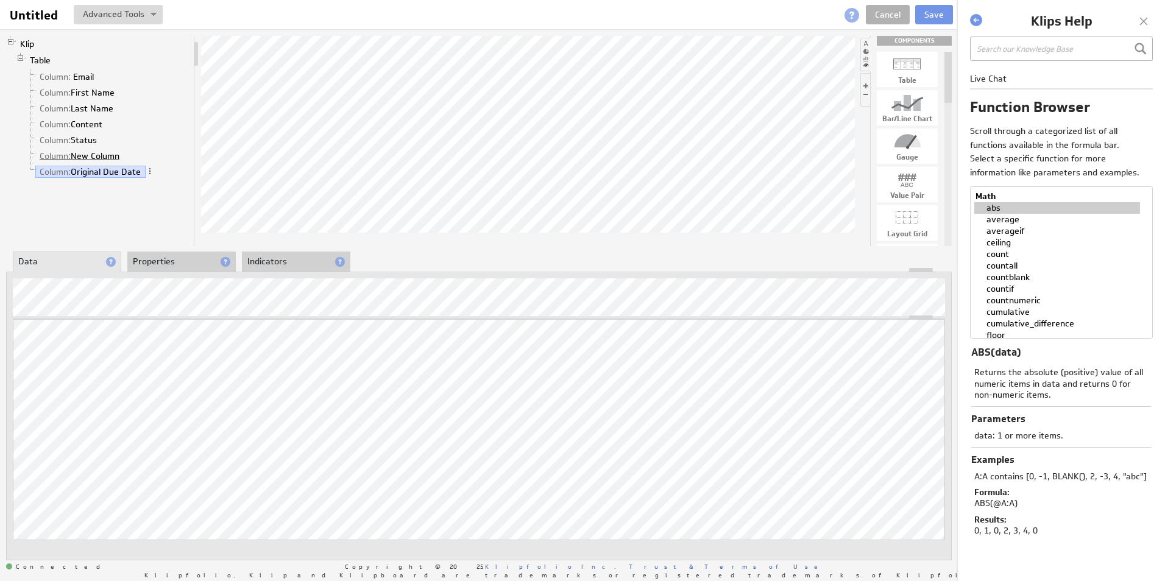
click at [99, 152] on link "Column: New Column" at bounding box center [79, 156] width 89 height 12
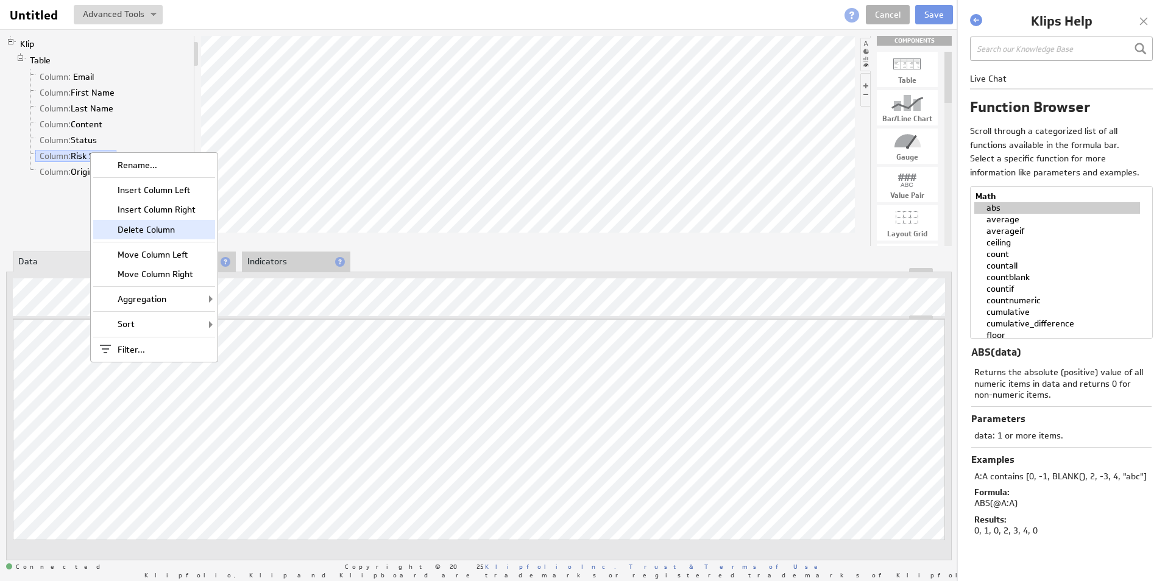
click at [162, 232] on div "Delete Column" at bounding box center [154, 229] width 122 height 19
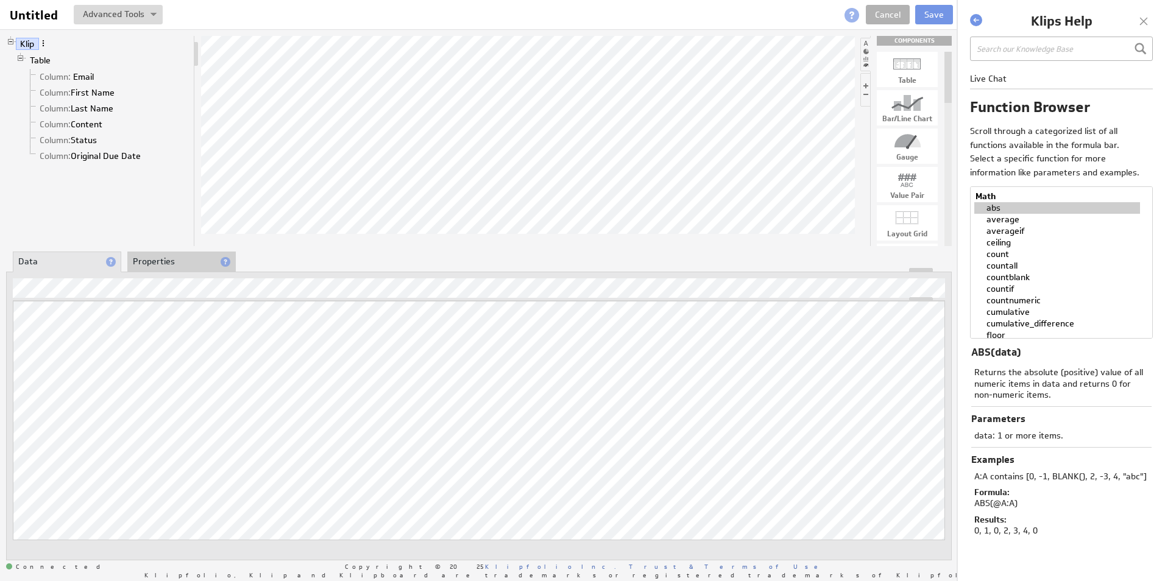
click at [44, 44] on span at bounding box center [43, 43] width 9 height 9
click at [935, 9] on button "Save" at bounding box center [934, 14] width 38 height 19
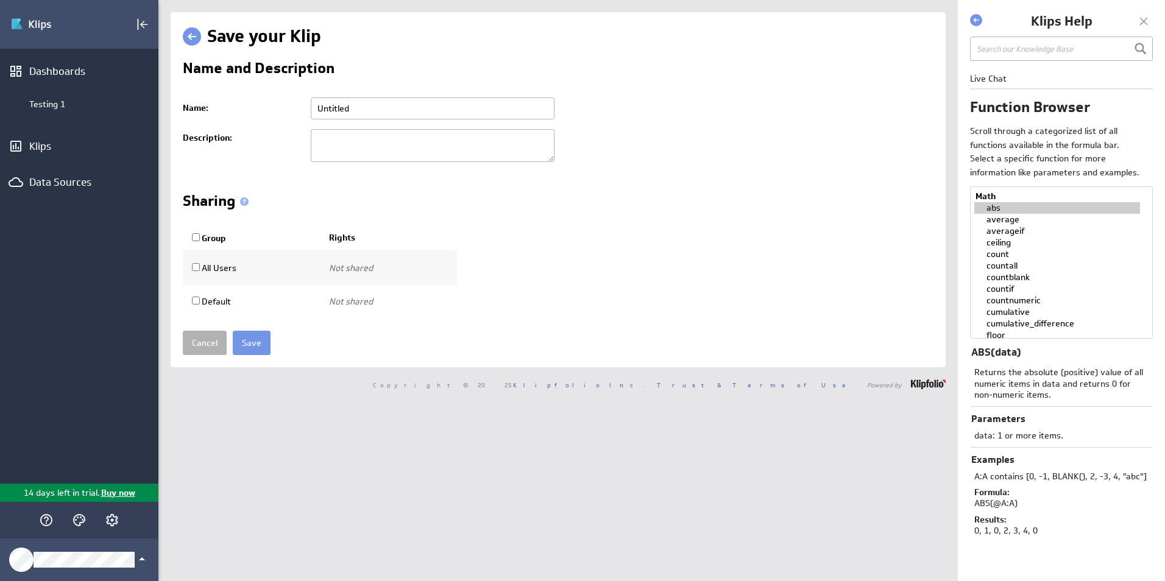
drag, startPoint x: 353, startPoint y: 111, endPoint x: 257, endPoint y: 121, distance: 96.8
click at [257, 121] on tr "Name: Untitled Please enter a valid name" at bounding box center [558, 109] width 751 height 32
type input "Training Table"
click at [235, 343] on input "Save" at bounding box center [252, 343] width 38 height 24
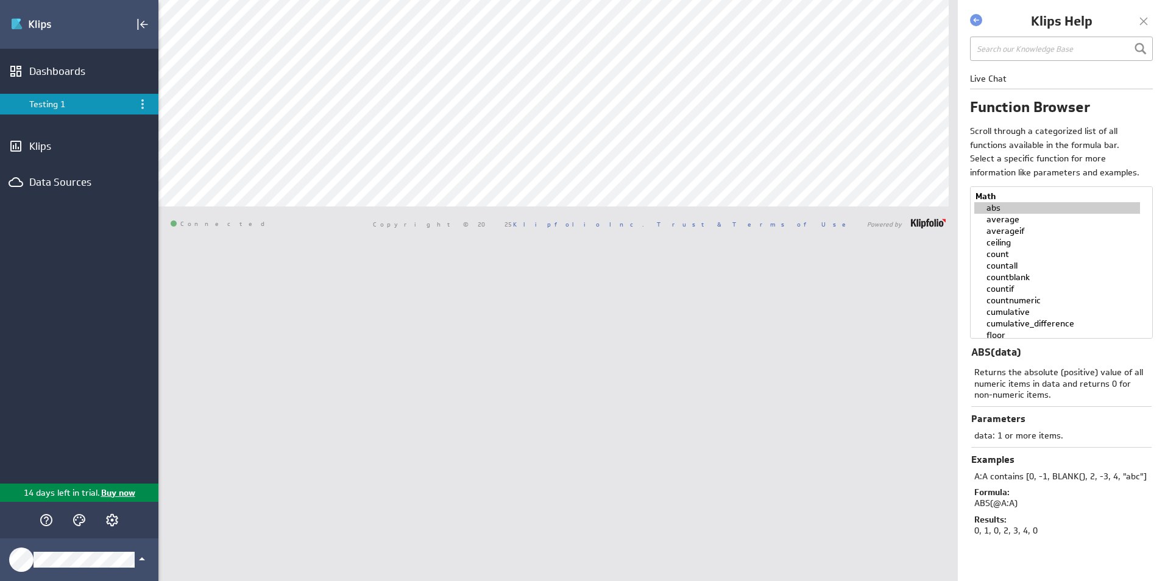
click at [686, 307] on div "Davey Testing 1 Dashboard Library Show:" at bounding box center [557, 290] width 799 height 581
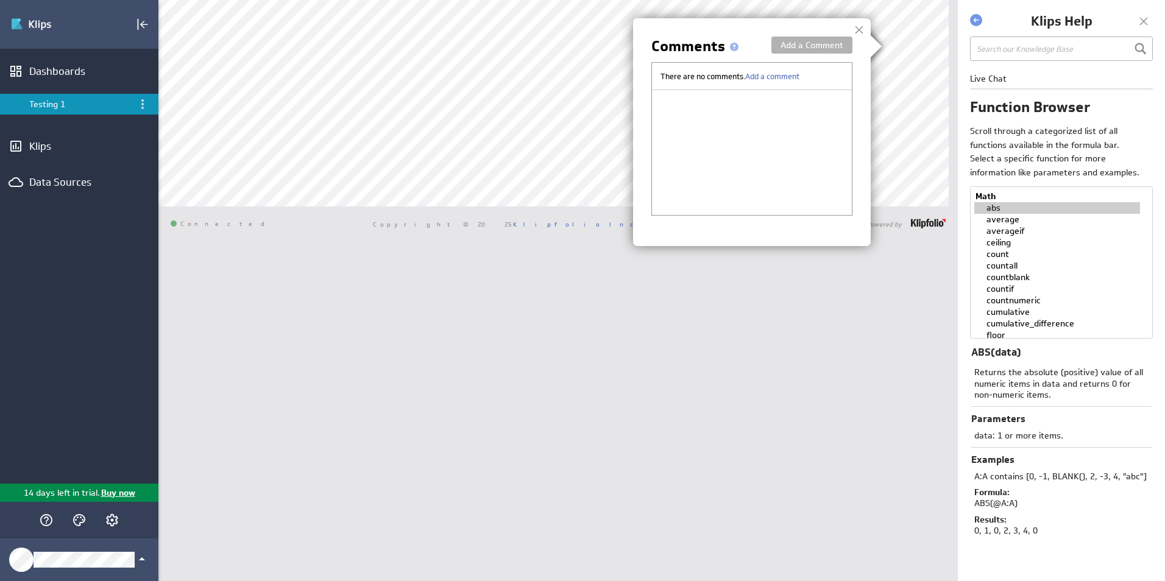
click at [866, 27] on div at bounding box center [859, 30] width 18 height 18
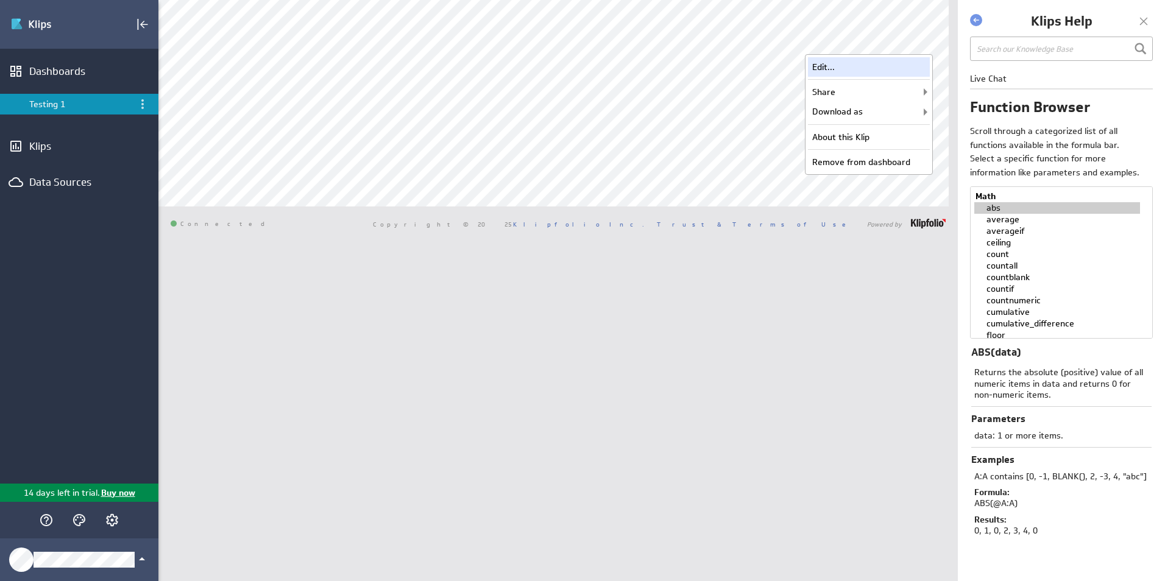
click at [851, 62] on div "Edit..." at bounding box center [869, 66] width 122 height 19
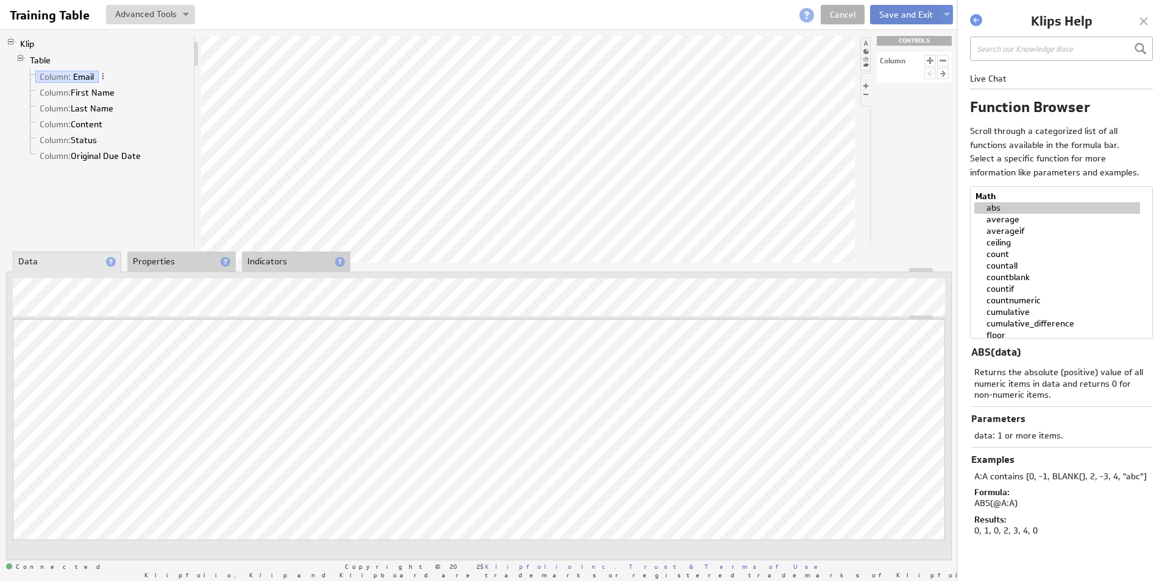
click at [895, 8] on button "Save and Exit" at bounding box center [906, 14] width 72 height 19
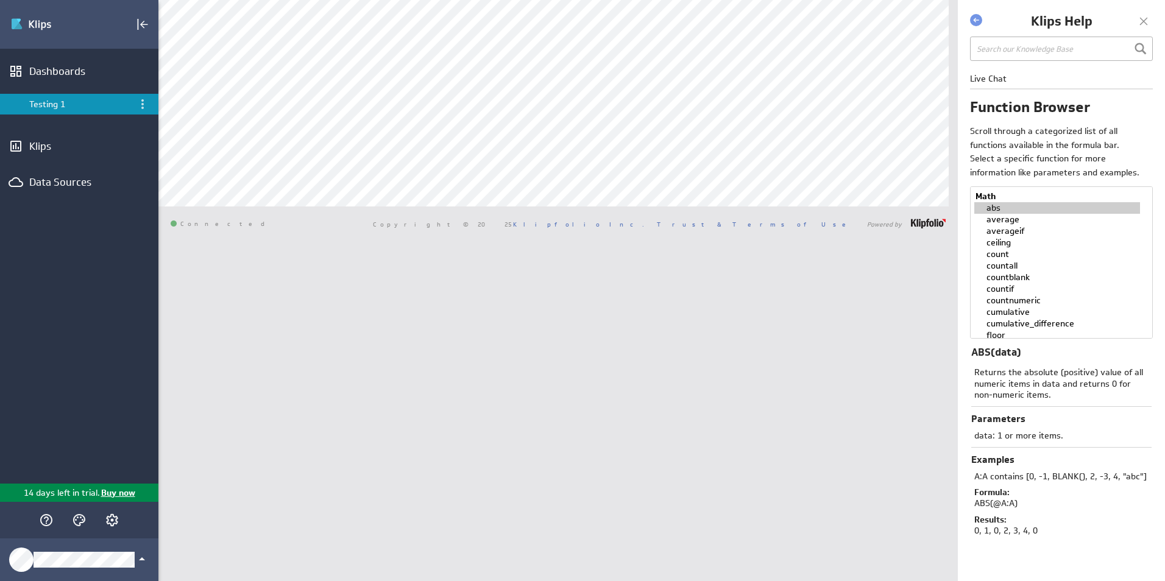
select select "all"
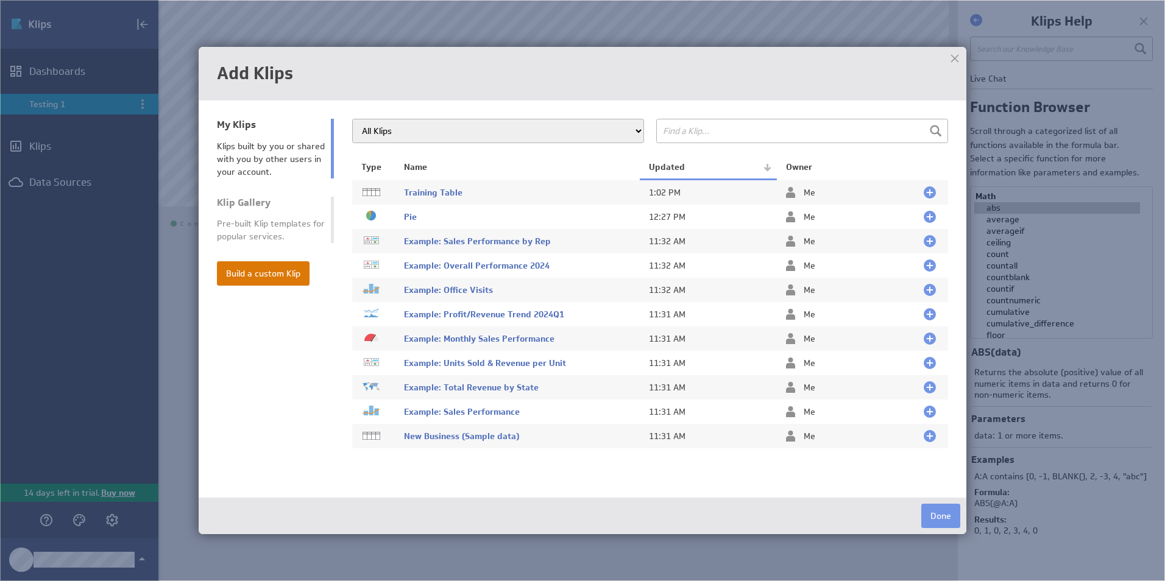
click at [274, 268] on button "Build a custom Klip" at bounding box center [263, 273] width 93 height 24
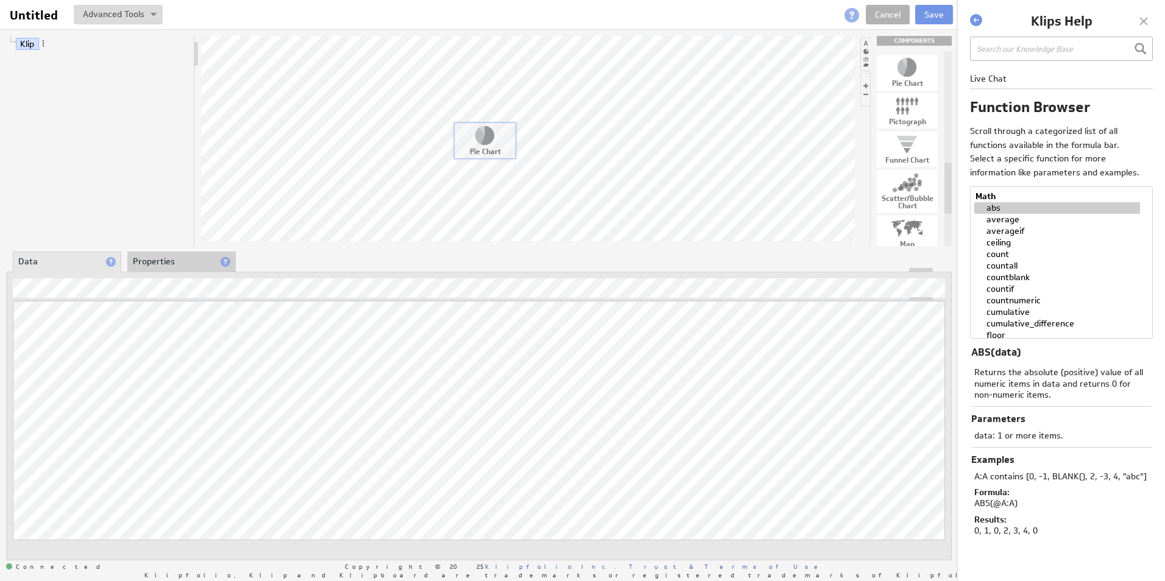
drag, startPoint x: 912, startPoint y: 80, endPoint x: 489, endPoint y: 147, distance: 428.1
click at [62, 78] on link "Values" at bounding box center [52, 77] width 35 height 12
click at [51, 88] on link "Labels" at bounding box center [52, 93] width 34 height 12
click at [58, 75] on link "Values" at bounding box center [52, 77] width 35 height 12
click at [55, 93] on link "Labels" at bounding box center [52, 93] width 34 height 12
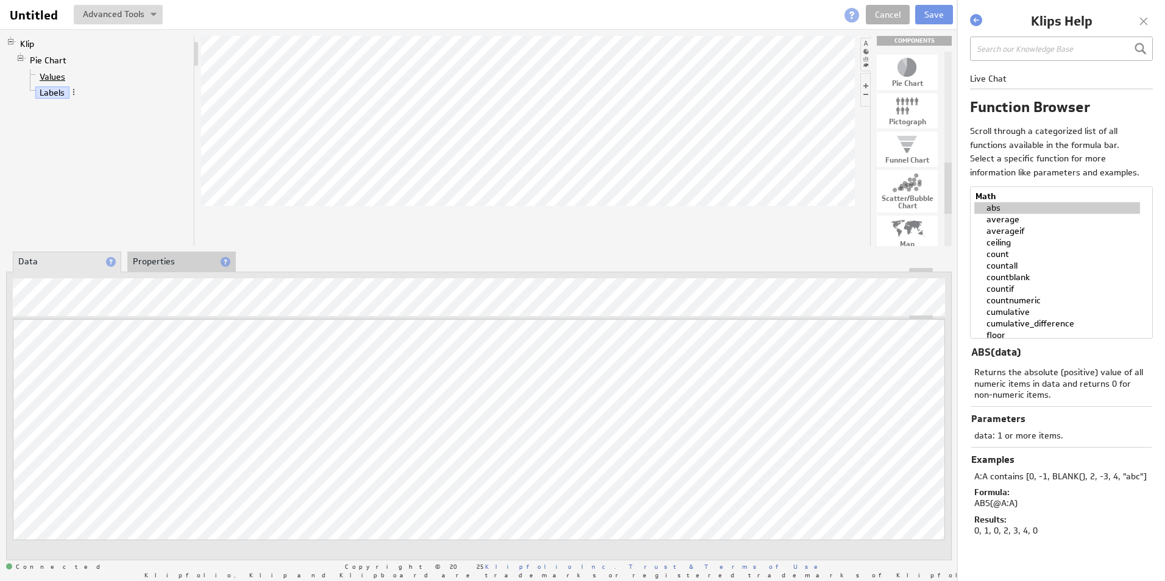
click at [50, 73] on link "Values" at bounding box center [52, 77] width 35 height 12
click at [163, 266] on li "Properties" at bounding box center [181, 262] width 108 height 21
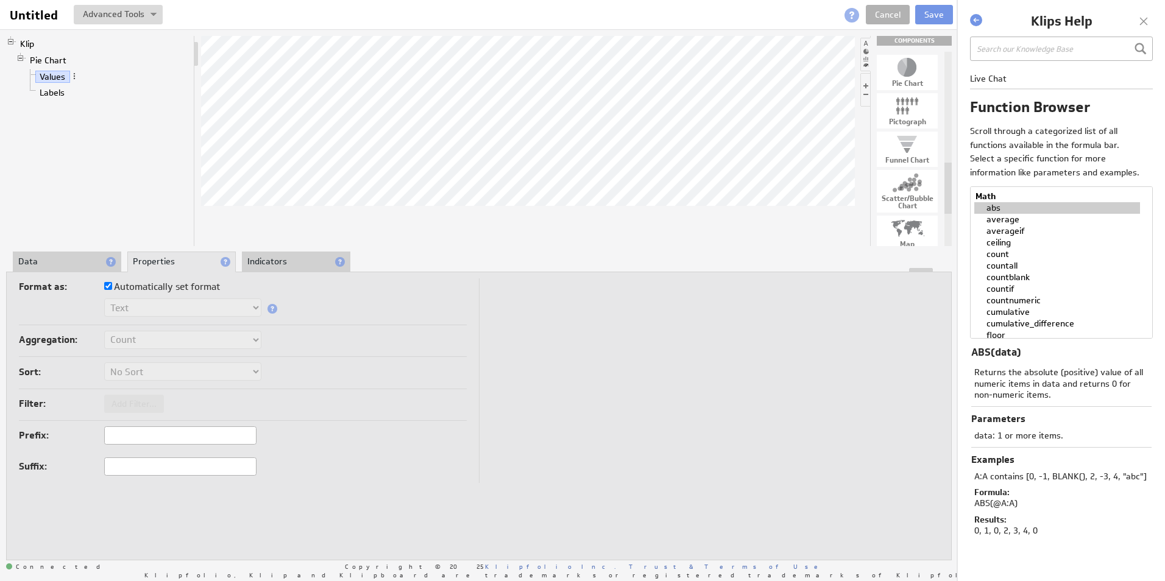
click at [79, 260] on li "Data" at bounding box center [67, 262] width 108 height 21
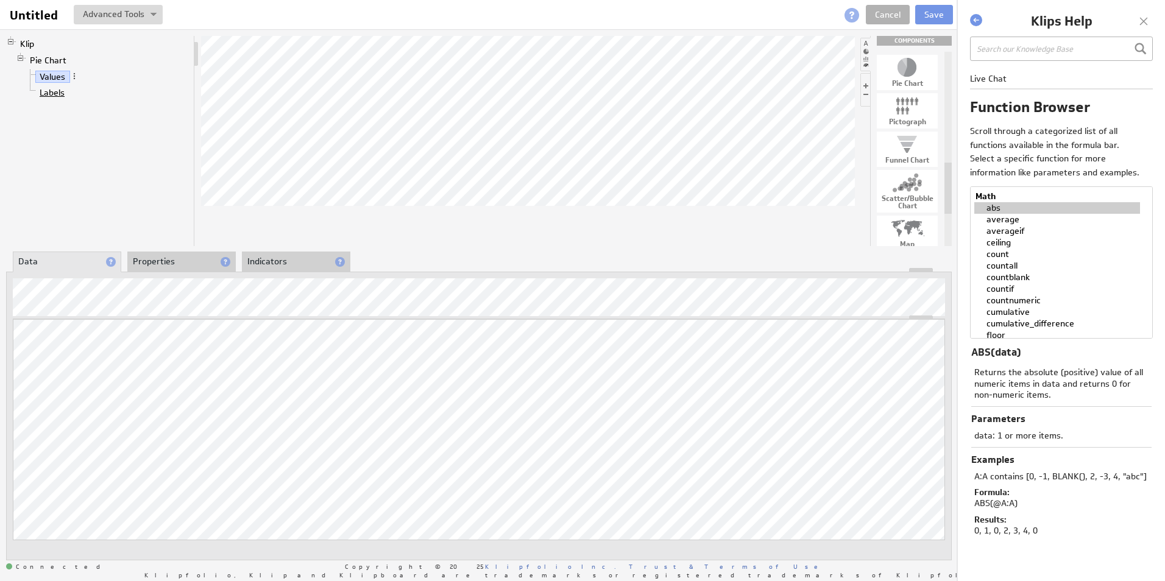
click at [43, 91] on link "Labels" at bounding box center [52, 93] width 34 height 12
click at [51, 77] on link "Values" at bounding box center [52, 77] width 35 height 12
click at [49, 91] on link "Labels" at bounding box center [52, 93] width 34 height 12
click at [52, 79] on link "Values" at bounding box center [52, 77] width 35 height 12
click at [54, 308] on div "Function..." at bounding box center [77, 309] width 122 height 19
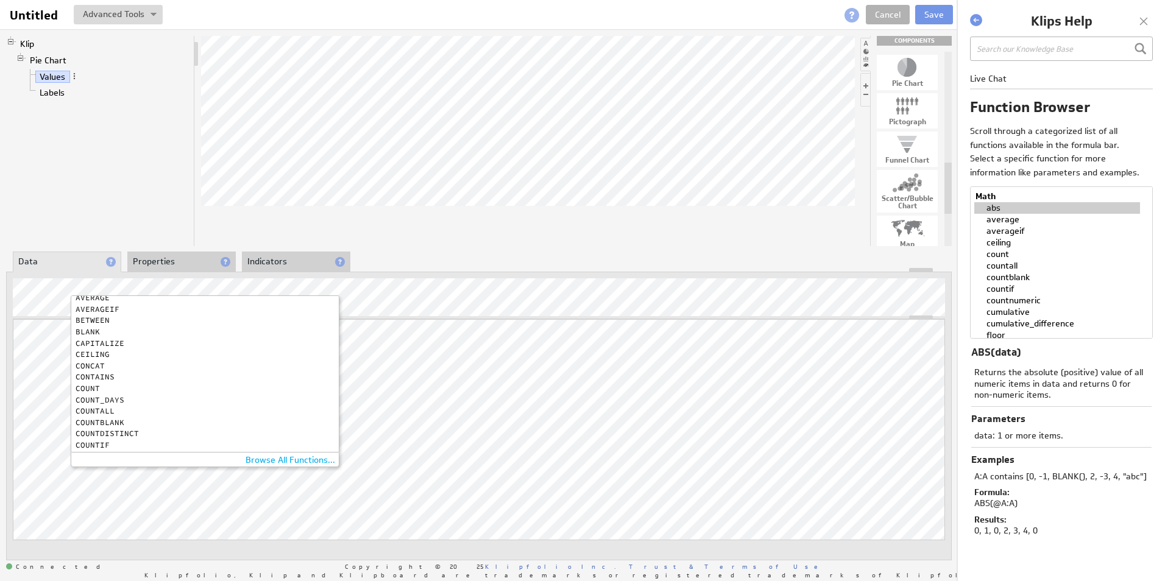
scroll to position [122, 0]
click at [88, 318] on div "COUNT" at bounding box center [202, 318] width 253 height 8
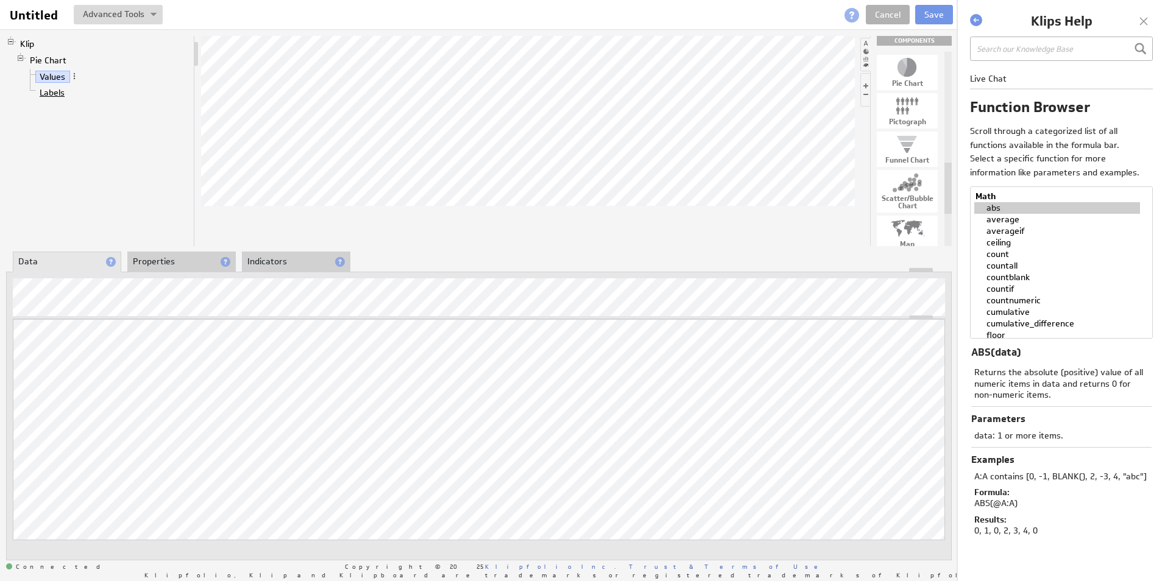
click at [54, 93] on link "Labels" at bounding box center [52, 93] width 34 height 12
click at [73, 92] on span at bounding box center [73, 92] width 9 height 9
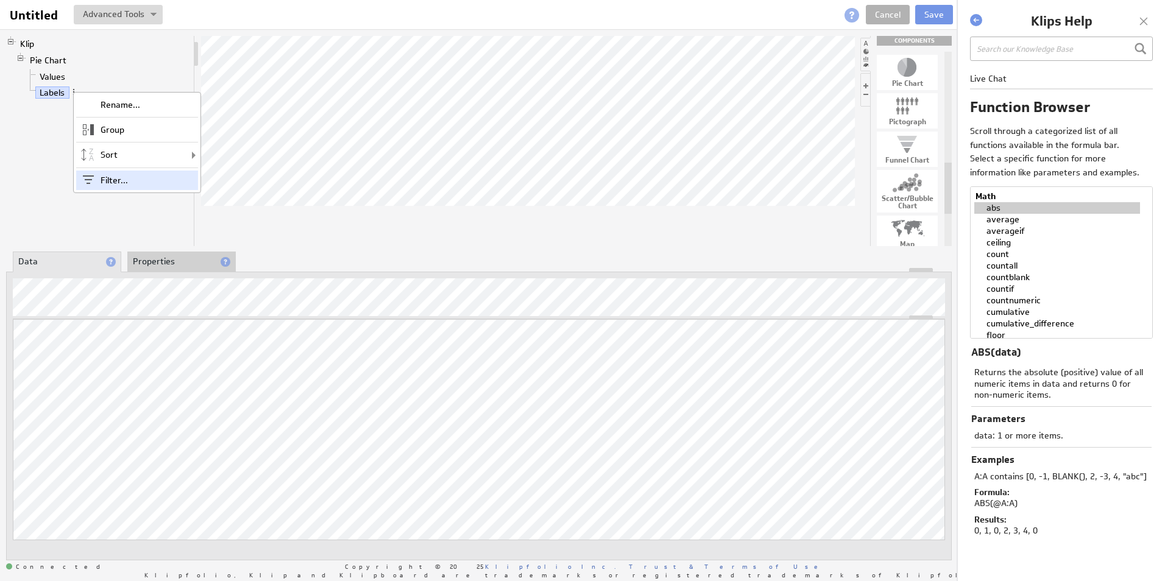
click at [138, 185] on div "Filter..." at bounding box center [137, 180] width 122 height 19
checkbox input "true"
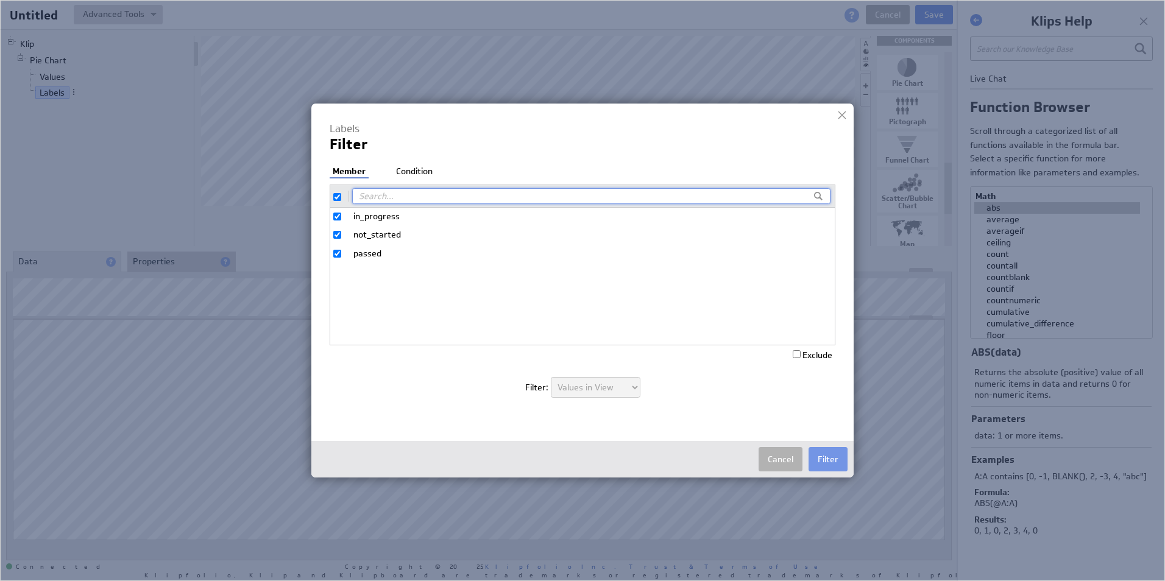
click at [369, 217] on span "in_progress" at bounding box center [587, 217] width 469 height 12
click at [341, 217] on input "in_progress" at bounding box center [337, 217] width 8 height 8
checkbox input "false"
click at [369, 217] on span "in_progress" at bounding box center [587, 217] width 469 height 12
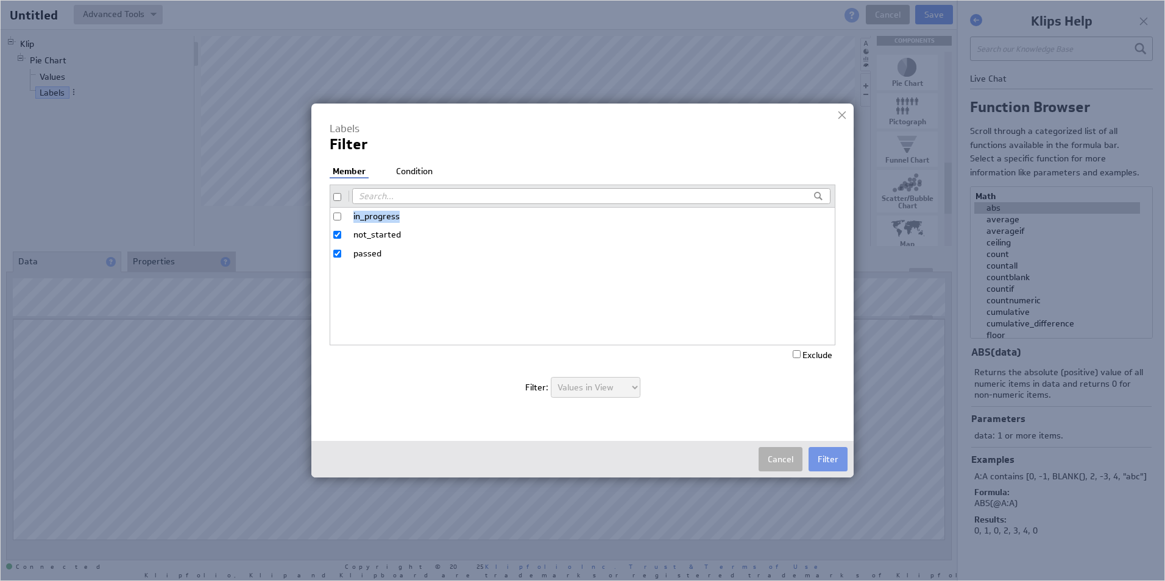
click at [341, 217] on input "in_progress" at bounding box center [337, 217] width 8 height 8
checkbox input "true"
drag, startPoint x: 369, startPoint y: 217, endPoint x: 504, endPoint y: 222, distance: 134.7
click at [500, 216] on span "in_progress" at bounding box center [587, 217] width 469 height 12
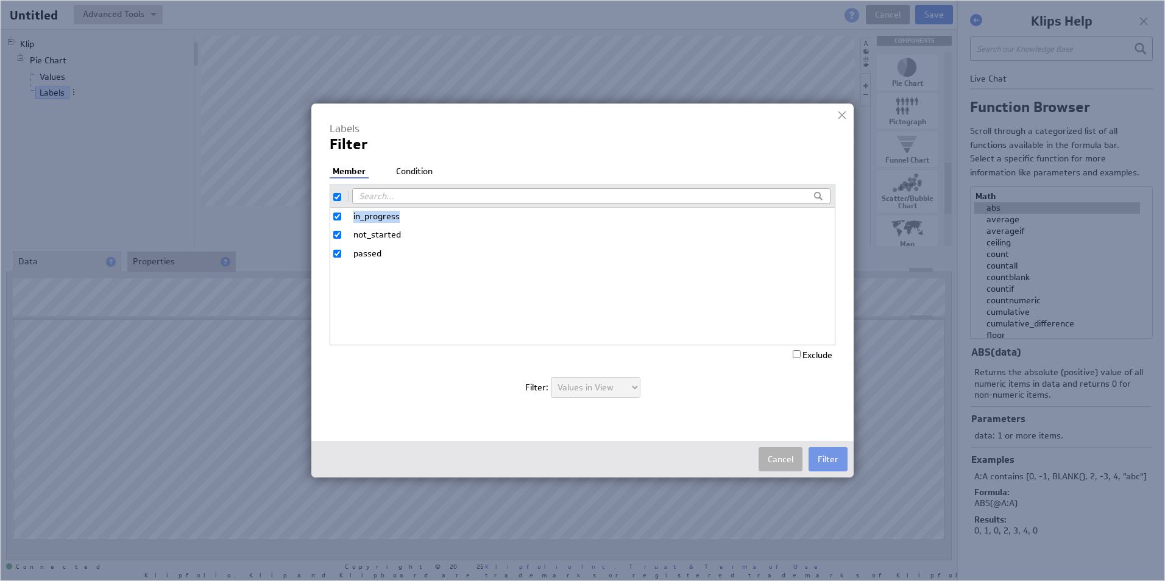
click at [341, 216] on input "in_progress" at bounding box center [337, 217] width 8 height 8
checkbox input "false"
click at [357, 213] on span "in_progress" at bounding box center [587, 217] width 469 height 12
click at [341, 213] on input "in_progress" at bounding box center [337, 217] width 8 height 8
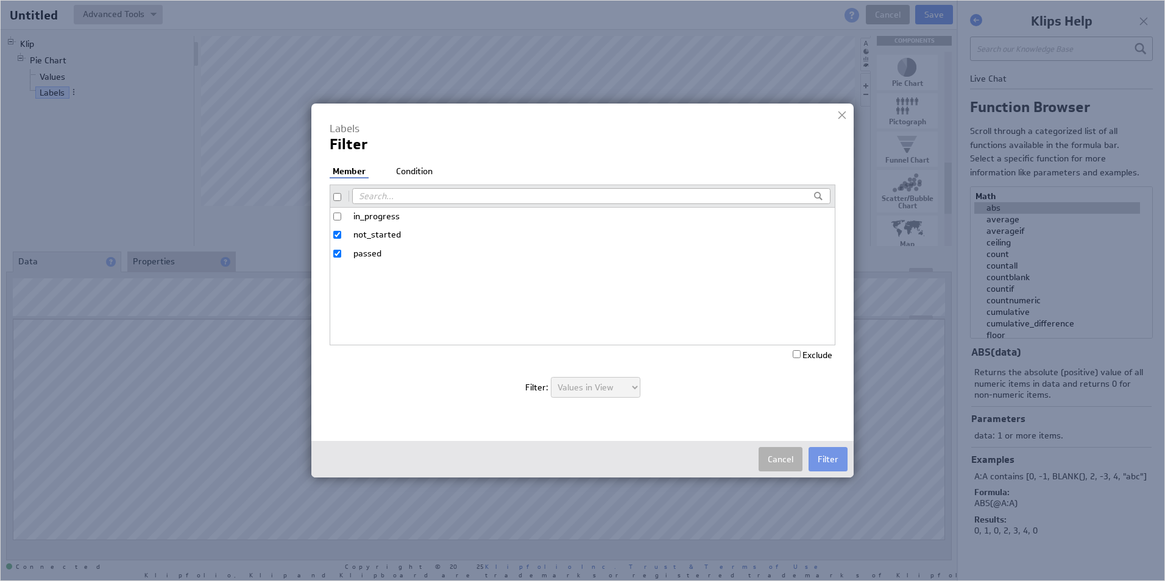
checkbox input "true"
click at [824, 456] on button "Filter" at bounding box center [828, 459] width 39 height 24
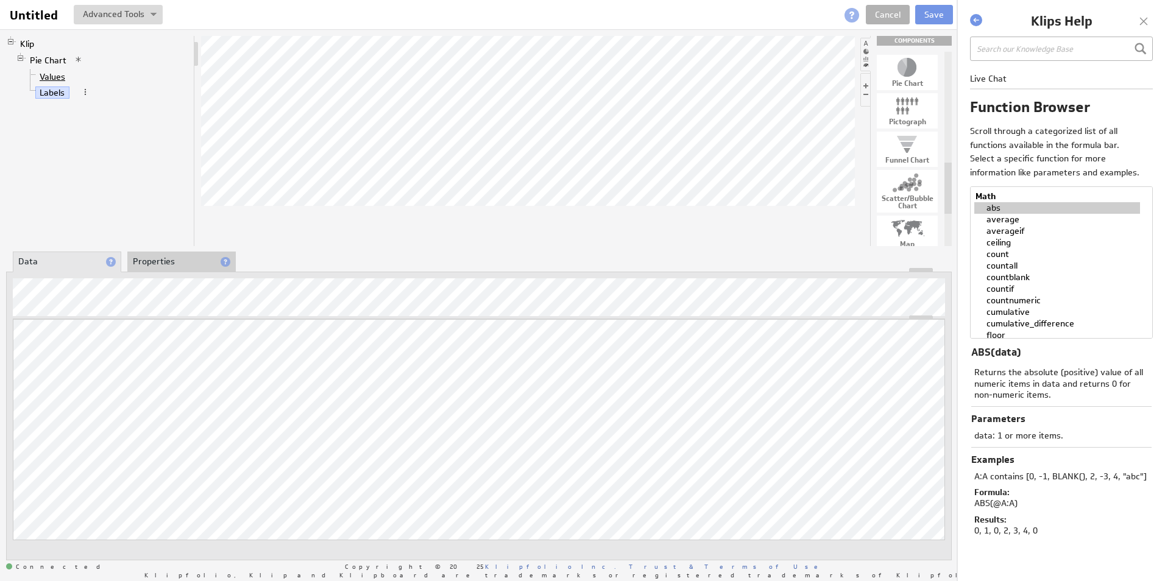
click at [46, 80] on link "Values" at bounding box center [52, 77] width 35 height 12
click at [52, 94] on link "Labels" at bounding box center [52, 93] width 34 height 12
click at [51, 74] on link "Values" at bounding box center [52, 77] width 35 height 12
click at [52, 94] on link "Labels" at bounding box center [52, 93] width 34 height 12
click at [54, 77] on link "Values" at bounding box center [52, 77] width 35 height 12
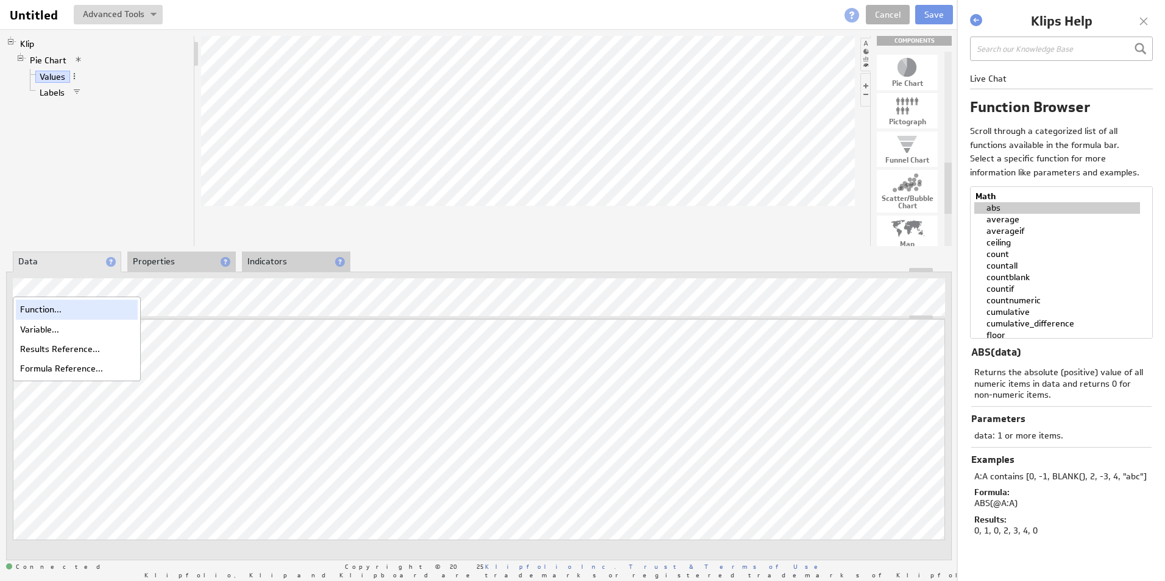
click at [47, 311] on div "Function..." at bounding box center [77, 309] width 122 height 19
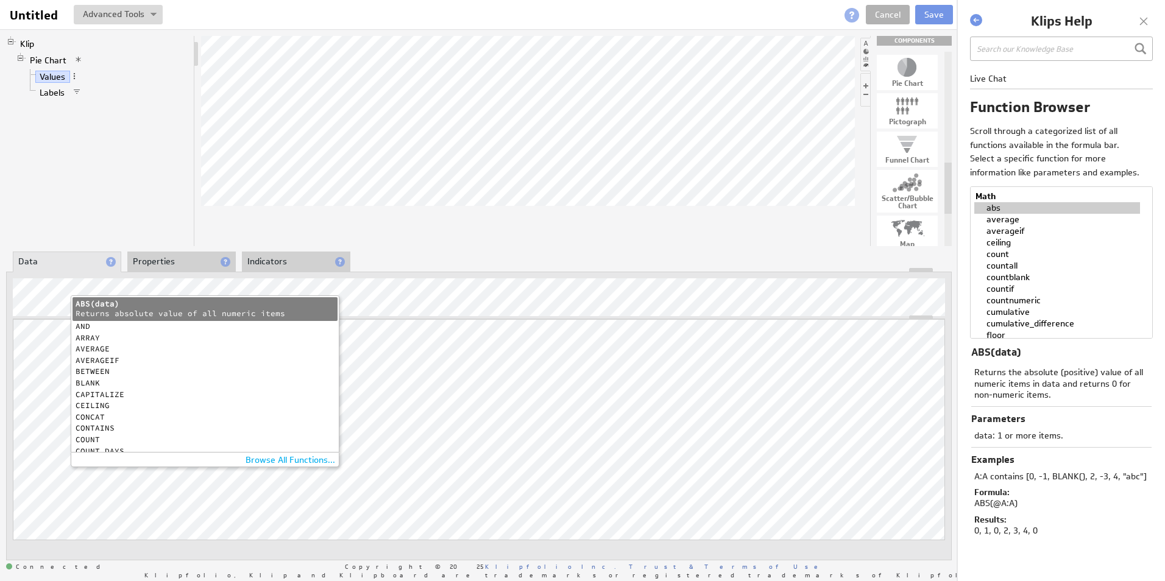
click at [91, 438] on div "COUNT" at bounding box center [202, 440] width 253 height 8
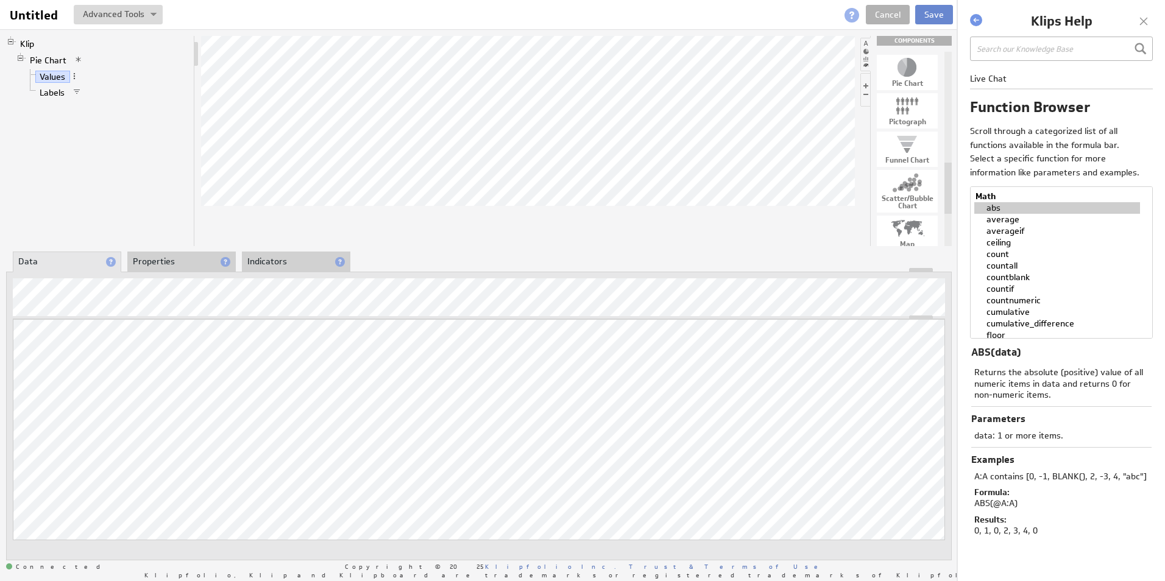
click at [943, 13] on button "Save" at bounding box center [934, 14] width 38 height 19
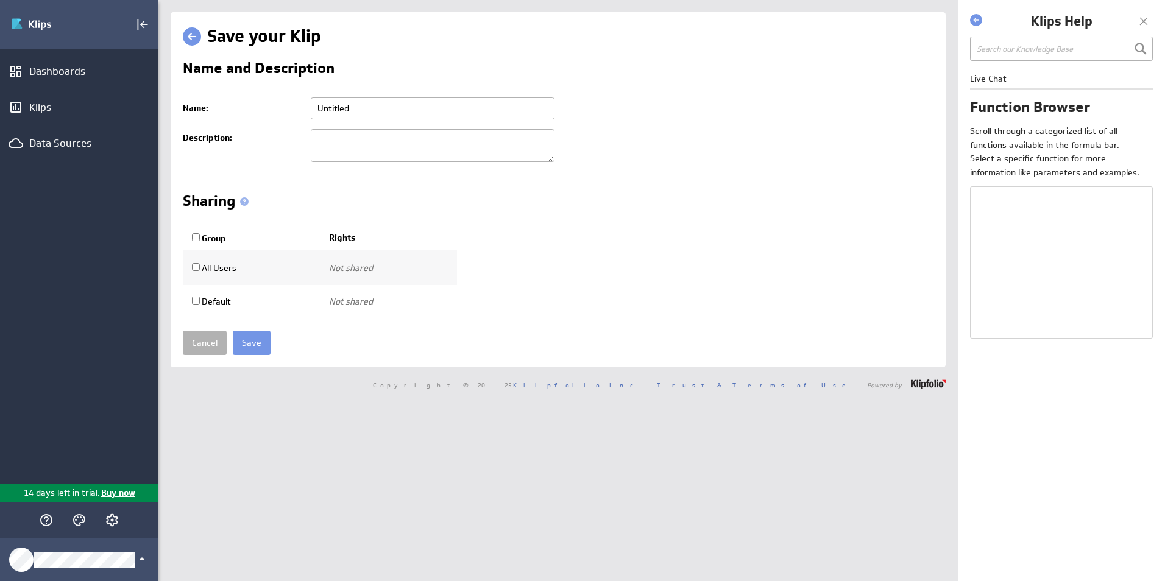
select select "abs"
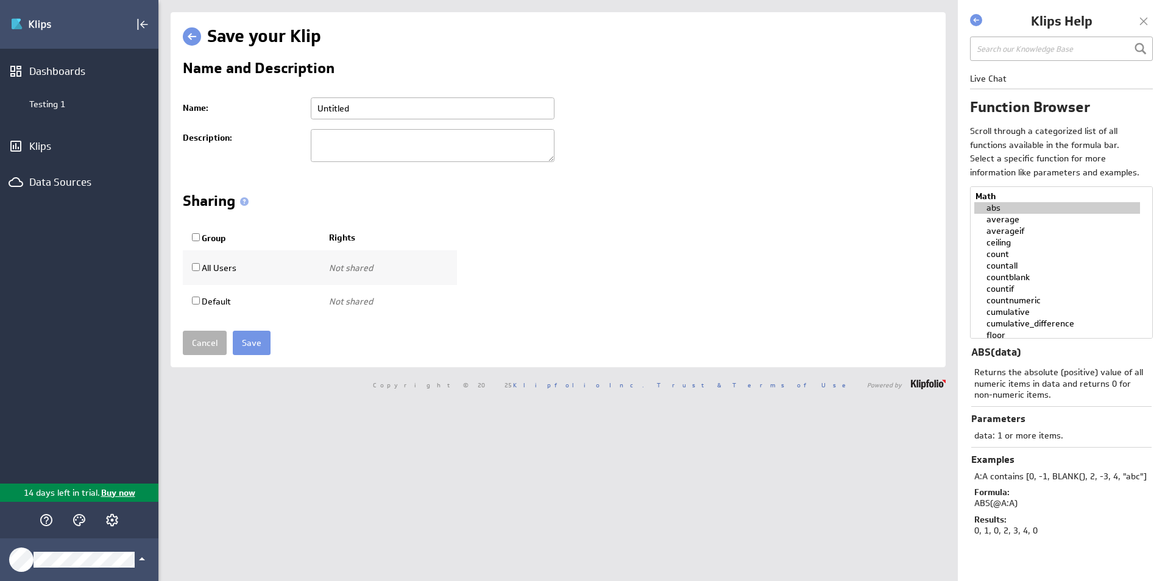
drag, startPoint x: 366, startPoint y: 108, endPoint x: 254, endPoint y: 107, distance: 111.5
click at [255, 107] on tr "Name: Untitled Please enter a valid name" at bounding box center [558, 109] width 751 height 32
type input "pie 2"
click at [252, 348] on input "Save" at bounding box center [252, 343] width 38 height 24
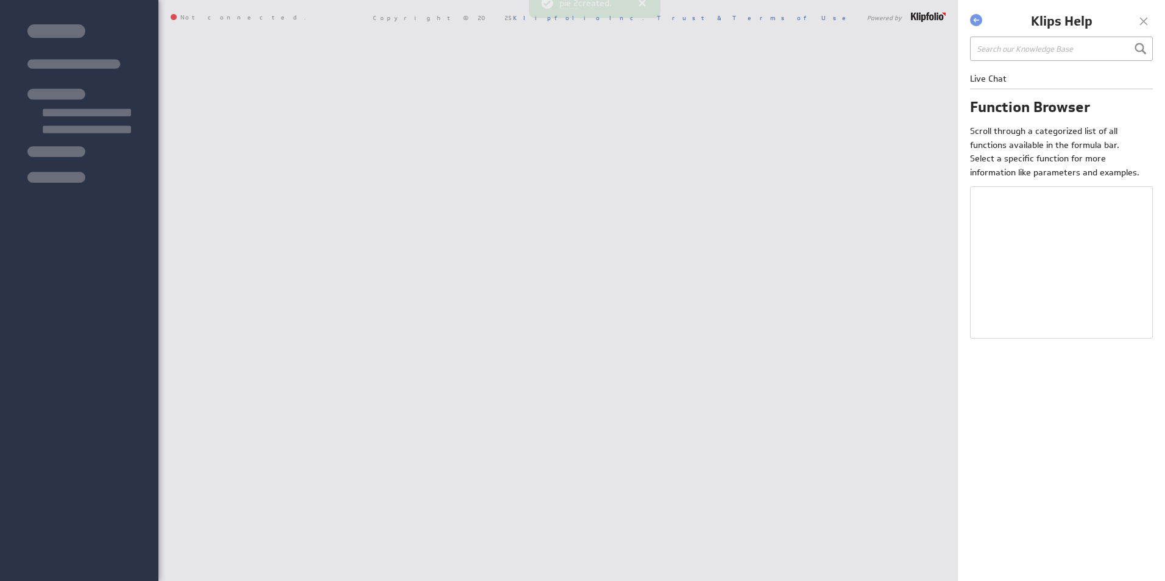
click at [244, 343] on div "Davey Dashboard Library Show:" at bounding box center [557, 290] width 799 height 581
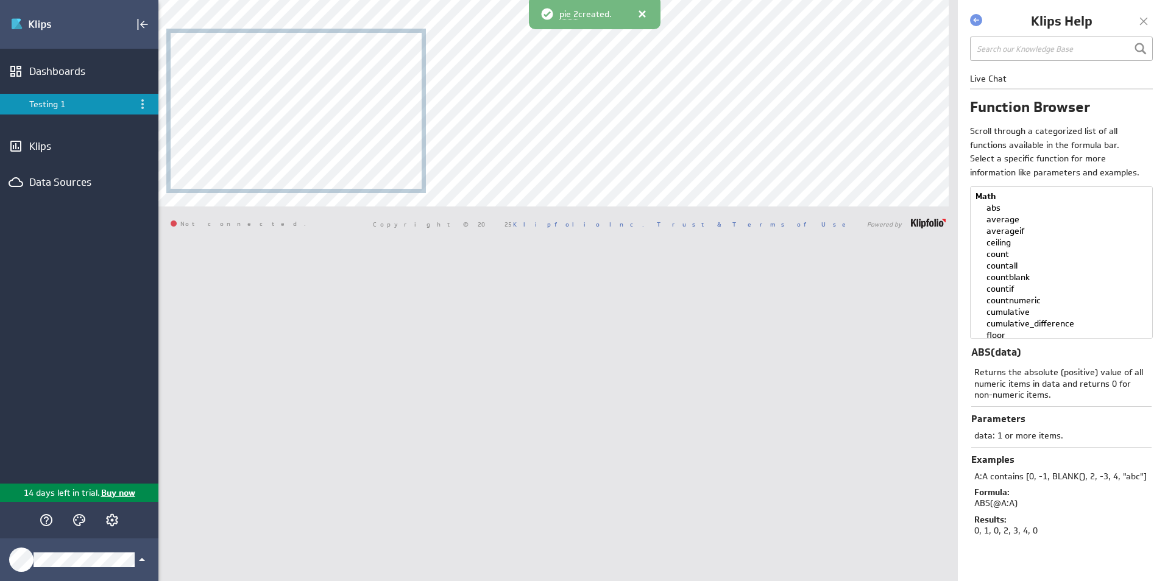
select select "abs"
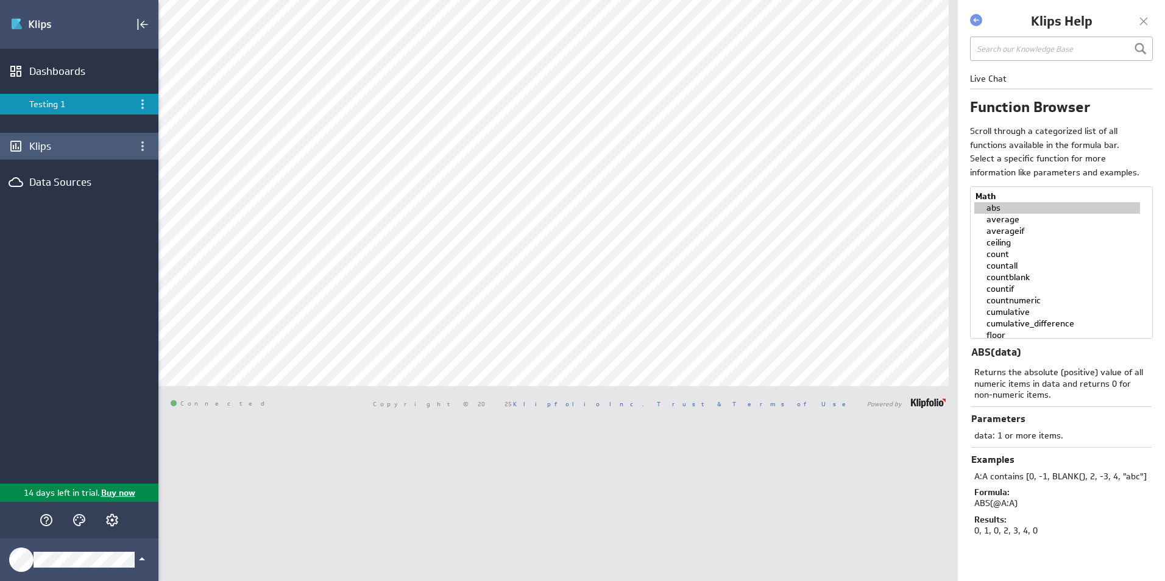
click at [58, 154] on div "Klips" at bounding box center [79, 146] width 158 height 27
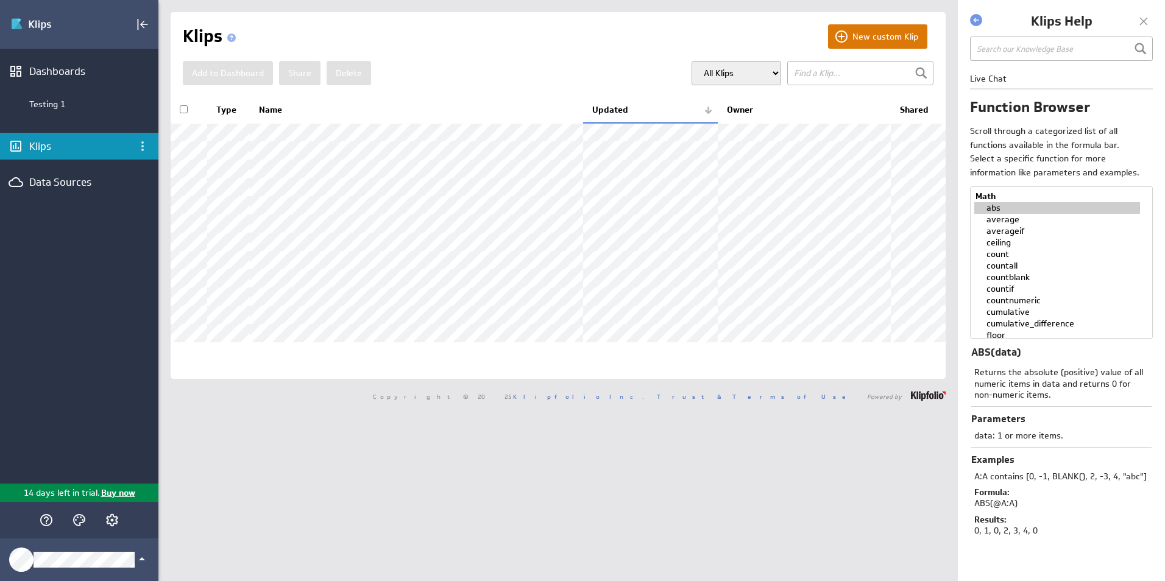
click at [875, 35] on button "New custom Klip" at bounding box center [877, 36] width 99 height 24
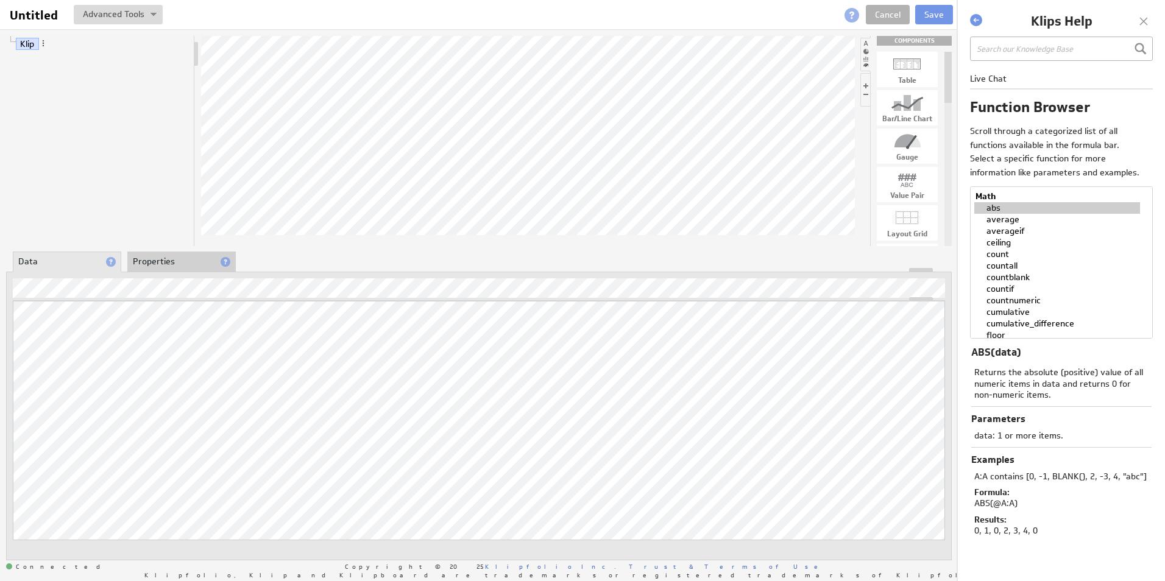
click at [919, 115] on div "Bar/Line Chart" at bounding box center [907, 118] width 61 height 7
drag, startPoint x: 911, startPoint y: 106, endPoint x: 562, endPoint y: 143, distance: 351.0
click at [73, 93] on link "X Axis: Untitled" at bounding box center [68, 93] width 67 height 12
click at [101, 75] on link "Series: Untitled" at bounding box center [69, 77] width 68 height 12
click at [108, 76] on span at bounding box center [107, 76] width 9 height 9
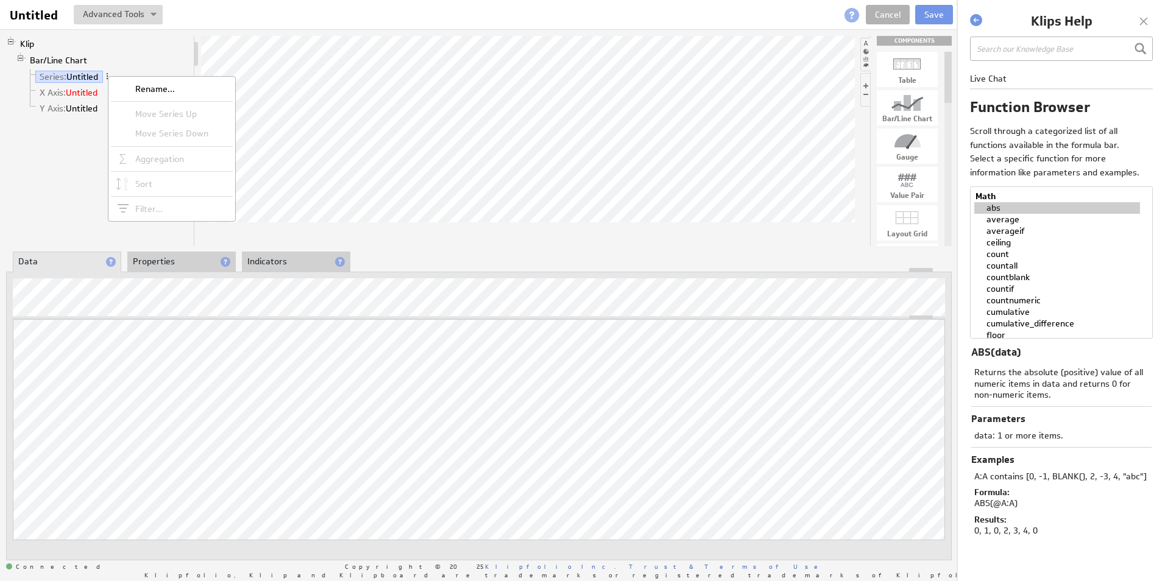
click at [80, 86] on li "X Axis: Untitled" at bounding box center [107, 93] width 163 height 16
click at [80, 90] on link "X Axis: Untitled" at bounding box center [68, 93] width 67 height 12
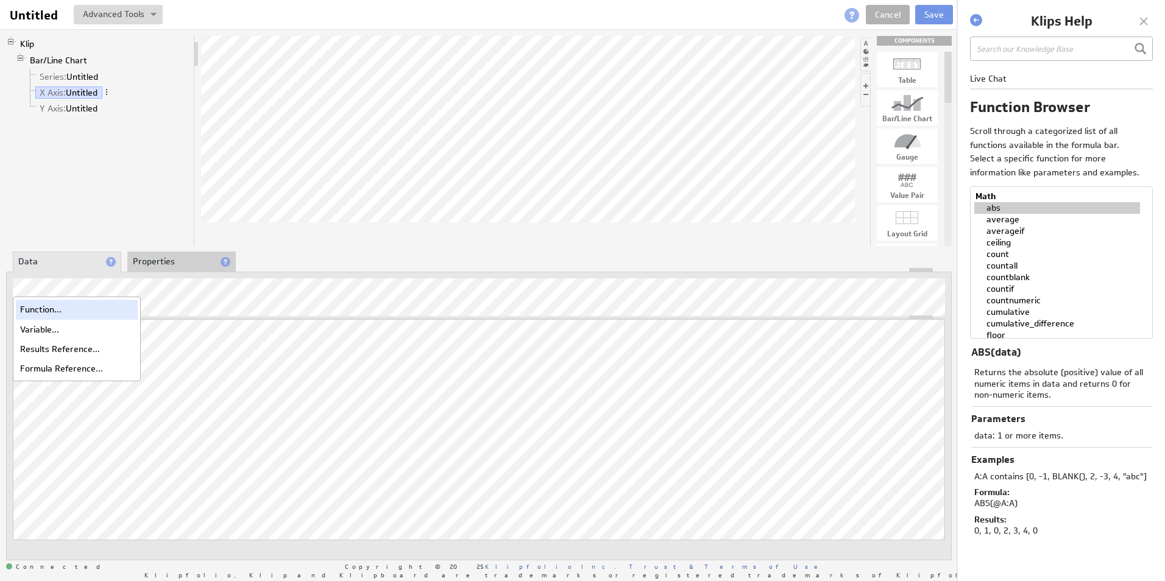
click at [65, 309] on div "Function..." at bounding box center [77, 309] width 122 height 19
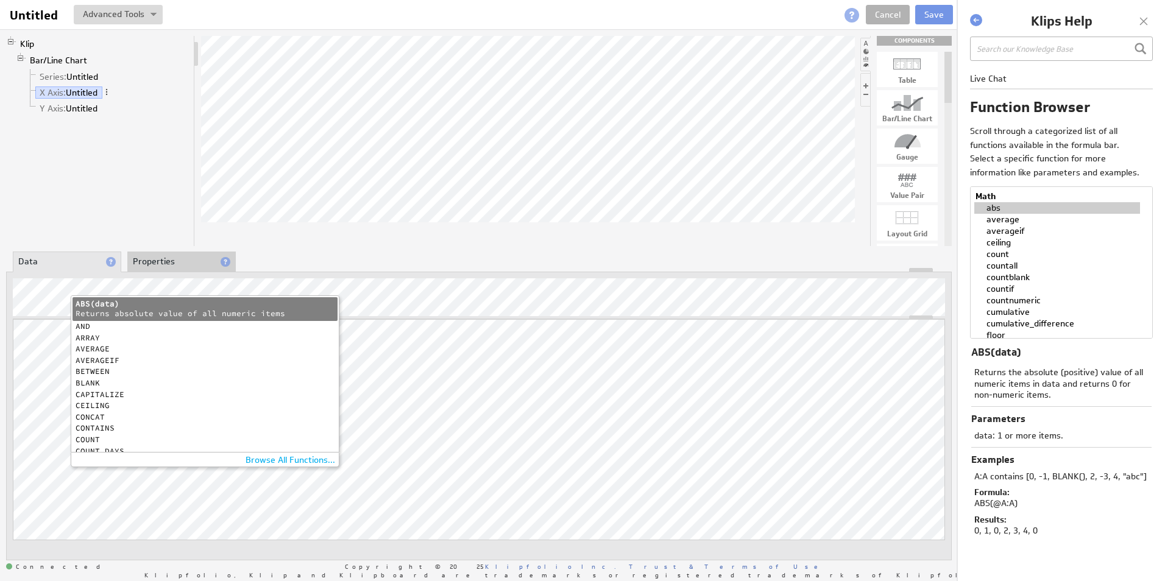
click at [138, 310] on div "Returns absolute value of all numeric items" at bounding box center [202, 314] width 253 height 10
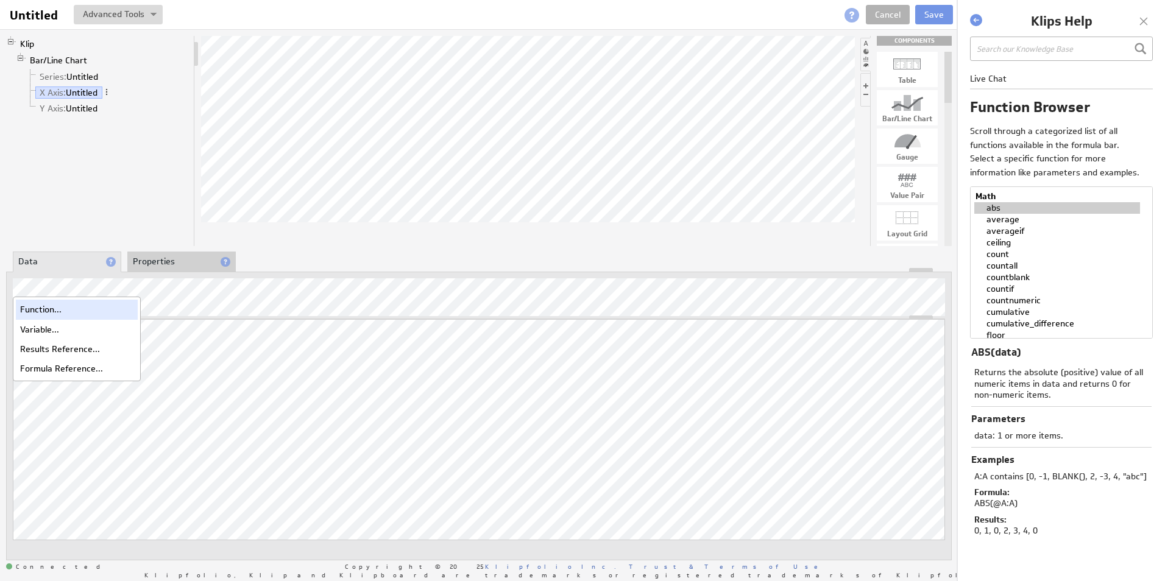
click at [46, 311] on div "Function..." at bounding box center [77, 309] width 122 height 19
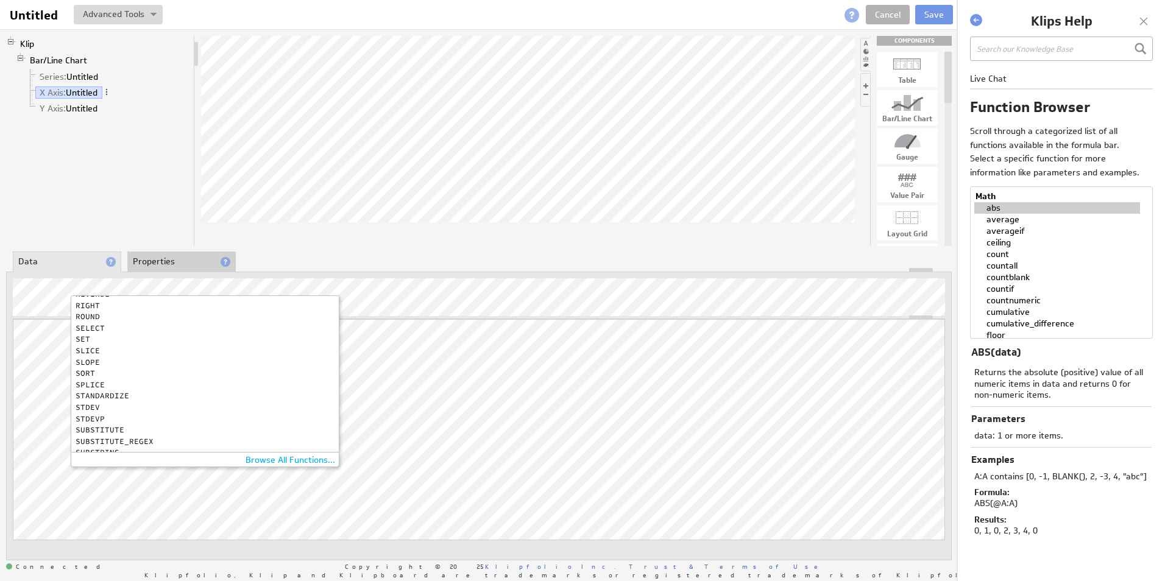
scroll to position [792, 0]
click at [94, 352] on div "SELECT" at bounding box center [202, 351] width 253 height 8
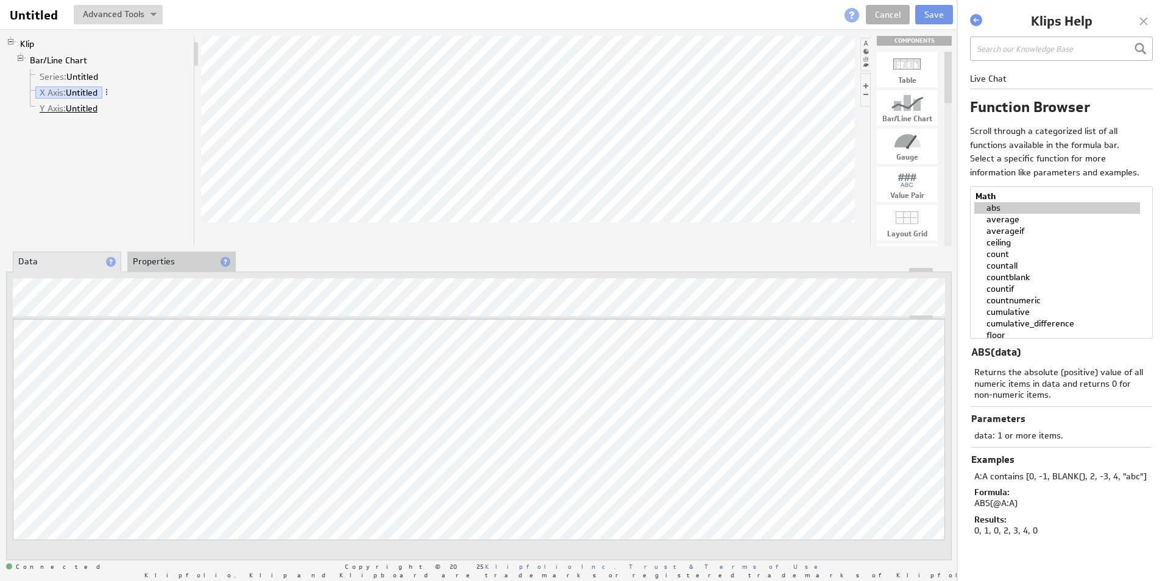
click at [83, 105] on link "Y Axis: Untitled" at bounding box center [68, 108] width 67 height 12
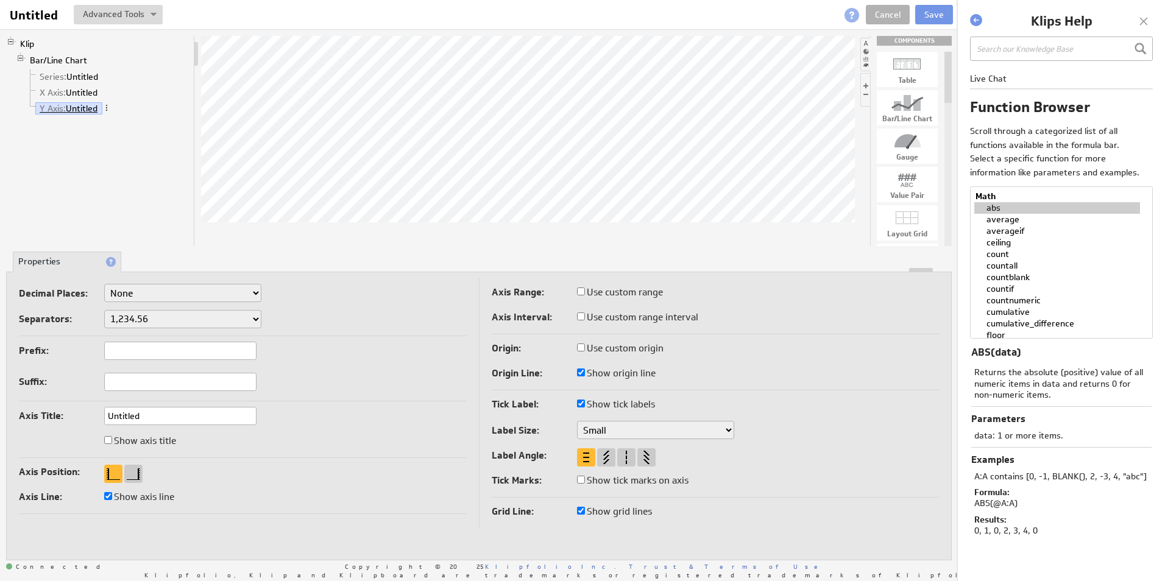
click at [80, 109] on link "Y Axis: Untitled" at bounding box center [68, 108] width 67 height 12
click at [77, 91] on link "X Axis: Untitled" at bounding box center [68, 93] width 67 height 12
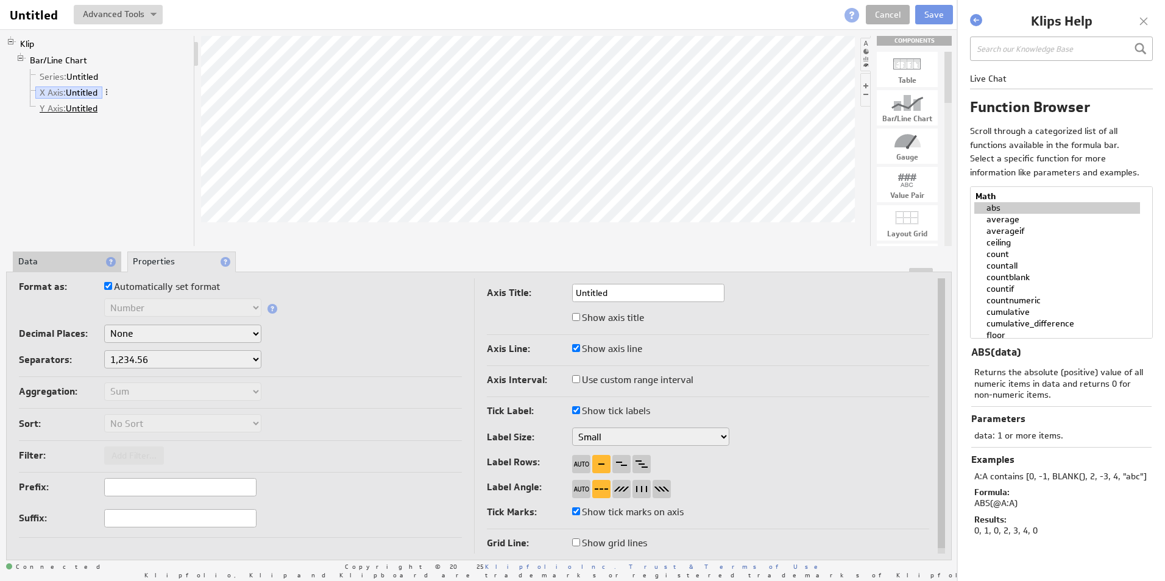
click at [81, 110] on link "Y Axis: Untitled" at bounding box center [68, 108] width 67 height 12
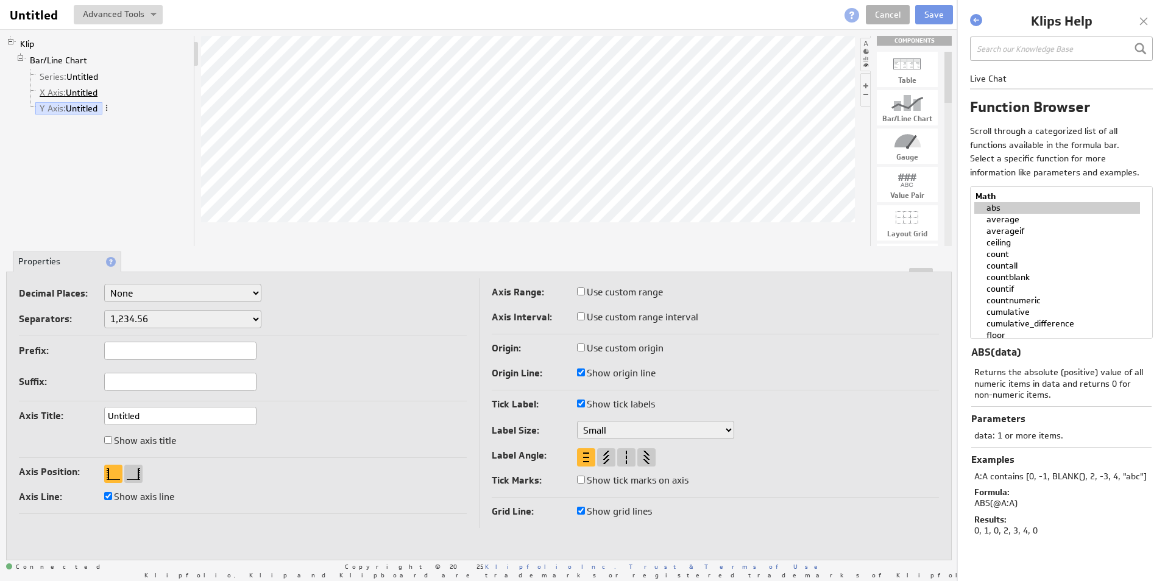
click at [73, 94] on link "X Axis: Untitled" at bounding box center [68, 93] width 67 height 12
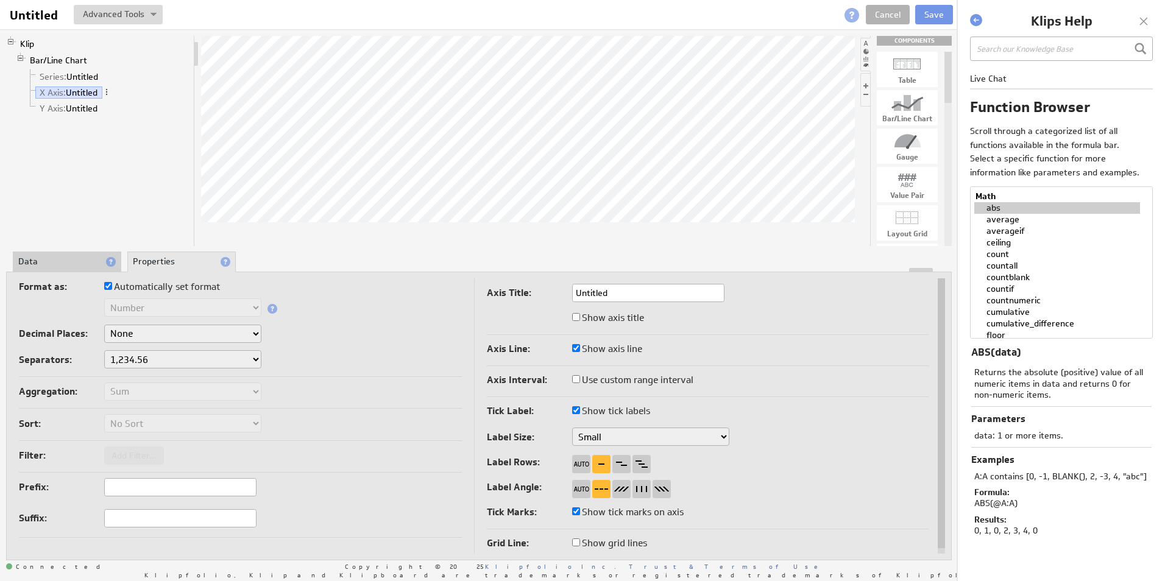
click at [60, 263] on li "Data" at bounding box center [67, 262] width 108 height 21
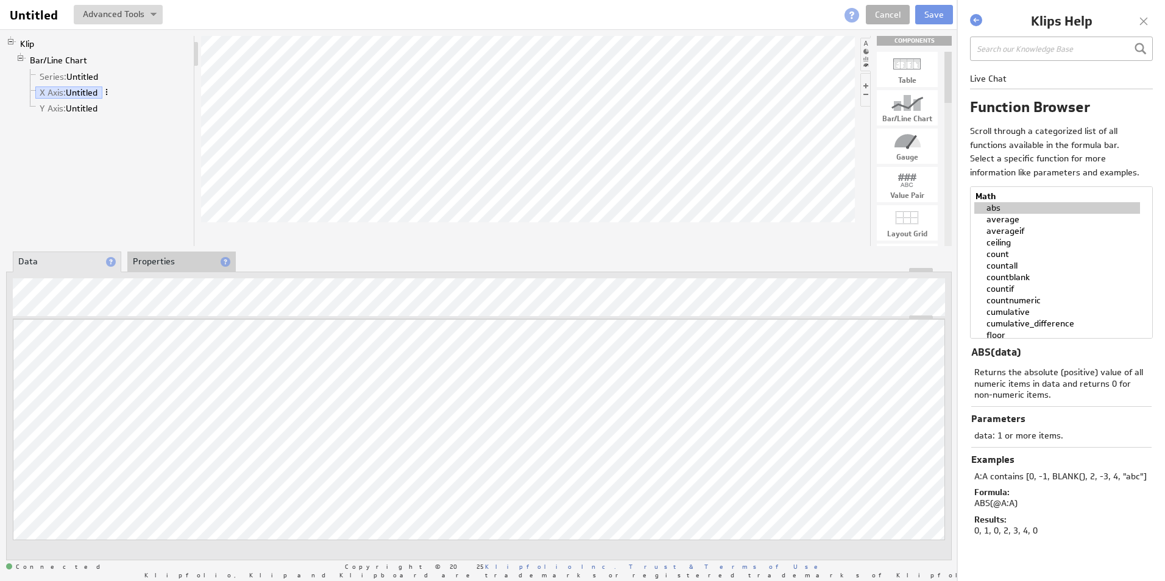
click at [110, 94] on span at bounding box center [106, 92] width 9 height 9
click at [152, 135] on div "Group" at bounding box center [174, 131] width 122 height 19
click at [75, 105] on link "Y Axis: Untitled" at bounding box center [68, 108] width 67 height 12
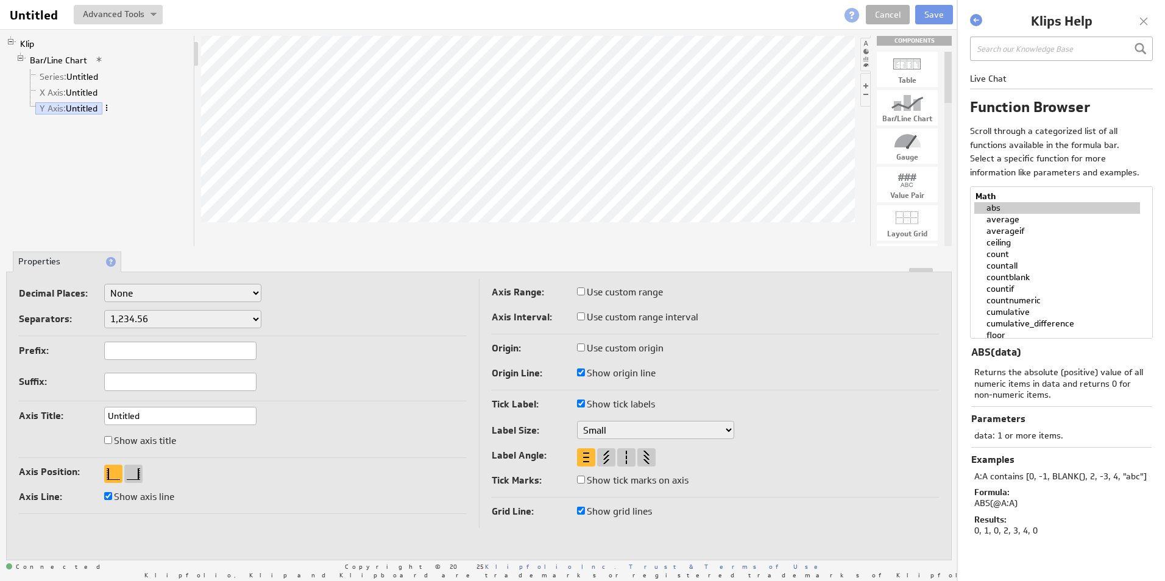
click at [108, 105] on span at bounding box center [106, 108] width 9 height 9
click at [97, 150] on div "Klip Bar/Line Chart Series: Untitled X Axis: Untitled Y Axis: Untitled" at bounding box center [100, 141] width 189 height 210
click at [1151, 20] on div at bounding box center [1143, 21] width 18 height 18
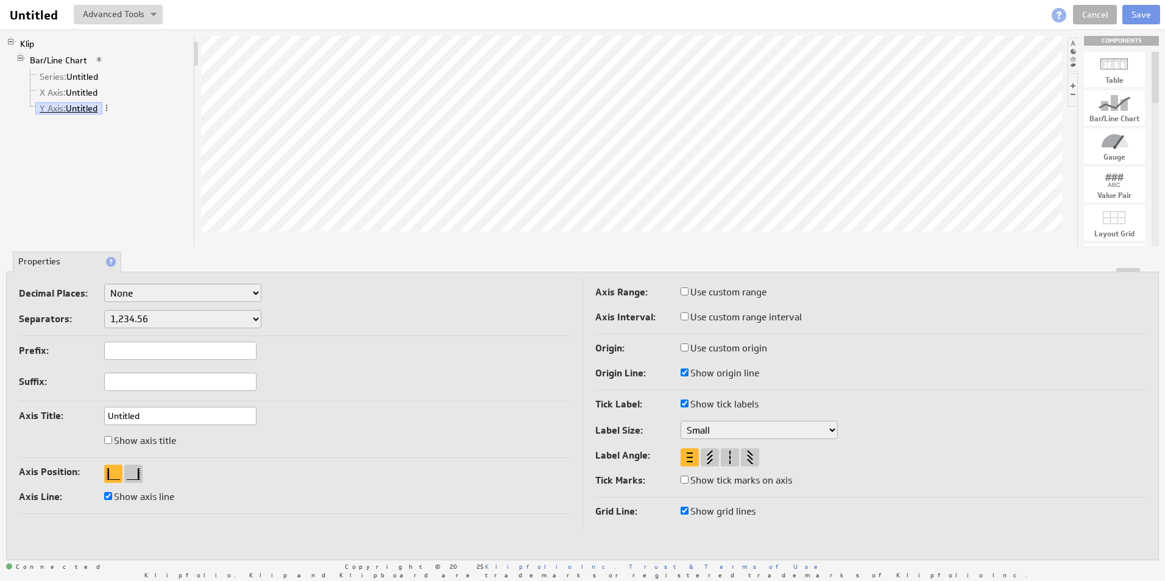
click at [80, 107] on link "Y Axis: Untitled" at bounding box center [68, 108] width 67 height 12
click at [74, 75] on link "Series: Untitled" at bounding box center [69, 77] width 68 height 12
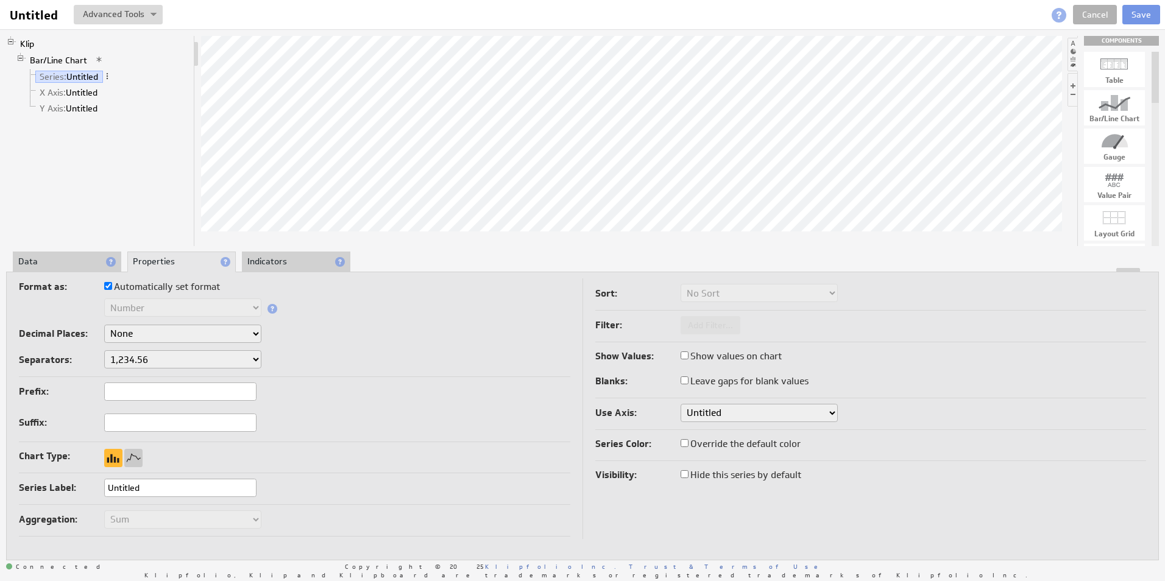
click at [40, 257] on li "Data" at bounding box center [67, 262] width 108 height 21
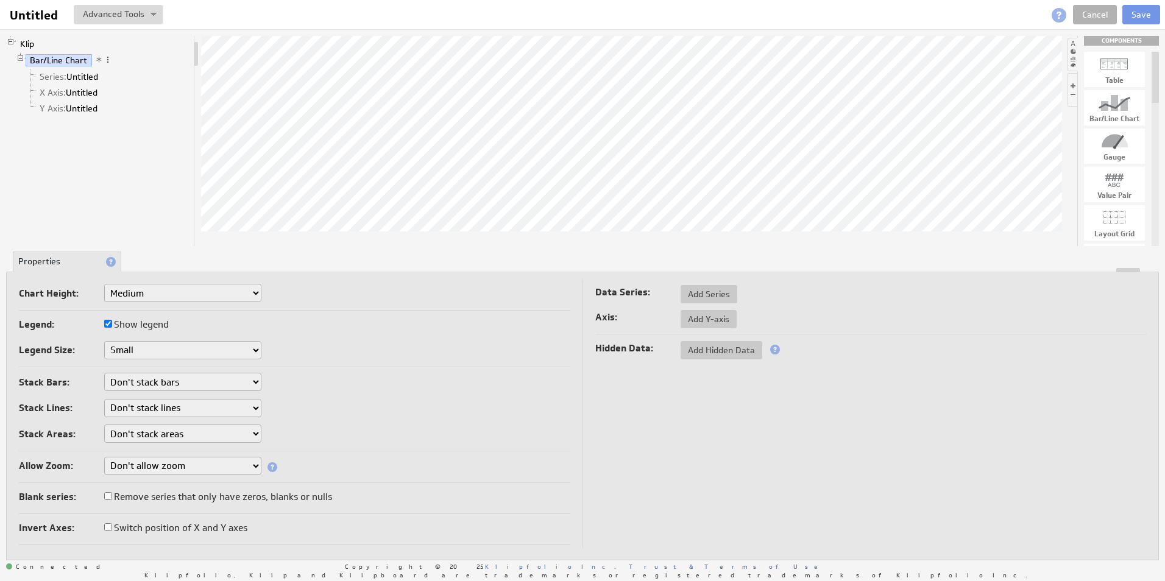
click at [78, 263] on li "Properties" at bounding box center [67, 262] width 108 height 21
click at [81, 77] on link "Series: Untitled" at bounding box center [69, 77] width 68 height 12
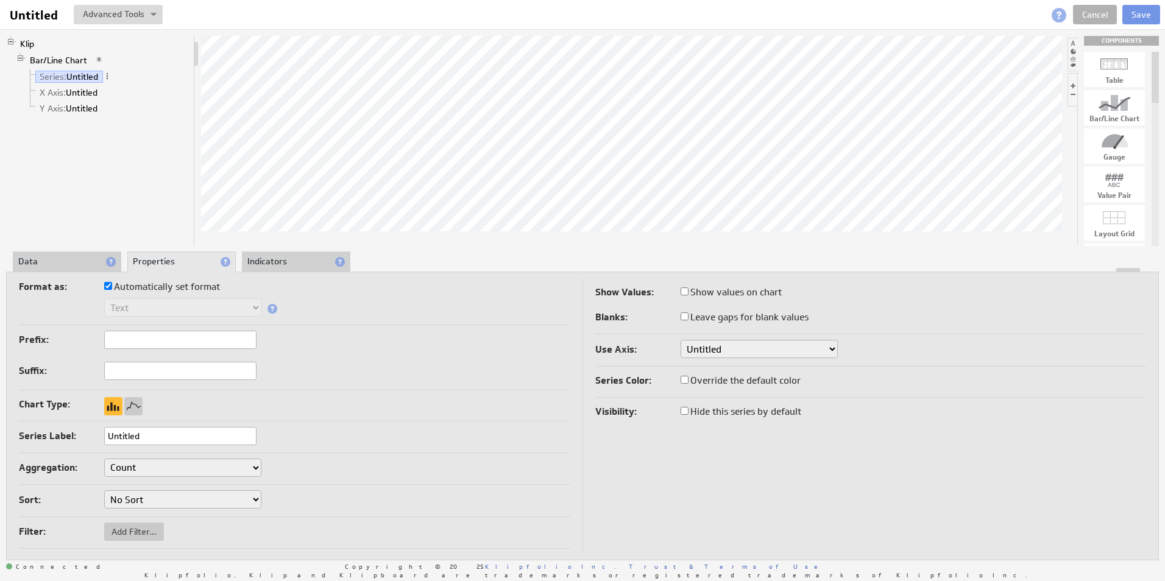
click at [66, 263] on li "Data" at bounding box center [67, 262] width 108 height 21
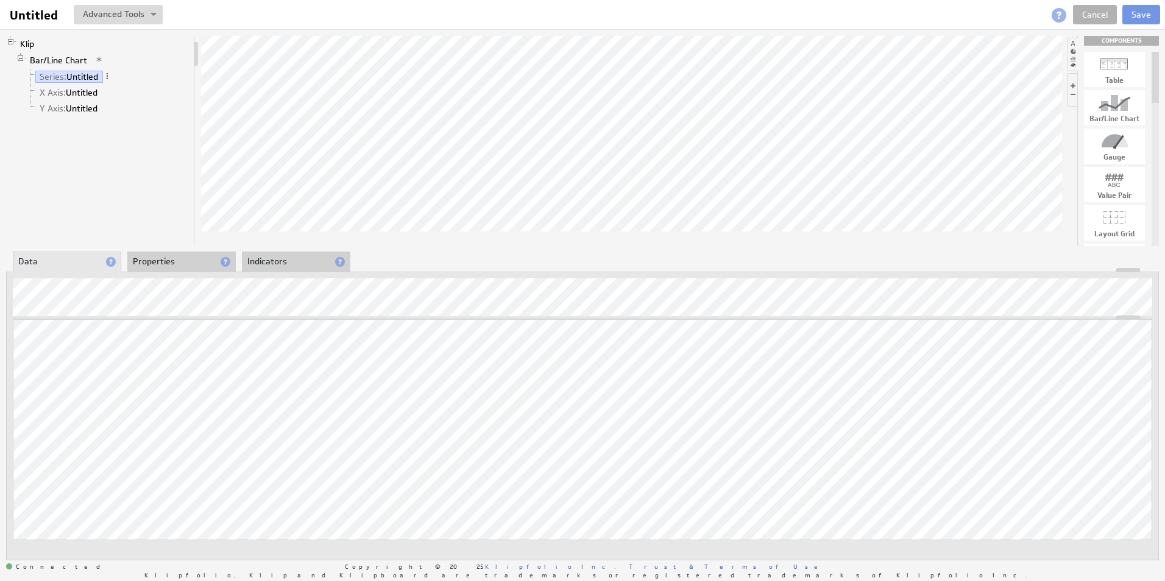
click at [151, 266] on li "Properties" at bounding box center [181, 262] width 108 height 21
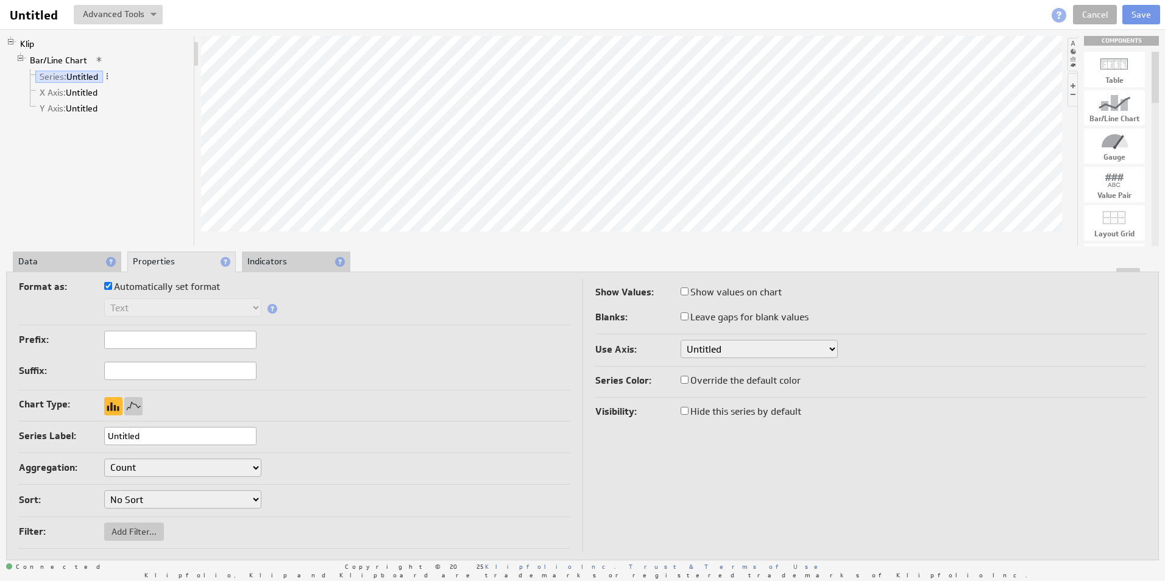
click at [73, 250] on div "Klip Bar/Line Chart Series: Untitled X Axis: Untitled Y Axis: Untitled COMPONEN…" at bounding box center [582, 297] width 1165 height 537
click at [69, 76] on link "Series: Untitled" at bounding box center [69, 77] width 68 height 12
click at [69, 89] on link "X Axis: Untitled" at bounding box center [68, 93] width 67 height 12
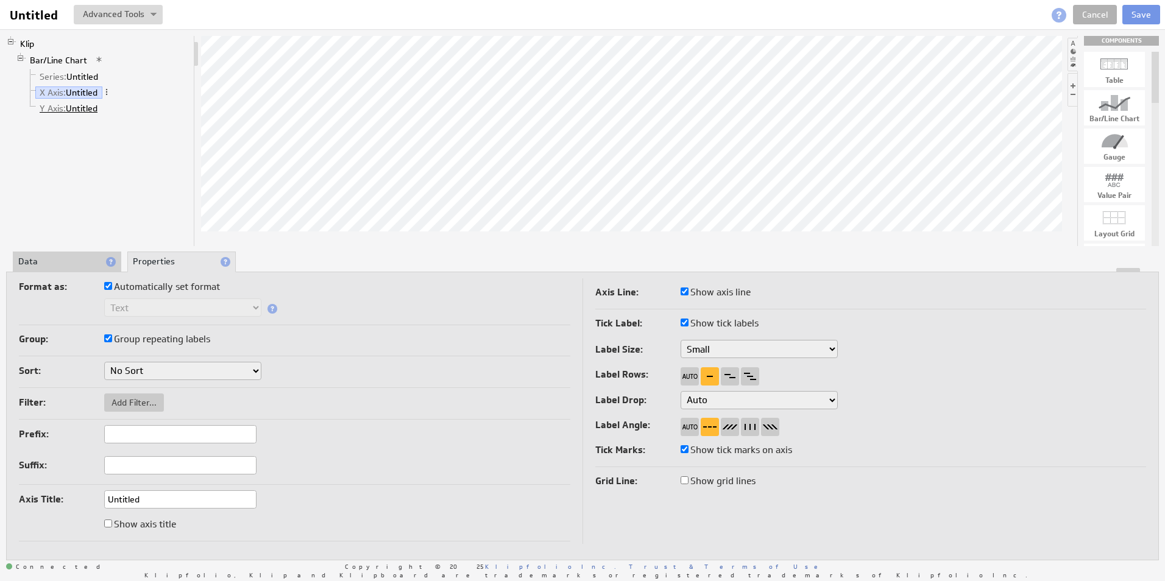
drag, startPoint x: 69, startPoint y: 90, endPoint x: 77, endPoint y: 107, distance: 19.1
click at [77, 107] on link "Y Axis: Untitled" at bounding box center [68, 108] width 67 height 12
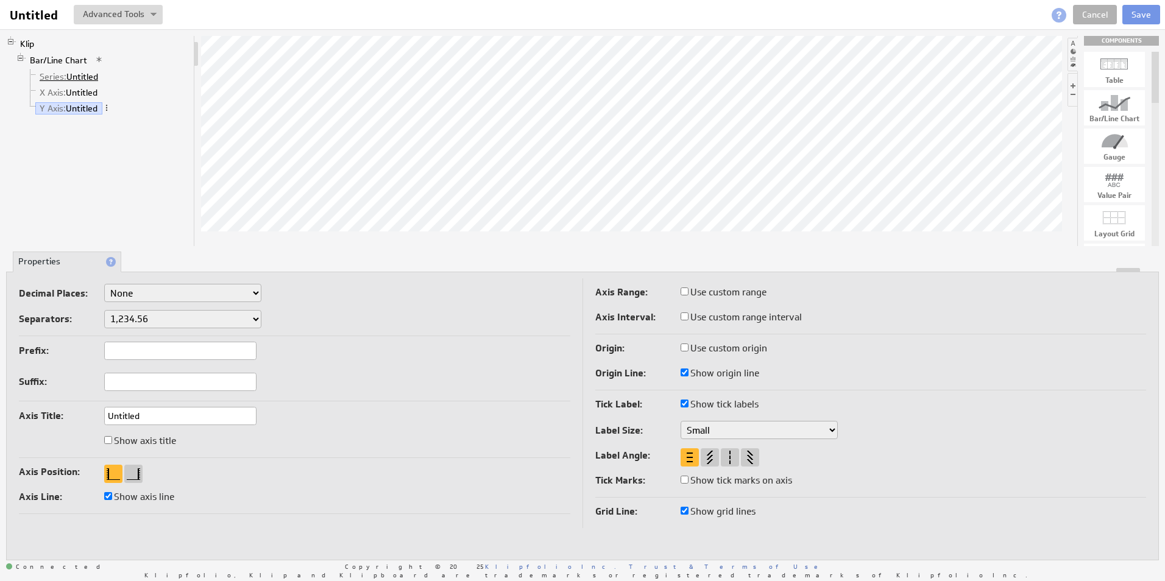
click at [69, 79] on link "Series: Untitled" at bounding box center [69, 77] width 68 height 12
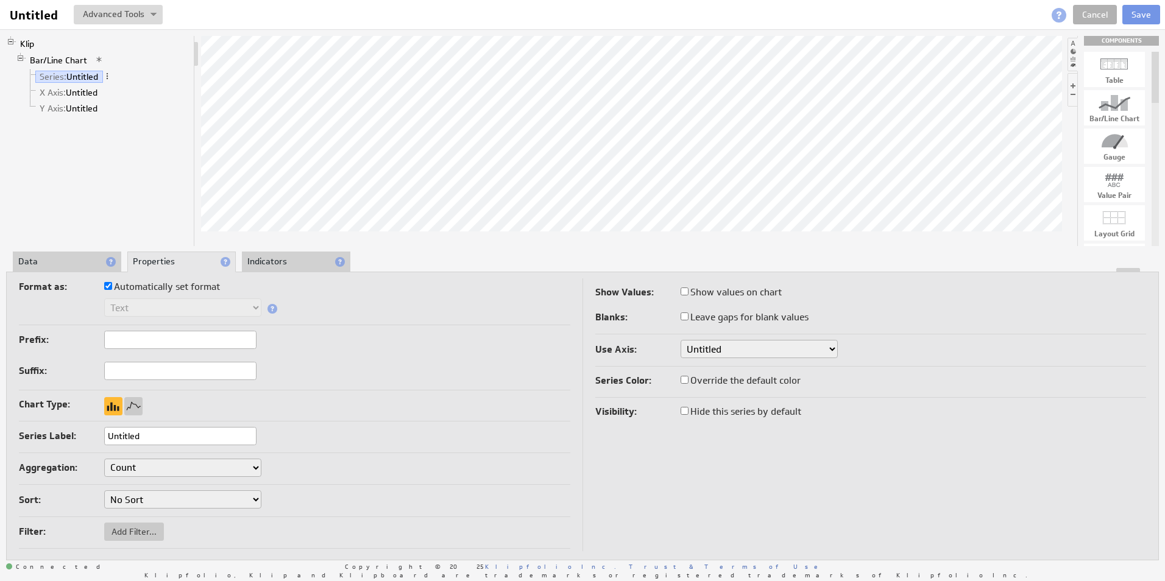
click at [96, 266] on li "Data" at bounding box center [67, 262] width 108 height 21
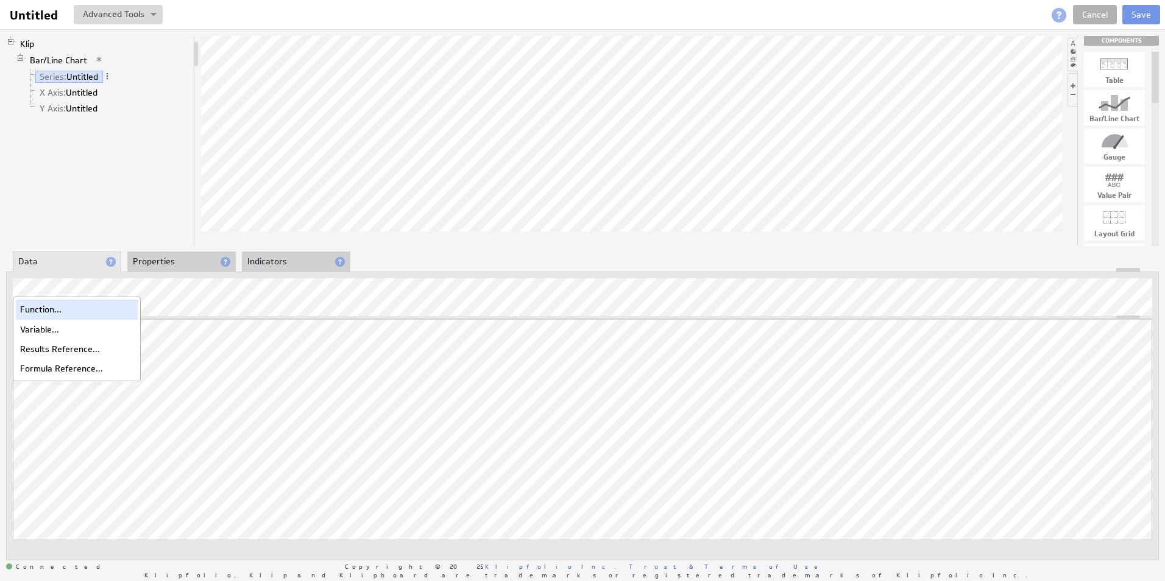
click at [61, 315] on div "Function..." at bounding box center [77, 309] width 122 height 19
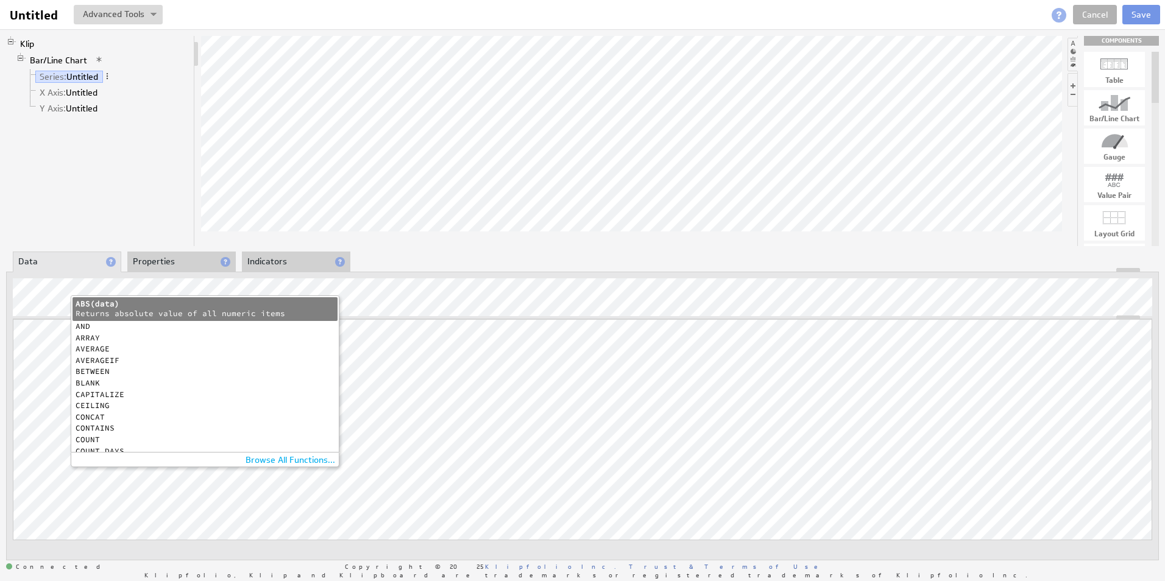
click at [140, 312] on div "Returns absolute value of all numeric items" at bounding box center [202, 314] width 253 height 10
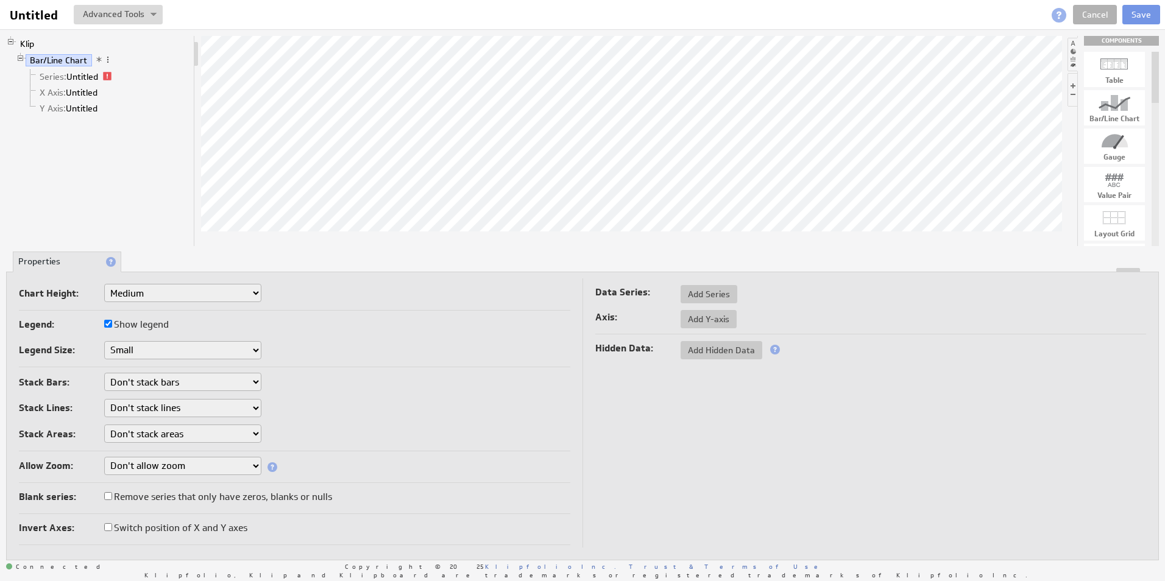
click at [79, 69] on li "Series: Untitled" at bounding box center [107, 77] width 163 height 16
click at [79, 75] on link "Series: Untitled" at bounding box center [69, 77] width 68 height 12
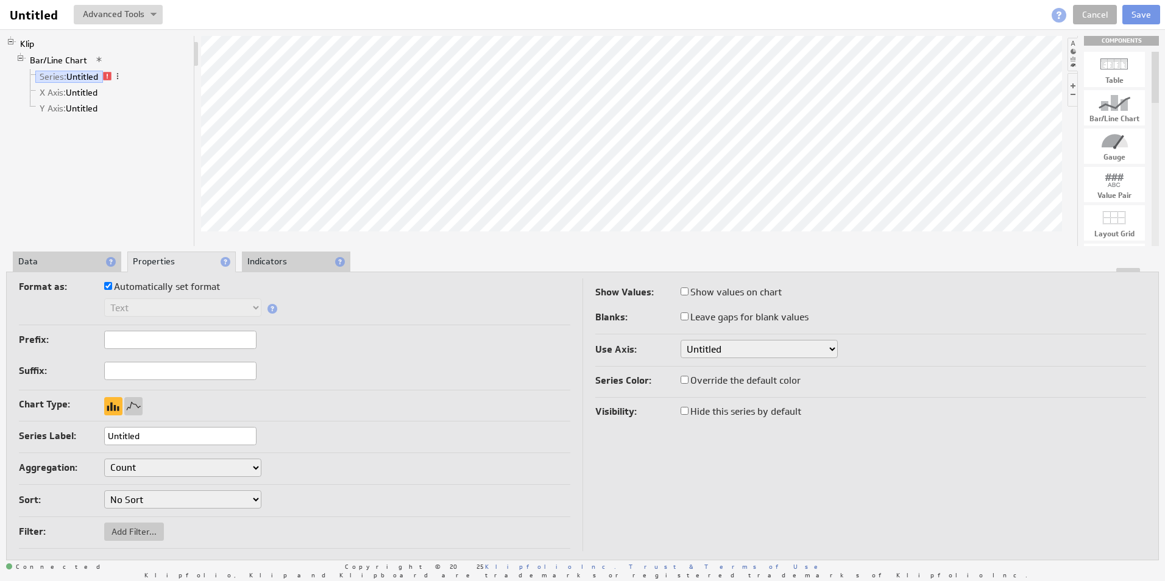
click at [89, 263] on li "Data" at bounding box center [67, 262] width 108 height 21
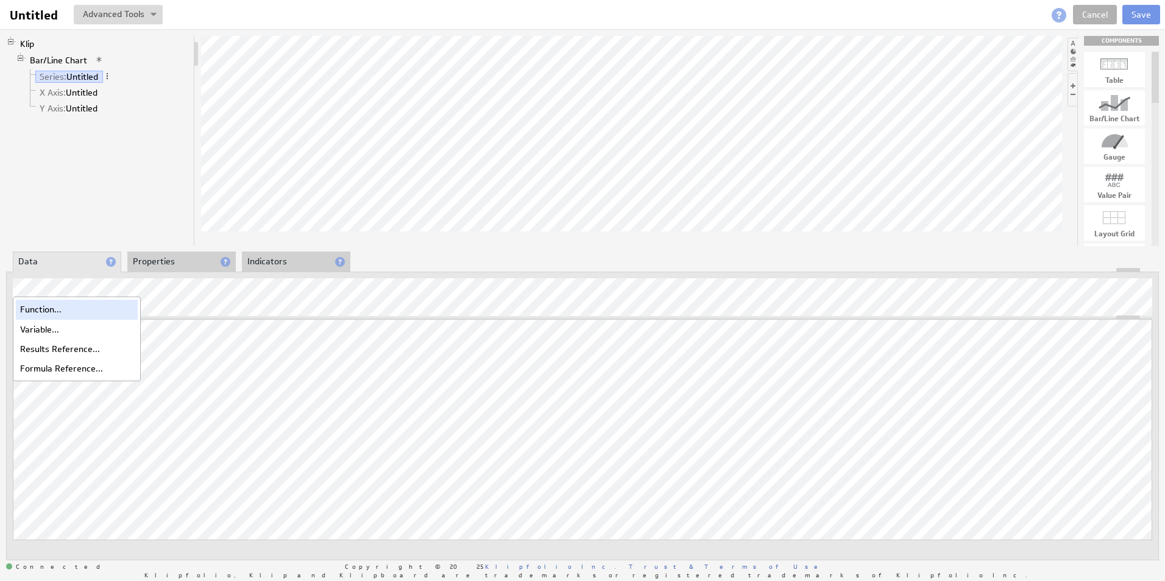
click at [52, 311] on div "Function..." at bounding box center [77, 309] width 122 height 19
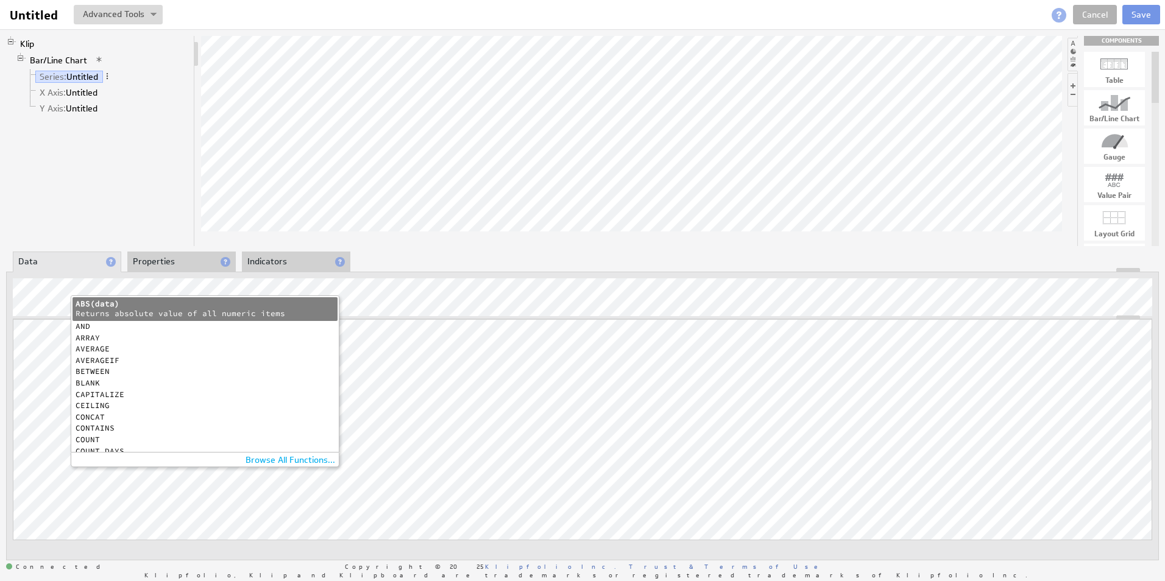
click at [88, 440] on div "COUNT" at bounding box center [202, 440] width 253 height 8
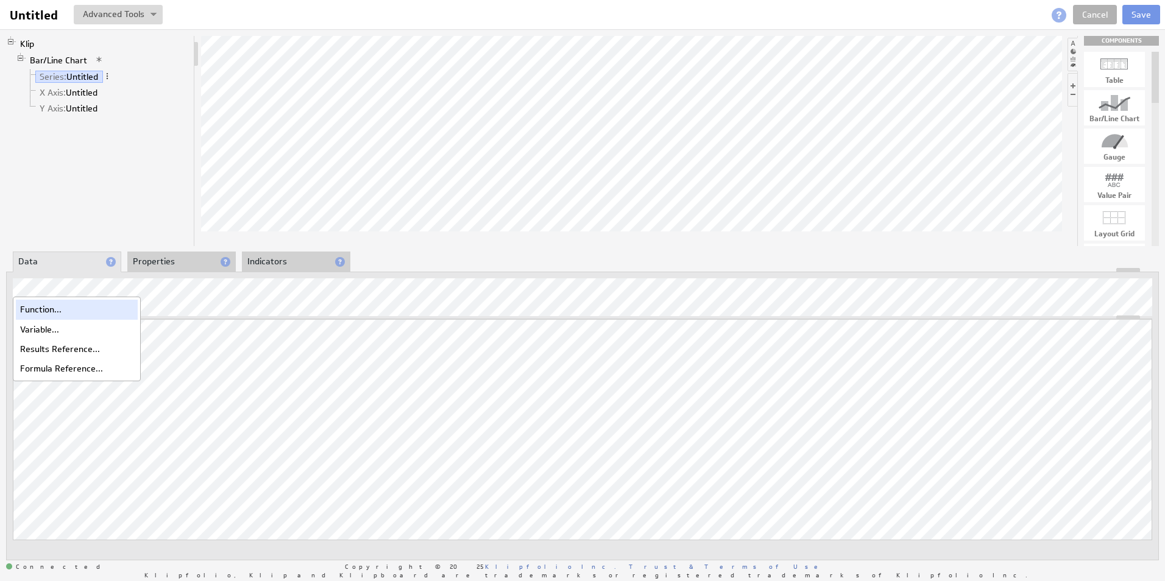
click at [48, 313] on div "Function..." at bounding box center [77, 309] width 122 height 19
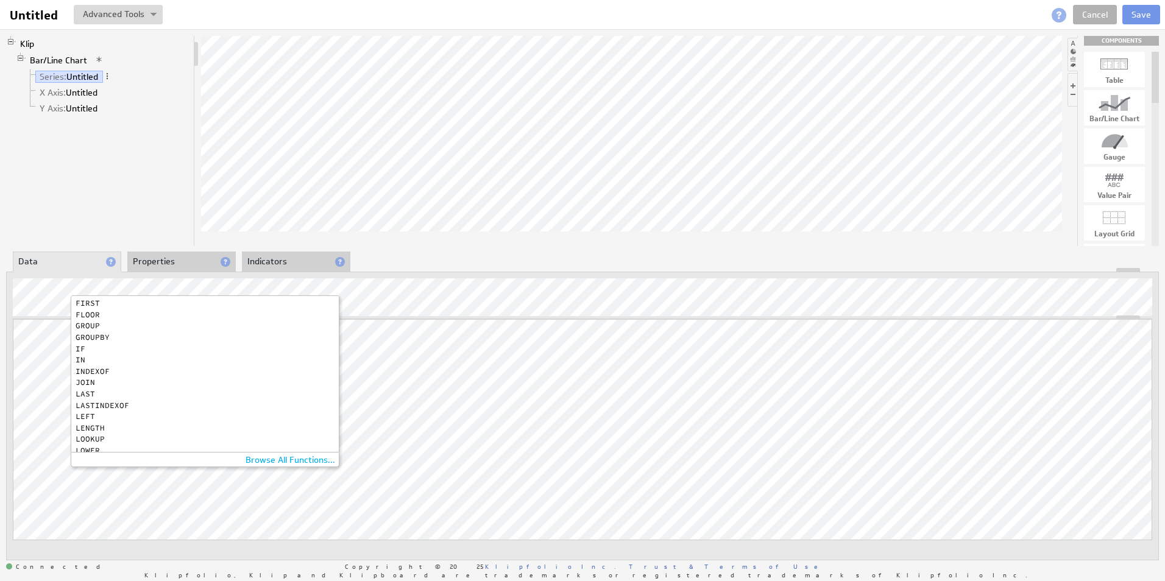
scroll to position [426, 0]
click at [91, 306] on div "GROUP" at bounding box center [202, 308] width 253 height 8
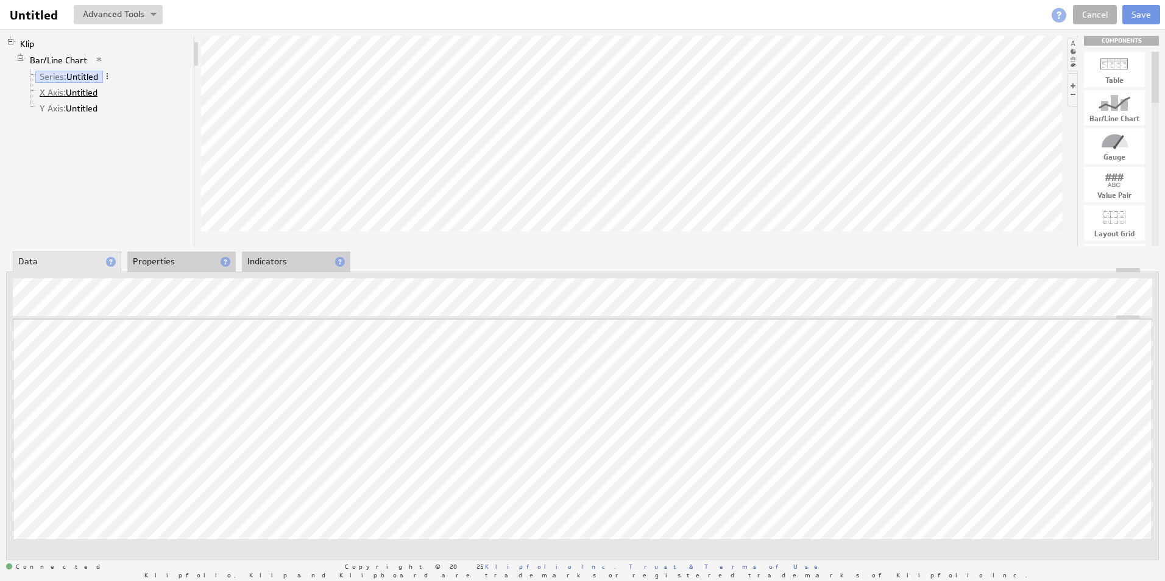
click at [83, 89] on link "X Axis: Untitled" at bounding box center [68, 93] width 67 height 12
click at [88, 108] on link "Y Axis: Untitled" at bounding box center [68, 108] width 67 height 12
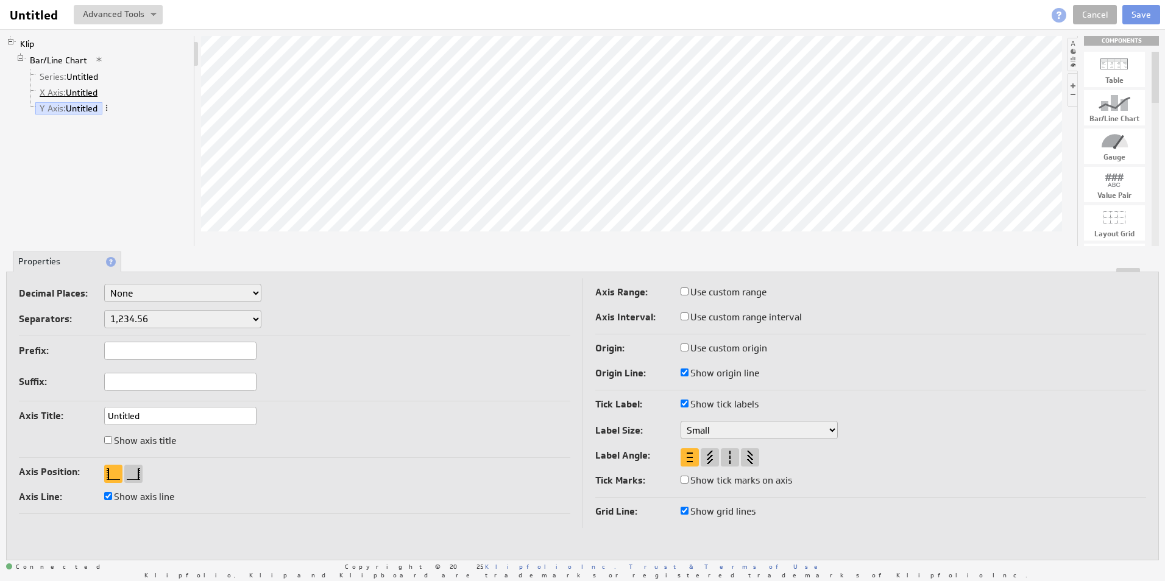
click at [83, 94] on link "X Axis: Untitled" at bounding box center [68, 93] width 67 height 12
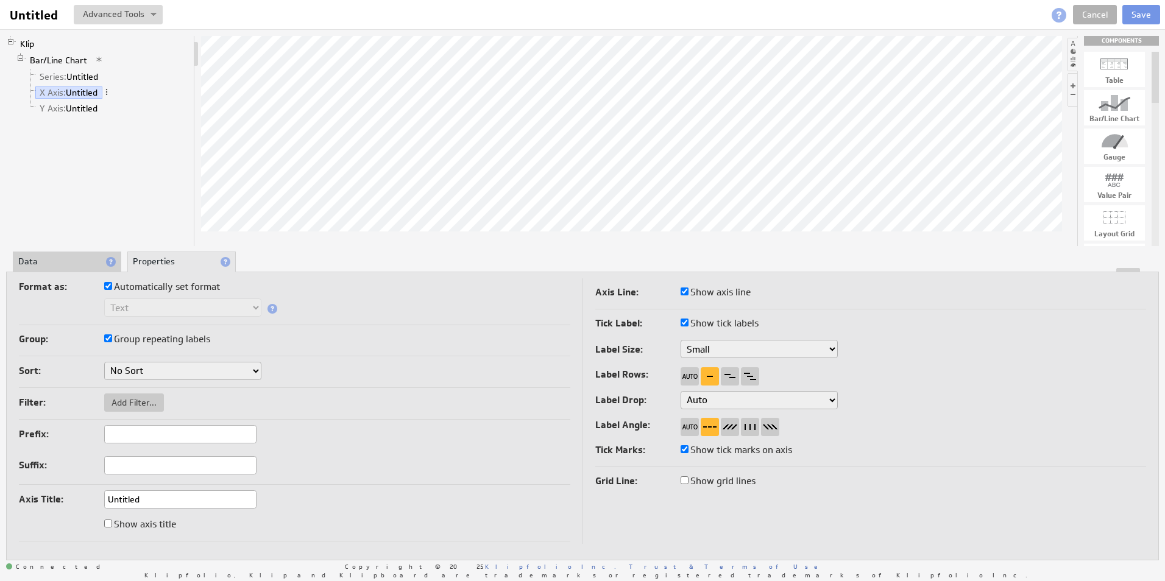
click at [59, 266] on li "Data" at bounding box center [67, 262] width 108 height 21
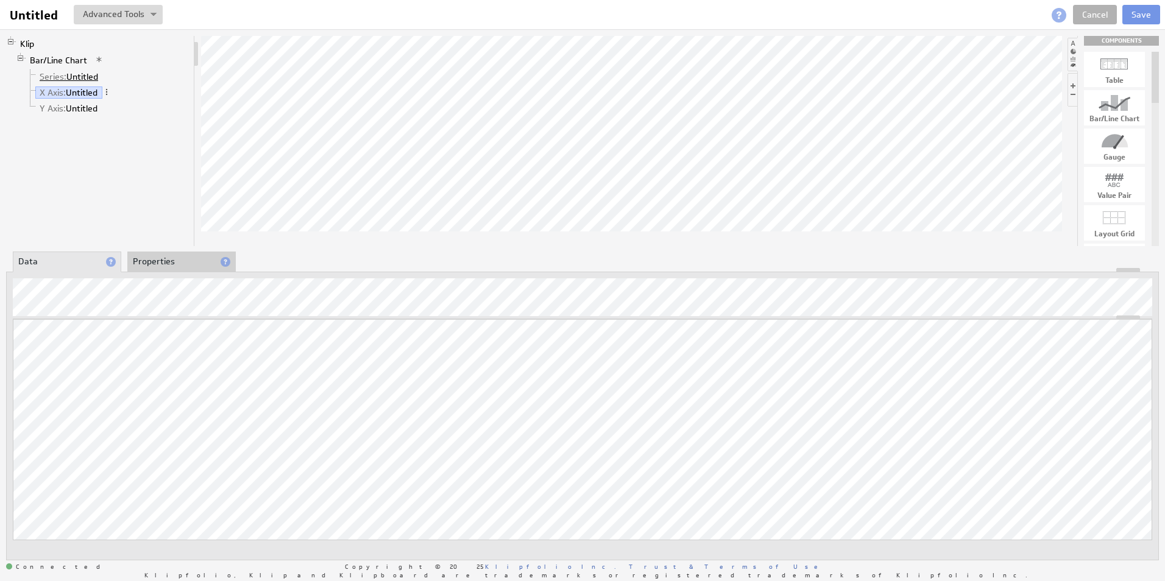
click at [74, 76] on link "Series: Untitled" at bounding box center [69, 77] width 68 height 12
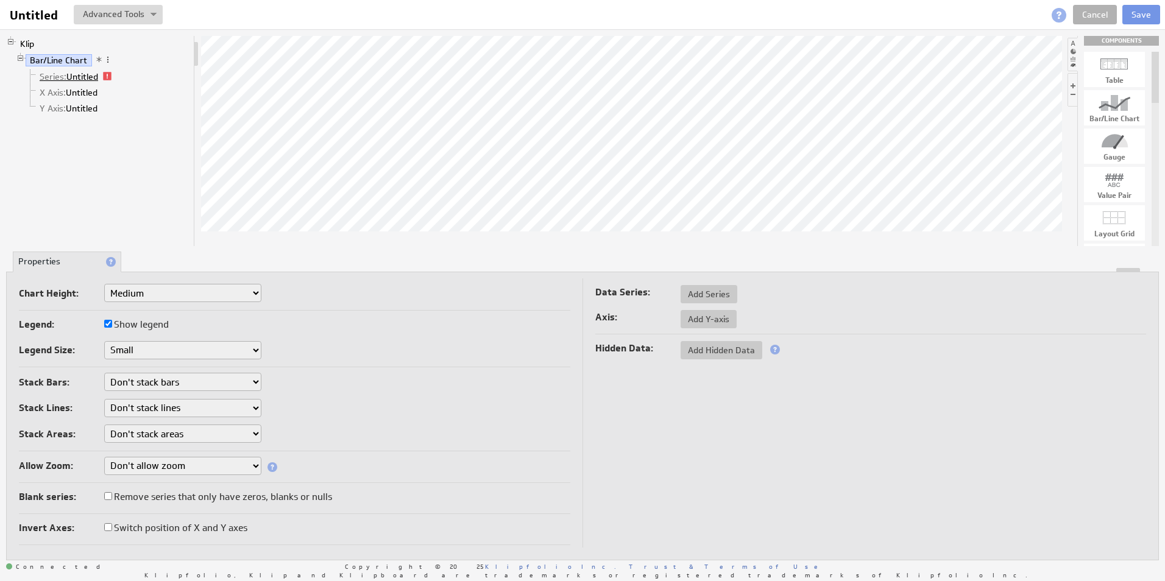
click at [79, 71] on link "Series: Untitled" at bounding box center [69, 77] width 68 height 12
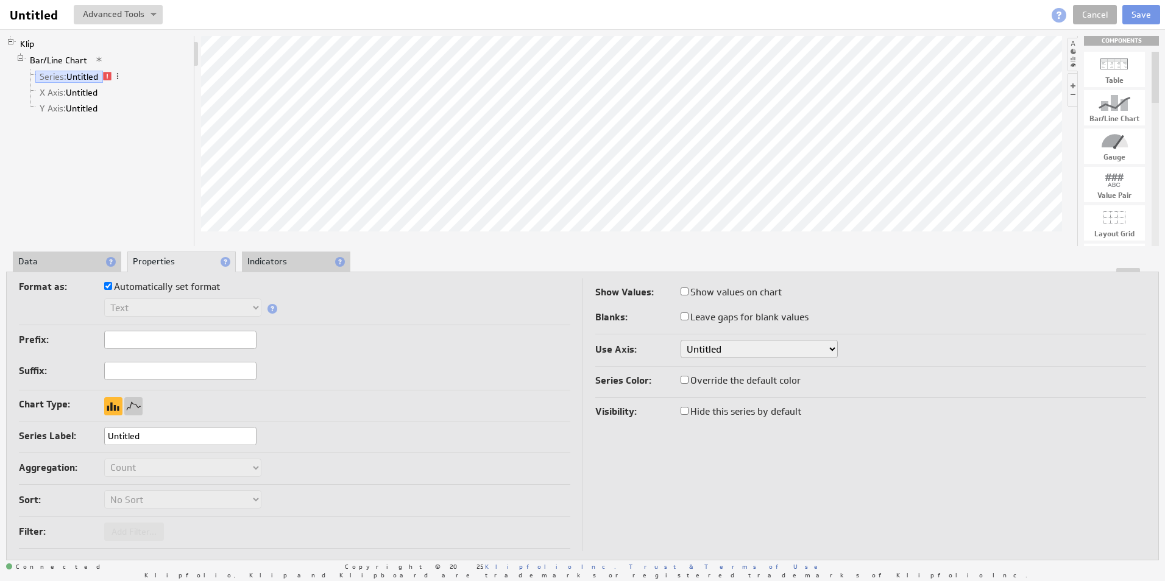
click at [88, 260] on li "Data" at bounding box center [67, 262] width 108 height 21
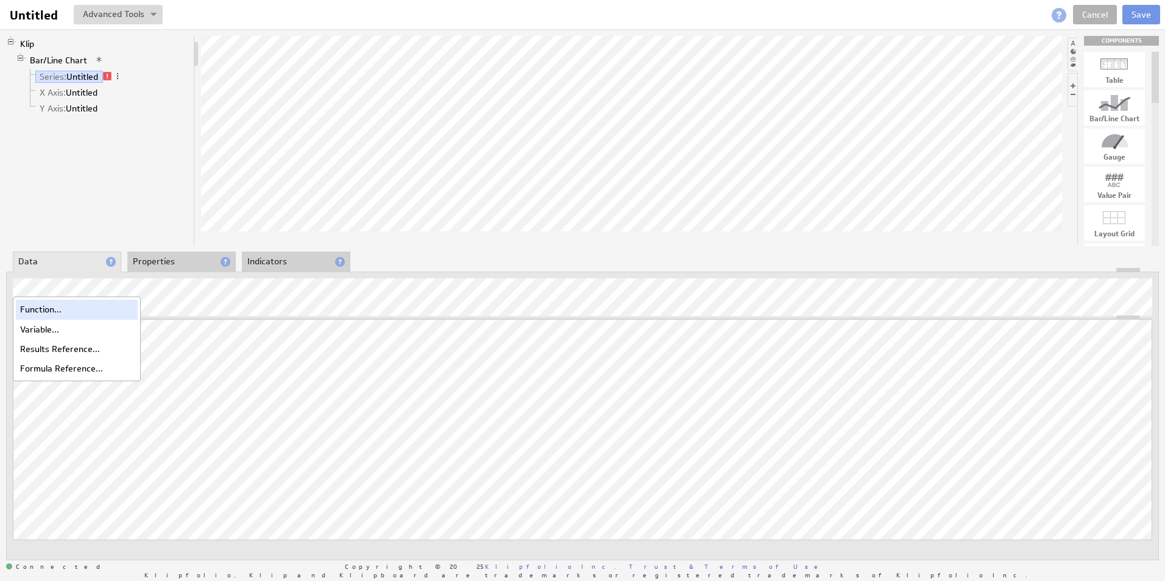
click at [62, 314] on div "Function..." at bounding box center [77, 309] width 122 height 19
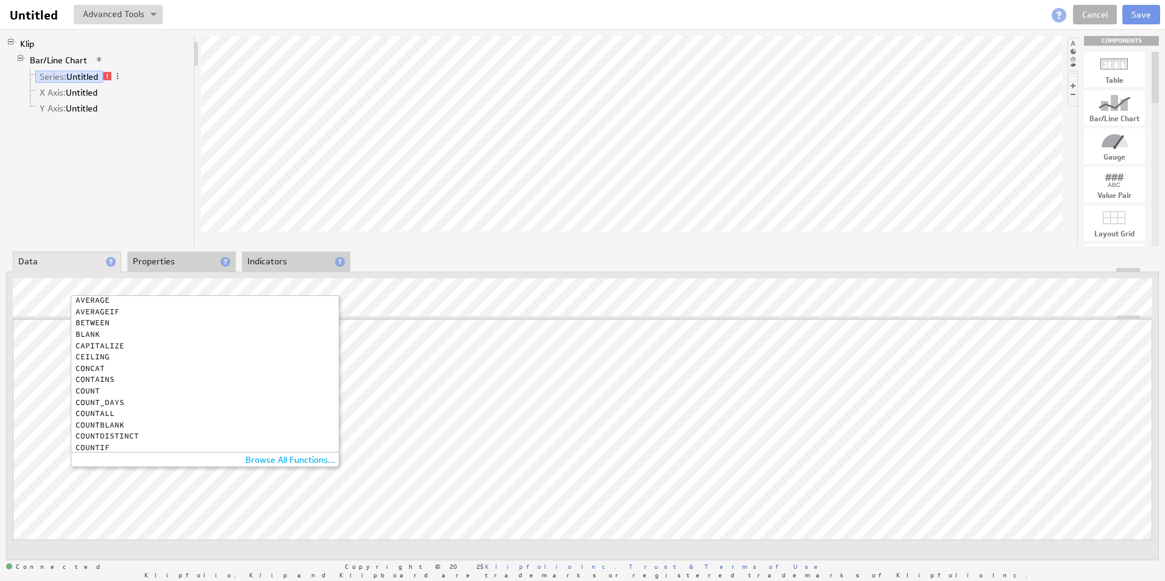
scroll to position [28, 0]
click at [89, 409] on div "COUNT" at bounding box center [202, 412] width 253 height 8
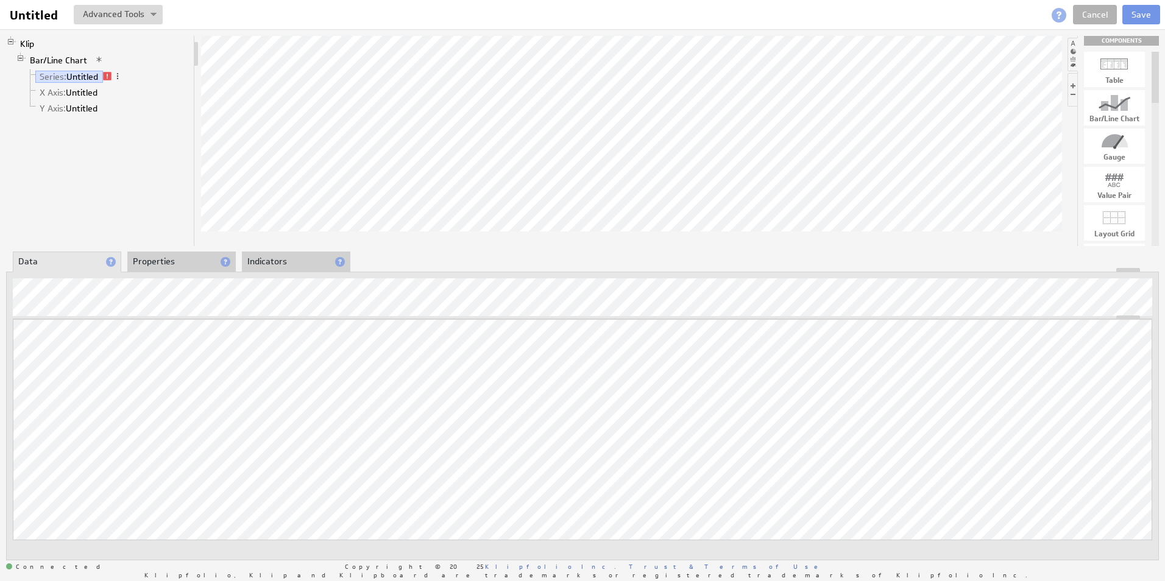
click at [9, 292] on div "Updating... Select a Function ARRAY DATE SELECT SLICE SUM Data Manipulation Log…" at bounding box center [582, 416] width 1153 height 289
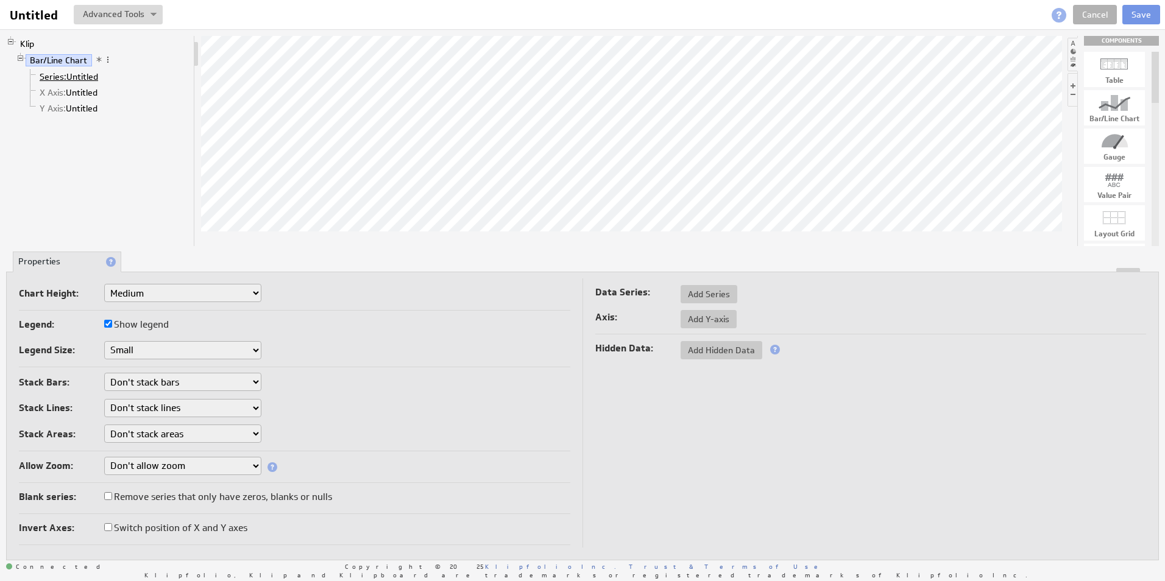
click at [64, 81] on span "Series:" at bounding box center [53, 76] width 27 height 11
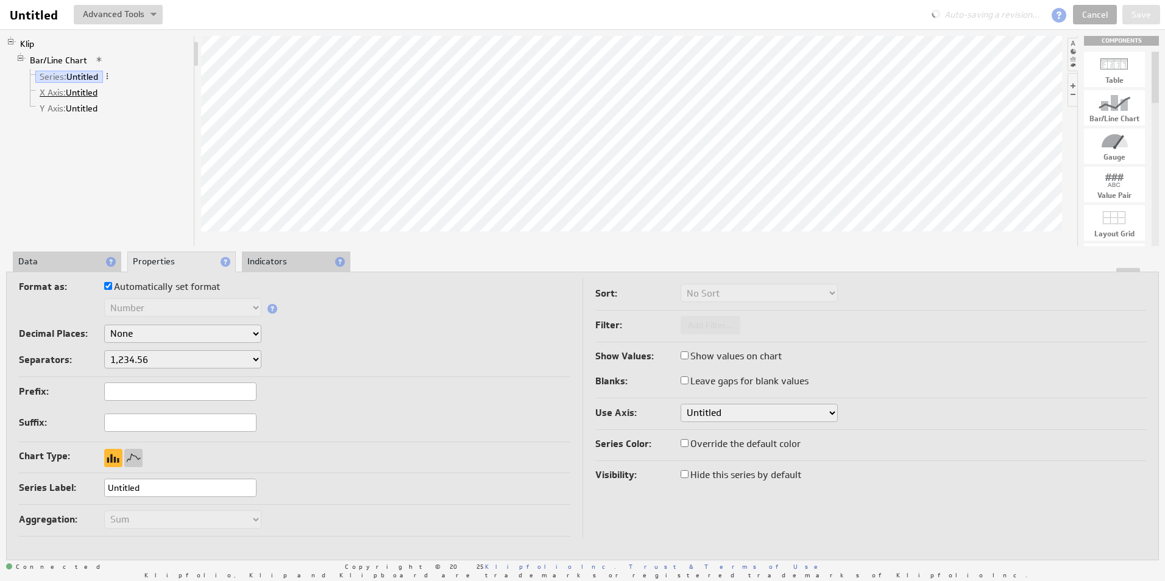
click at [69, 95] on link "X Axis: Untitled" at bounding box center [68, 93] width 67 height 12
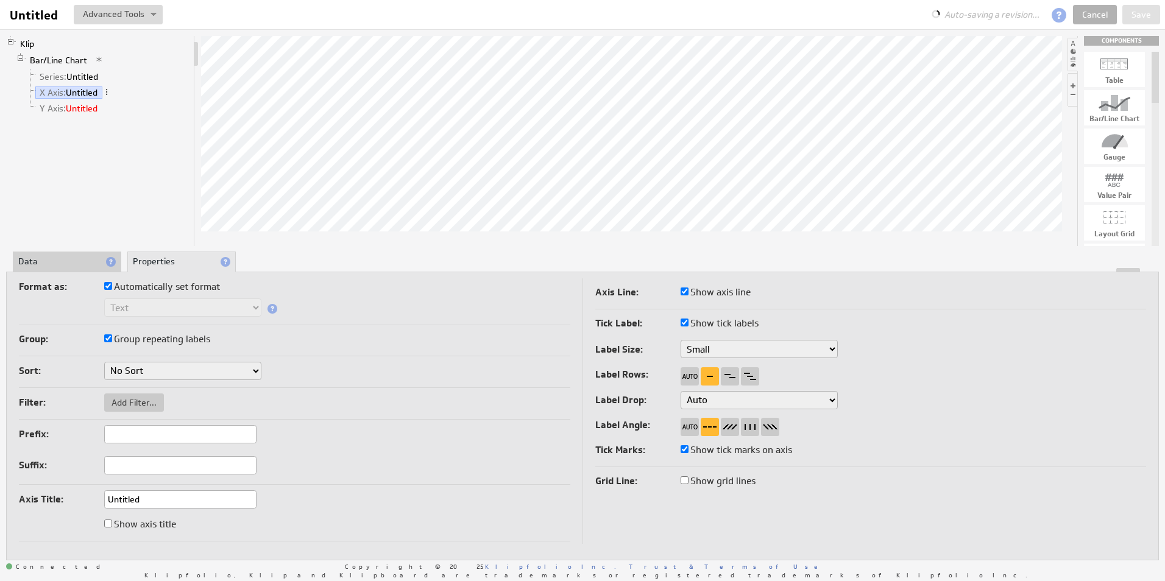
click at [76, 111] on link "Y Axis: Untitled" at bounding box center [68, 108] width 67 height 12
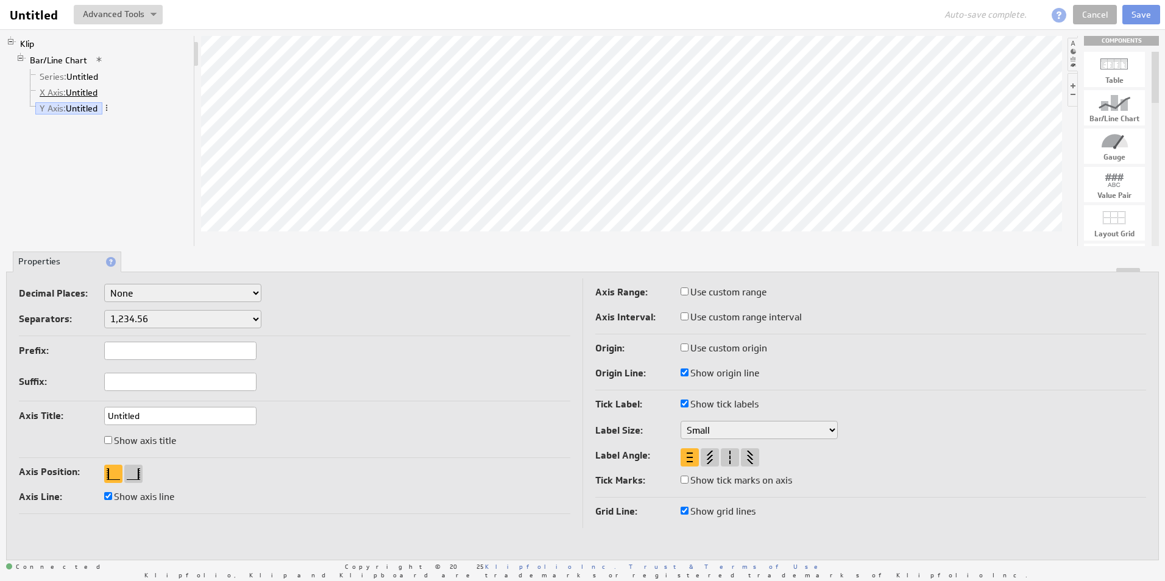
click at [80, 88] on link "X Axis: Untitled" at bounding box center [68, 93] width 67 height 12
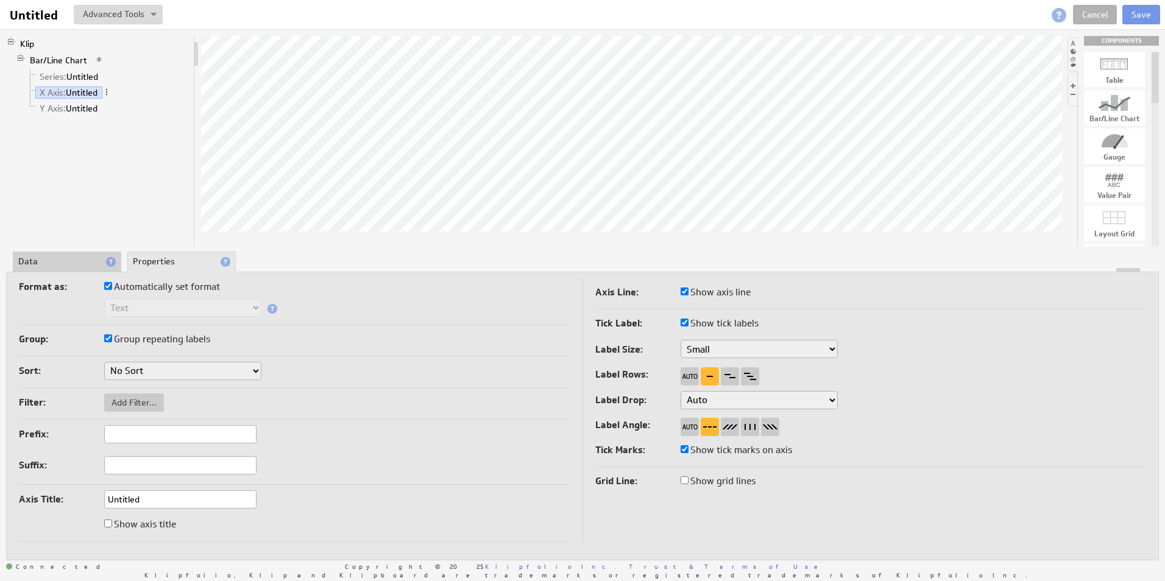
click at [66, 264] on li "Data" at bounding box center [67, 262] width 108 height 21
